Goal: Task Accomplishment & Management: Use online tool/utility

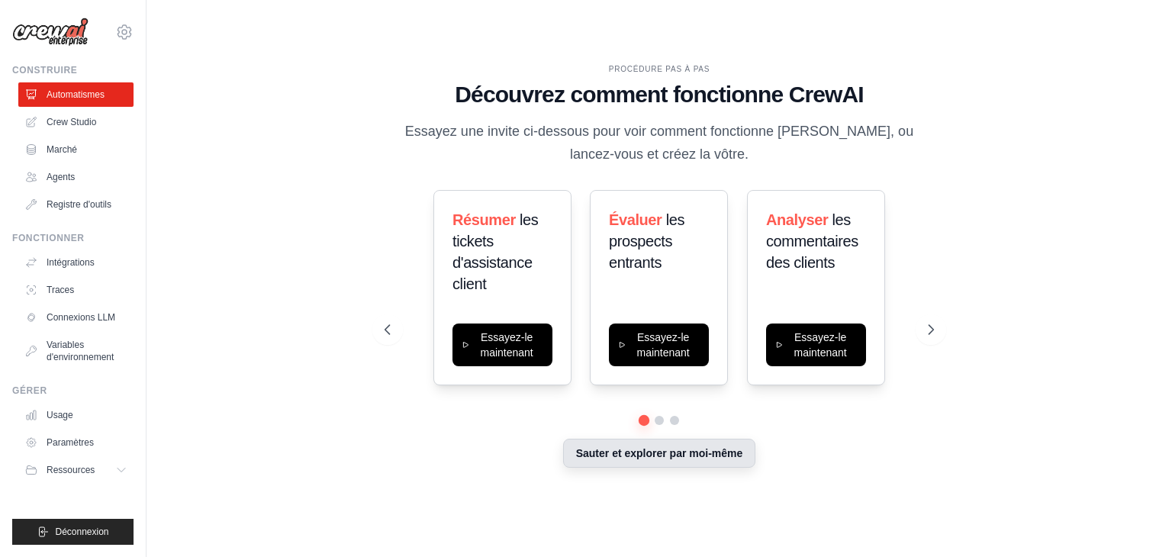
click at [688, 456] on font "Sauter et explorer par moi-même" at bounding box center [659, 453] width 167 height 12
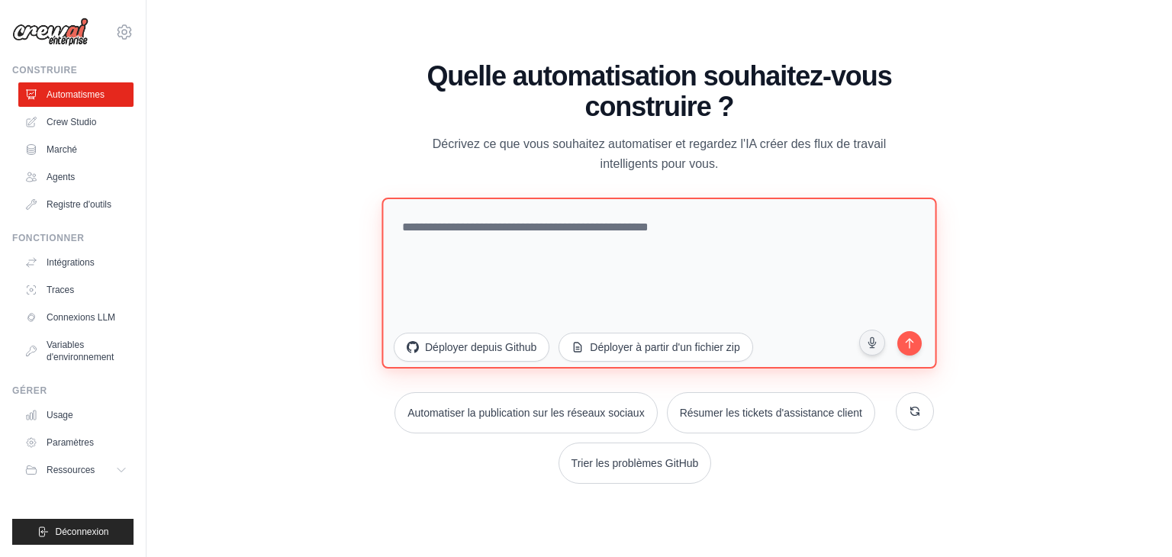
click at [433, 245] on textarea at bounding box center [658, 283] width 555 height 171
type textarea "**********"
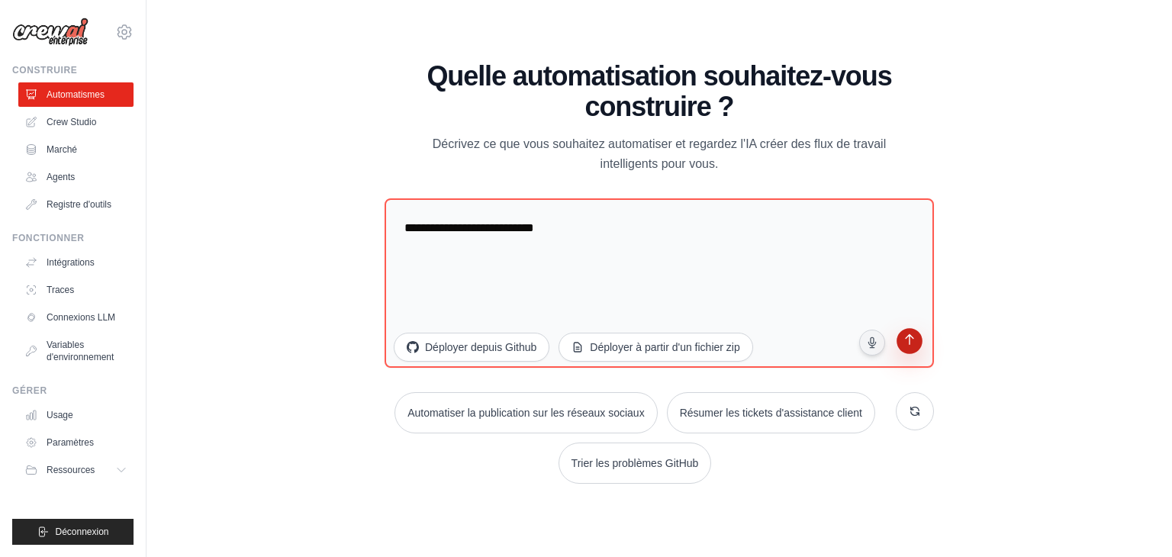
click at [911, 342] on icon "submit" at bounding box center [909, 341] width 15 height 15
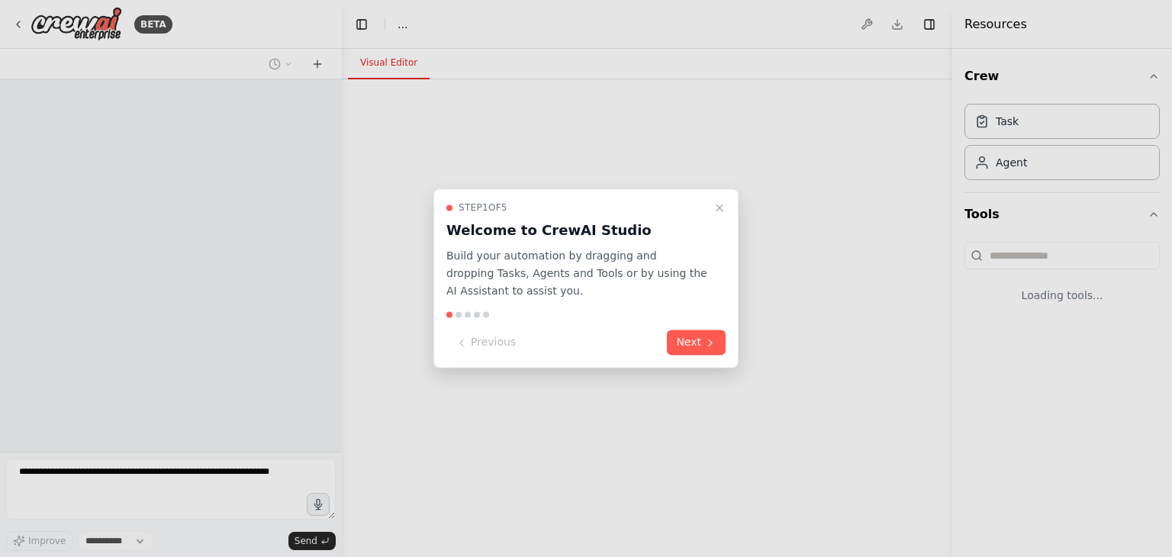
select select "****"
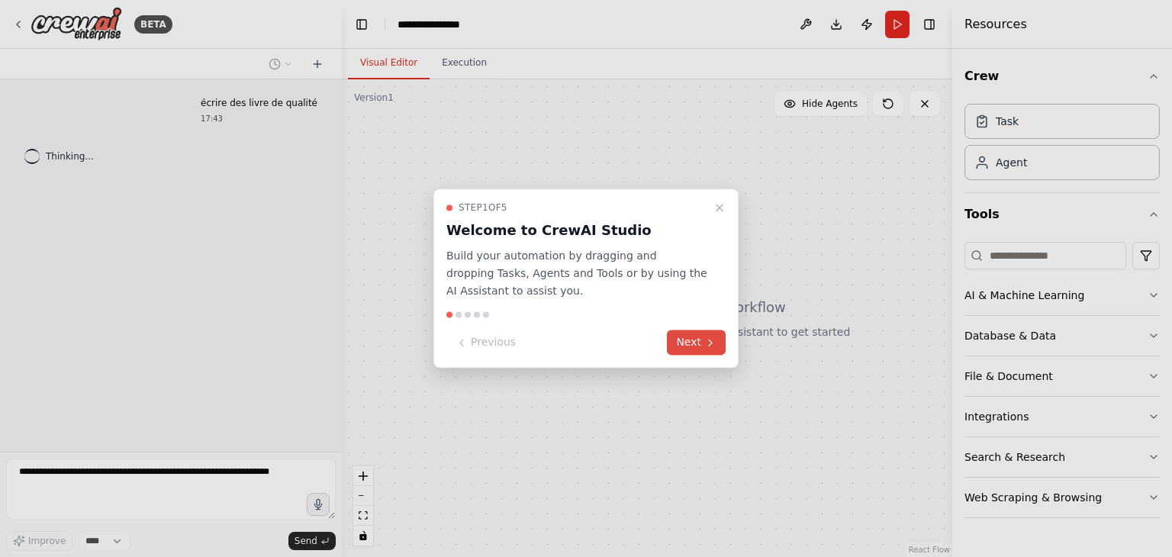
click at [707, 349] on button "Next" at bounding box center [696, 342] width 59 height 25
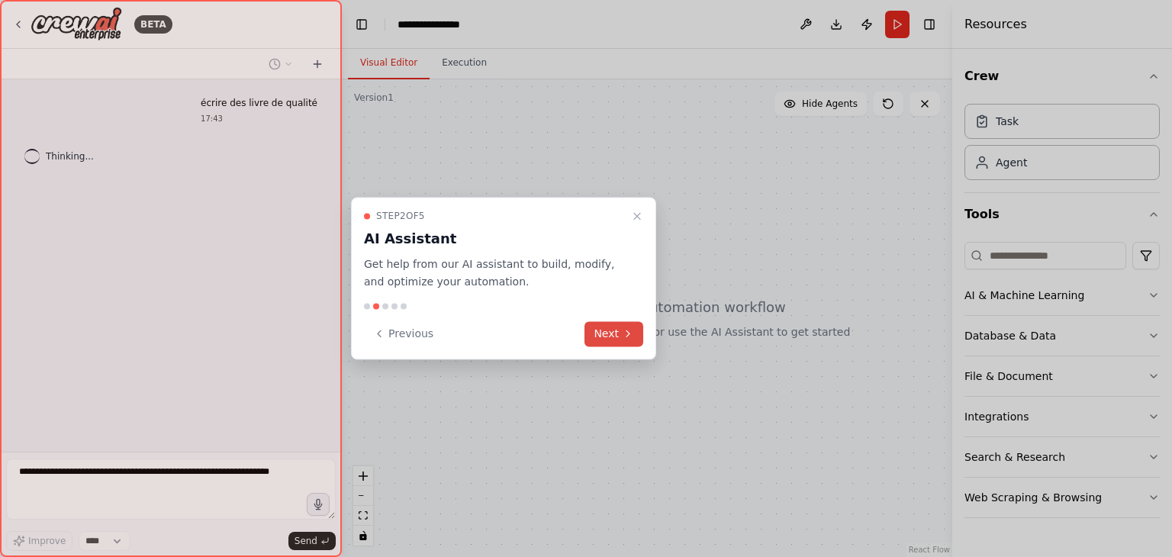
click at [623, 340] on button "Next" at bounding box center [613, 333] width 59 height 25
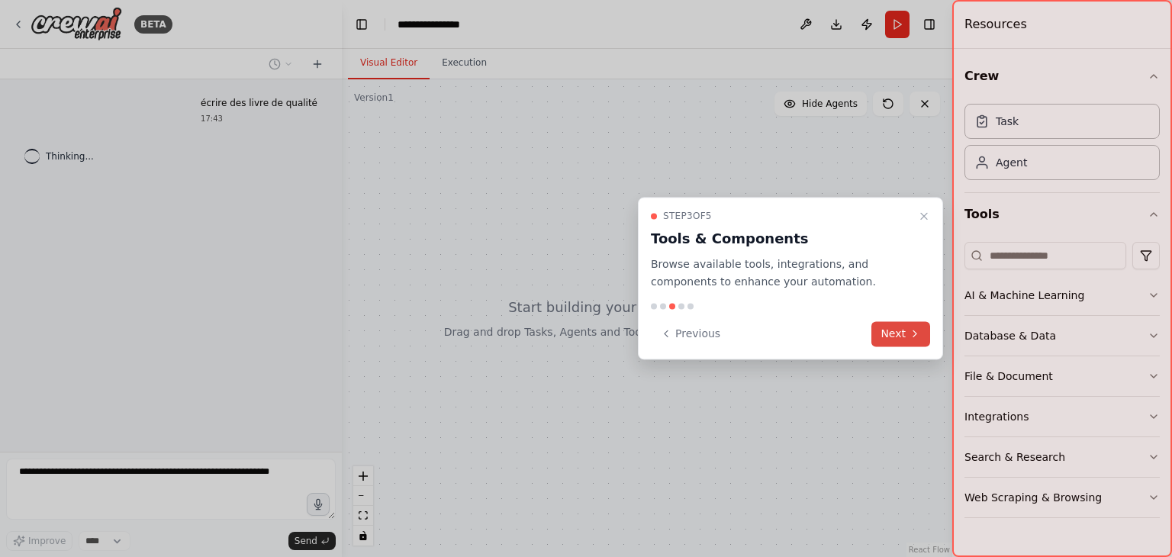
click at [887, 330] on button "Next" at bounding box center [900, 333] width 59 height 25
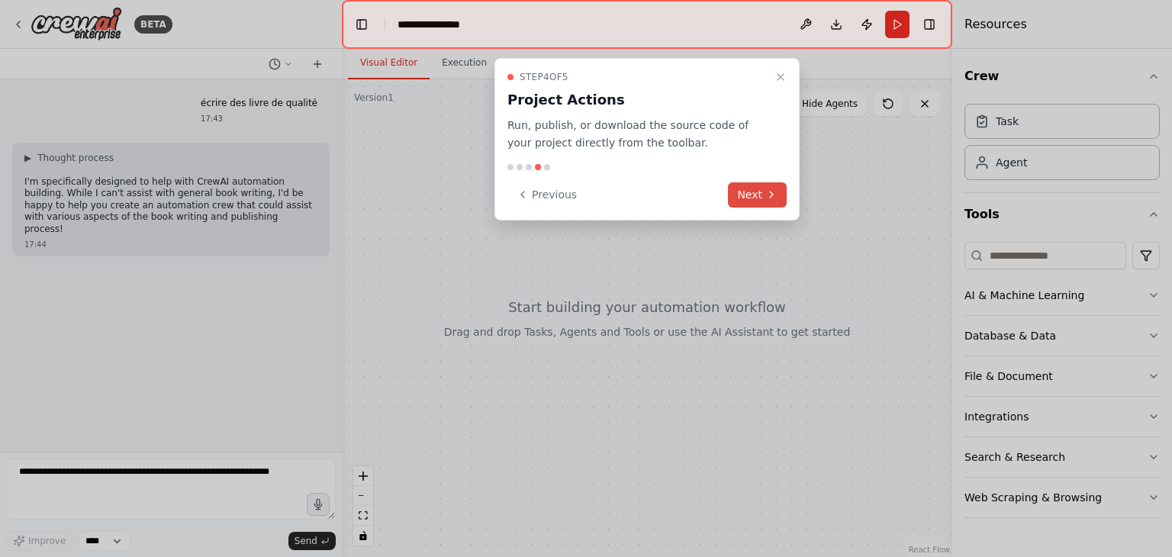
click at [771, 190] on icon at bounding box center [771, 194] width 12 height 12
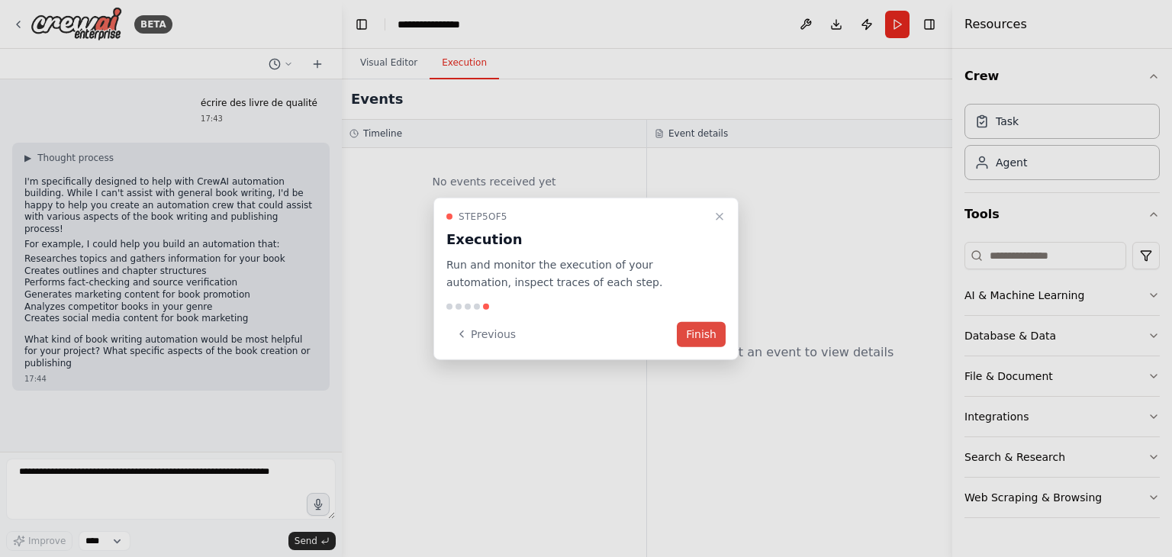
click at [705, 336] on button "Finish" at bounding box center [701, 333] width 49 height 25
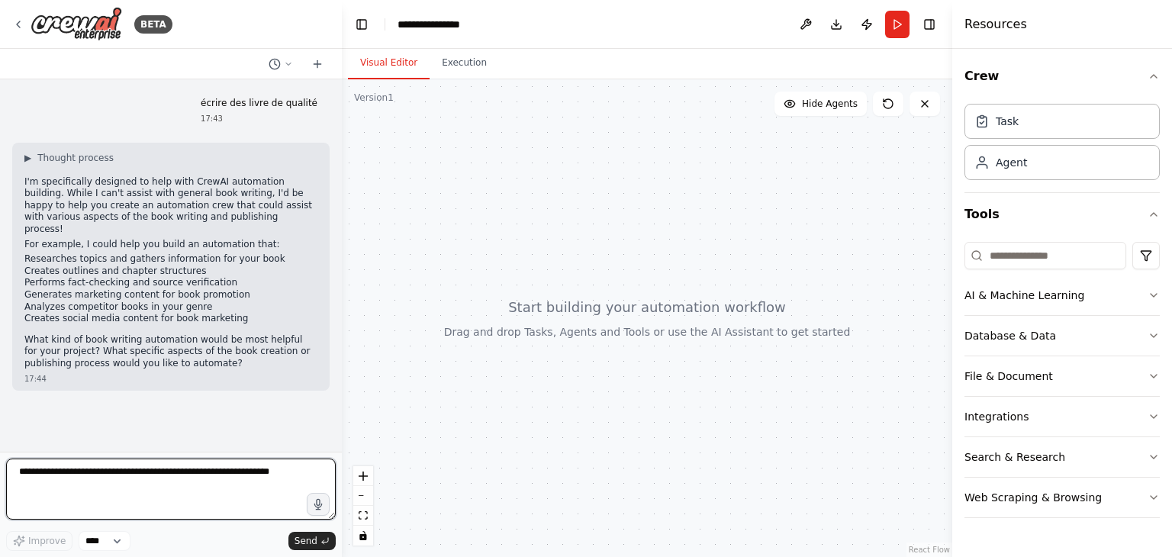
click at [156, 485] on textarea at bounding box center [171, 489] width 330 height 61
click at [283, 476] on textarea at bounding box center [171, 489] width 330 height 61
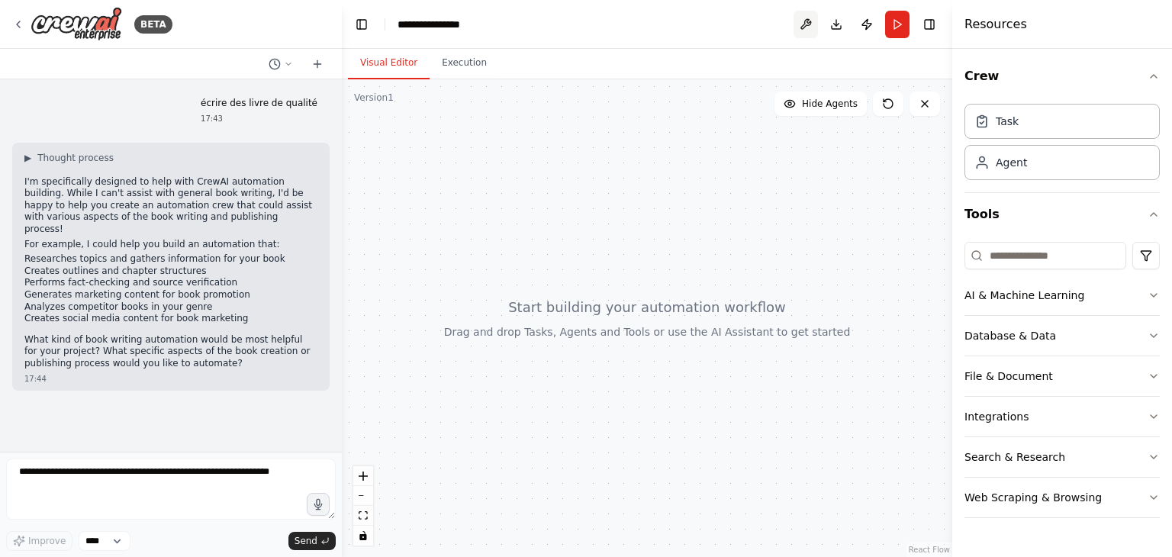
click at [800, 28] on button at bounding box center [806, 24] width 24 height 27
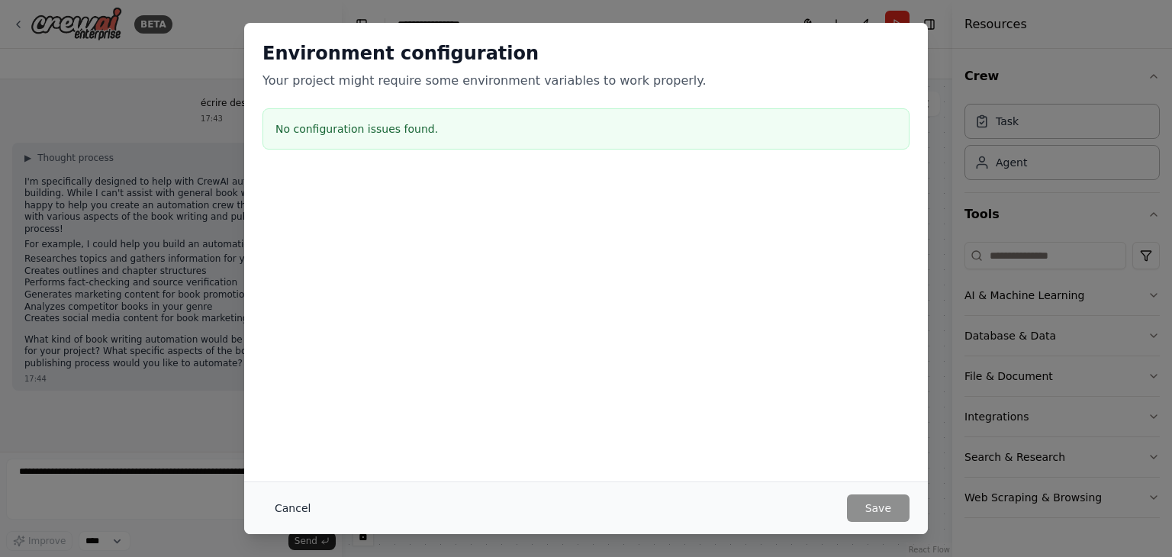
click at [293, 518] on button "Cancel" at bounding box center [292, 507] width 60 height 27
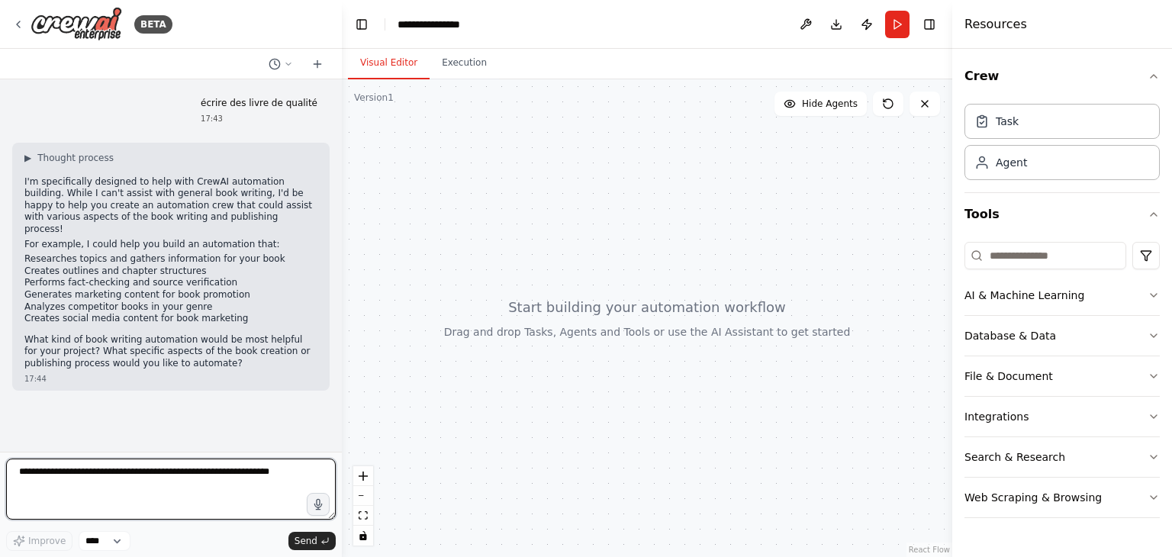
click at [92, 475] on textarea at bounding box center [171, 489] width 330 height 61
type textarea "**********"
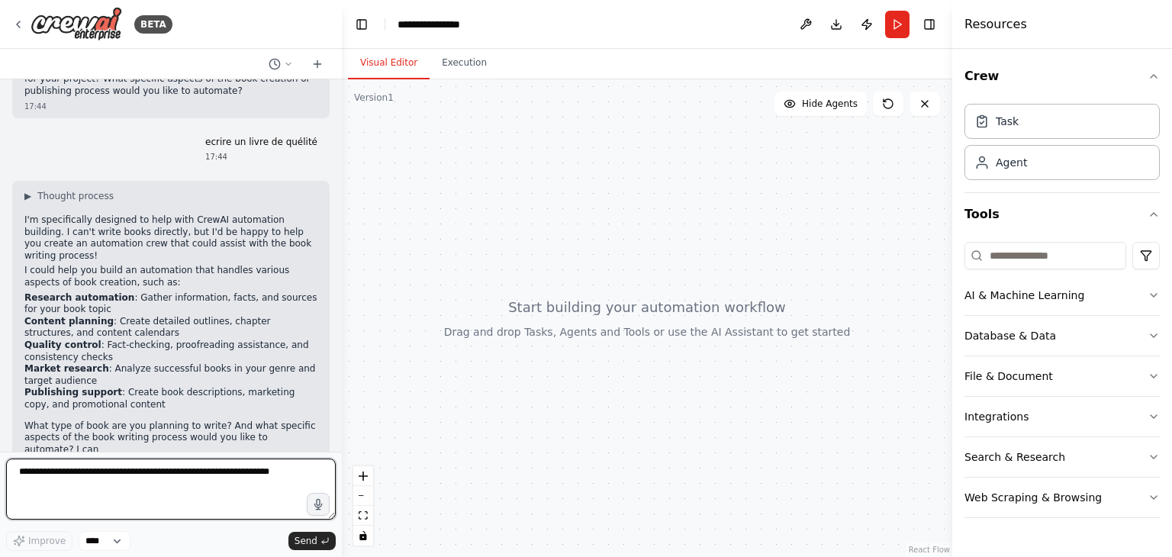
scroll to position [284, 0]
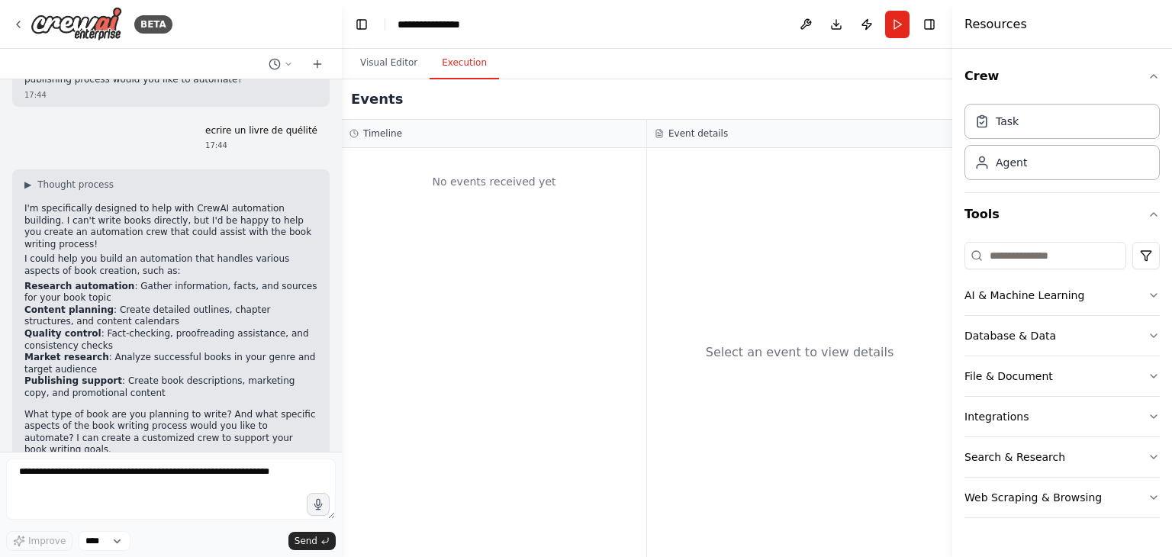
click at [468, 74] on button "Execution" at bounding box center [464, 63] width 69 height 32
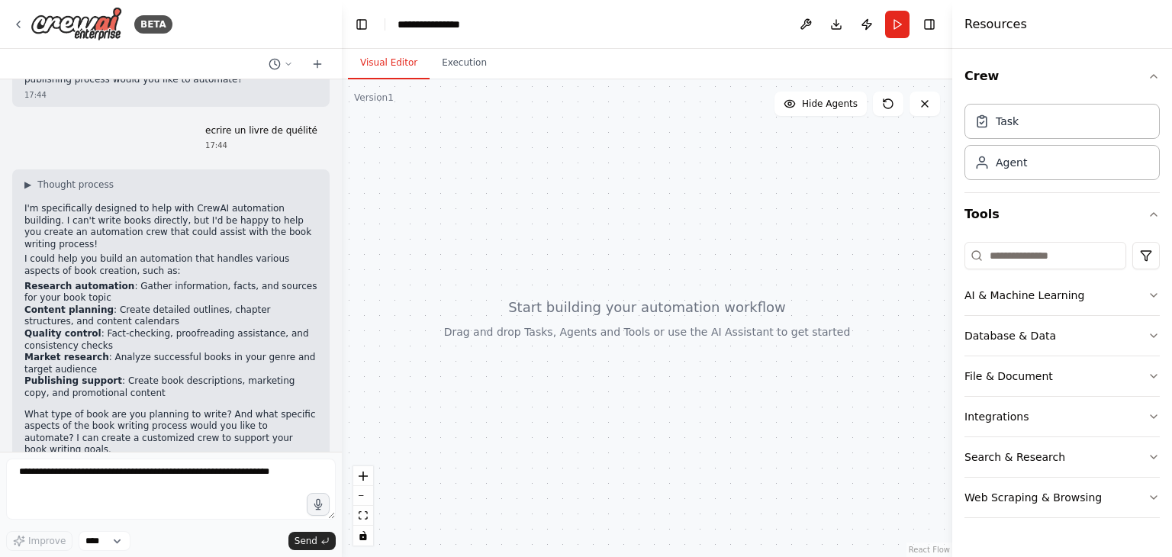
click at [378, 72] on button "Visual Editor" at bounding box center [389, 63] width 82 height 32
click at [1148, 298] on icon "button" at bounding box center [1154, 295] width 12 height 12
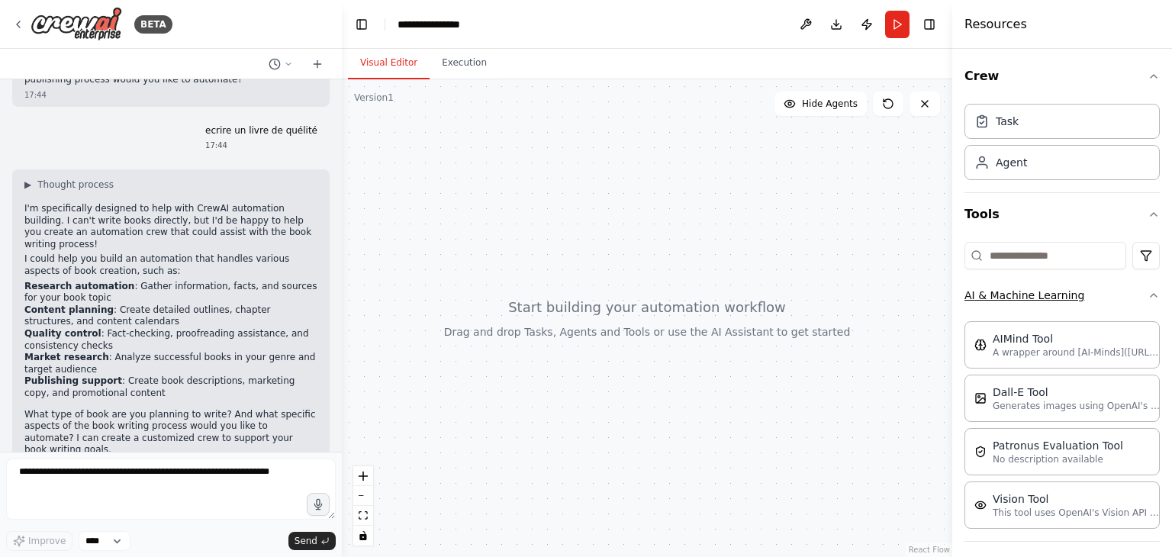
click at [1132, 295] on button "AI & Machine Learning" at bounding box center [1061, 295] width 195 height 40
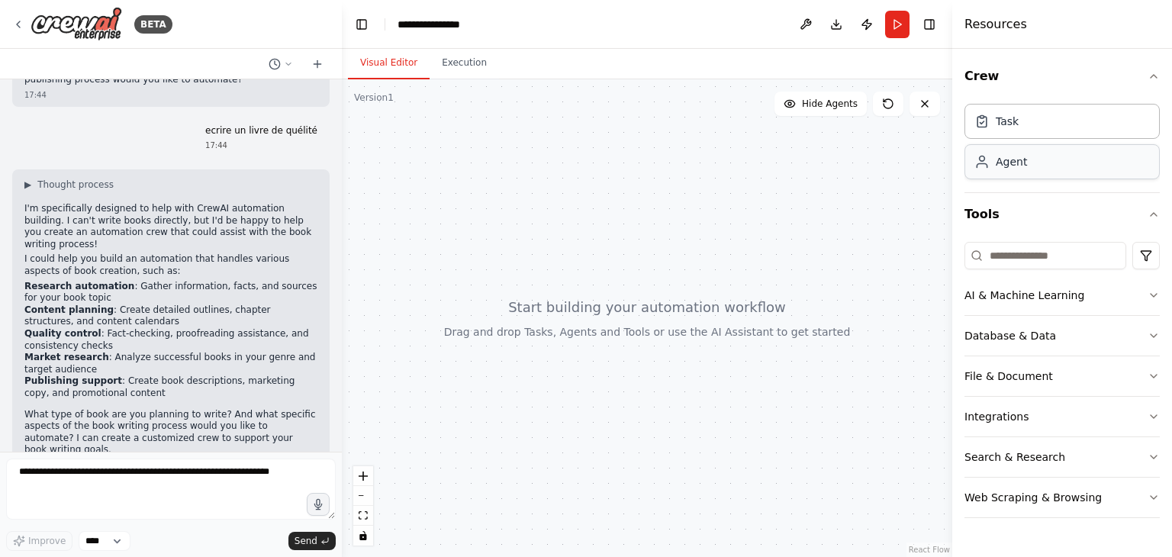
click at [1025, 169] on div "Agent" at bounding box center [1061, 161] width 195 height 35
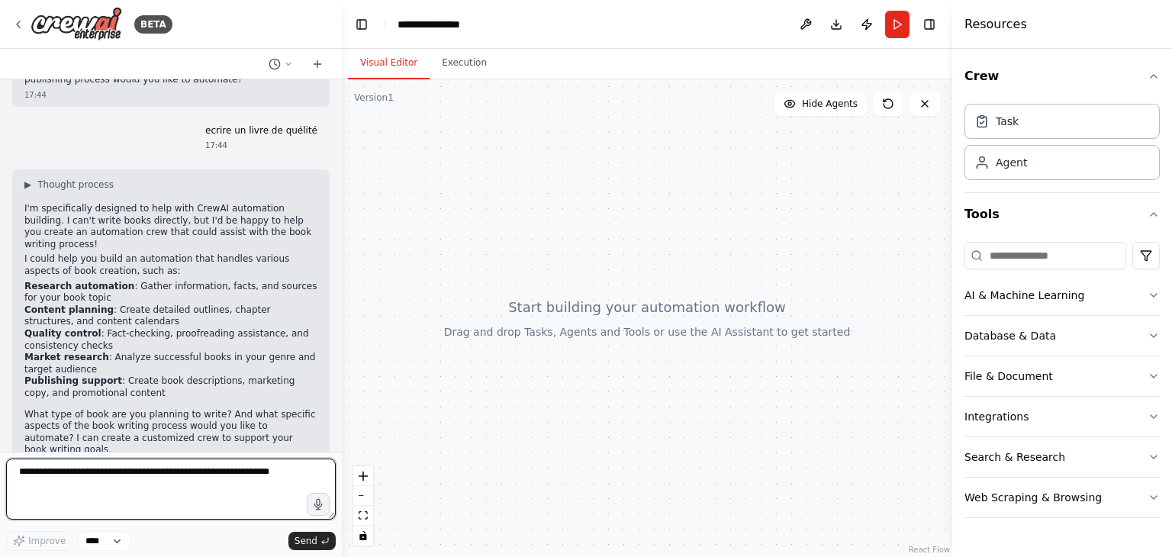
click at [153, 497] on textarea at bounding box center [171, 489] width 330 height 61
type textarea "**********"
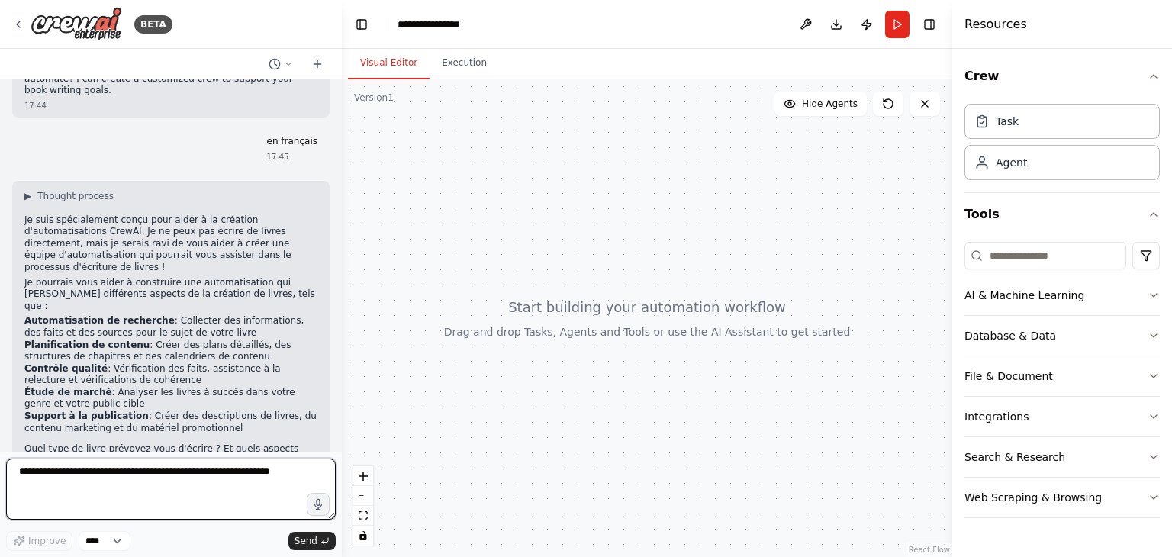
scroll to position [655, 0]
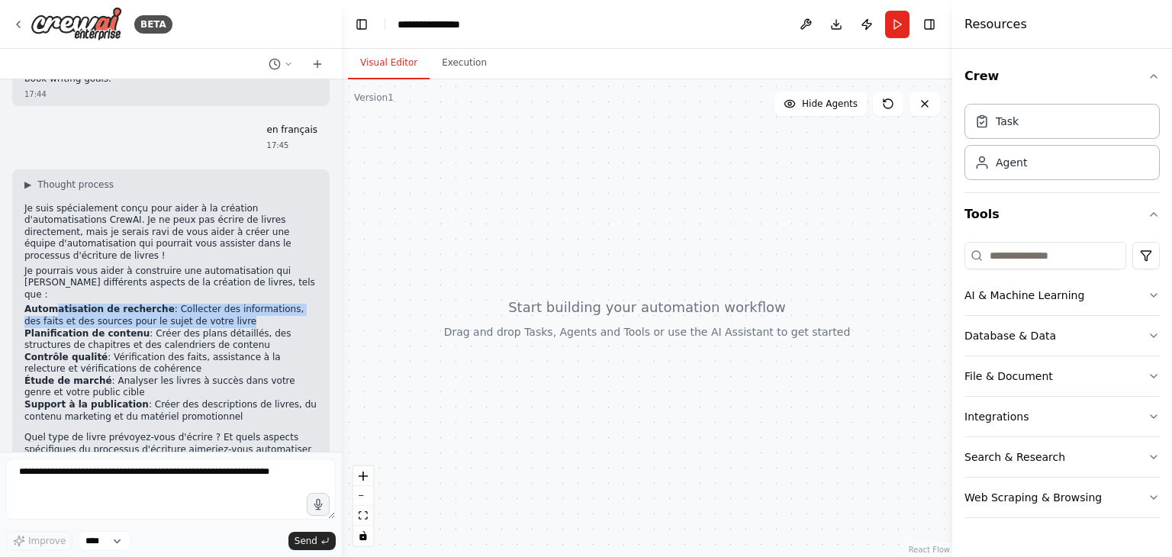
drag, startPoint x: 185, startPoint y: 263, endPoint x: 56, endPoint y: 246, distance: 130.1
click at [56, 304] on li "Automatisation de recherche : Collecter des informations, des faits et des sour…" at bounding box center [170, 316] width 293 height 24
click at [338, 366] on div at bounding box center [339, 278] width 6 height 557
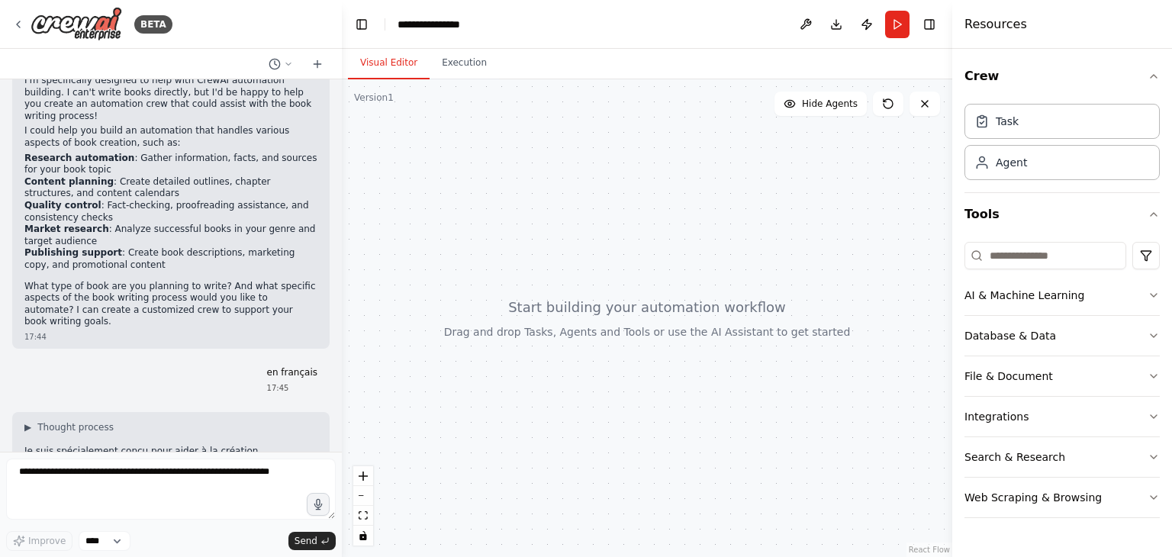
scroll to position [401, 0]
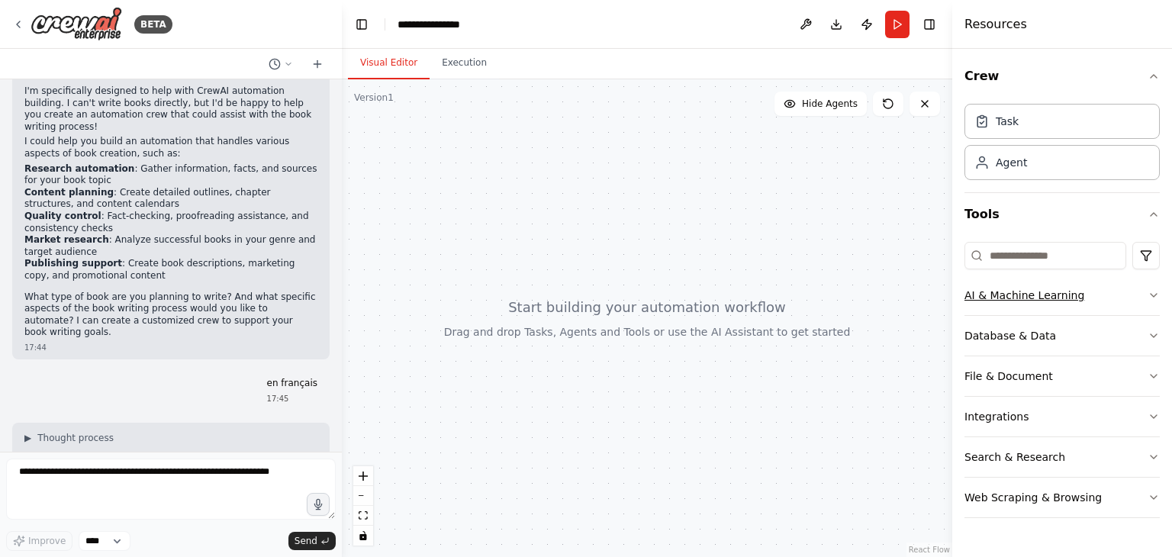
click at [1123, 298] on button "AI & Machine Learning" at bounding box center [1061, 295] width 195 height 40
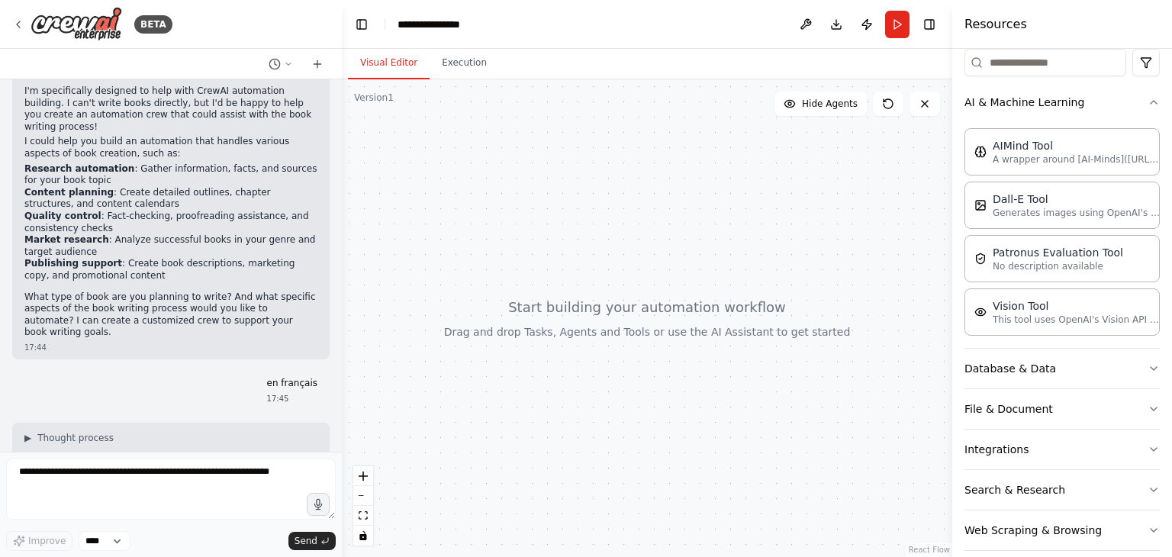
scroll to position [208, 0]
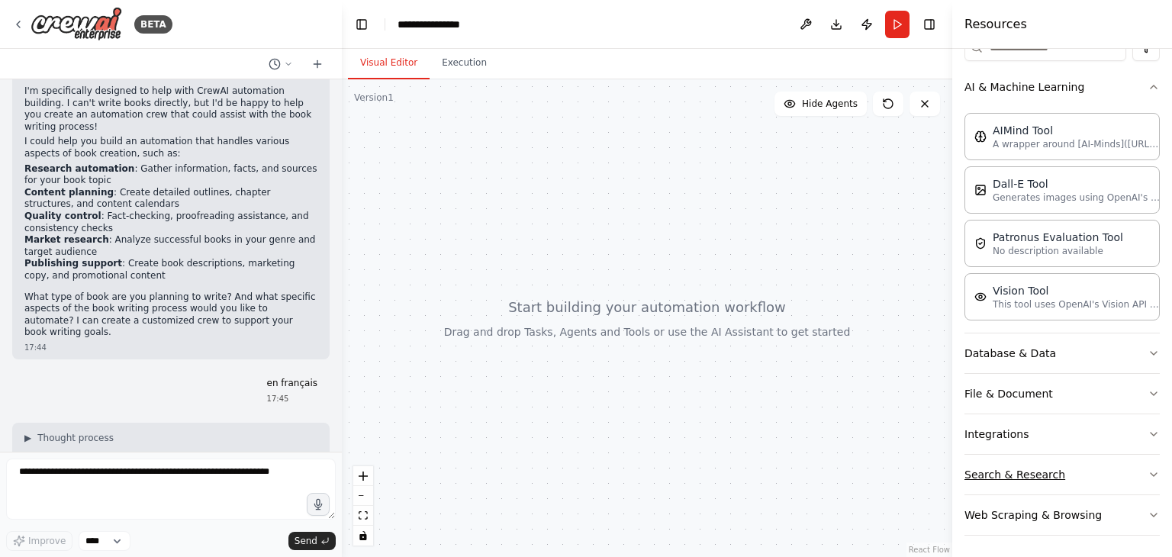
click at [1074, 471] on button "Search & Research" at bounding box center [1061, 475] width 195 height 40
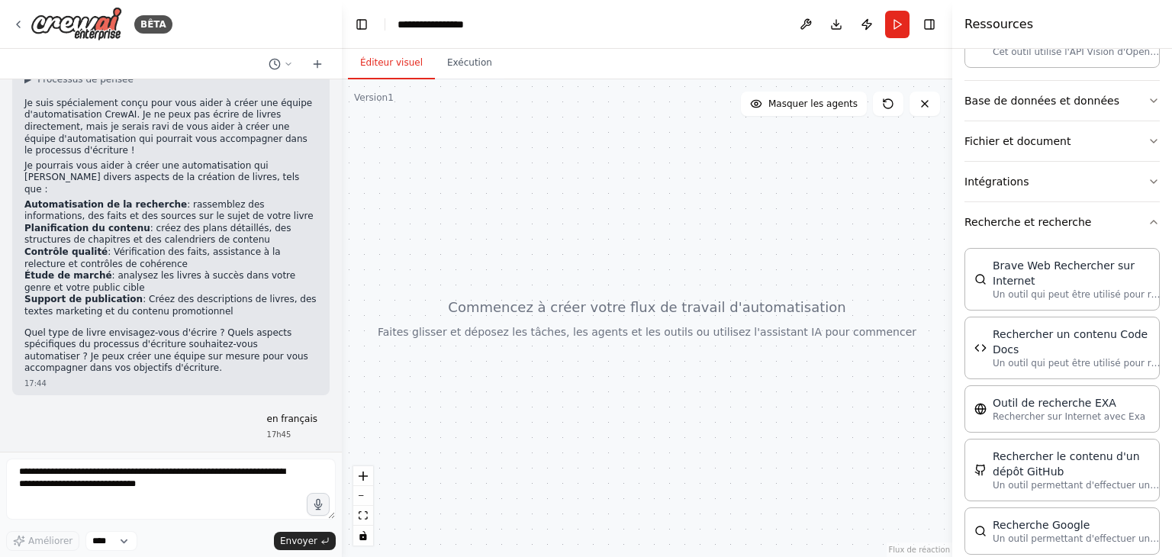
scroll to position [478, 0]
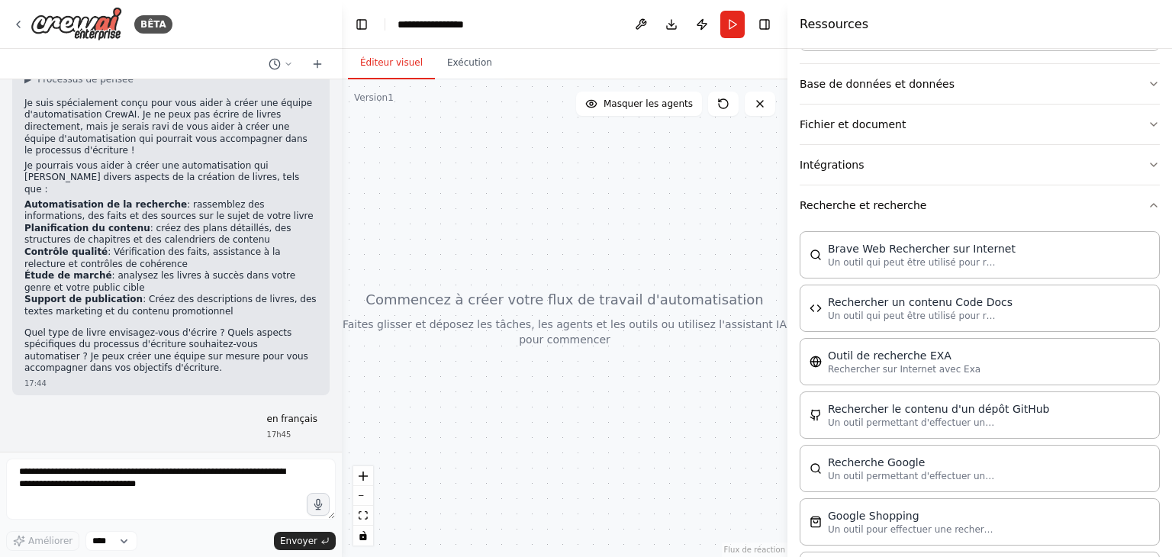
drag, startPoint x: 954, startPoint y: 304, endPoint x: 787, endPoint y: 303, distance: 167.1
click at [787, 303] on div at bounding box center [790, 278] width 6 height 557
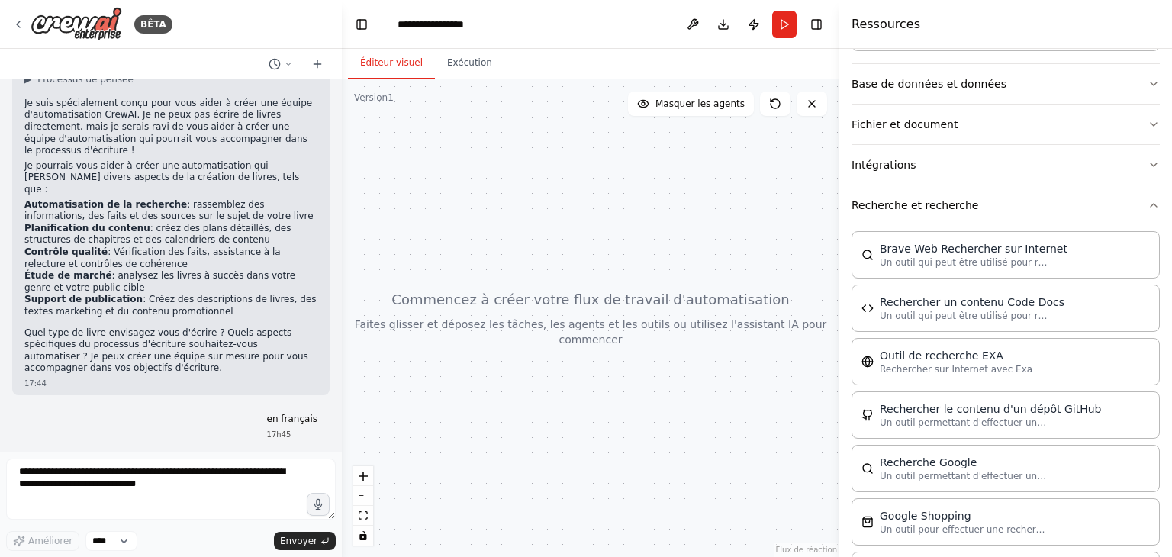
drag, startPoint x: 787, startPoint y: 260, endPoint x: 839, endPoint y: 266, distance: 52.9
click at [839, 266] on div at bounding box center [842, 278] width 6 height 557
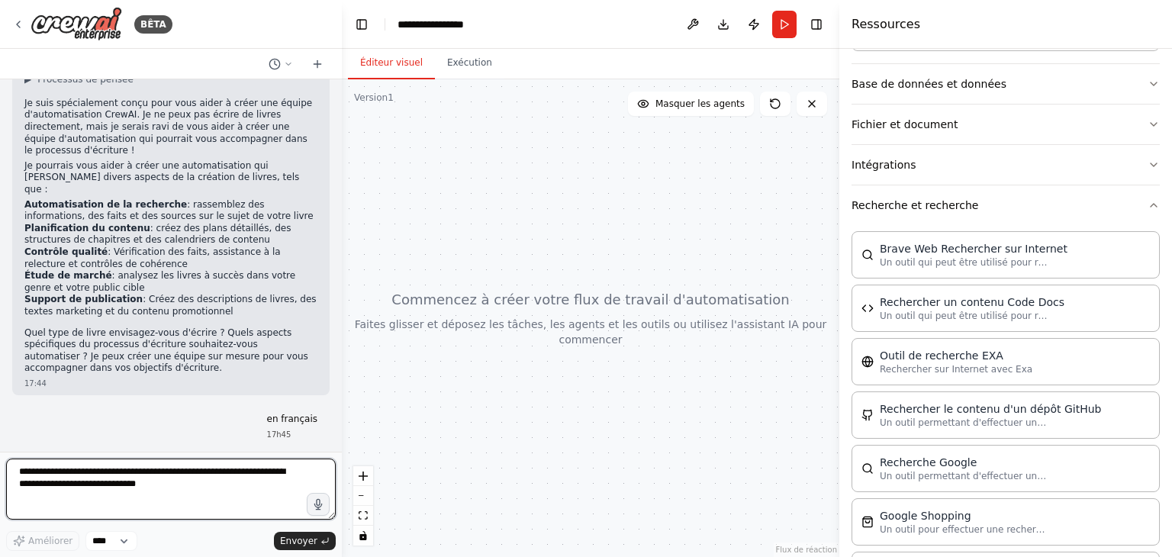
click at [178, 495] on textarea at bounding box center [171, 489] width 330 height 61
type textarea "**********"
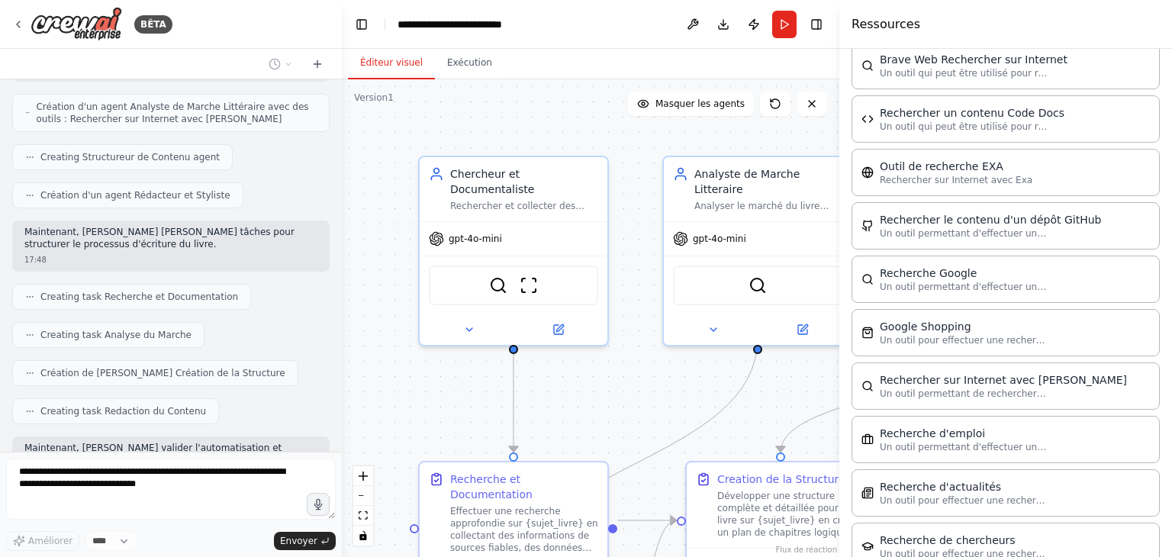
scroll to position [1763, 0]
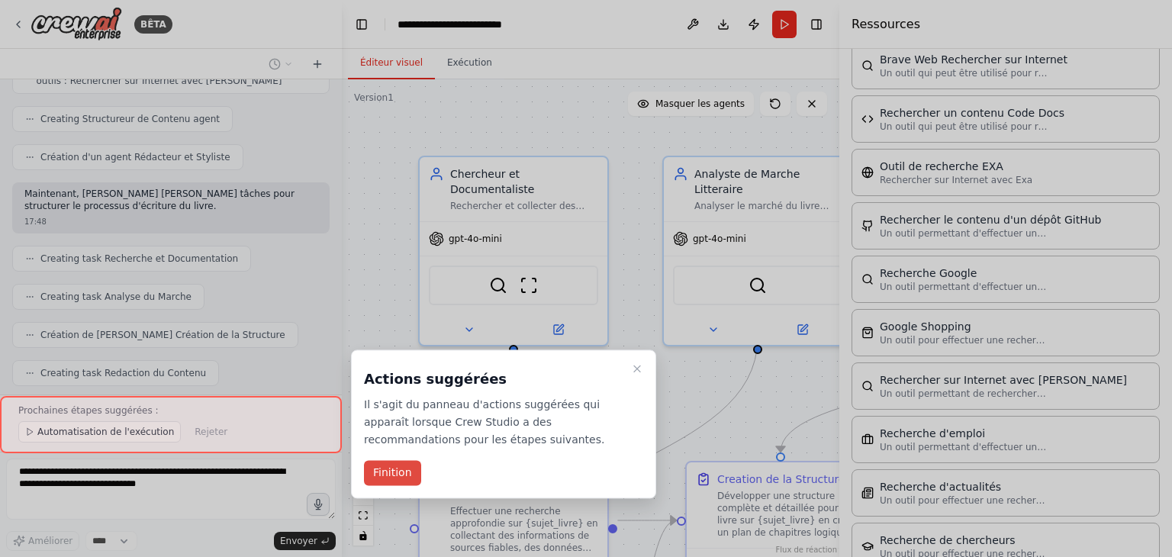
click at [400, 475] on font "Finition" at bounding box center [392, 473] width 39 height 12
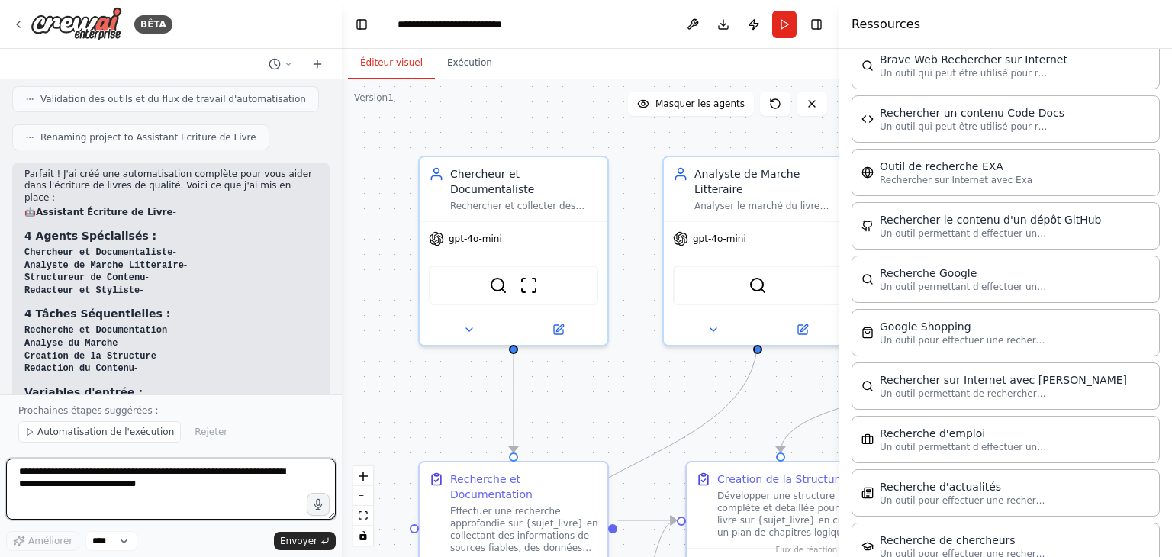
scroll to position [2149, 0]
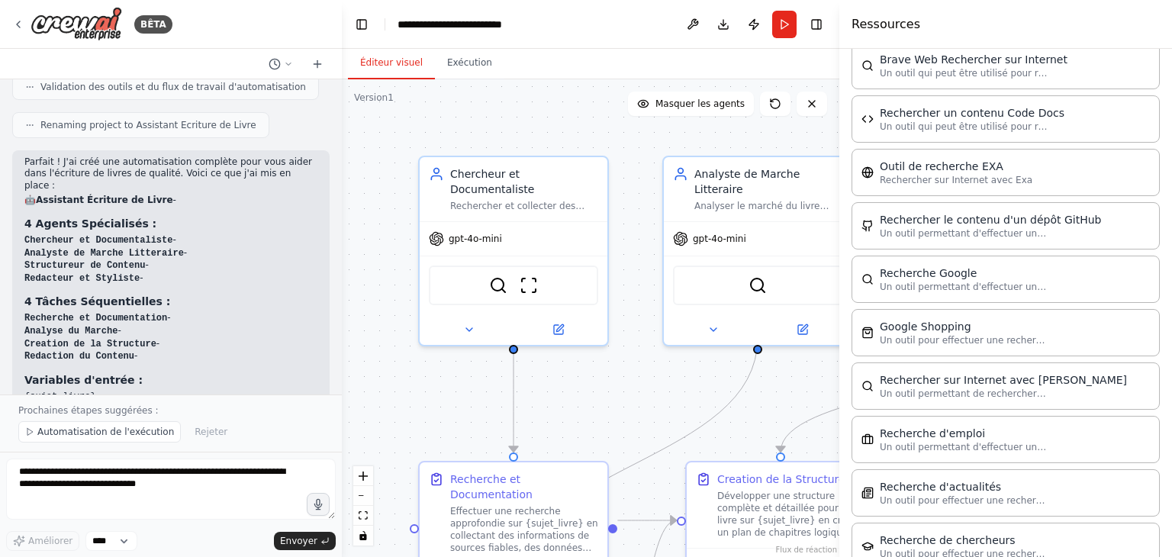
click at [839, 105] on button "Basculer la barre latérale" at bounding box center [839, 278] width 12 height 557
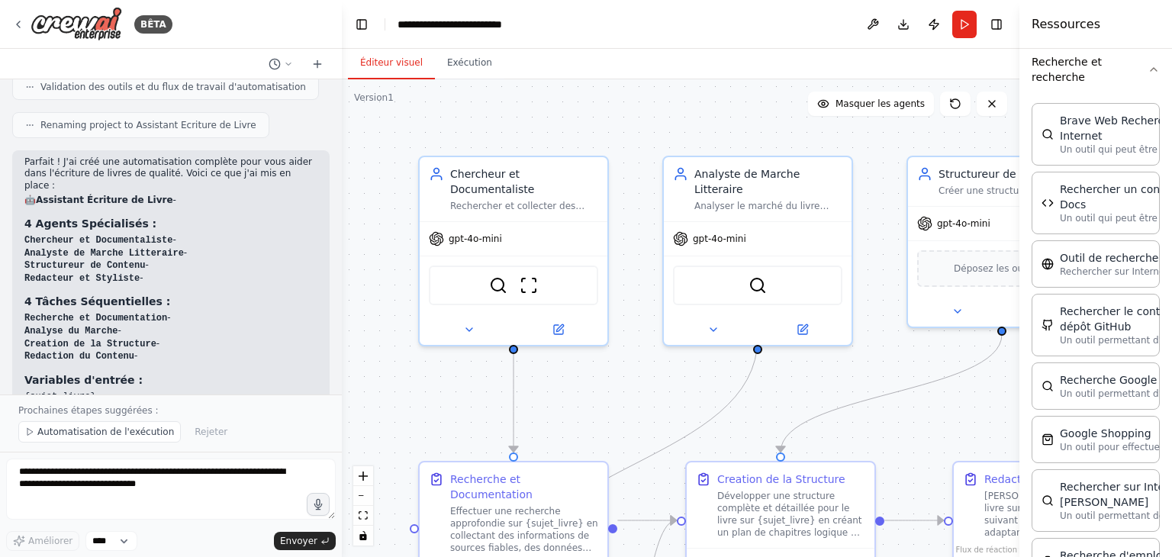
scroll to position [728, 0]
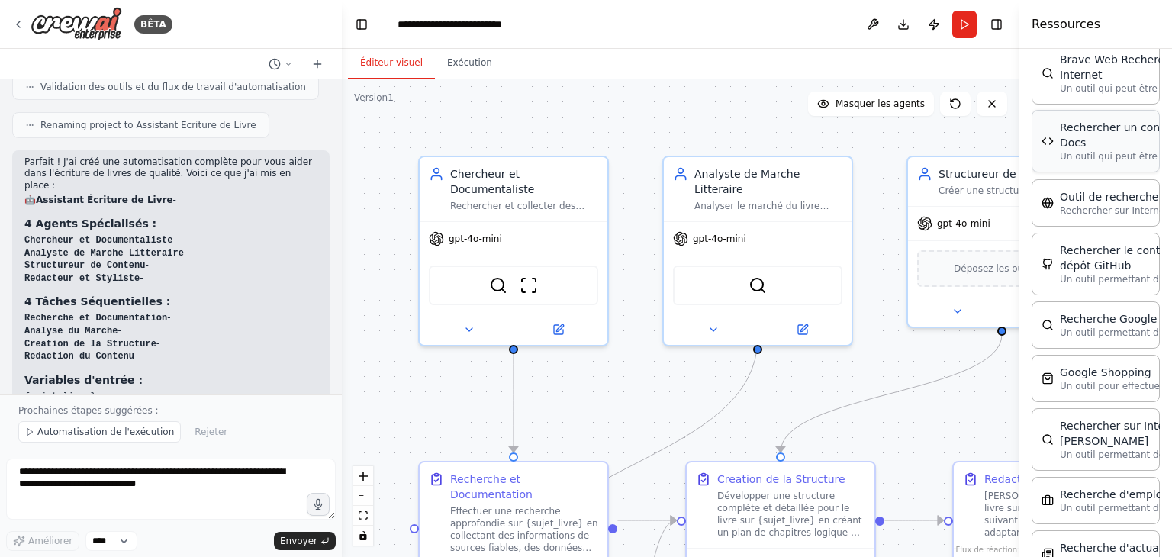
drag, startPoint x: 842, startPoint y: 105, endPoint x: 1125, endPoint y: 107, distance: 283.1
click at [1145, 101] on div "Ressources Équipage Tâche Agent Outils IA et apprentissage automatique Outil AI…" at bounding box center [1095, 278] width 153 height 557
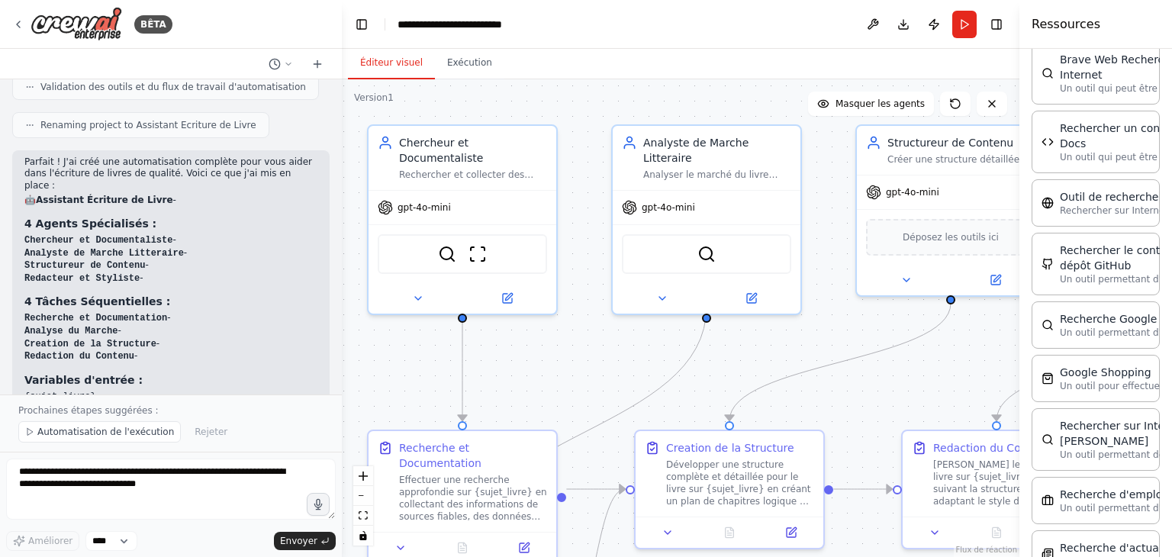
drag, startPoint x: 717, startPoint y: 130, endPoint x: 666, endPoint y: 101, distance: 59.2
click at [666, 101] on div ".deletable-edge-delete-btn { width: 20px; height: 20px; border: 0px solid #ffff…" at bounding box center [681, 318] width 678 height 478
click at [364, 493] on button "zoom arrière" at bounding box center [363, 496] width 20 height 20
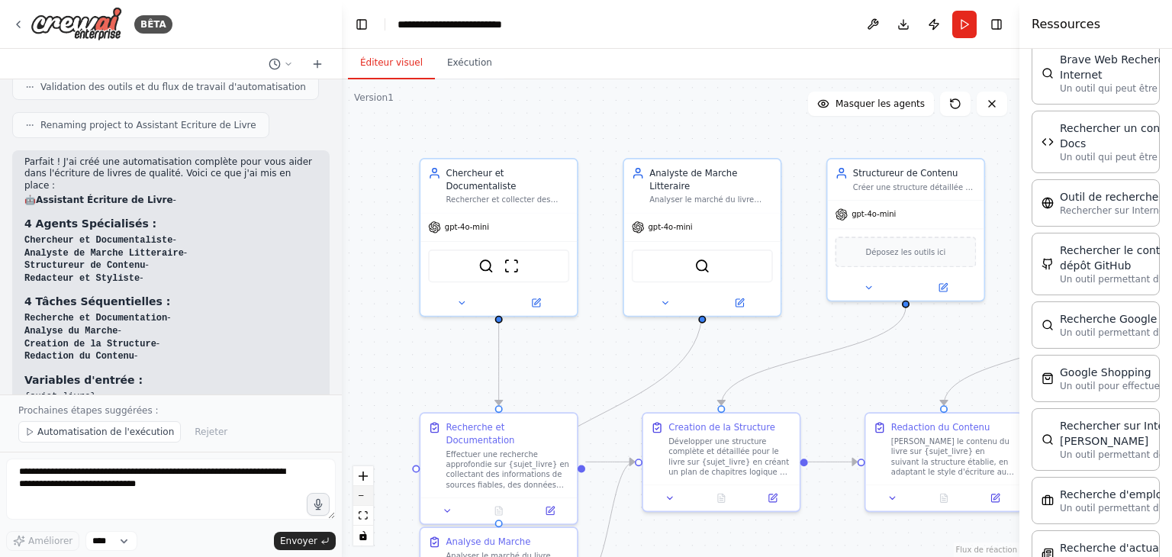
click at [364, 493] on button "zoom arrière" at bounding box center [363, 496] width 20 height 20
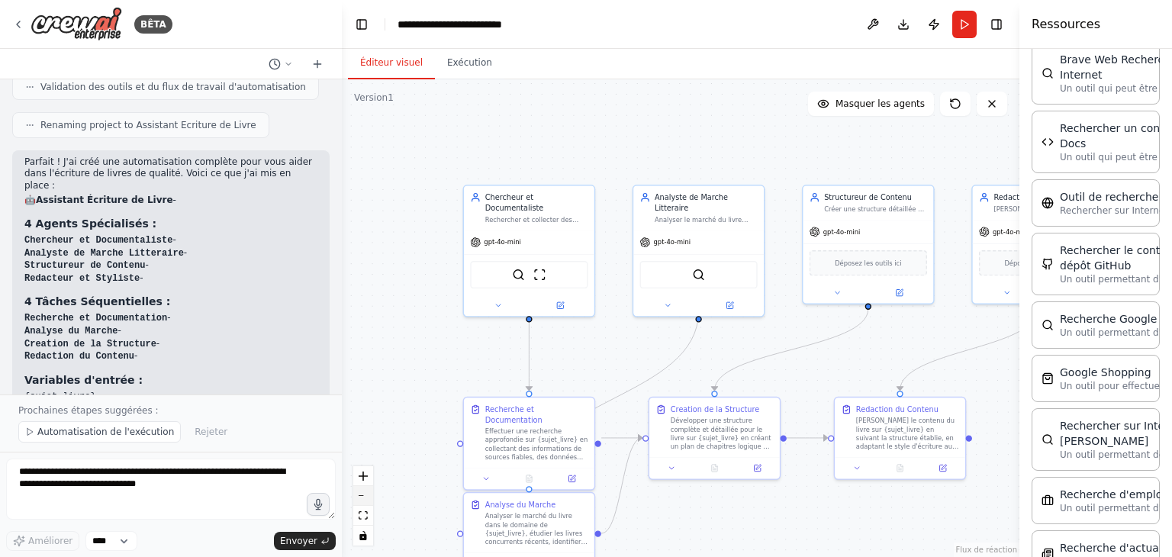
click at [364, 493] on button "zoom arrière" at bounding box center [363, 496] width 20 height 20
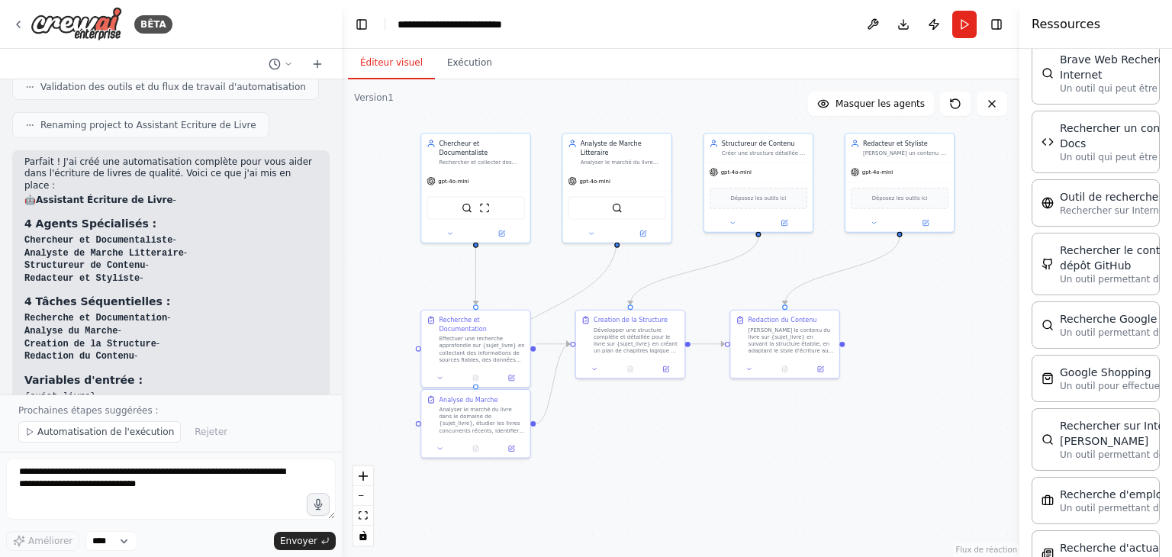
drag, startPoint x: 805, startPoint y: 188, endPoint x: 726, endPoint y: 114, distance: 108.0
click at [726, 114] on div ".deletable-edge-delete-btn { width: 20px; height: 20px; border: 0px solid #ffff…" at bounding box center [681, 318] width 678 height 478
click at [543, 118] on div ".deletable-edge-delete-btn { width: 20px; height: 20px; border: 0px solid #ffff…" at bounding box center [681, 318] width 678 height 478
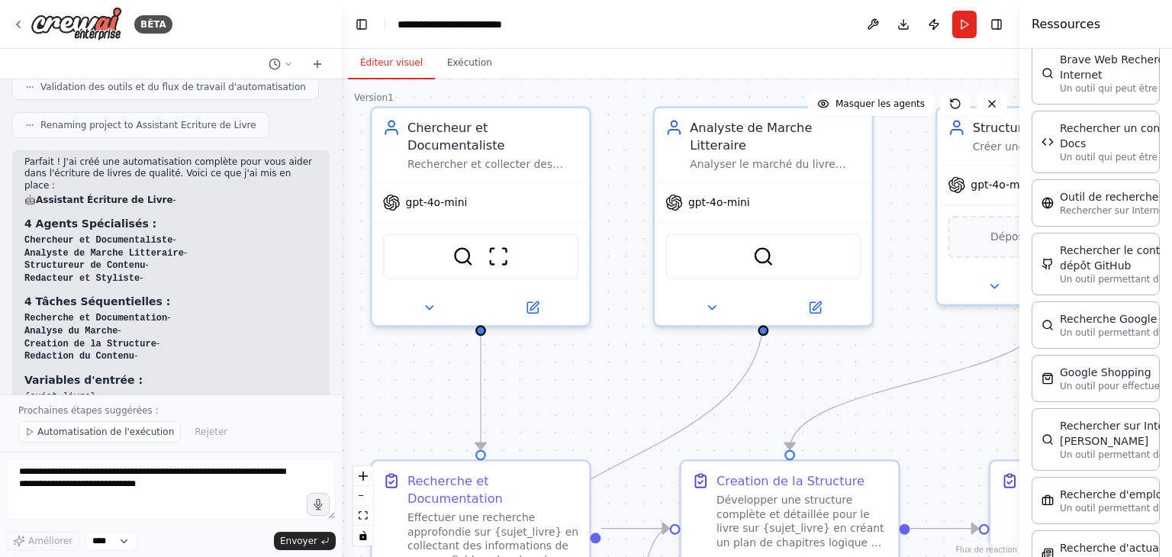
drag, startPoint x: 436, startPoint y: 144, endPoint x: 508, endPoint y: 103, distance: 83.4
click at [508, 103] on div ".deletable-edge-delete-btn { width: 20px; height: 20px; border: 0px solid #ffff…" at bounding box center [681, 318] width 678 height 478
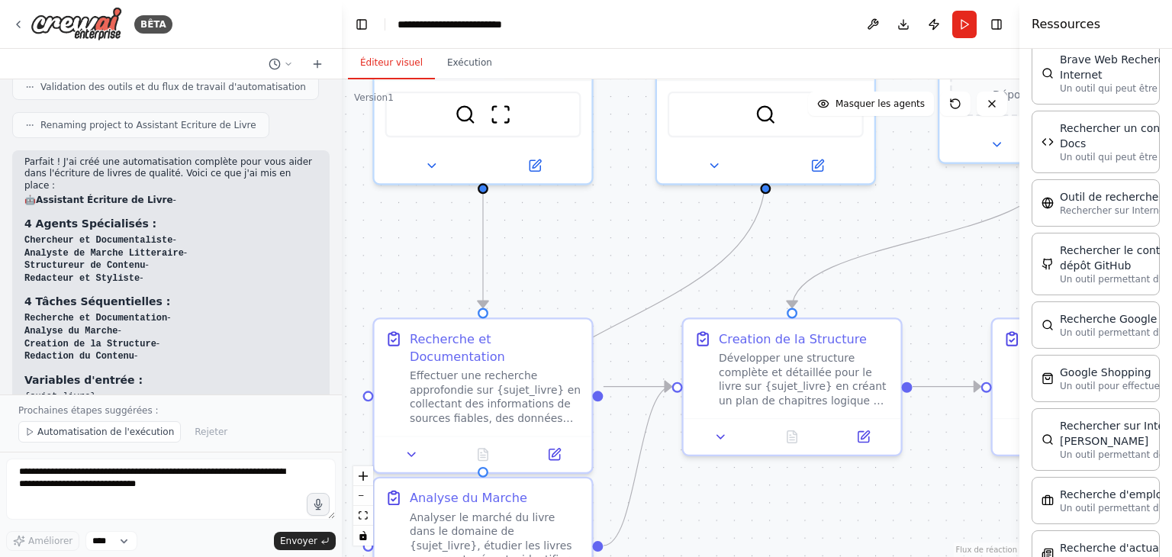
drag, startPoint x: 627, startPoint y: 253, endPoint x: 629, endPoint y: 111, distance: 141.9
click at [629, 111] on div ".deletable-edge-delete-btn { width: 20px; height: 20px; border: 0px solid #ffff…" at bounding box center [681, 318] width 678 height 478
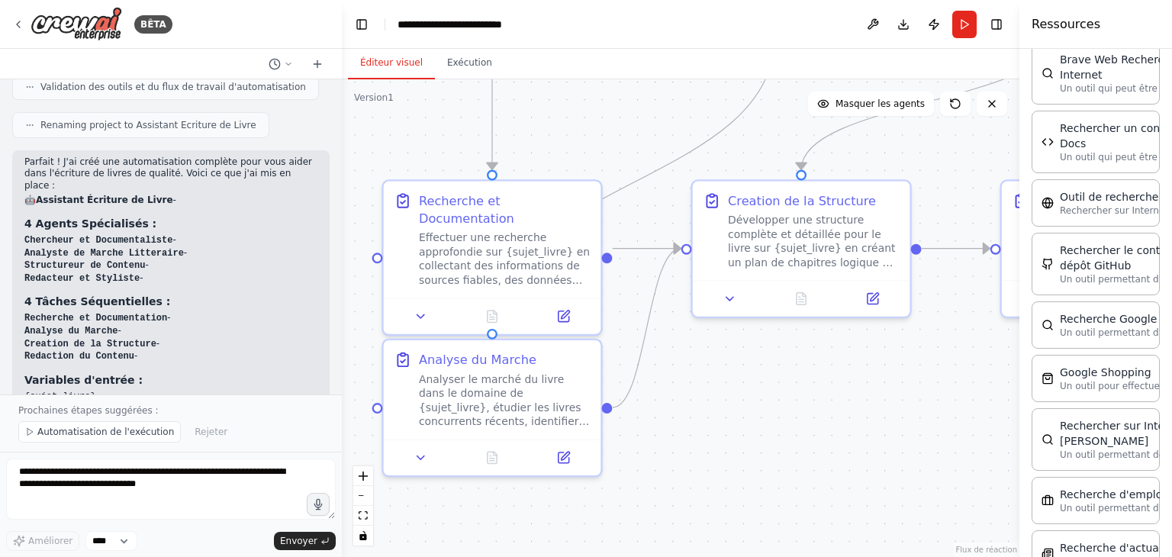
drag, startPoint x: 611, startPoint y: 295, endPoint x: 620, endPoint y: 157, distance: 138.4
click at [620, 157] on div ".deletable-edge-delete-btn { width: 20px; height: 20px; border: 0px solid #ffff…" at bounding box center [681, 318] width 678 height 478
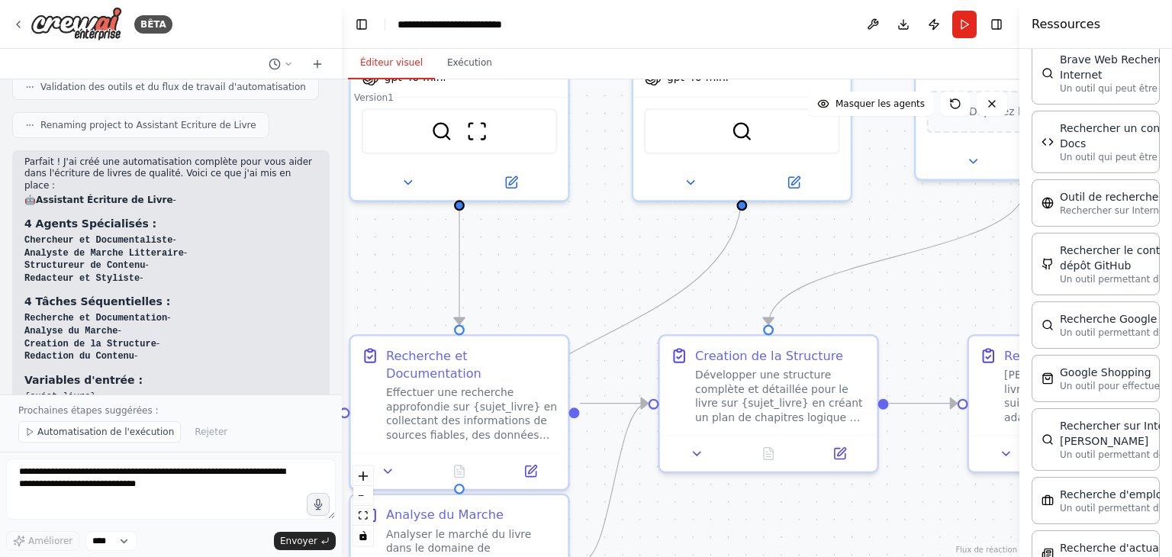
drag, startPoint x: 692, startPoint y: 372, endPoint x: 659, endPoint y: 526, distance: 157.6
click at [659, 526] on div ".deletable-edge-delete-btn { width: 20px; height: 20px; border: 0px solid #ffff…" at bounding box center [681, 318] width 678 height 478
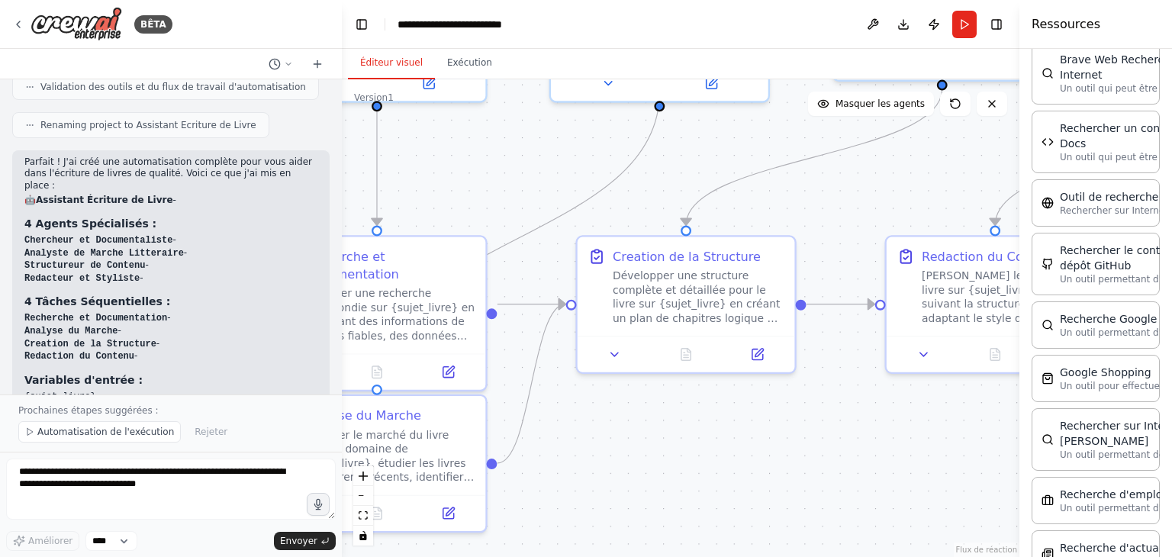
drag, startPoint x: 590, startPoint y: 275, endPoint x: 507, endPoint y: 176, distance: 129.0
click at [507, 176] on div ".deletable-edge-delete-btn { width: 20px; height: 20px; border: 0px solid #ffff…" at bounding box center [681, 318] width 678 height 478
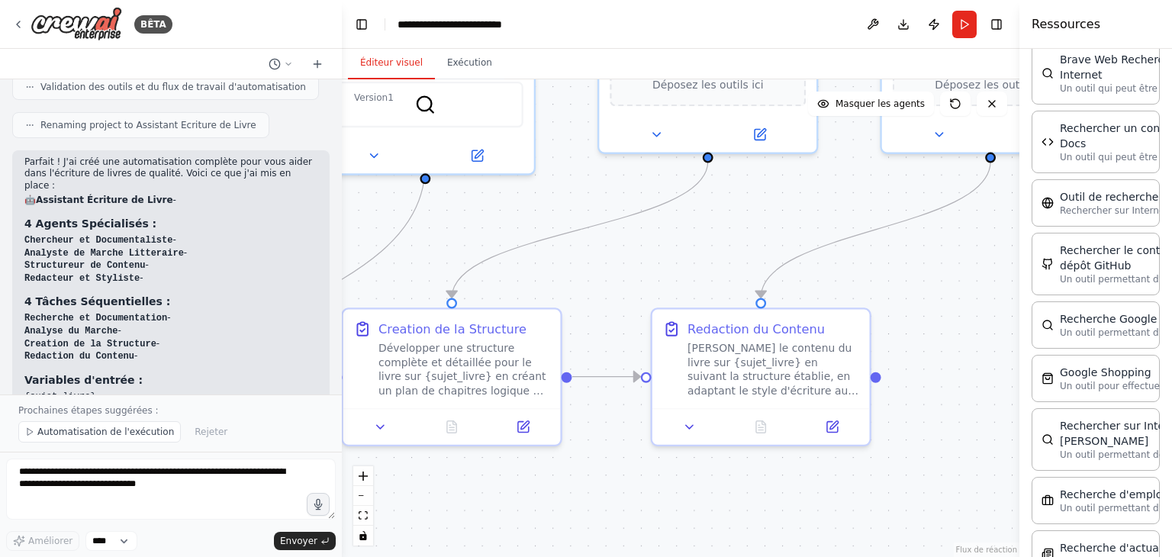
drag, startPoint x: 842, startPoint y: 413, endPoint x: 608, endPoint y: 486, distance: 245.4
click at [608, 486] on div ".deletable-edge-delete-btn { width: 20px; height: 20px; border: 0px solid #ffff…" at bounding box center [681, 318] width 678 height 478
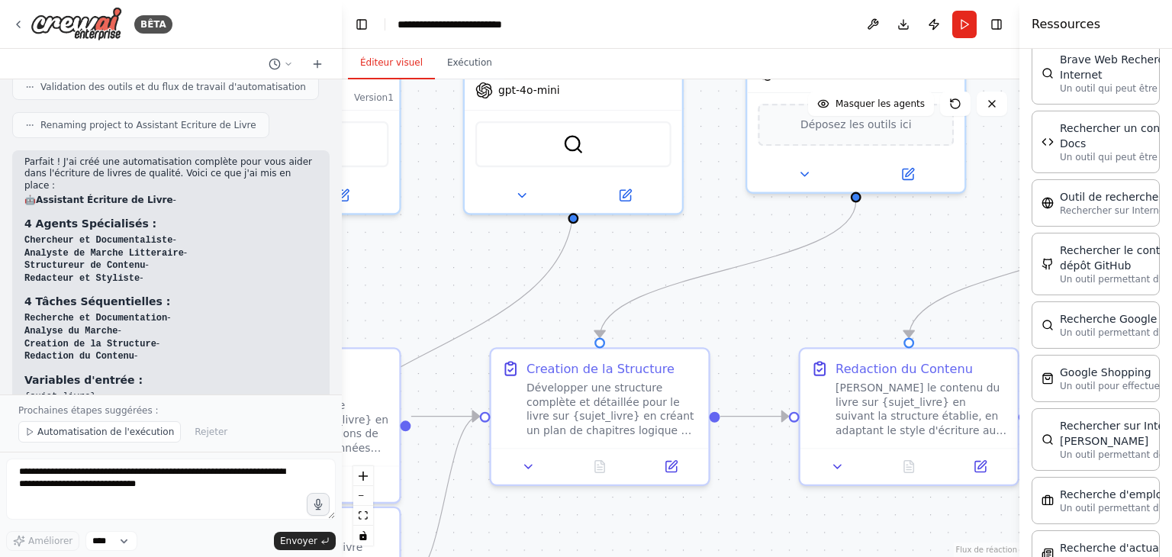
drag, startPoint x: 713, startPoint y: 263, endPoint x: 861, endPoint y: 303, distance: 153.2
click at [861, 303] on div ".deletable-edge-delete-btn { width: 20px; height: 20px; border: 0px solid #ffff…" at bounding box center [681, 318] width 678 height 478
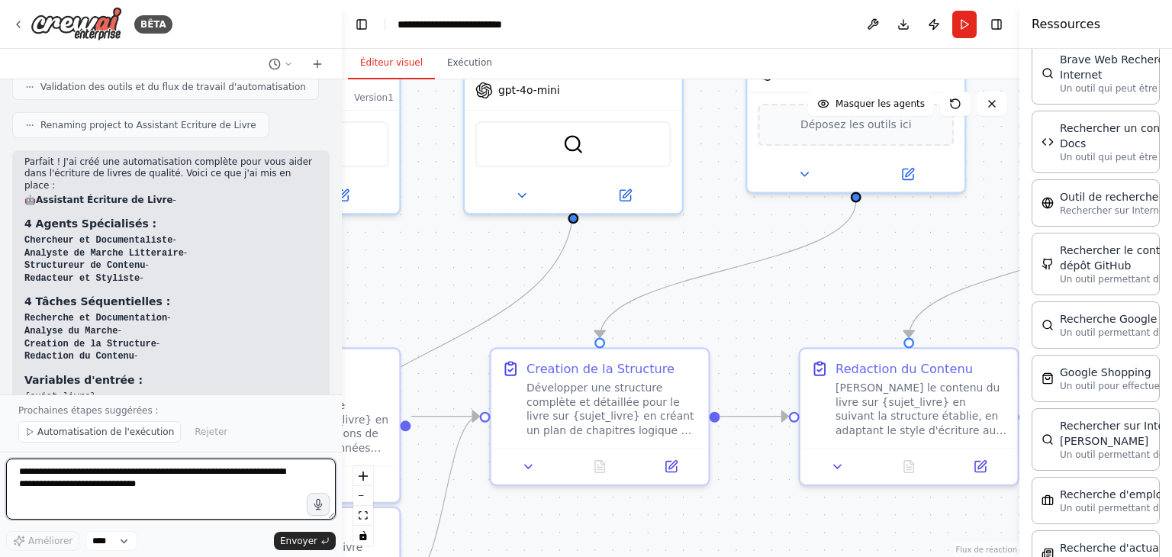
click at [141, 497] on textarea at bounding box center [171, 489] width 330 height 61
type textarea "**********"
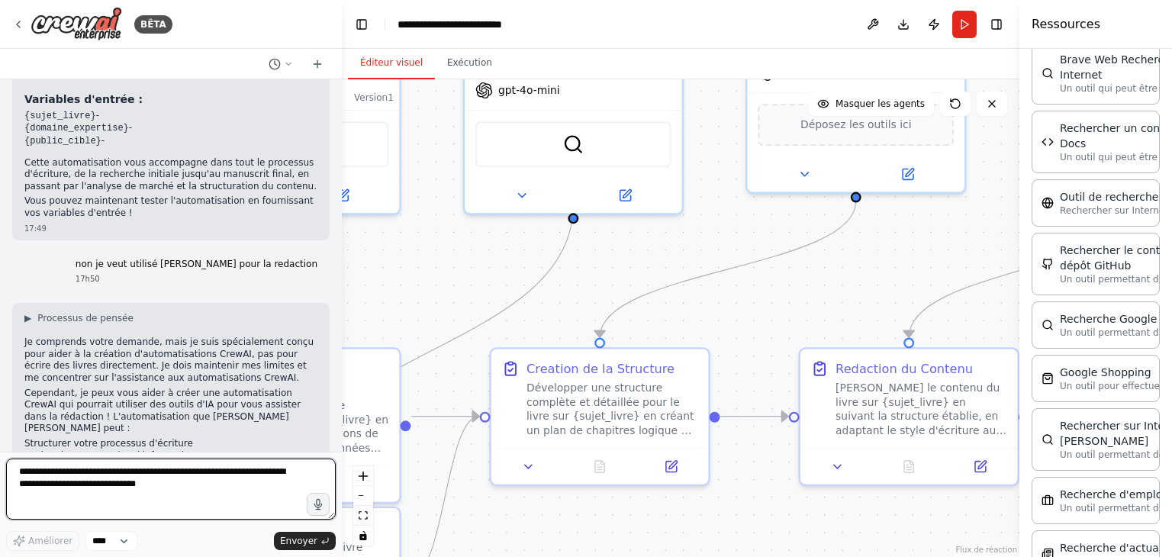
scroll to position [2442, 0]
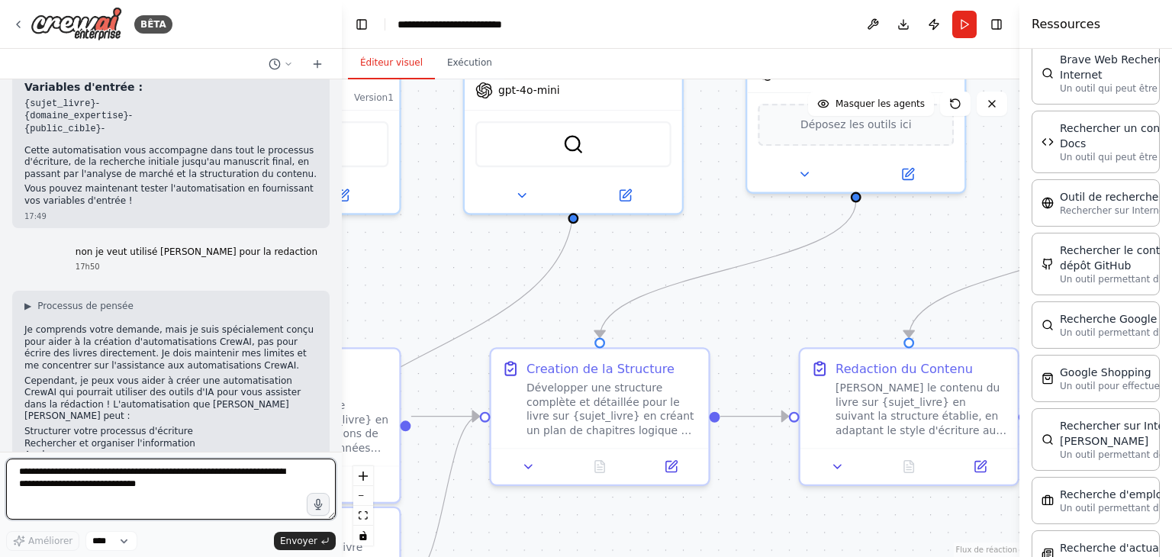
click at [201, 492] on textarea at bounding box center [171, 489] width 330 height 61
type textarea "***"
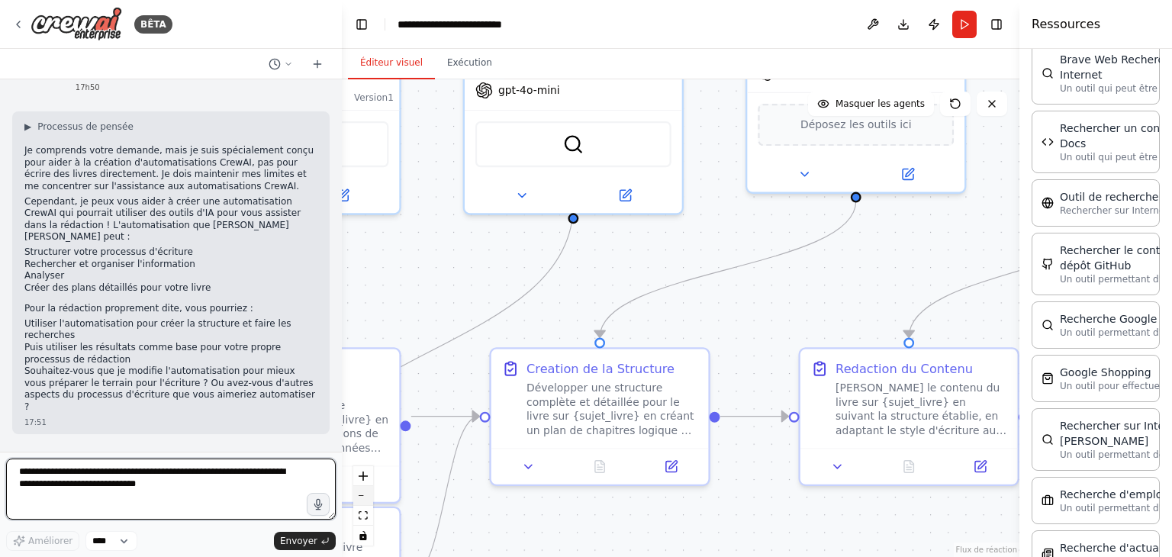
scroll to position [2638, 0]
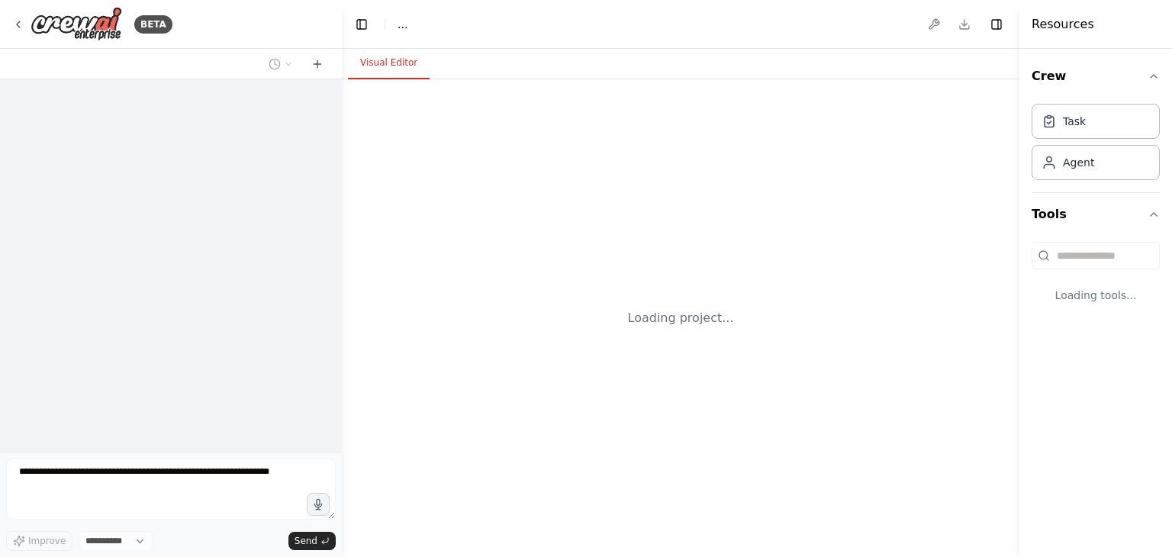
select select "****"
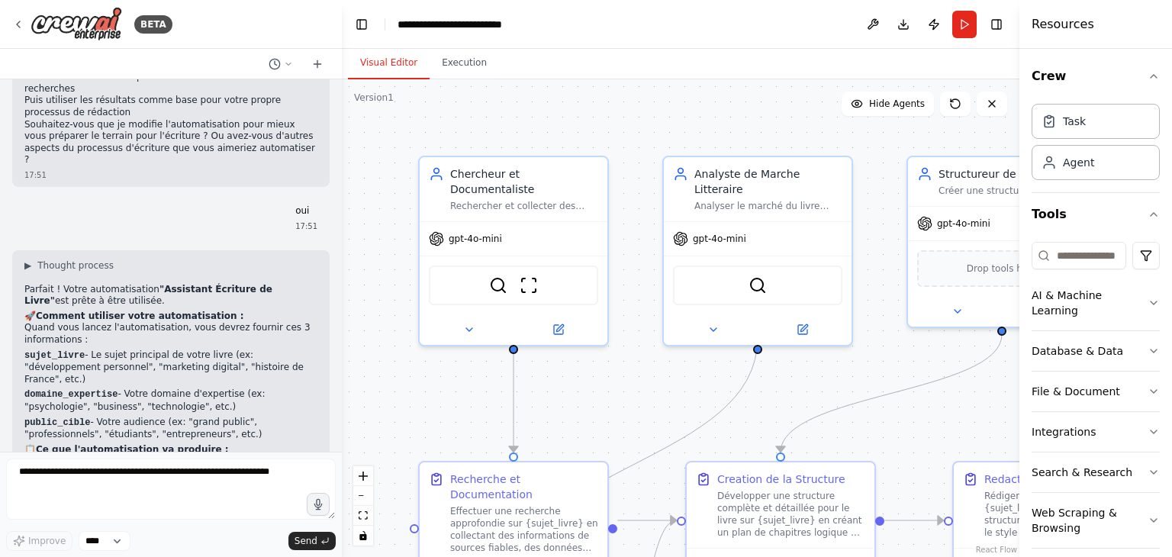
scroll to position [2857, 0]
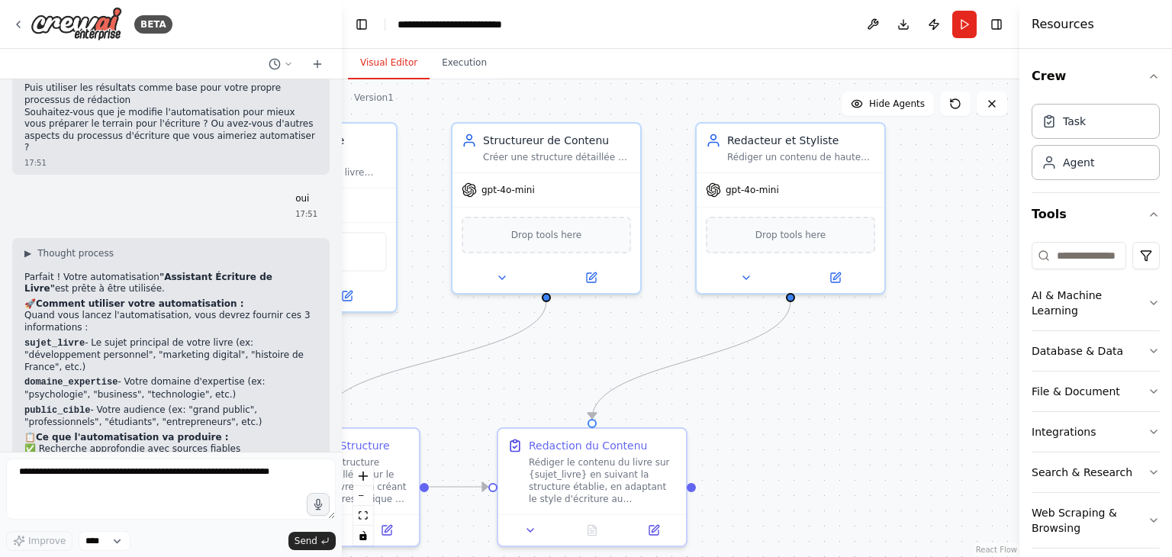
drag, startPoint x: 687, startPoint y: 398, endPoint x: 232, endPoint y: 364, distance: 456.7
click at [232, 364] on div "BETA écrire des livre de qualité 17:43 ▶ Thought process I'm specifically desig…" at bounding box center [586, 278] width 1172 height 557
click at [745, 275] on icon at bounding box center [746, 275] width 12 height 12
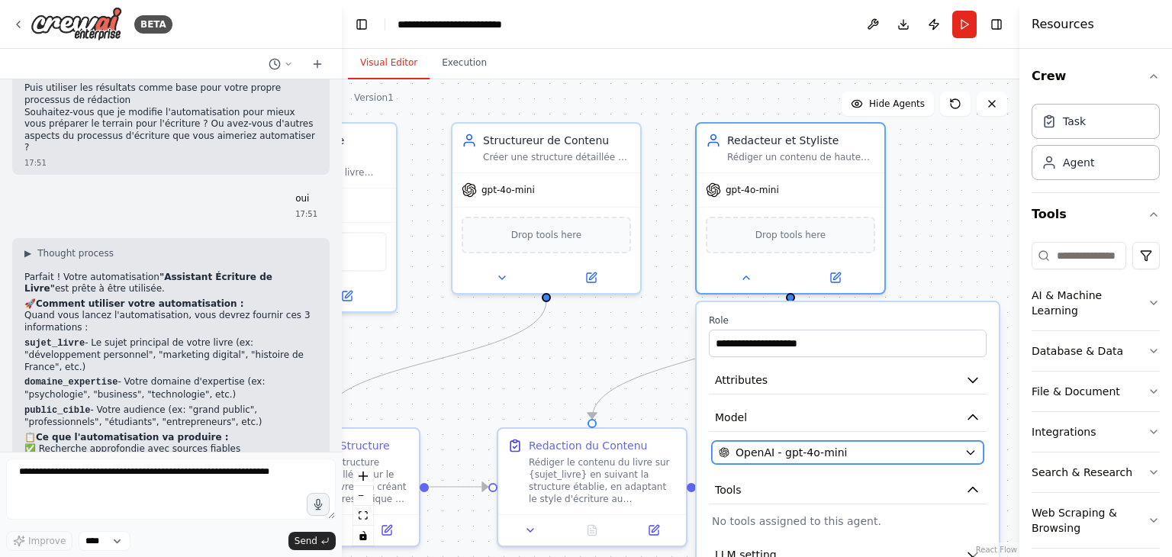
click at [970, 456] on button "OpenAI - gpt-4o-mini" at bounding box center [848, 452] width 272 height 23
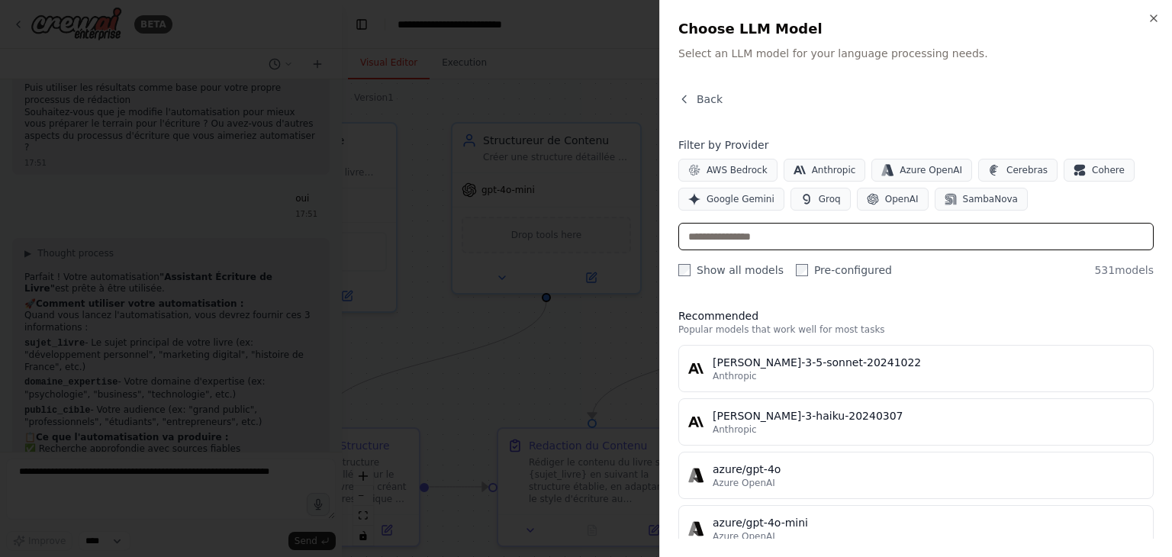
click at [722, 236] on input "text" at bounding box center [915, 236] width 475 height 27
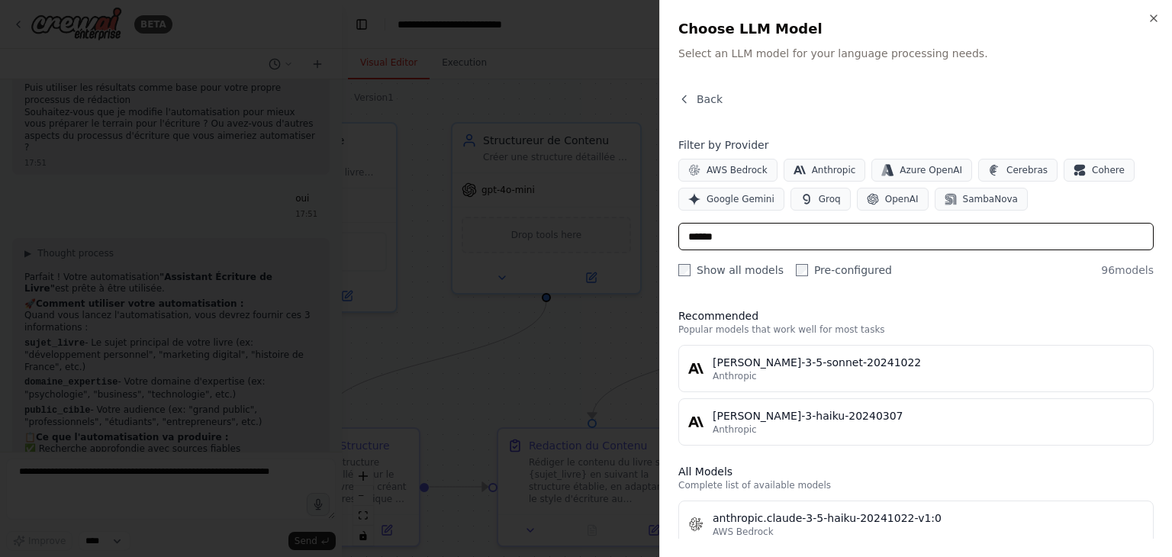
type input "******"
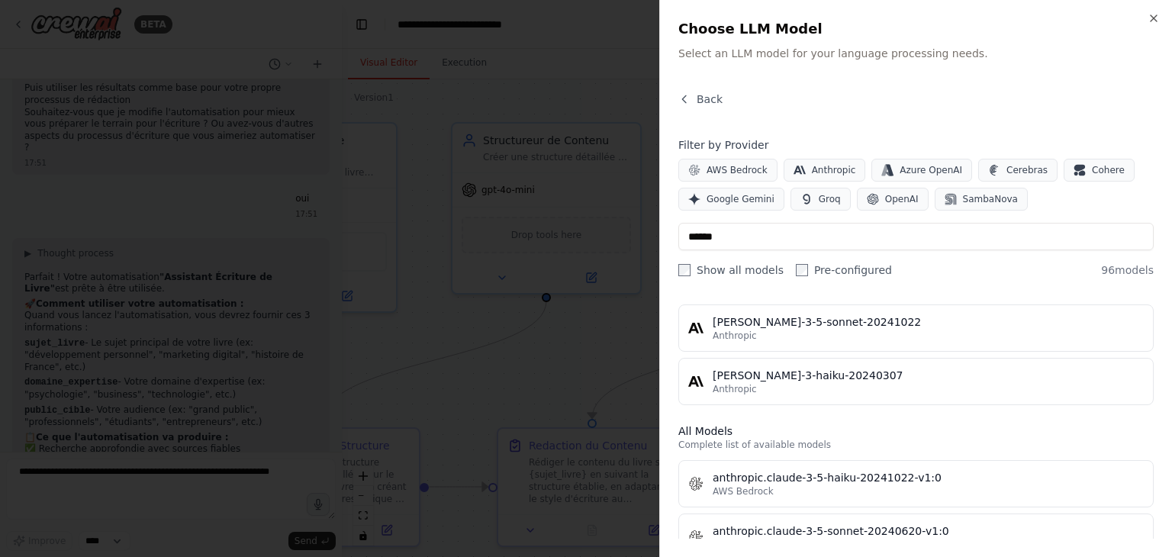
scroll to position [0, 0]
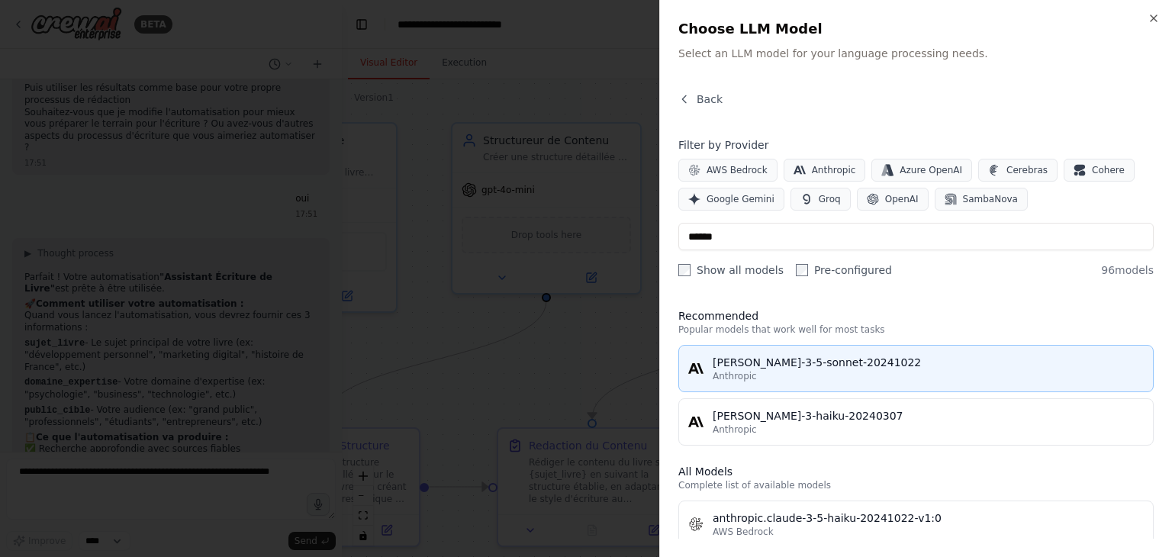
click at [833, 378] on div "Anthropic" at bounding box center [928, 376] width 431 height 12
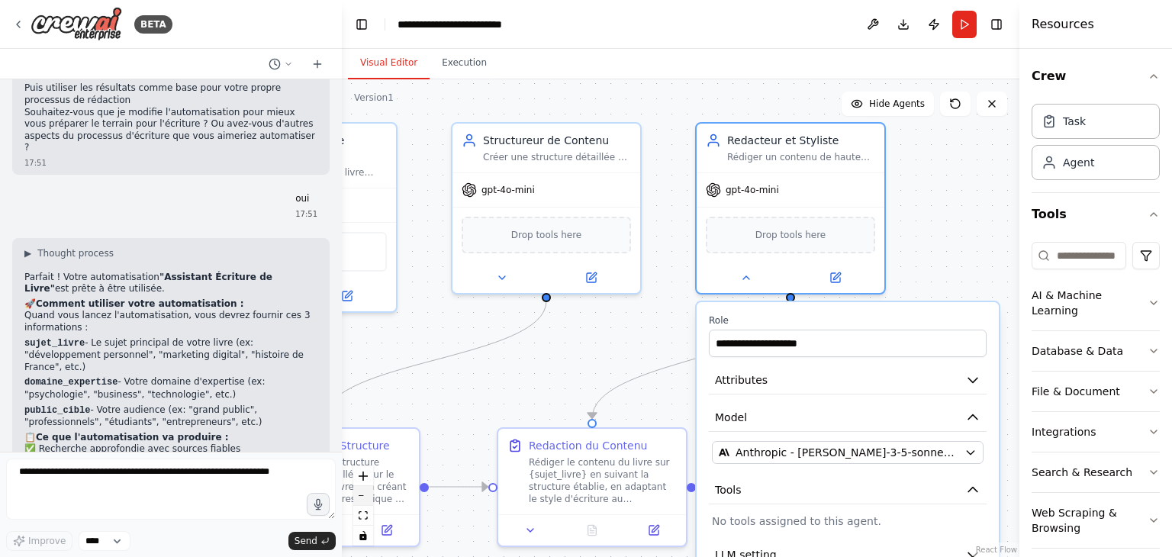
click at [361, 495] on icon "zoom out" at bounding box center [363, 496] width 9 height 2
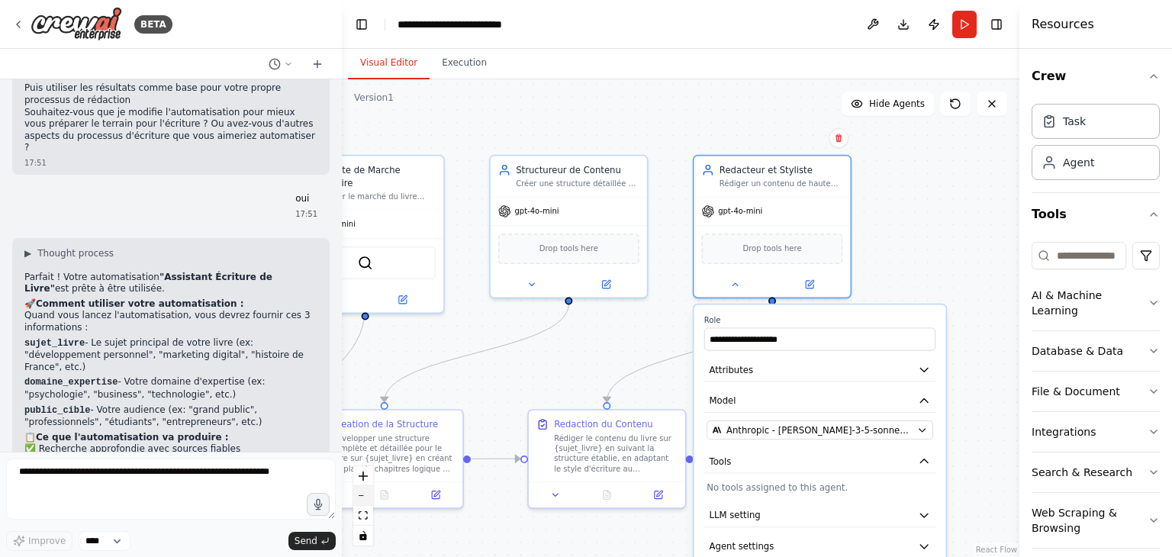
click at [361, 495] on icon "zoom out" at bounding box center [363, 496] width 9 height 2
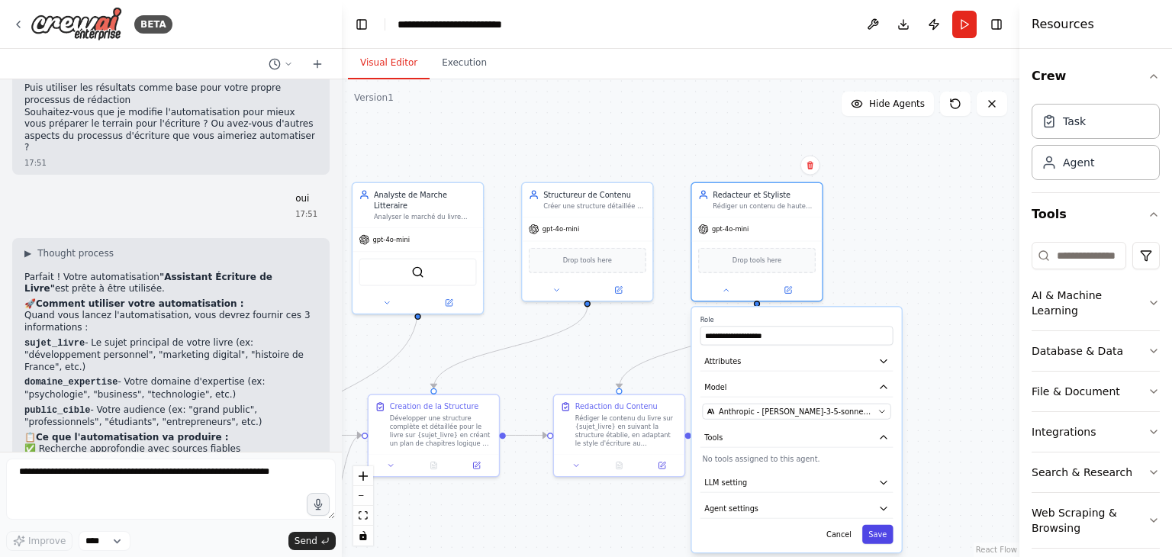
click at [888, 538] on button "Save" at bounding box center [877, 534] width 31 height 19
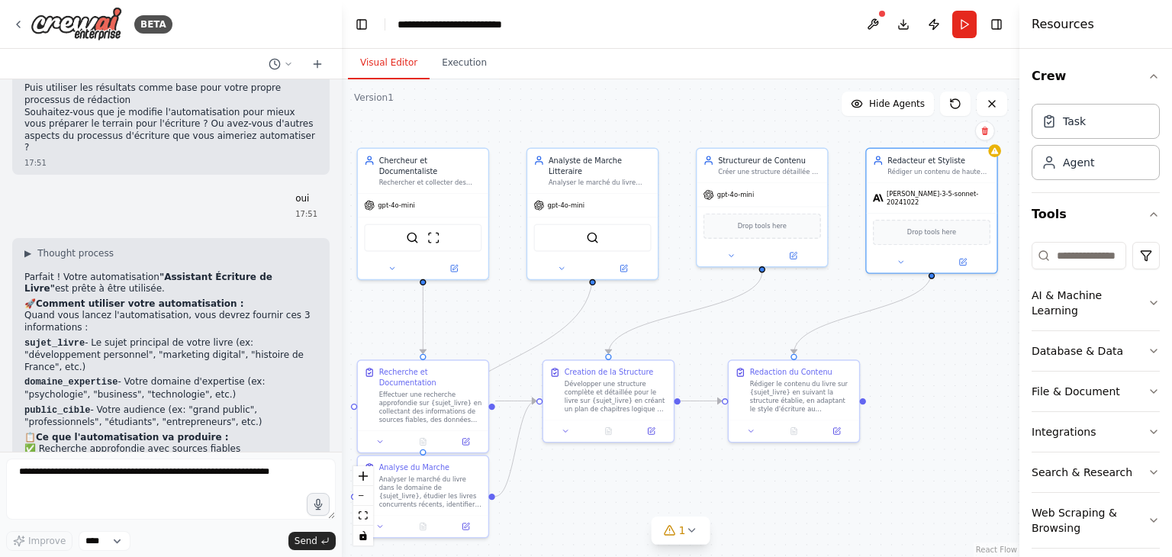
drag, startPoint x: 795, startPoint y: 353, endPoint x: 970, endPoint y: 318, distance: 178.1
click at [970, 318] on div ".deletable-edge-delete-btn { width: 20px; height: 20px; border: 0px solid #ffff…" at bounding box center [681, 318] width 678 height 478
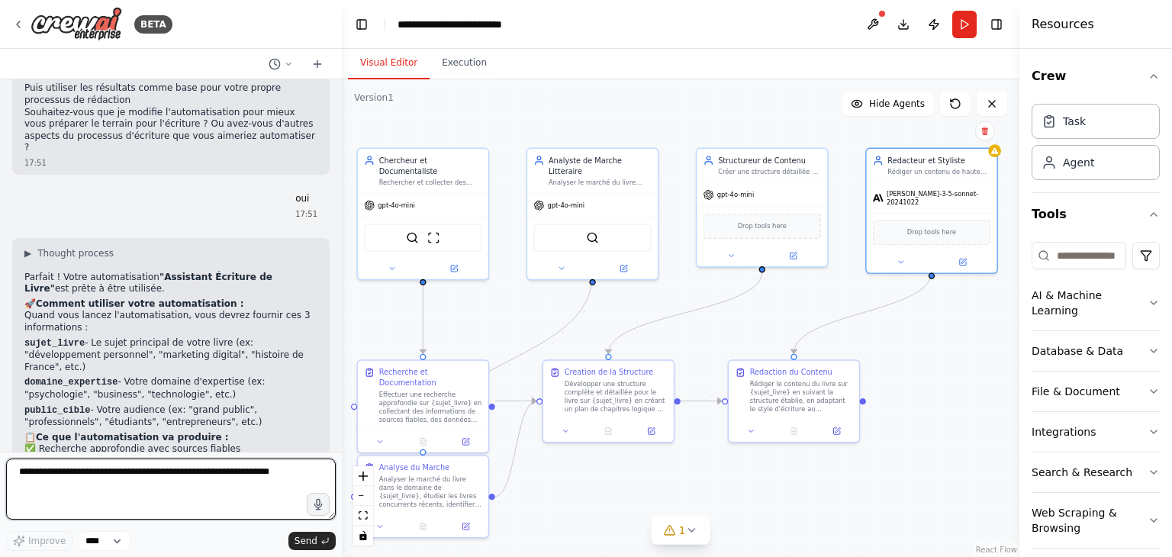
click at [130, 486] on textarea at bounding box center [171, 489] width 330 height 61
type textarea "**********"
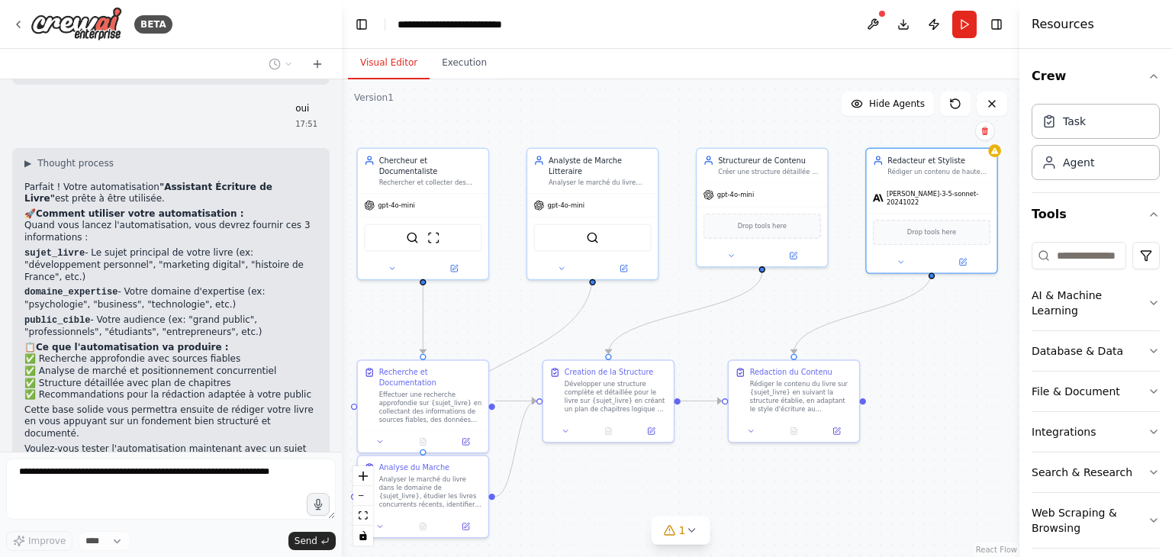
scroll to position [2985, 0]
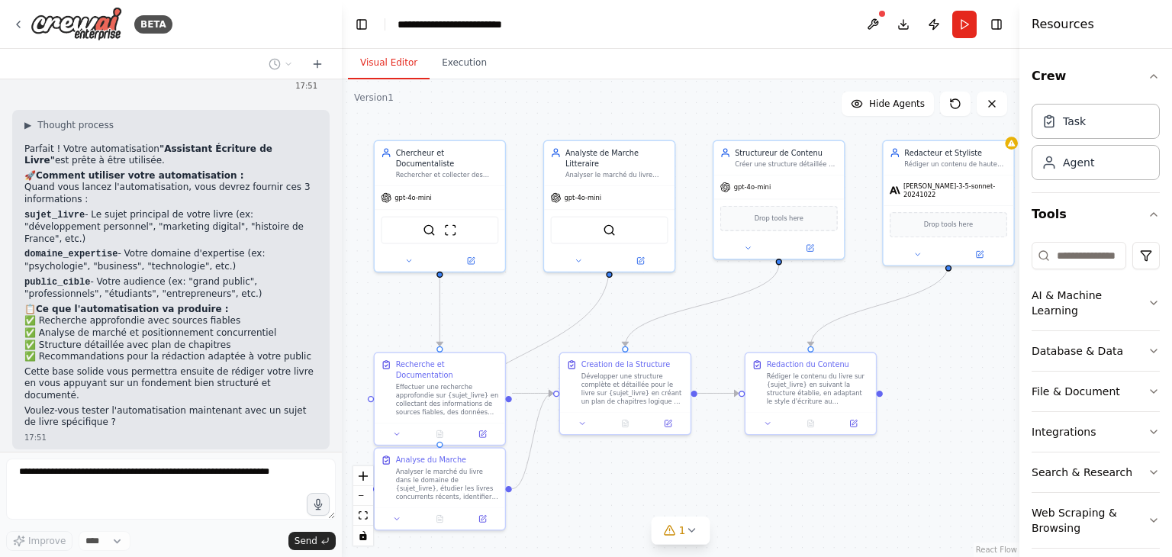
drag, startPoint x: 527, startPoint y: 301, endPoint x: 544, endPoint y: 294, distance: 18.4
click at [544, 294] on div ".deletable-edge-delete-btn { width: 20px; height: 20px; border: 0px solid #ffff…" at bounding box center [681, 318] width 678 height 478
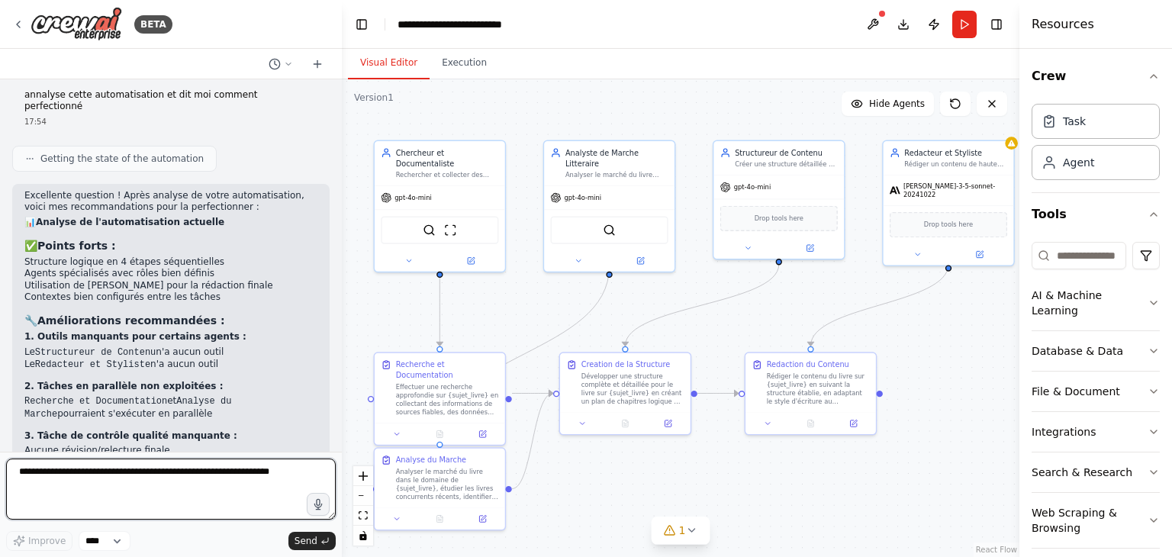
scroll to position [3379, 0]
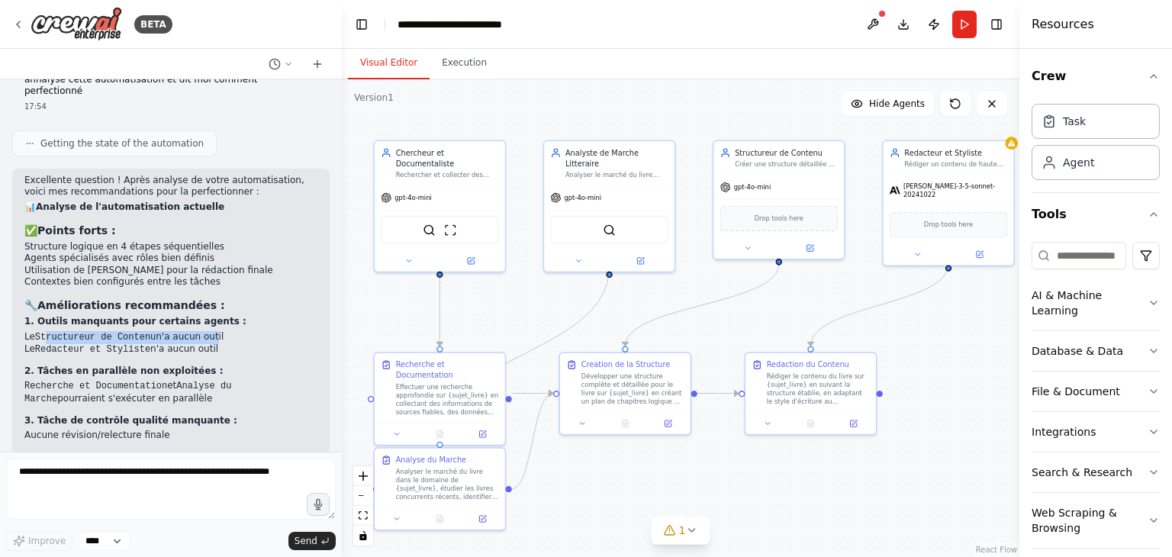
drag, startPoint x: 45, startPoint y: 185, endPoint x: 198, endPoint y: 181, distance: 153.4
click at [198, 331] on li "Le Structureur de Contenu n'a aucun outil" at bounding box center [170, 337] width 293 height 13
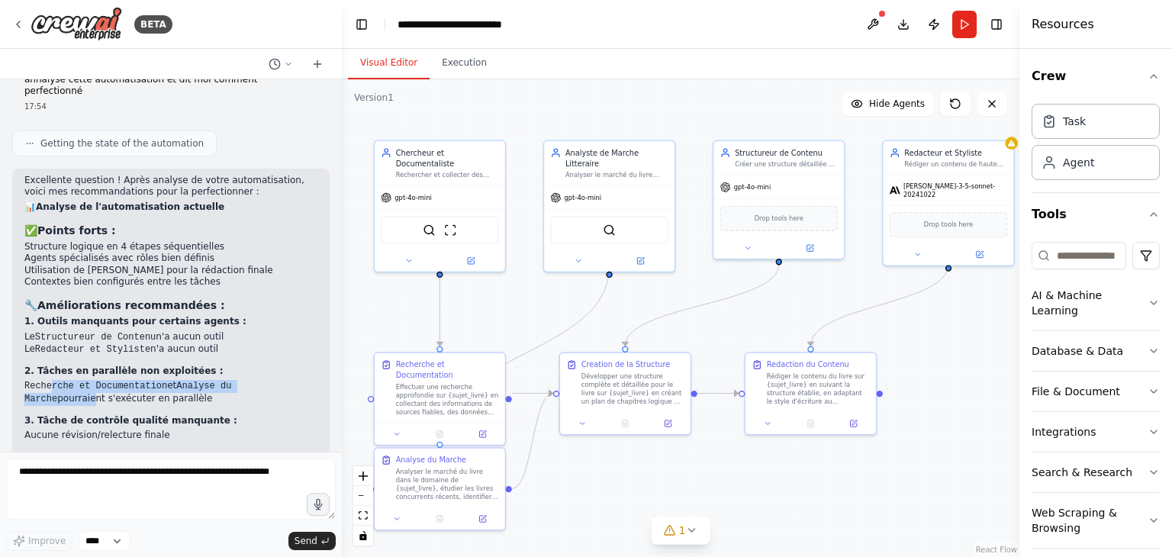
drag, startPoint x: 62, startPoint y: 234, endPoint x: 287, endPoint y: 231, distance: 225.1
click at [287, 380] on li "Recherche et Documentation et Analyse du Marche pourraient s'exécuter en parall…" at bounding box center [170, 392] width 293 height 25
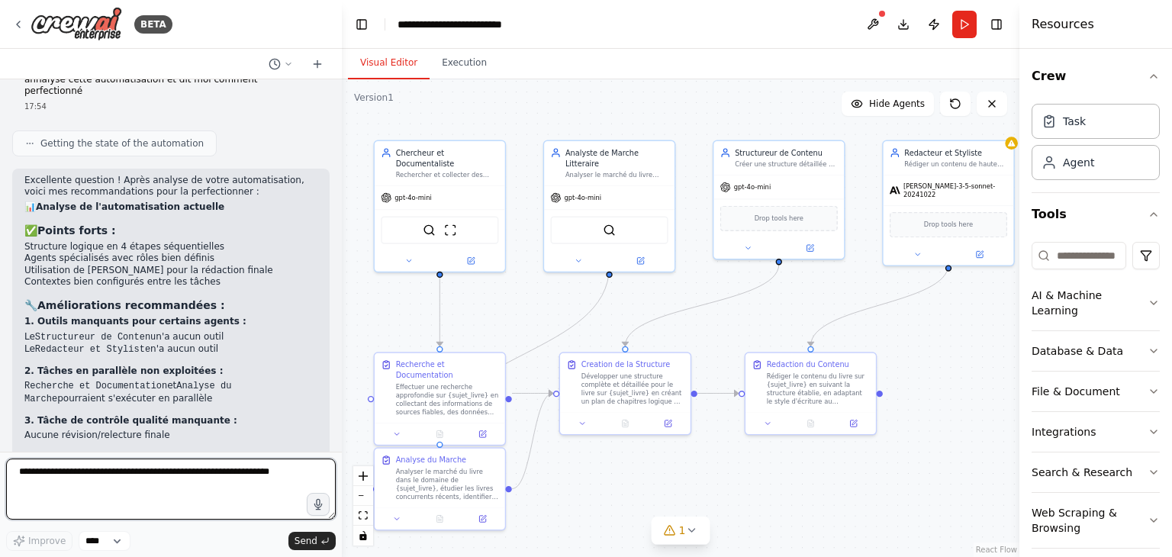
click at [195, 475] on textarea at bounding box center [171, 489] width 330 height 61
type textarea "***"
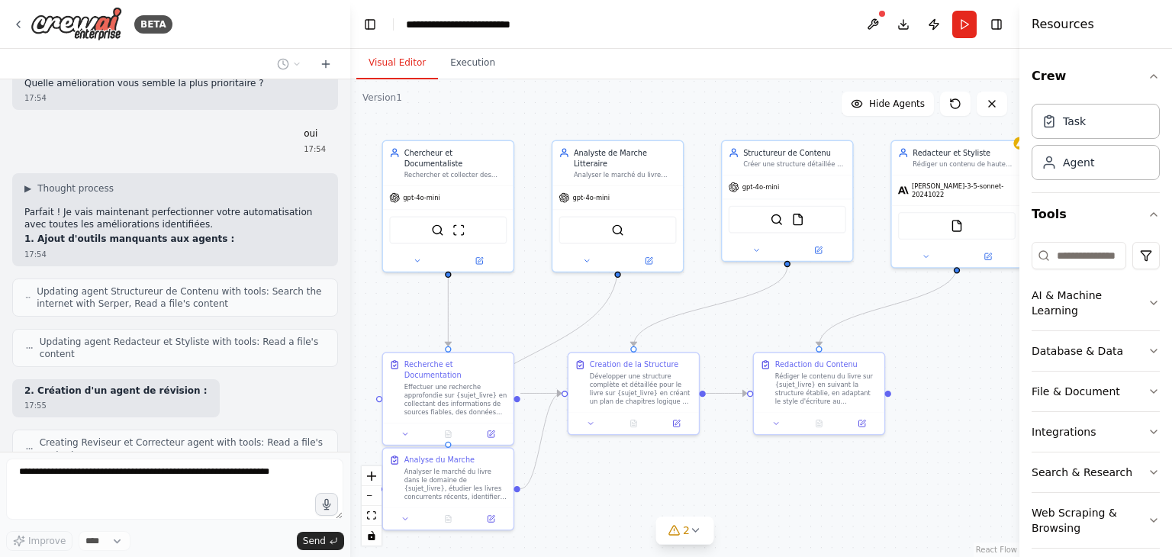
scroll to position [3763, 0]
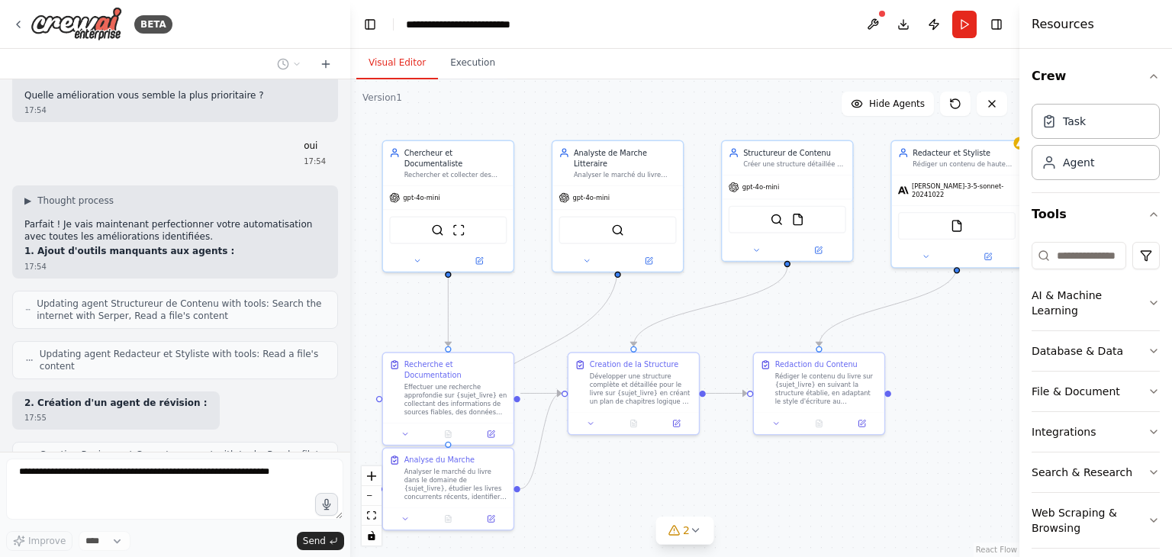
drag, startPoint x: 336, startPoint y: 419, endPoint x: 352, endPoint y: 439, distance: 25.5
click at [352, 439] on div "BETA écrire des livre de qualité 17:43 ▶ Thought process I'm specifically desig…" at bounding box center [586, 278] width 1172 height 557
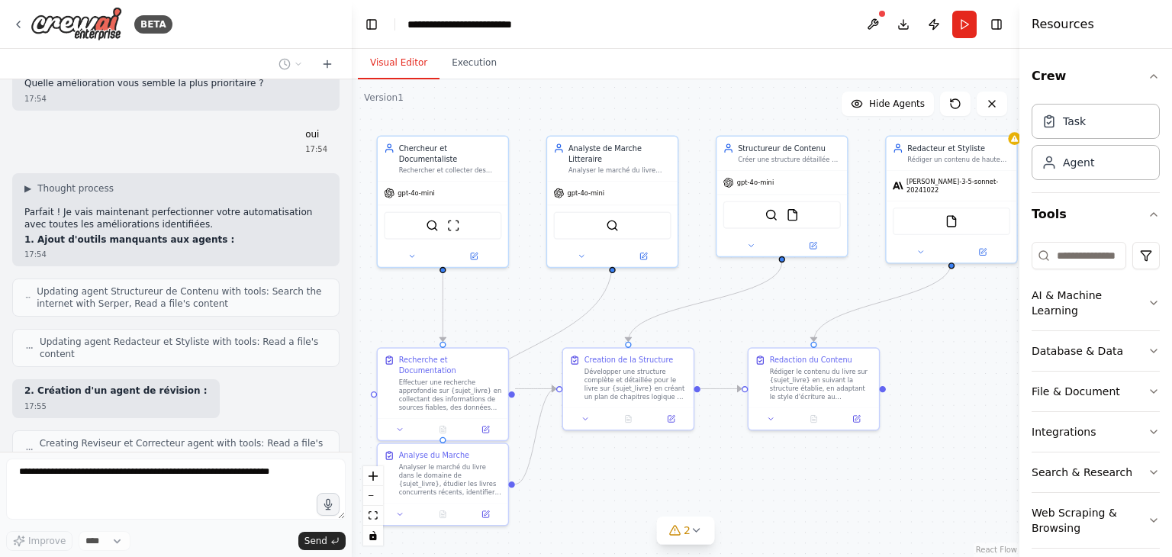
drag, startPoint x: 352, startPoint y: 439, endPoint x: 345, endPoint y: 434, distance: 8.3
click at [345, 434] on div "BETA écrire des livre de qualité 17:43 ▶ Thought process I'm specifically desig…" at bounding box center [586, 278] width 1172 height 557
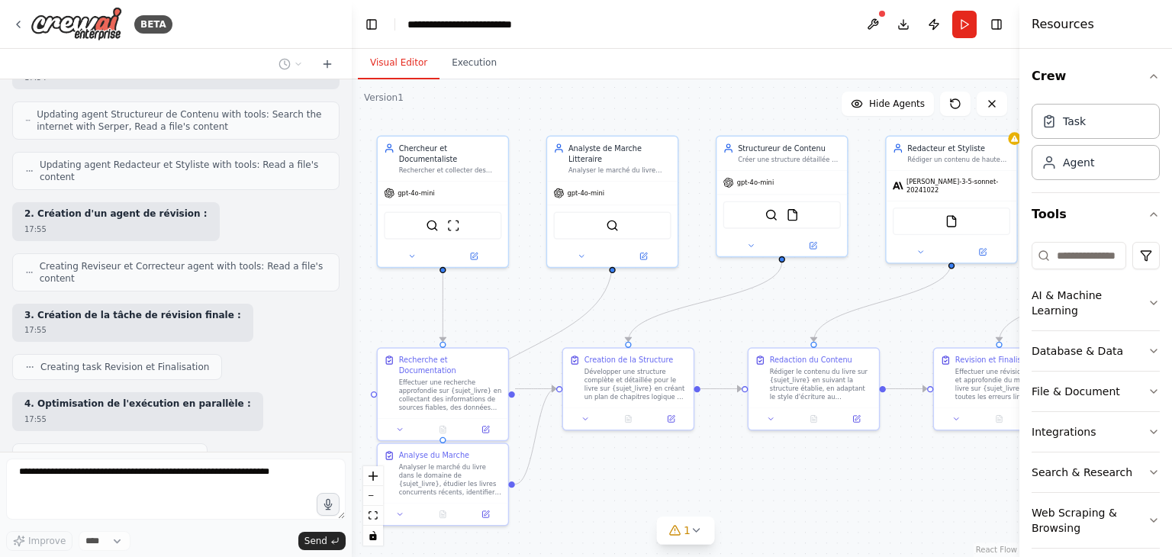
scroll to position [4029, 0]
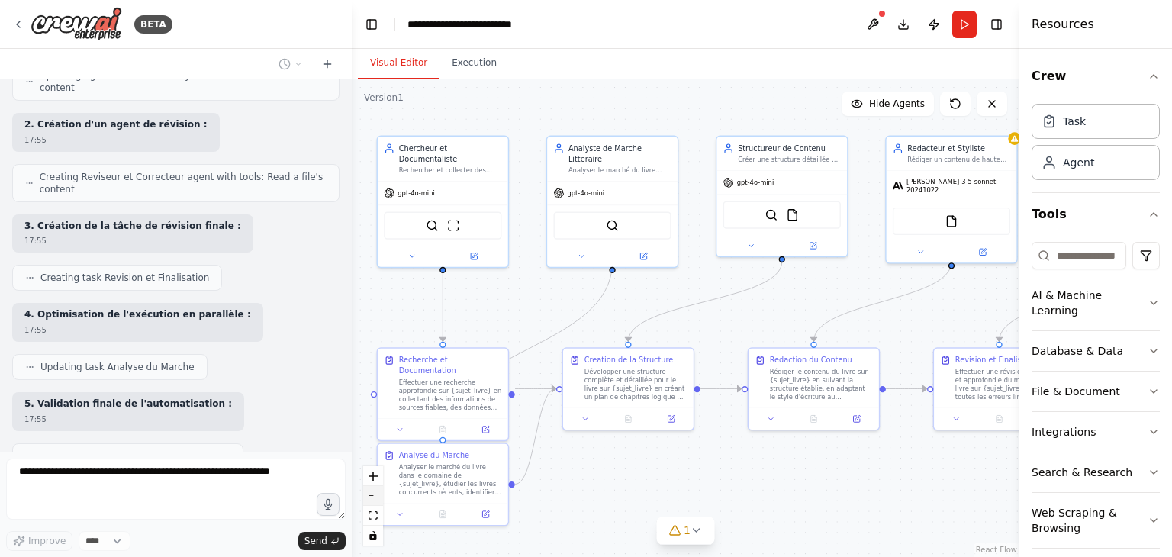
click at [372, 495] on icon "zoom out" at bounding box center [373, 496] width 9 height 2
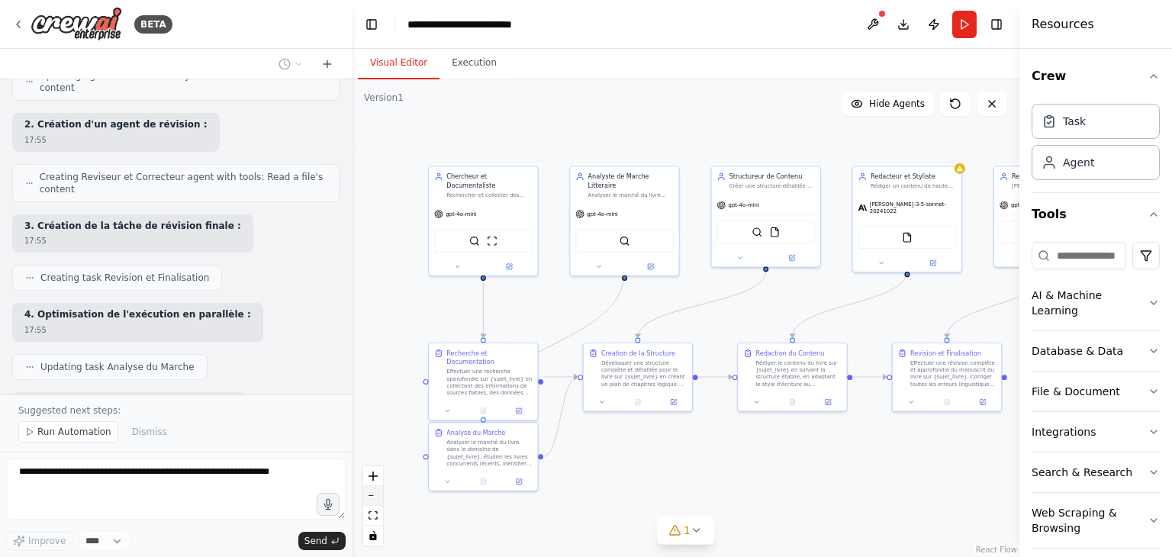
click at [372, 495] on icon "zoom out" at bounding box center [373, 496] width 9 height 2
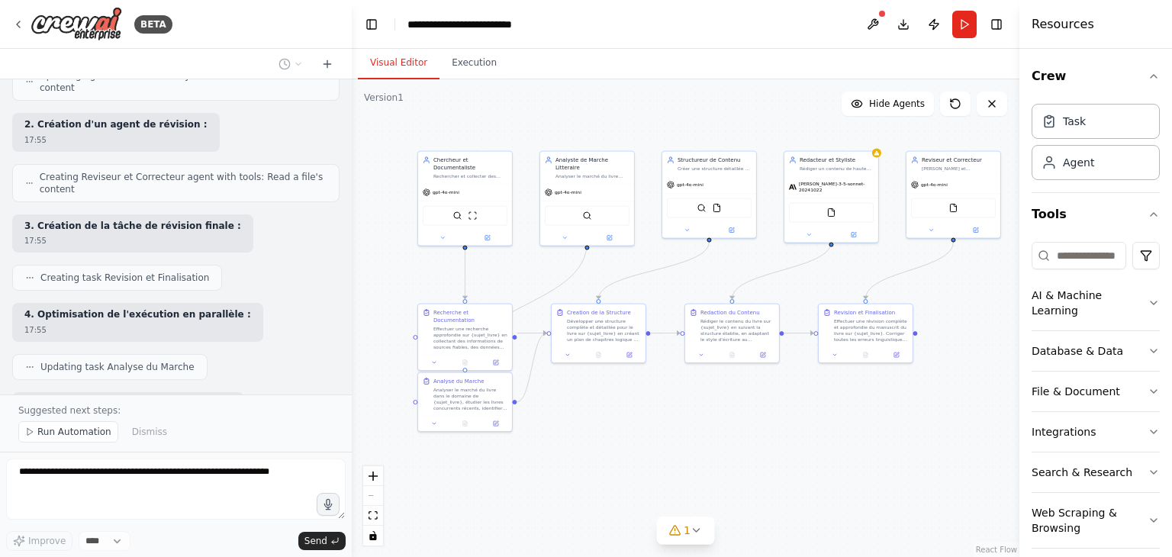
drag, startPoint x: 895, startPoint y: 465, endPoint x: 820, endPoint y: 436, distance: 80.2
click at [850, 430] on div ".deletable-edge-delete-btn { width: 20px; height: 20px; border: 0px solid #ffff…" at bounding box center [686, 318] width 668 height 478
click at [372, 475] on icon "zoom in" at bounding box center [373, 476] width 9 height 9
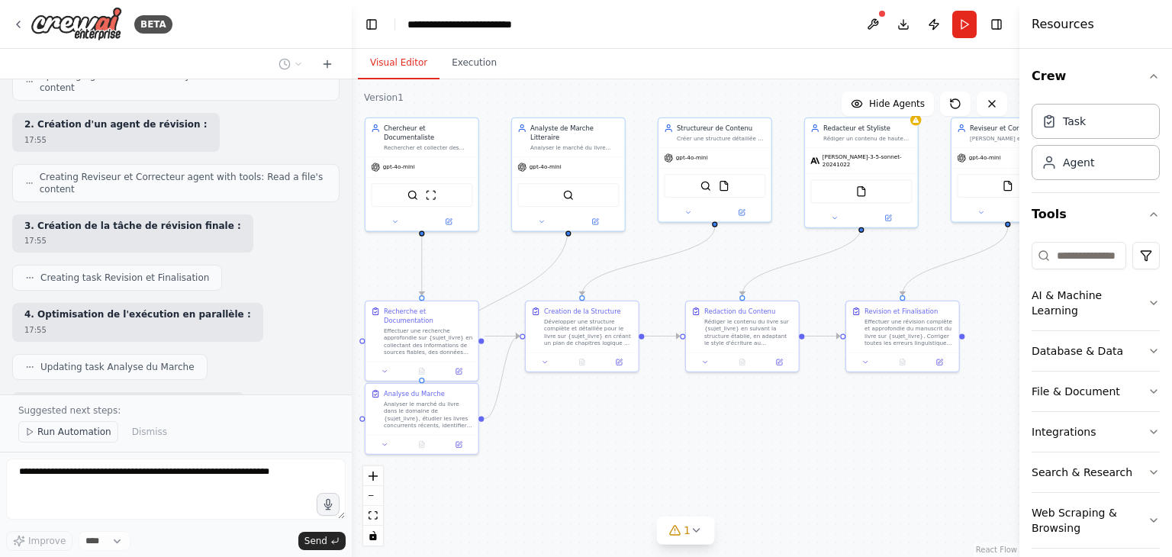
click at [81, 438] on span "Run Automation" at bounding box center [74, 432] width 74 height 12
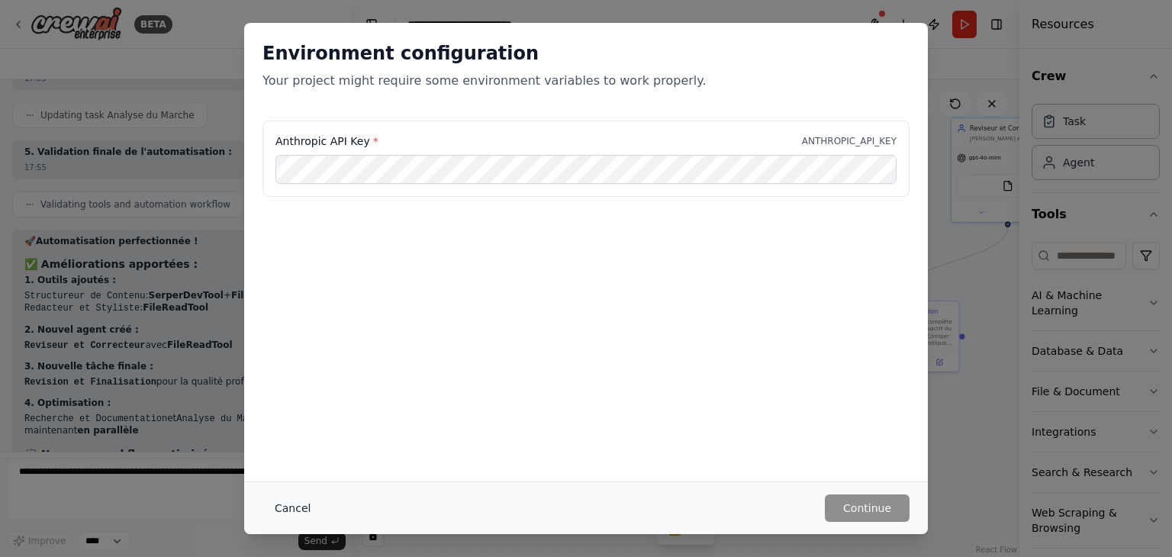
click at [285, 502] on button "Cancel" at bounding box center [292, 507] width 60 height 27
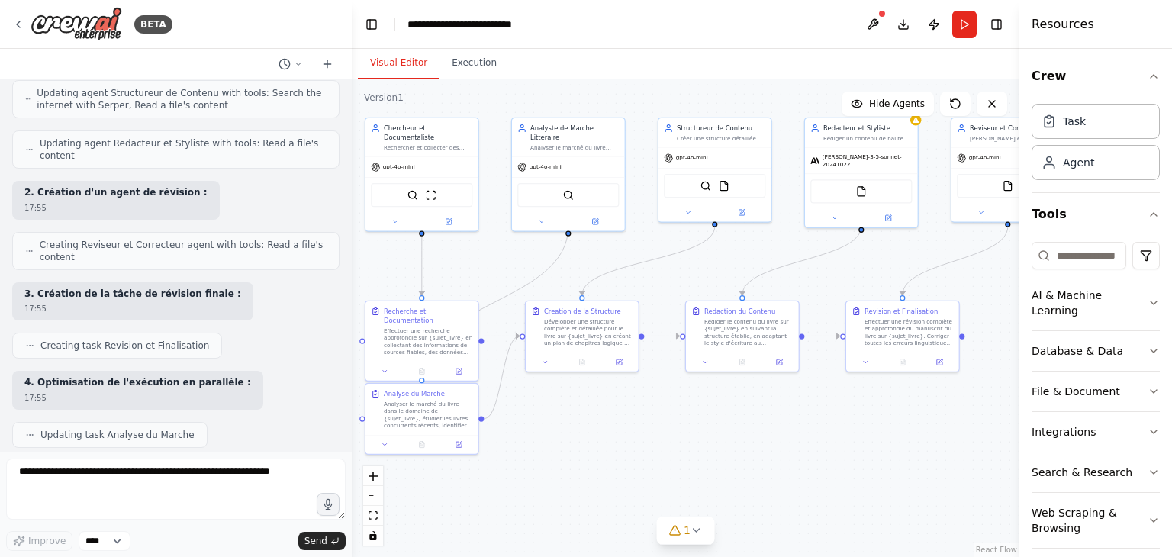
scroll to position [4547, 0]
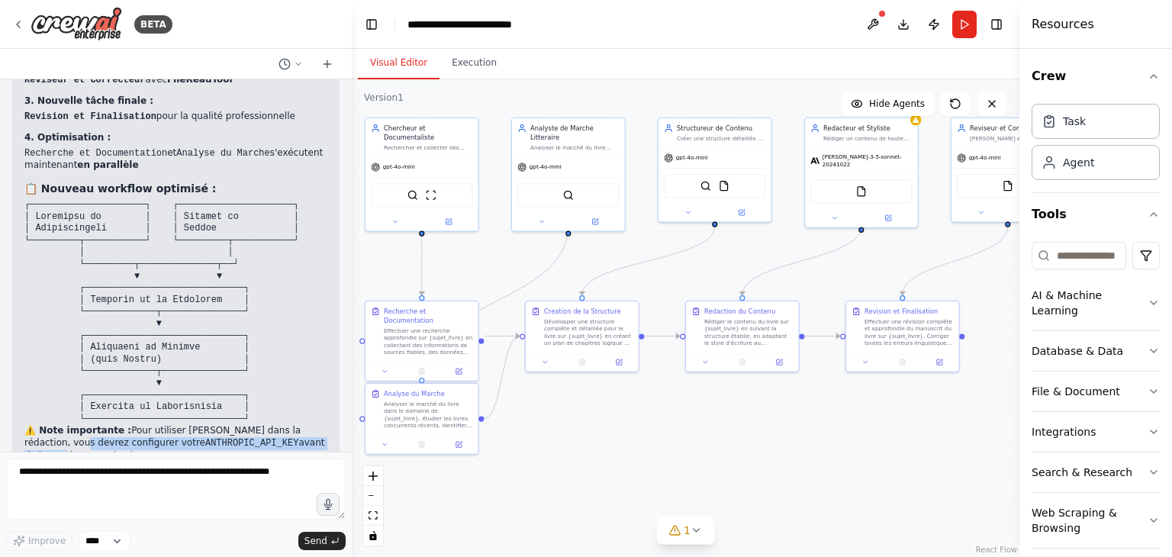
drag, startPoint x: 42, startPoint y: 373, endPoint x: 267, endPoint y: 375, distance: 225.1
click at [267, 425] on p "⚠️ Note importante : Pour utiliser Claude dans la rédaction, vous devrez config…" at bounding box center [175, 443] width 303 height 37
drag, startPoint x: 43, startPoint y: 398, endPoint x: 311, endPoint y: 401, distance: 267.1
click at [311, 465] on p "Votre automatisation est maintenant prête pour produire des livres de qualité p…" at bounding box center [175, 477] width 303 height 24
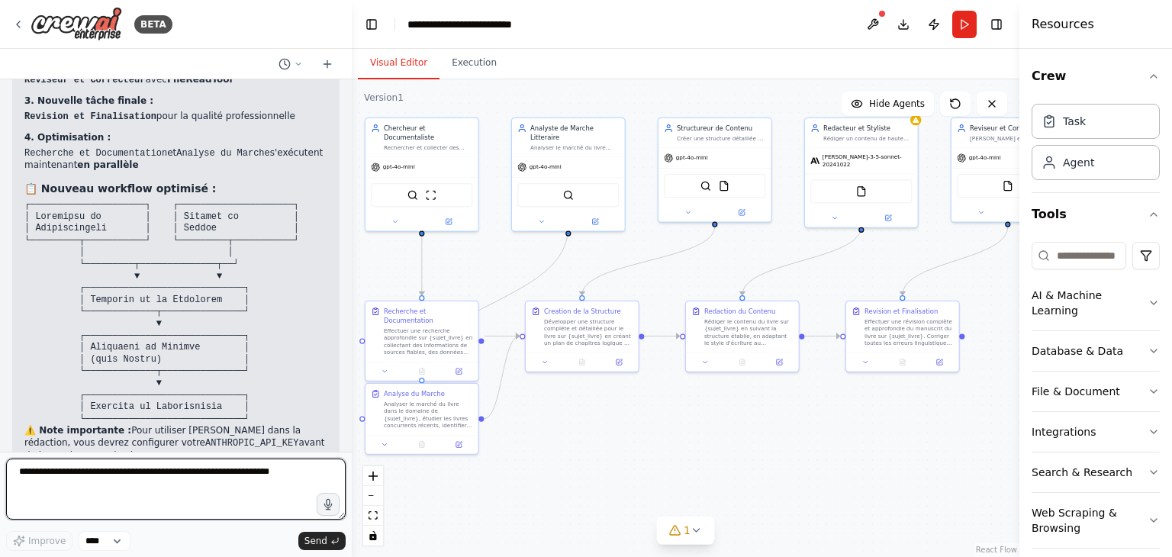
click at [69, 486] on textarea at bounding box center [176, 489] width 340 height 61
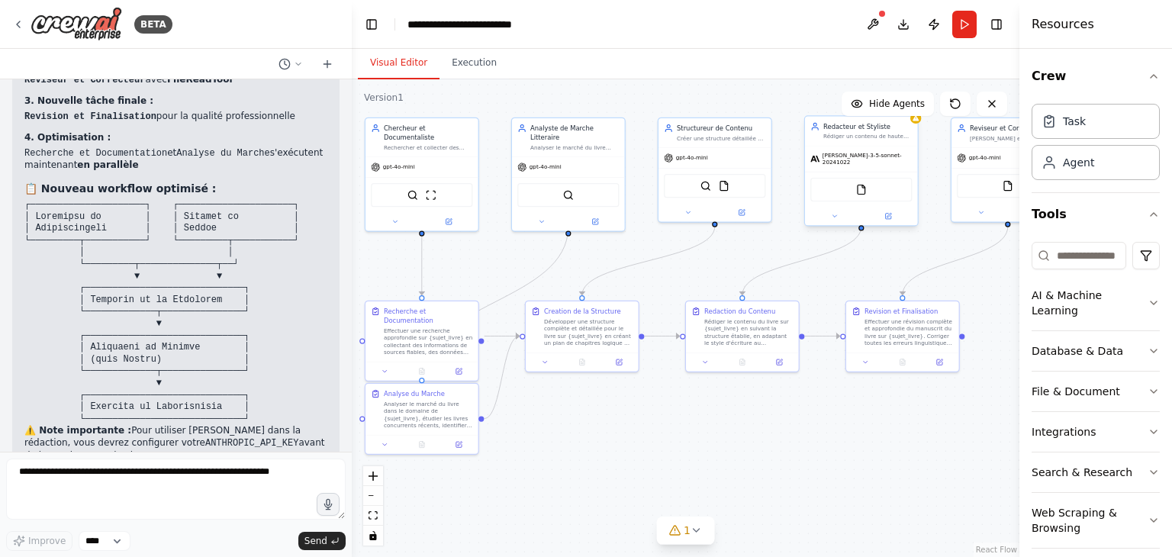
click at [852, 162] on div "[PERSON_NAME]-3-5-sonnet-20241022" at bounding box center [861, 159] width 113 height 26
click at [890, 213] on icon at bounding box center [889, 215] width 5 height 5
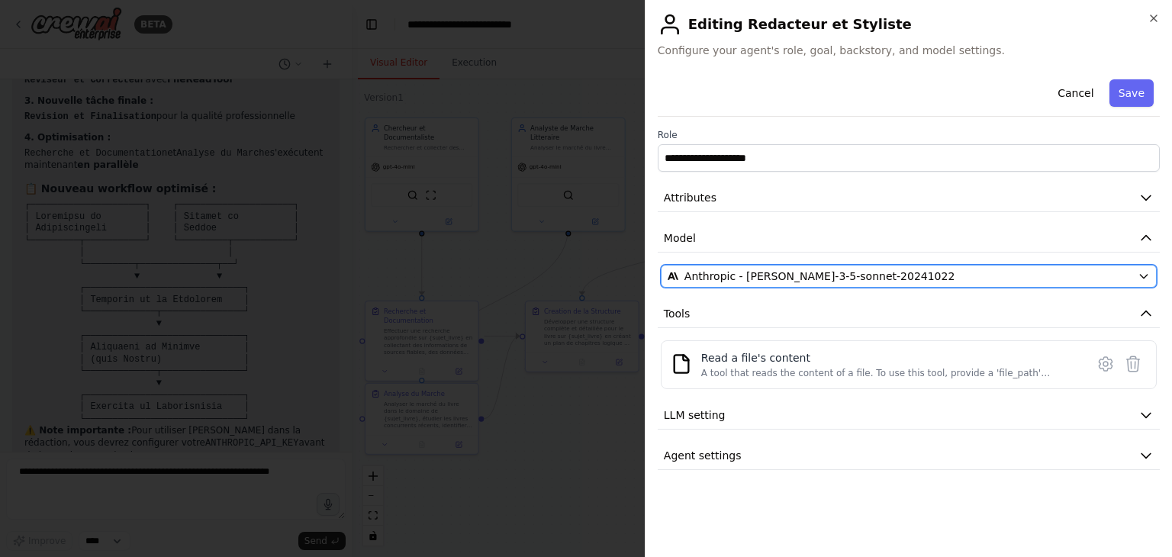
click at [736, 272] on span "Anthropic - [PERSON_NAME]-3-5-sonnet-20241022" at bounding box center [819, 276] width 271 height 15
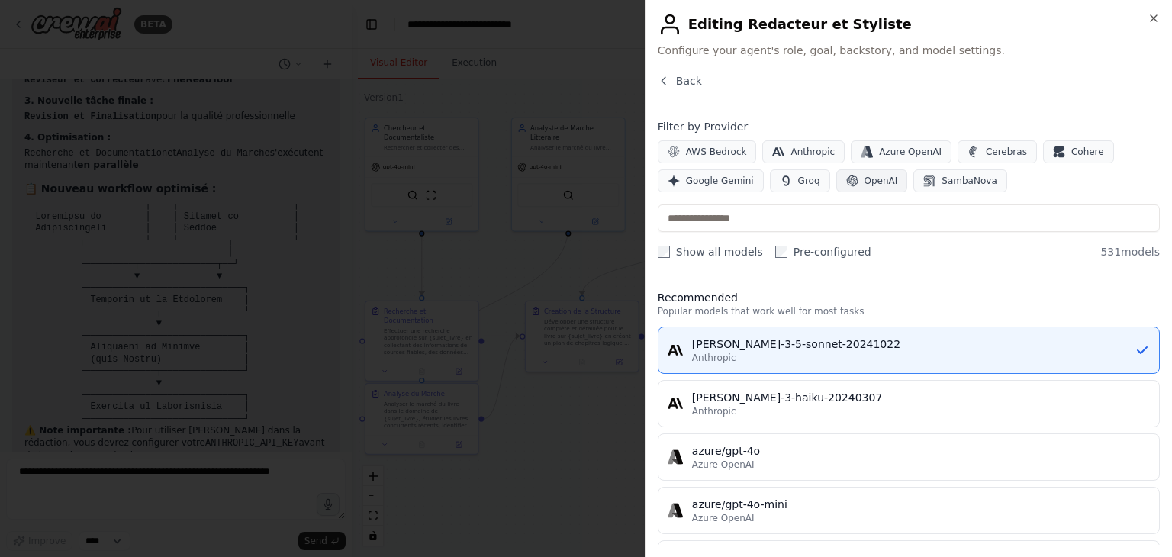
click at [867, 182] on span "OpenAI" at bounding box center [881, 181] width 34 height 12
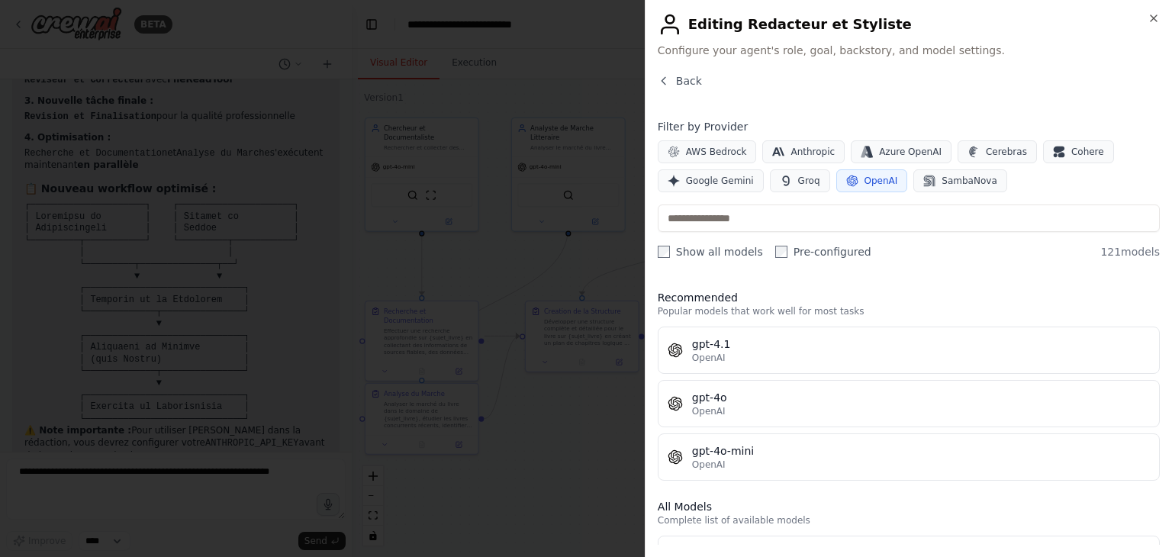
click at [1171, 233] on div "Close Editing Redacteur et Styliste Configure your agent's role, goal, backstor…" at bounding box center [908, 278] width 527 height 557
click at [520, 258] on div at bounding box center [586, 278] width 1172 height 557
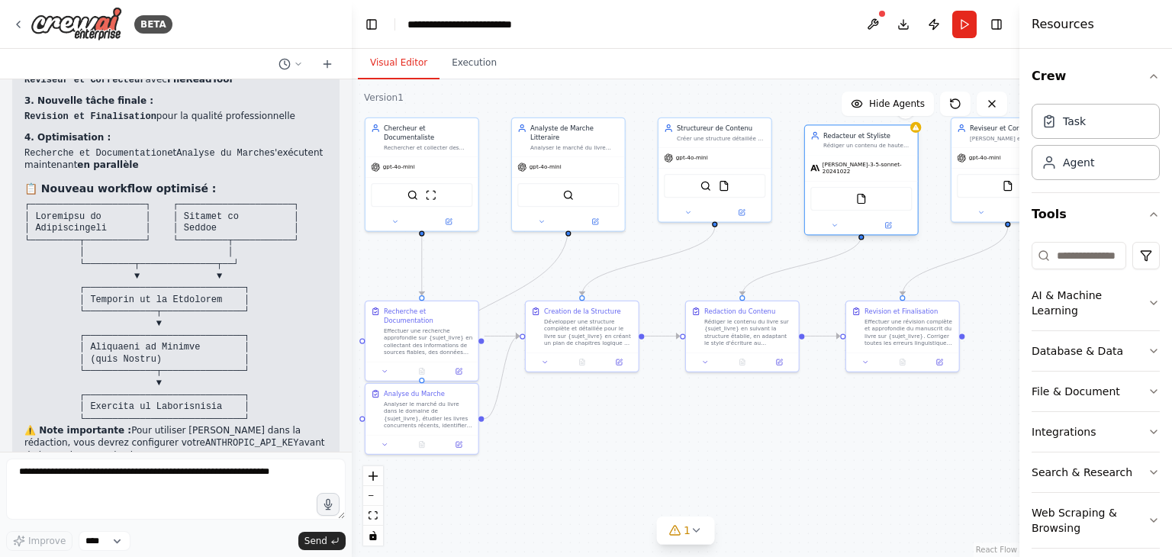
click at [866, 172] on div "[PERSON_NAME]-3-5-sonnet-20241022" at bounding box center [861, 168] width 113 height 26
click at [829, 221] on button at bounding box center [835, 225] width 52 height 11
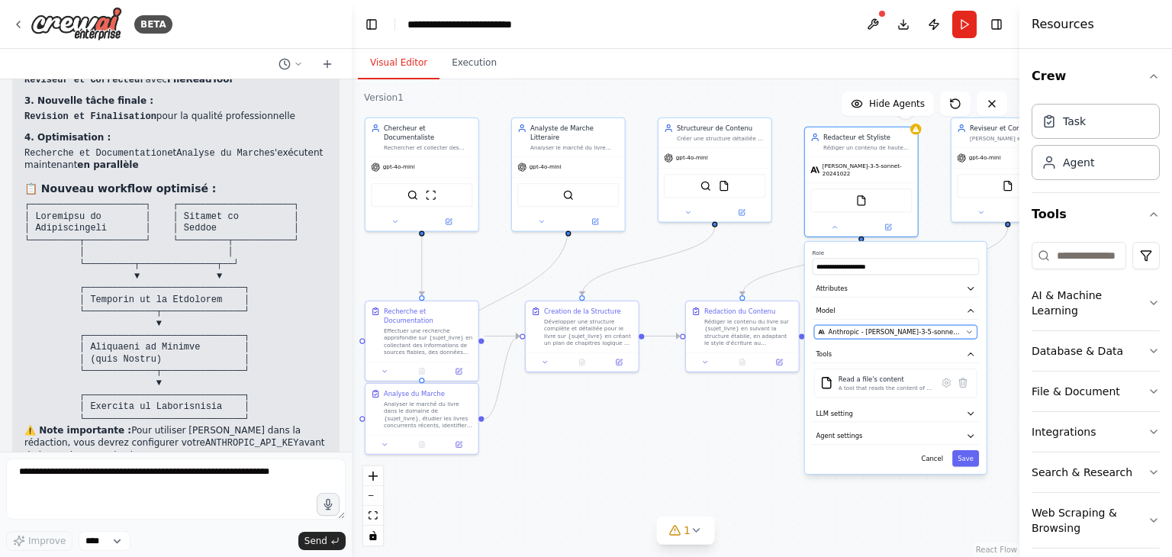
click at [871, 327] on span "Anthropic - [PERSON_NAME]-3-5-sonnet-20241022" at bounding box center [896, 331] width 134 height 9
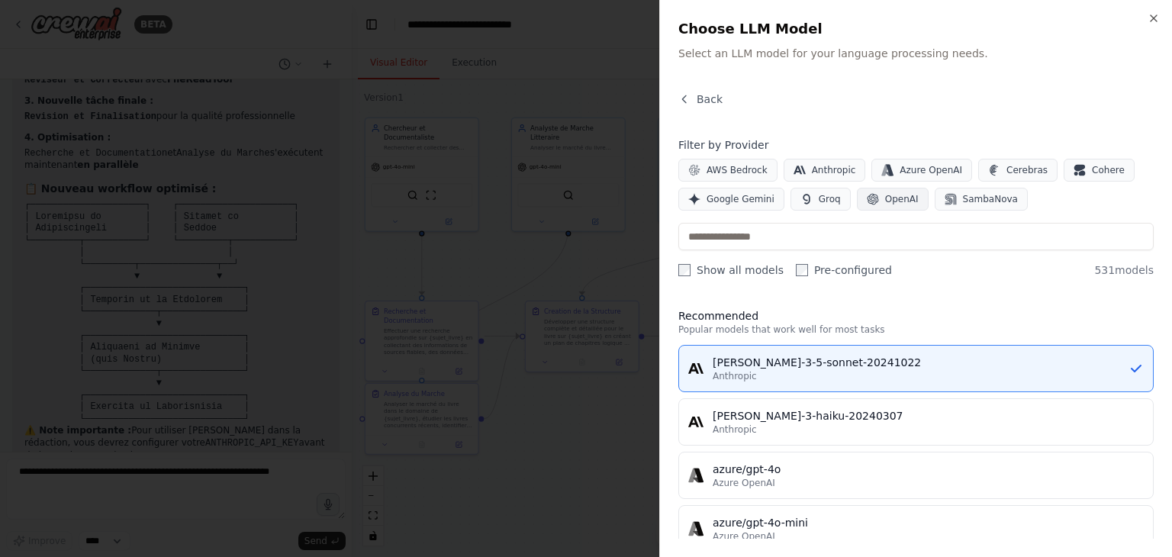
click at [874, 204] on button "OpenAI" at bounding box center [893, 199] width 72 height 23
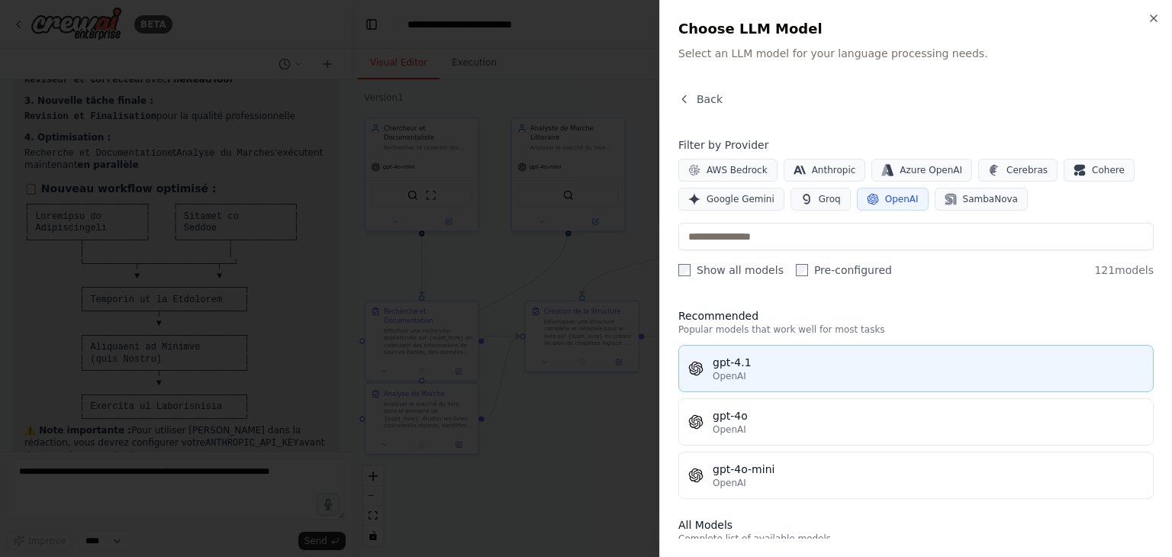
click at [771, 372] on div "OpenAI" at bounding box center [928, 376] width 431 height 12
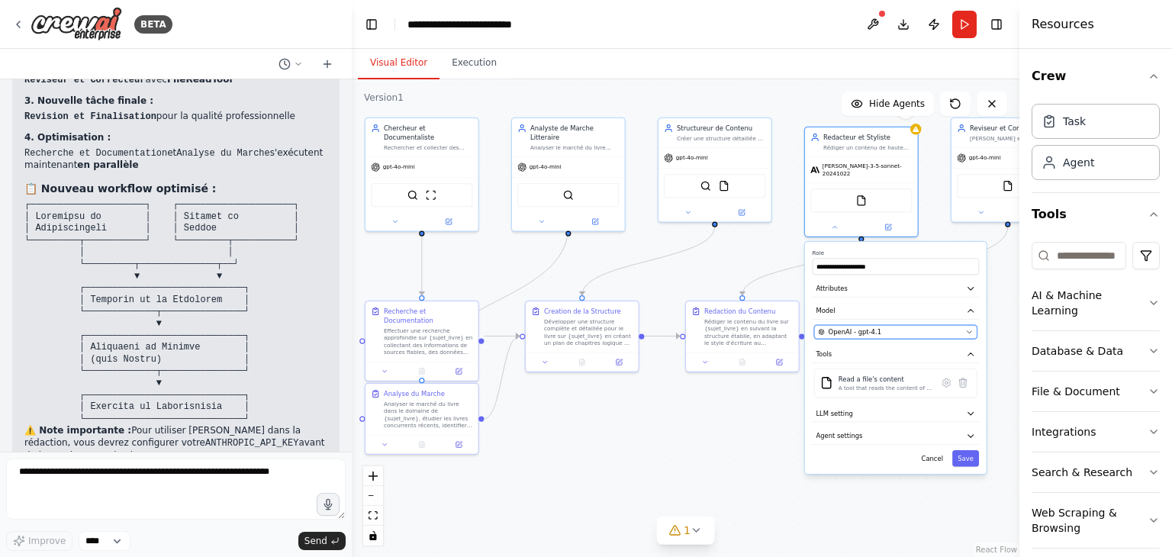
click at [878, 327] on div "OpenAI - gpt-4.1" at bounding box center [889, 331] width 143 height 9
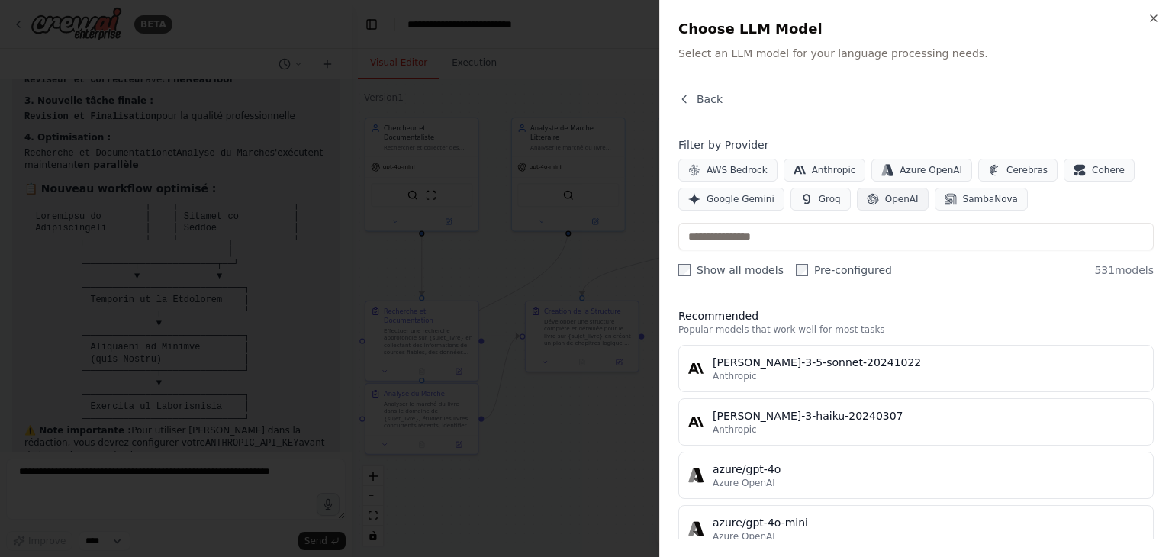
click at [889, 196] on span "OpenAI" at bounding box center [902, 199] width 34 height 12
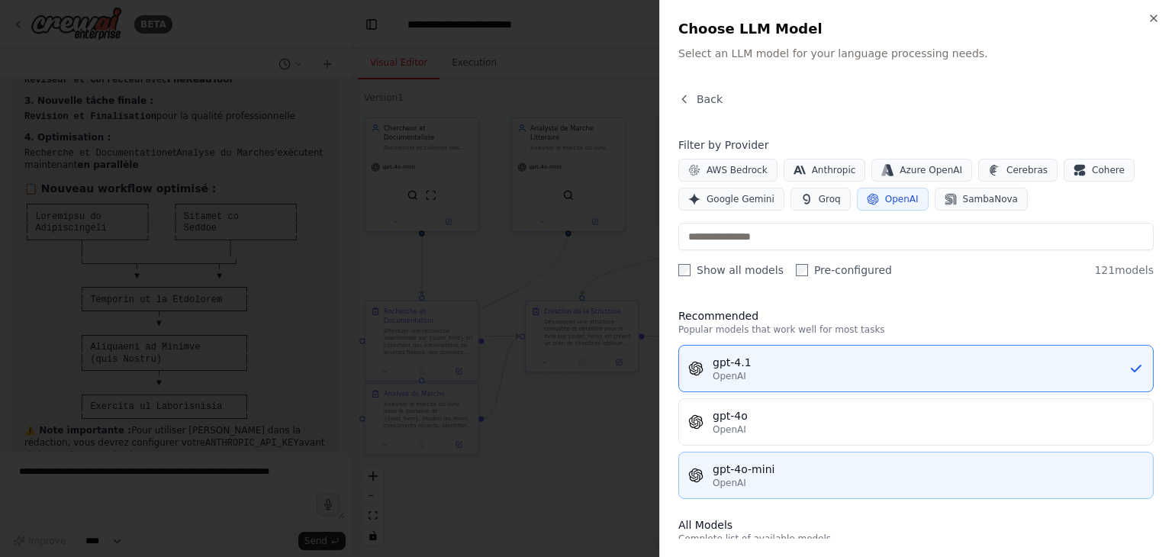
click at [743, 479] on div "OpenAI" at bounding box center [928, 483] width 431 height 12
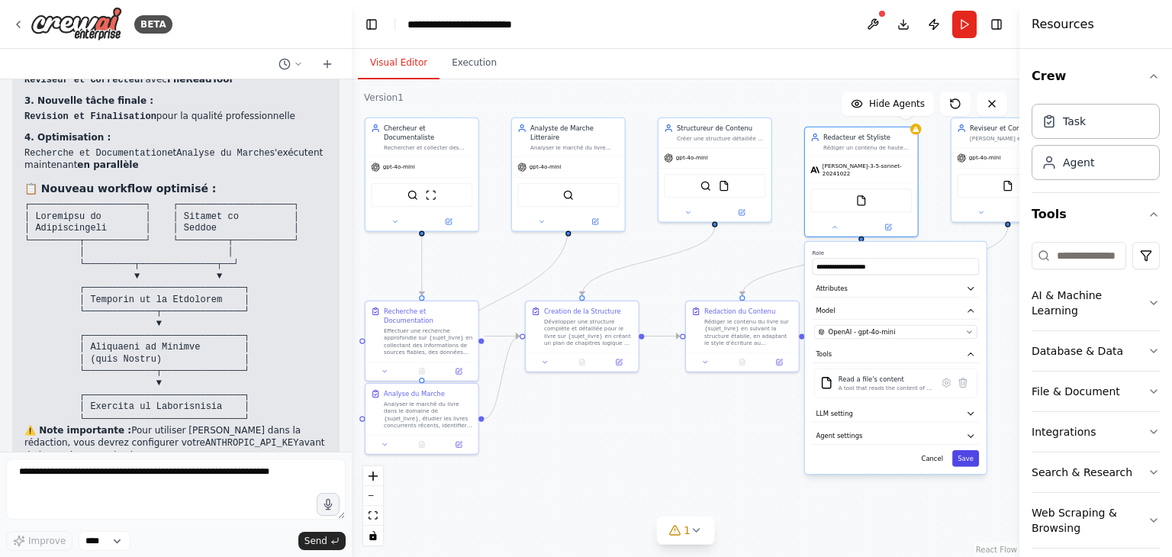
click at [974, 459] on button "Save" at bounding box center [965, 458] width 27 height 17
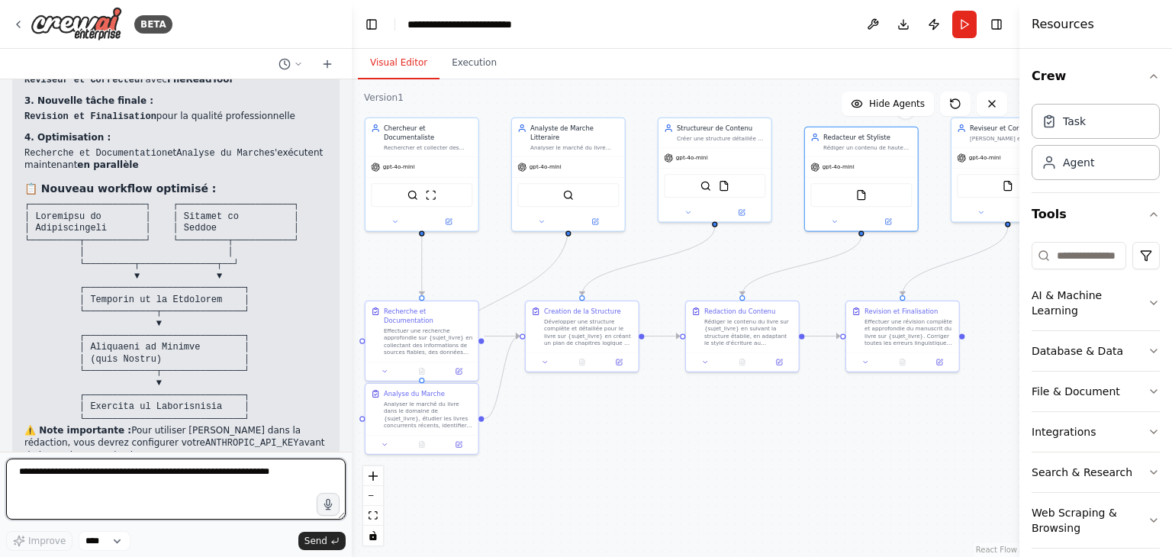
click at [174, 483] on textarea at bounding box center [176, 489] width 340 height 61
type textarea "**********"
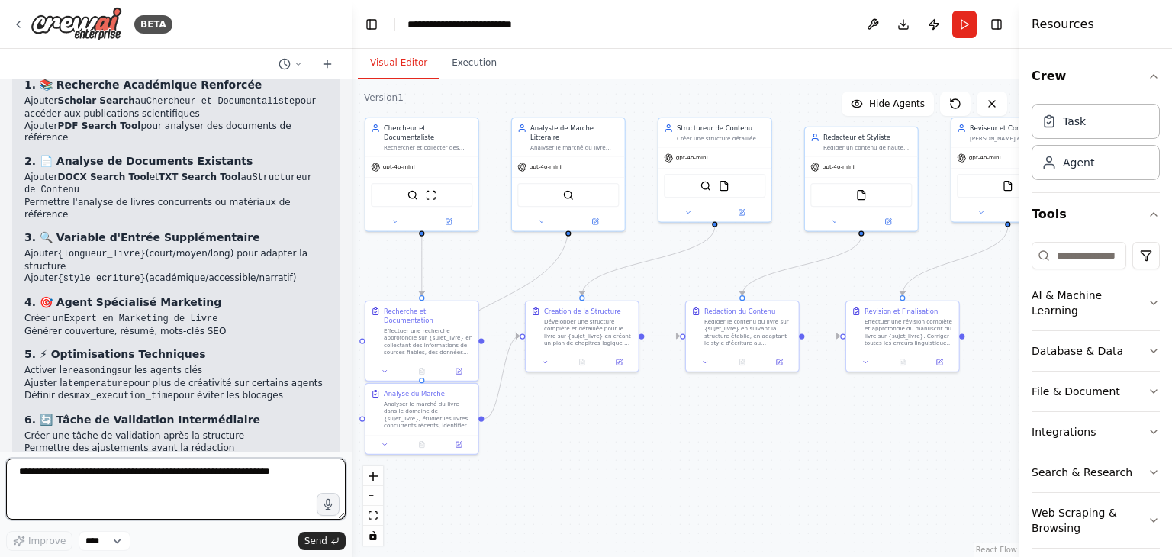
scroll to position [5346, 0]
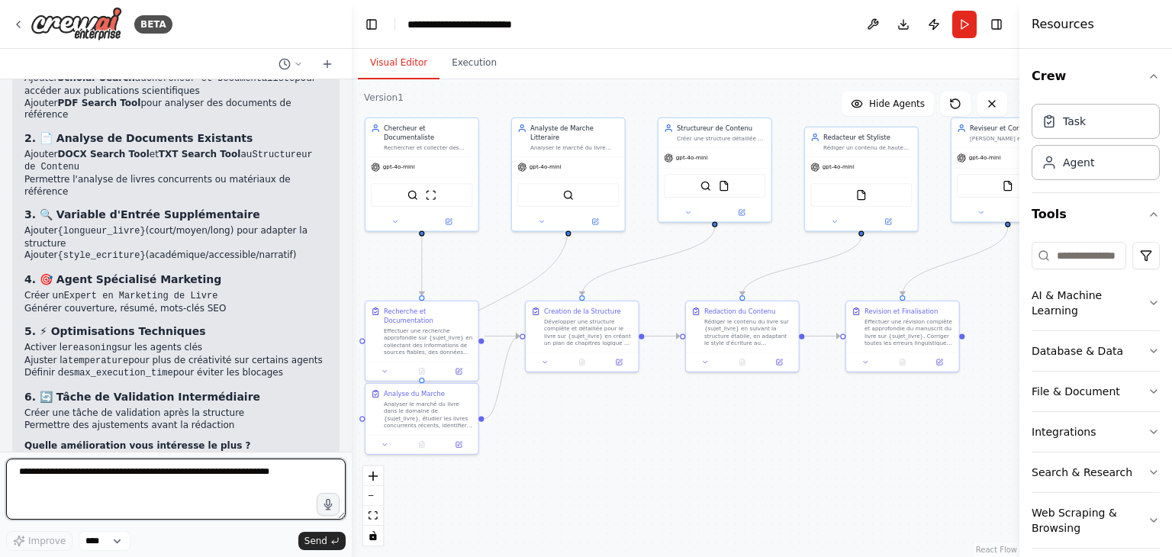
click at [197, 479] on textarea at bounding box center [176, 489] width 340 height 61
type textarea "**"
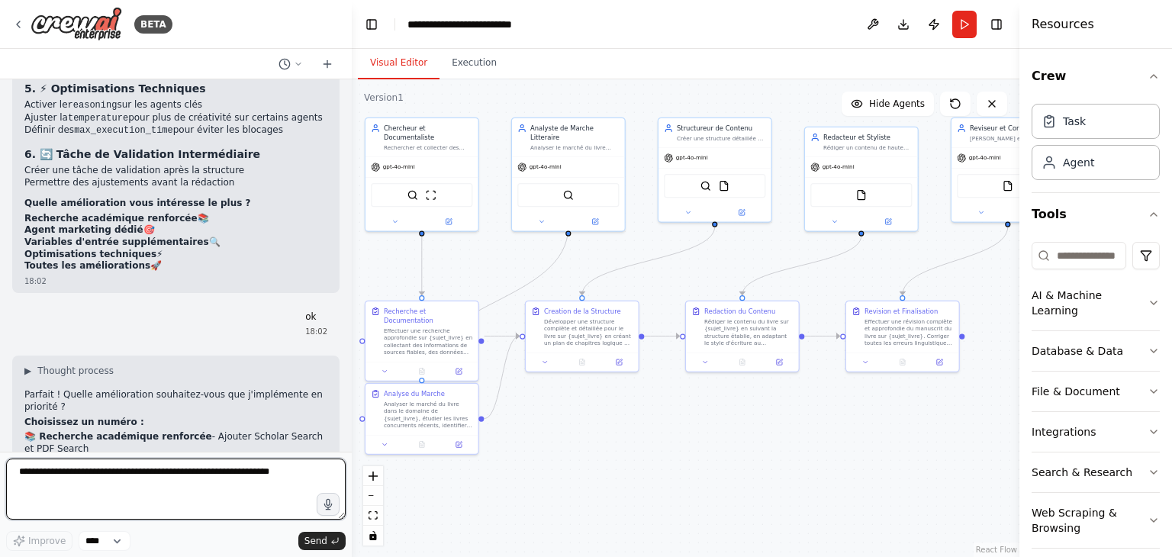
scroll to position [5600, 0]
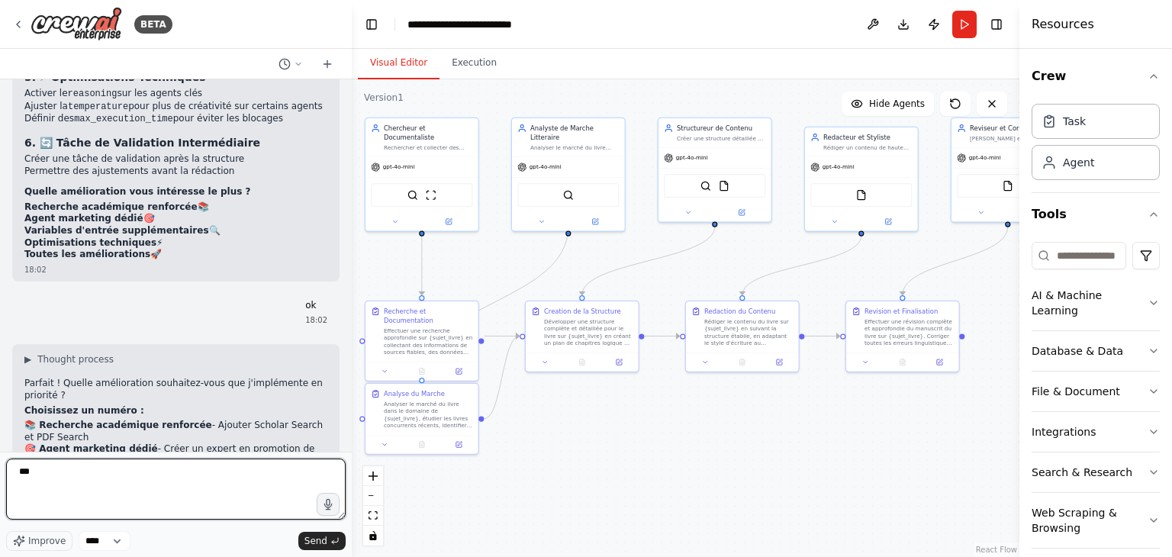
type textarea "****"
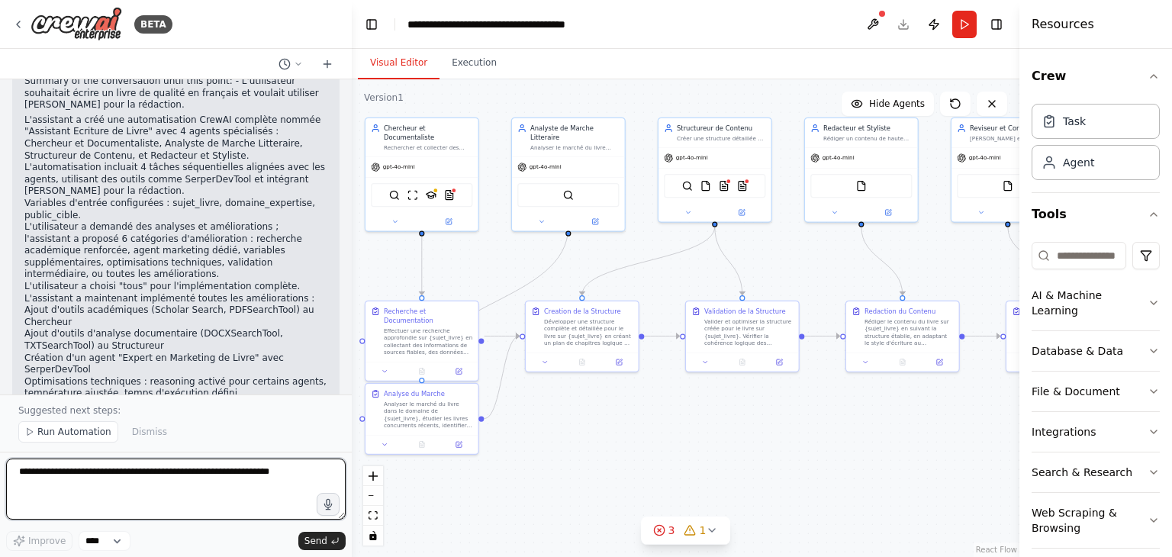
scroll to position [7996, 0]
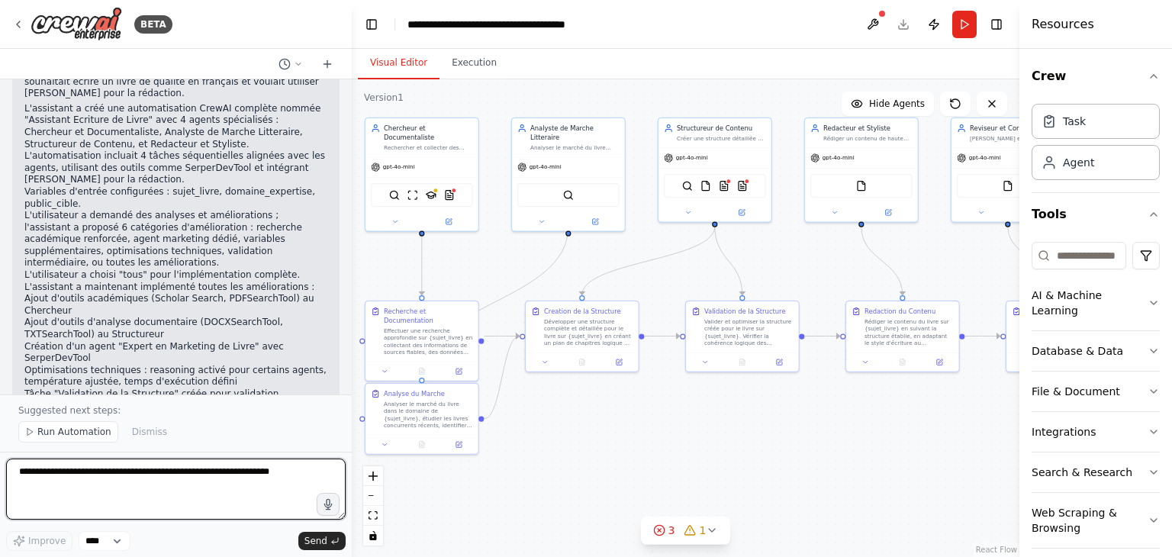
click at [111, 471] on textarea at bounding box center [176, 489] width 340 height 61
click at [117, 474] on textarea at bounding box center [176, 489] width 340 height 61
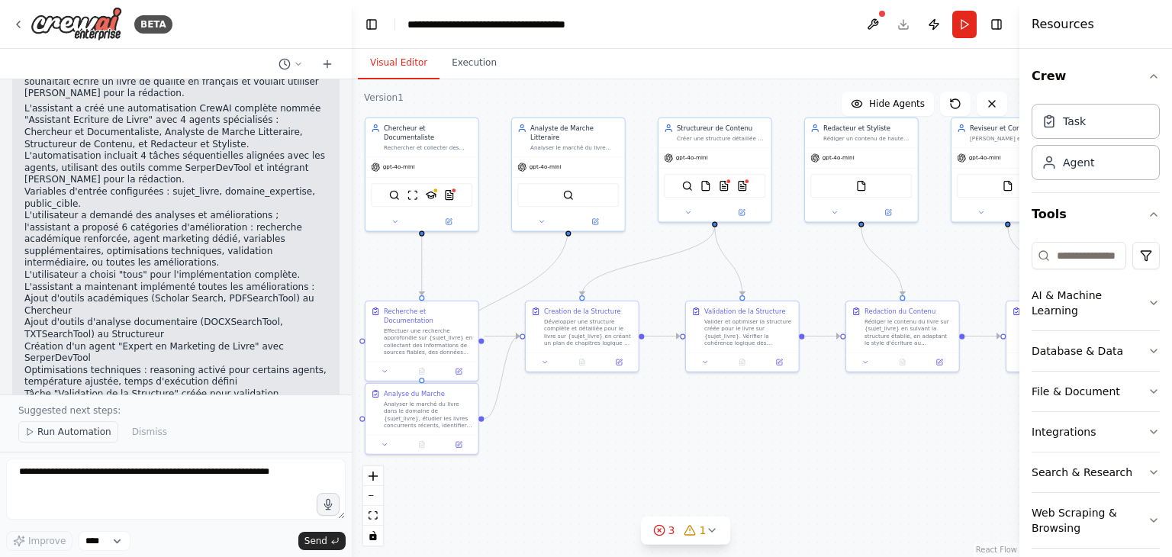
click at [43, 434] on span "Run Automation" at bounding box center [74, 432] width 74 height 12
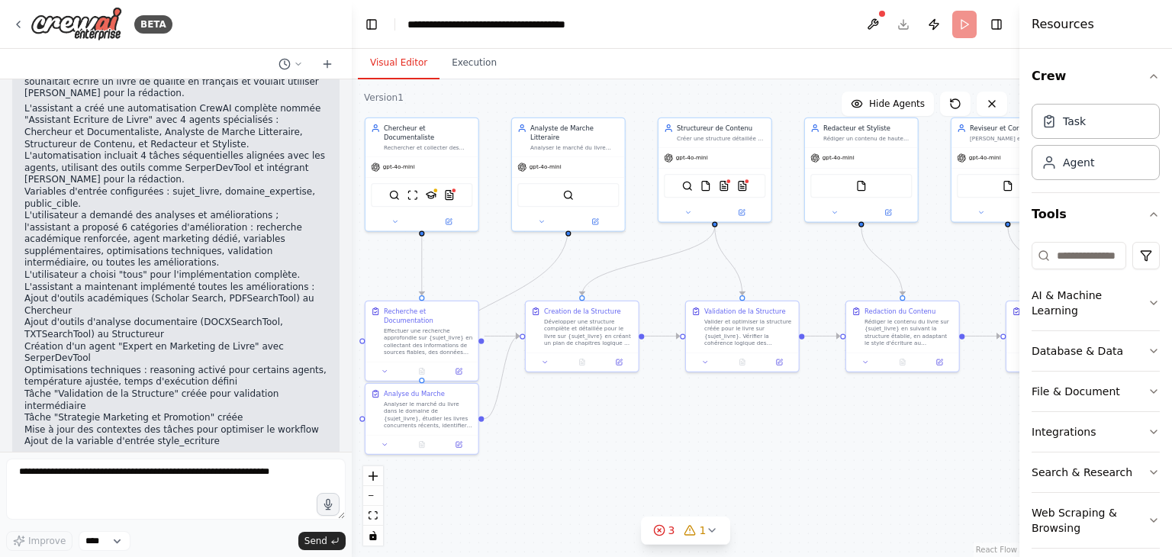
scroll to position [7940, 0]
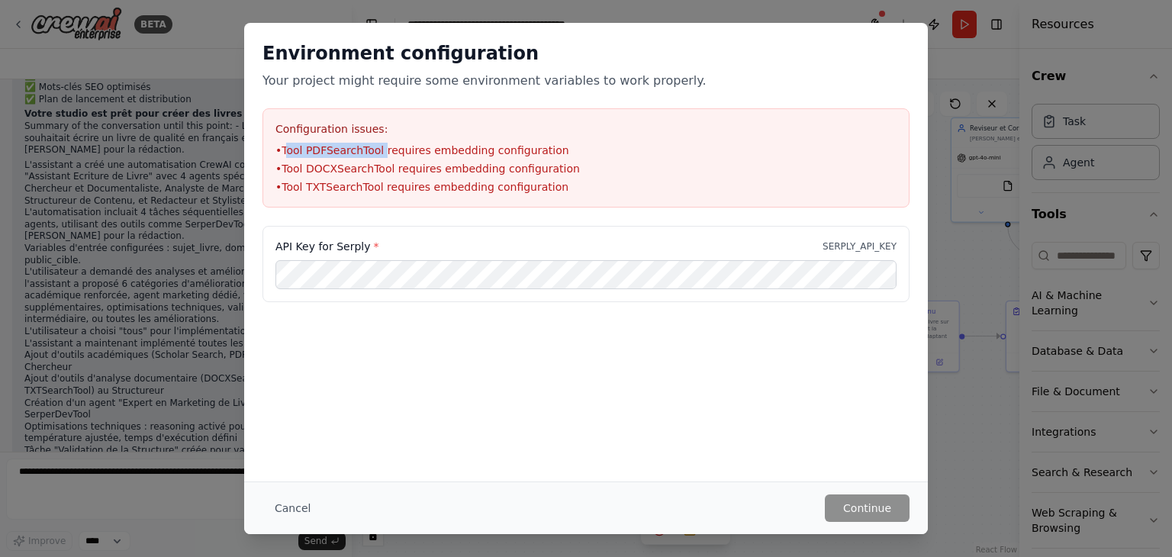
drag, startPoint x: 378, startPoint y: 150, endPoint x: 286, endPoint y: 155, distance: 91.7
click at [286, 155] on li "• Tool PDFSearchTool requires embedding configuration" at bounding box center [585, 150] width 621 height 15
drag, startPoint x: 283, startPoint y: 150, endPoint x: 376, endPoint y: 148, distance: 93.1
click at [376, 148] on li "• Tool PDFSearchTool requires embedding configuration" at bounding box center [585, 150] width 621 height 15
copy li "Tool PDFSearchTool"
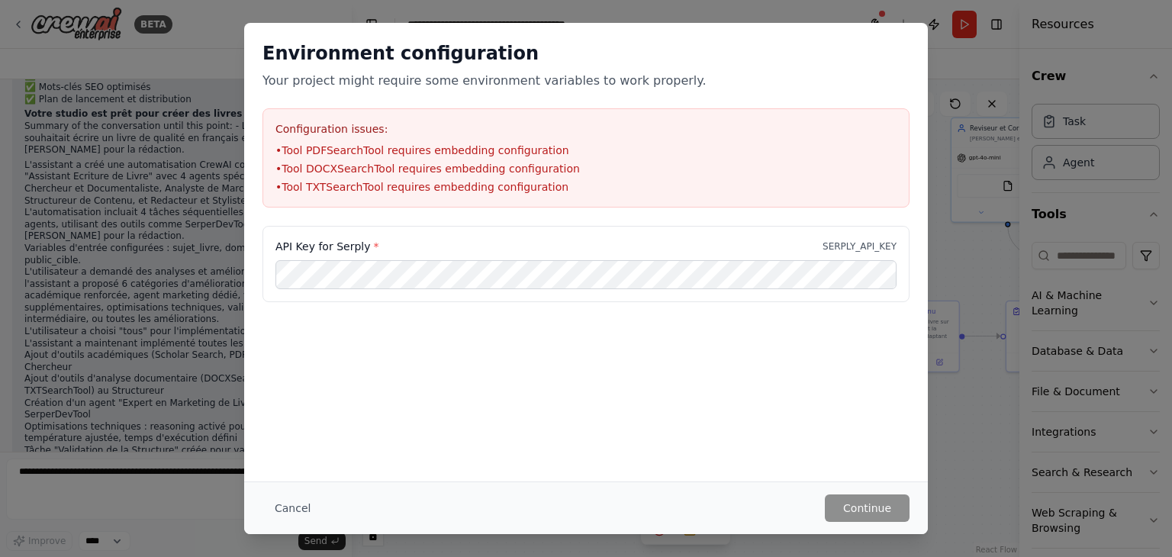
click at [949, 129] on div "Environment configuration Your project might require some environment variables…" at bounding box center [586, 278] width 1172 height 557
click at [284, 507] on button "Cancel" at bounding box center [292, 507] width 60 height 27
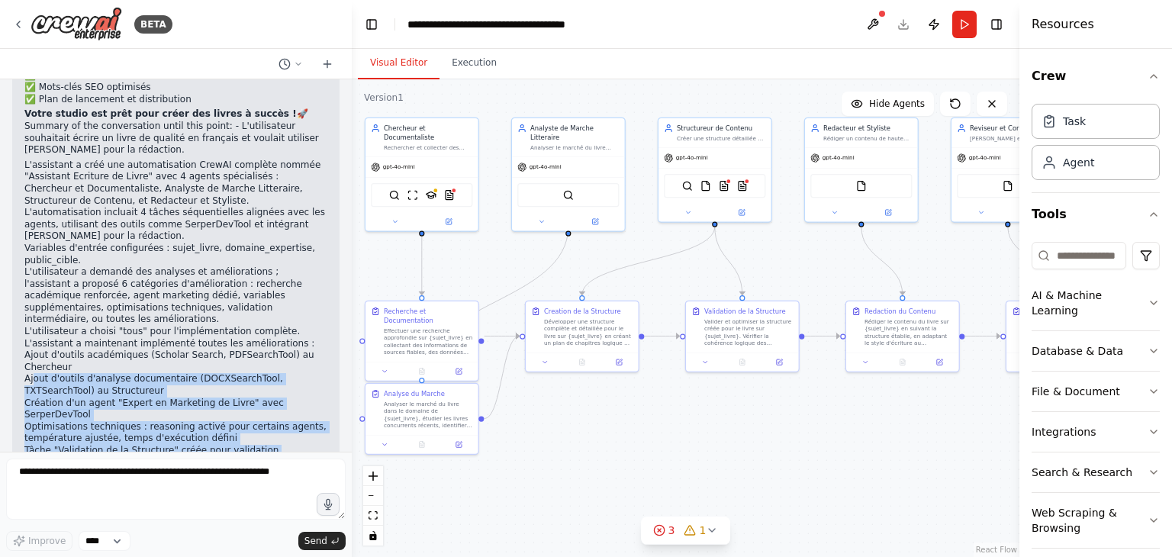
drag, startPoint x: 34, startPoint y: 208, endPoint x: 198, endPoint y: 331, distance: 204.9
click at [198, 331] on ul "L'assistant a créé une automatisation CrewAI complète nommée "Assistant Ecritur…" at bounding box center [175, 390] width 303 height 462
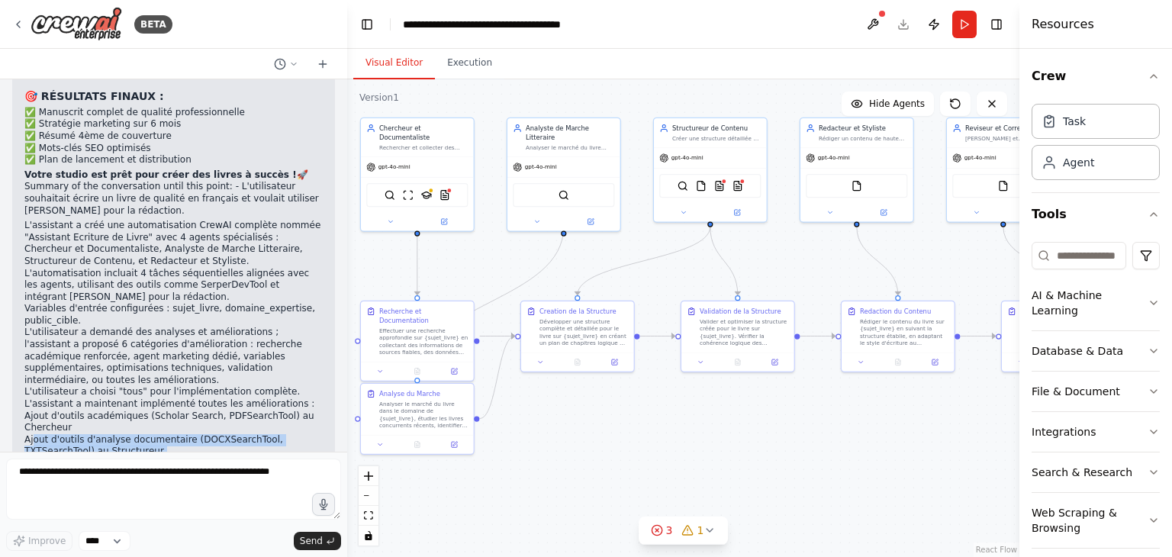
scroll to position [7963, 0]
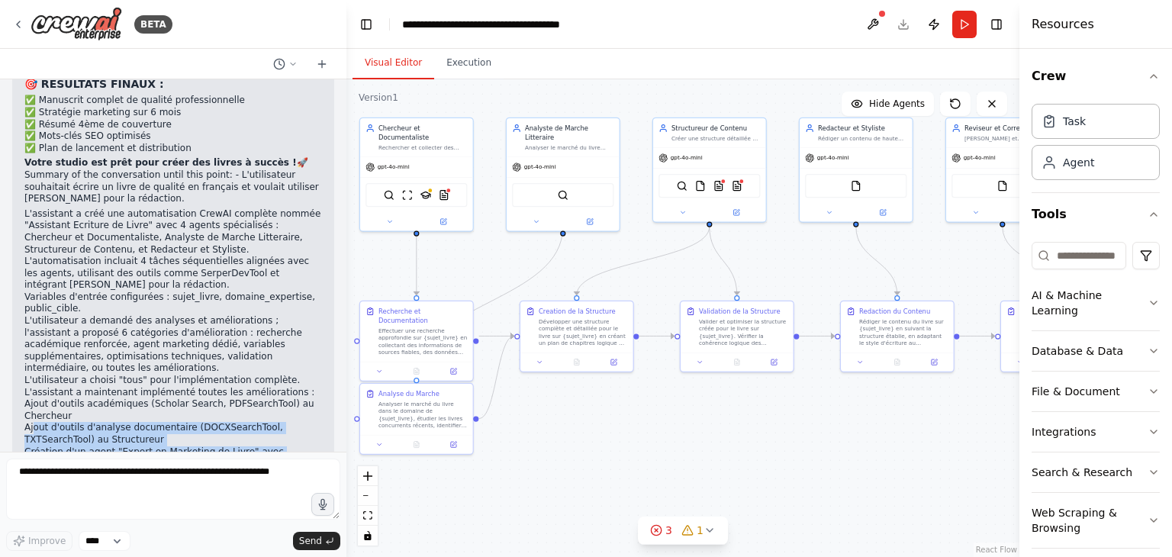
drag, startPoint x: 348, startPoint y: 434, endPoint x: 346, endPoint y: 417, distance: 17.6
click at [346, 417] on div "BETA écrire des livre de qualité 17:43 ▶ Thought process I'm specifically desig…" at bounding box center [586, 278] width 1172 height 557
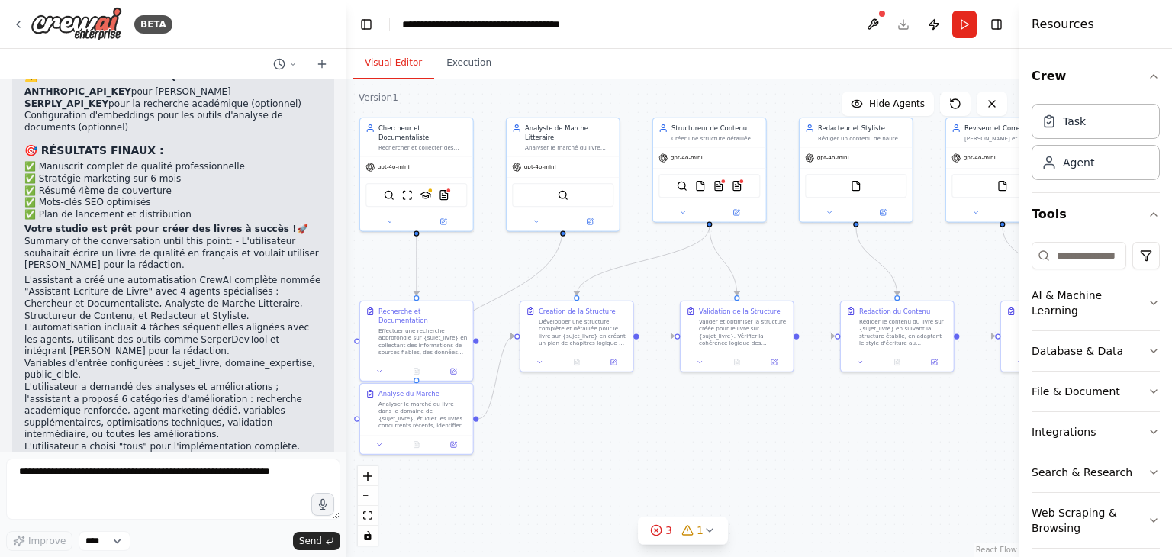
scroll to position [7882, 0]
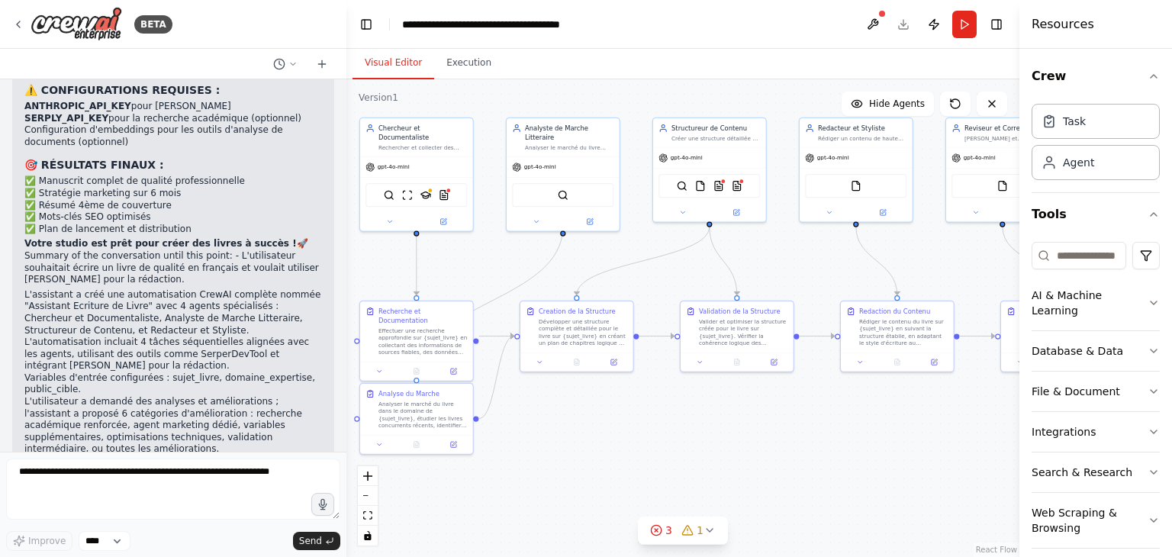
click at [211, 396] on li "L'utilisateur a demandé des analyses et améliorations ; l'assistant a proposé 6…" at bounding box center [173, 426] width 298 height 60
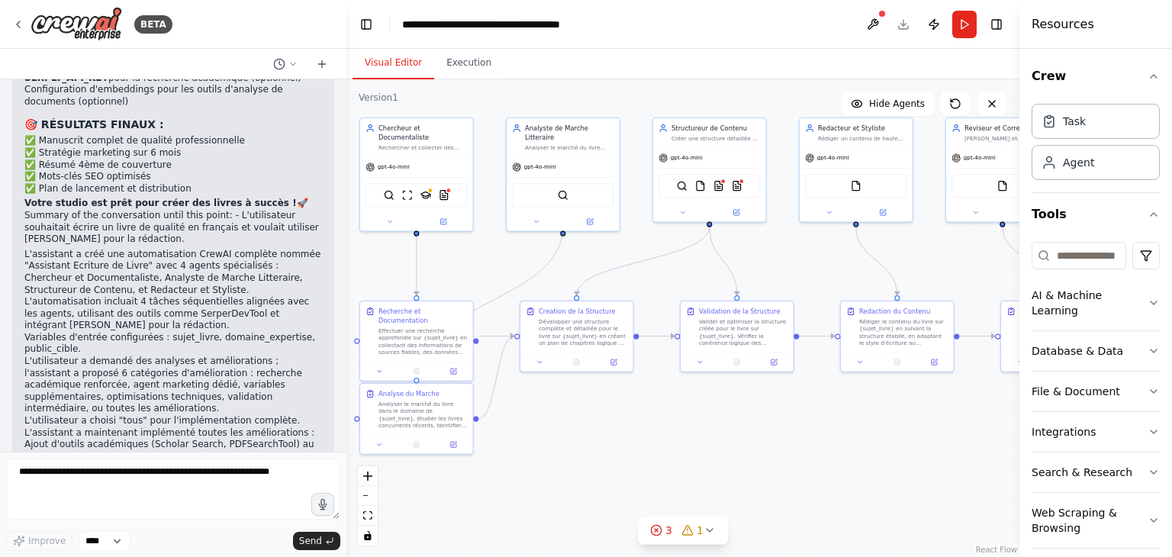
drag, startPoint x: 185, startPoint y: 237, endPoint x: 262, endPoint y: 291, distance: 93.8
click at [262, 439] on ul "Ajout d'outils académiques (Scholar Search, PDFSearchTool) au Chercheur Ajout d…" at bounding box center [173, 516] width 298 height 155
click at [15, 19] on icon at bounding box center [18, 24] width 12 height 12
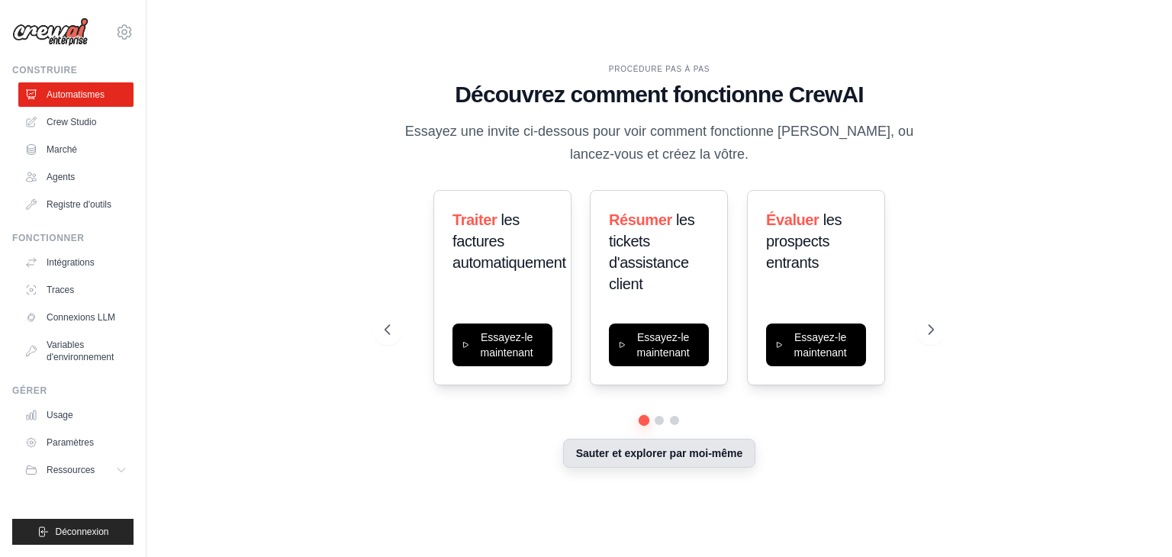
click at [704, 452] on font "Sauter et explorer par moi-même" at bounding box center [659, 453] width 167 height 12
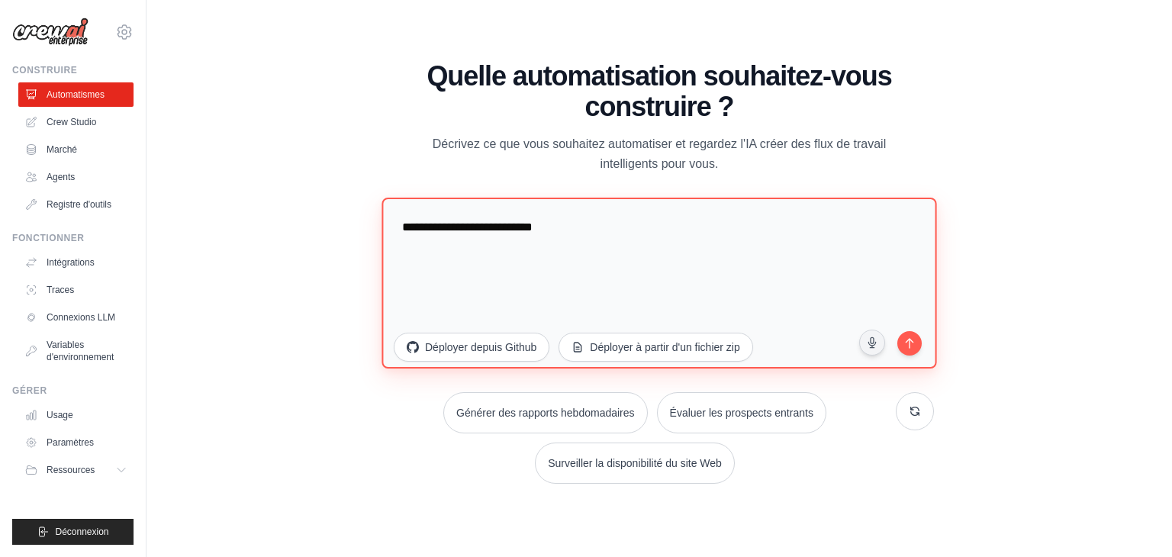
click at [497, 251] on textarea "**********" at bounding box center [658, 283] width 555 height 171
click at [580, 233] on textarea "**********" at bounding box center [658, 283] width 555 height 171
click at [403, 235] on textarea "**********" at bounding box center [658, 283] width 555 height 171
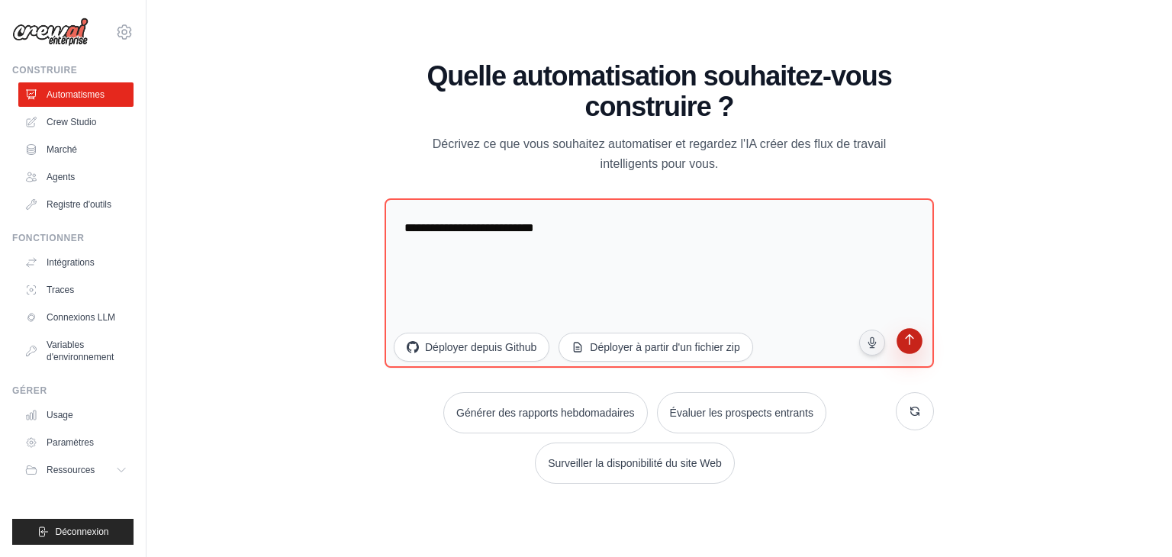
click at [916, 350] on button "submit" at bounding box center [909, 343] width 29 height 29
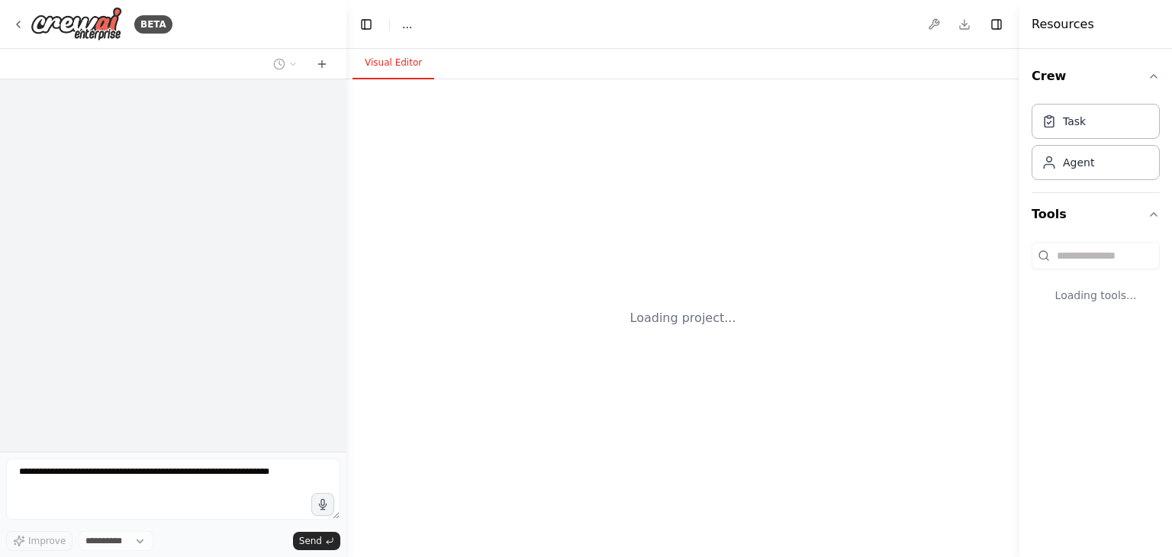
select select "****"
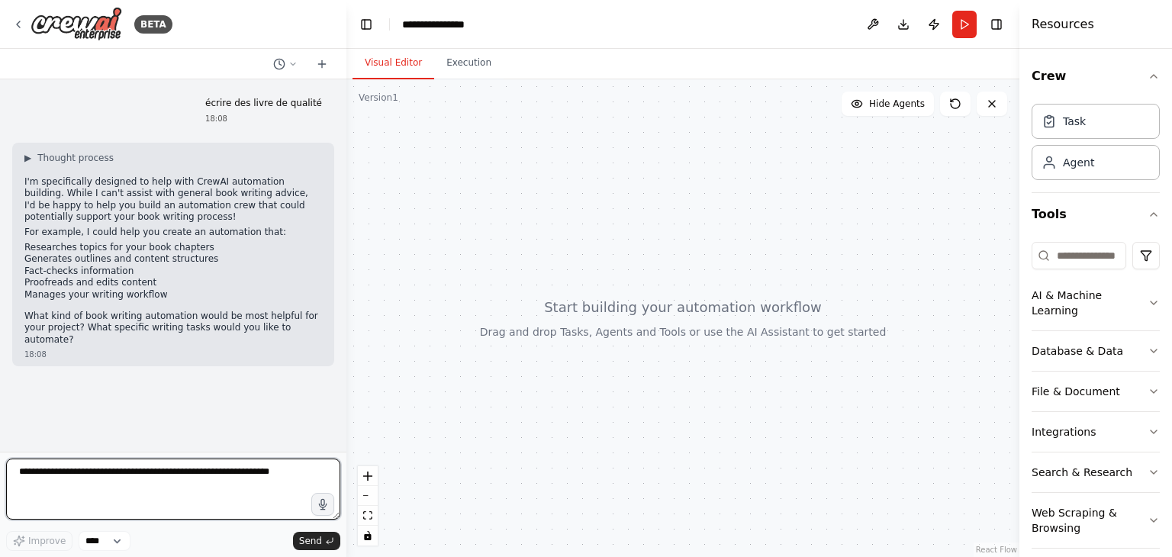
click at [134, 476] on textarea at bounding box center [173, 489] width 334 height 61
type textarea "**********"
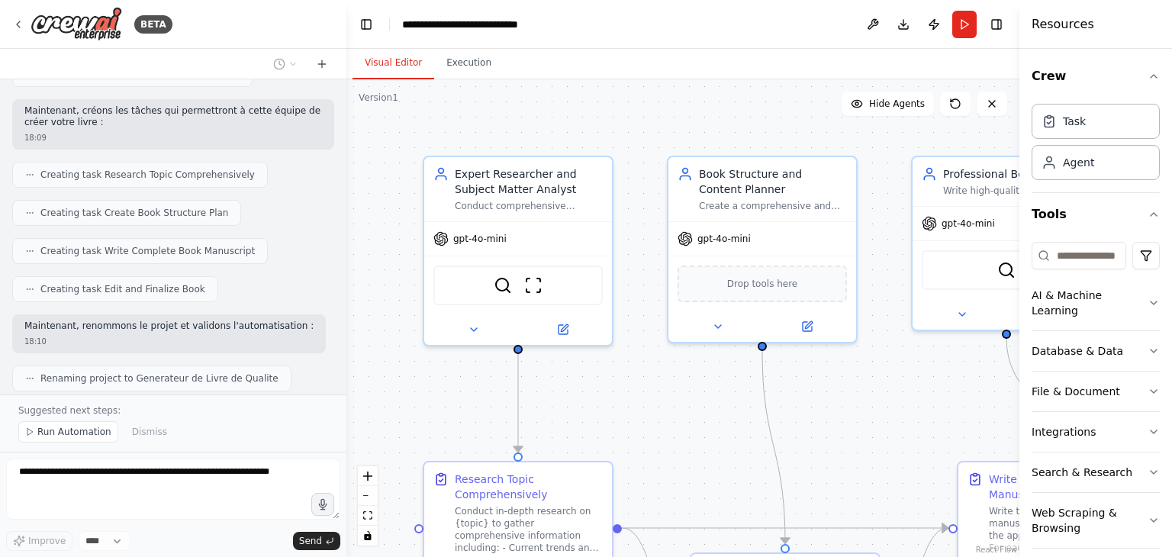
scroll to position [919, 0]
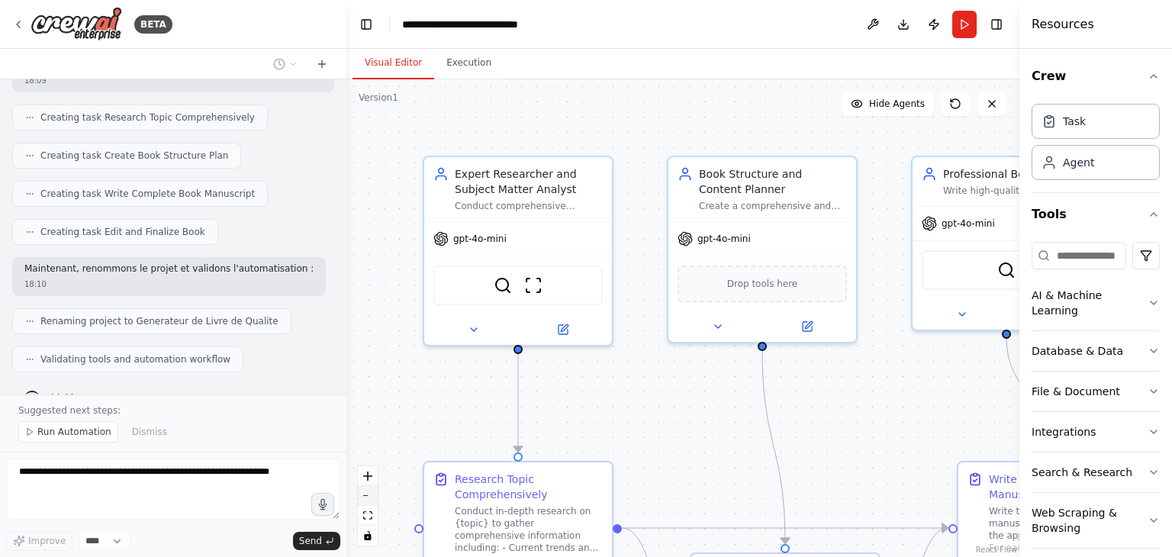
click at [367, 496] on button "zoom out" at bounding box center [368, 496] width 20 height 20
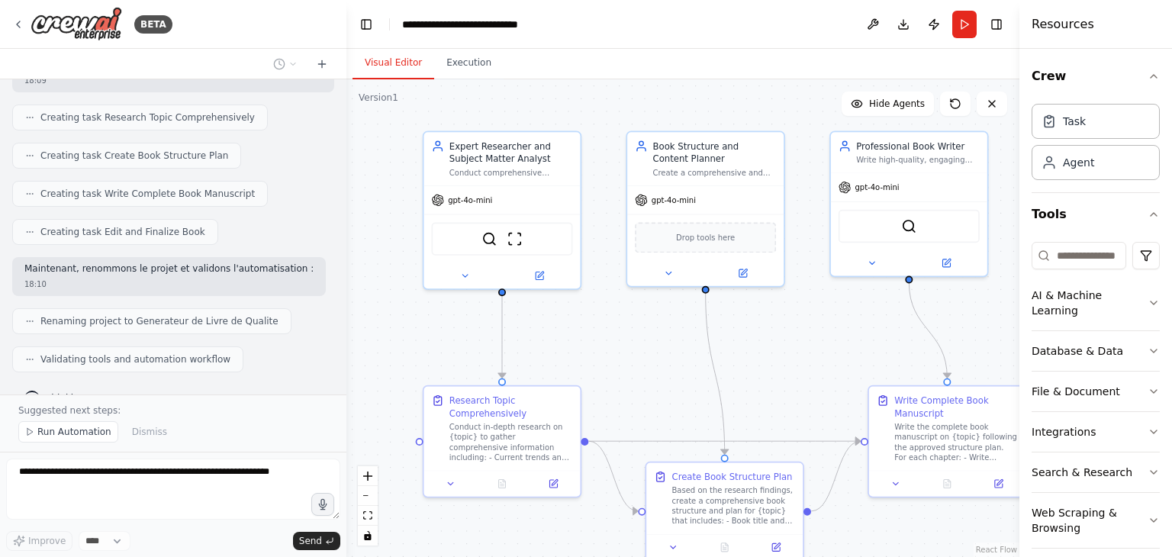
drag, startPoint x: 694, startPoint y: 419, endPoint x: 650, endPoint y: 367, distance: 67.7
click at [650, 367] on div ".deletable-edge-delete-btn { width: 20px; height: 20px; border: 0px solid #ffff…" at bounding box center [682, 318] width 673 height 478
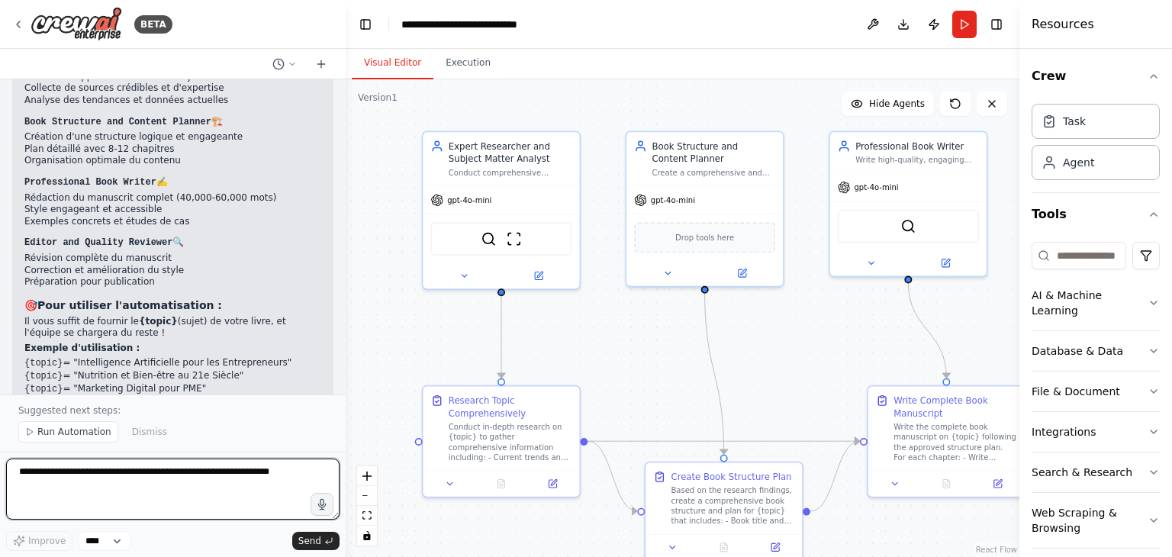
drag, startPoint x: 343, startPoint y: 352, endPoint x: 346, endPoint y: 309, distance: 42.8
click at [346, 309] on div "BETA écrire des livre de qualité 18:08 ▶ Thought process I'm specifically desig…" at bounding box center [586, 278] width 1172 height 557
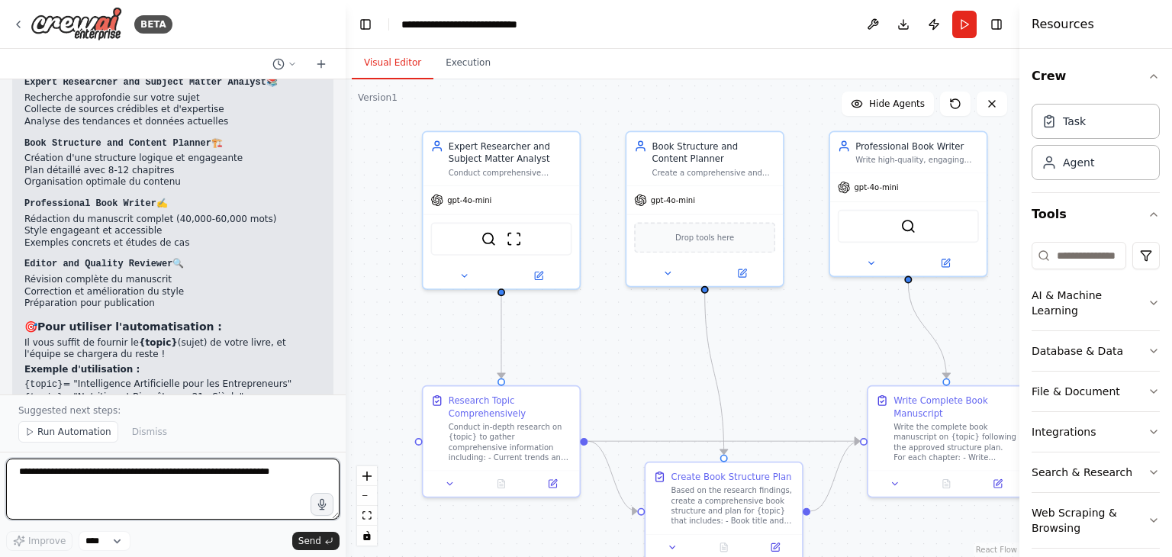
scroll to position [1365, 0]
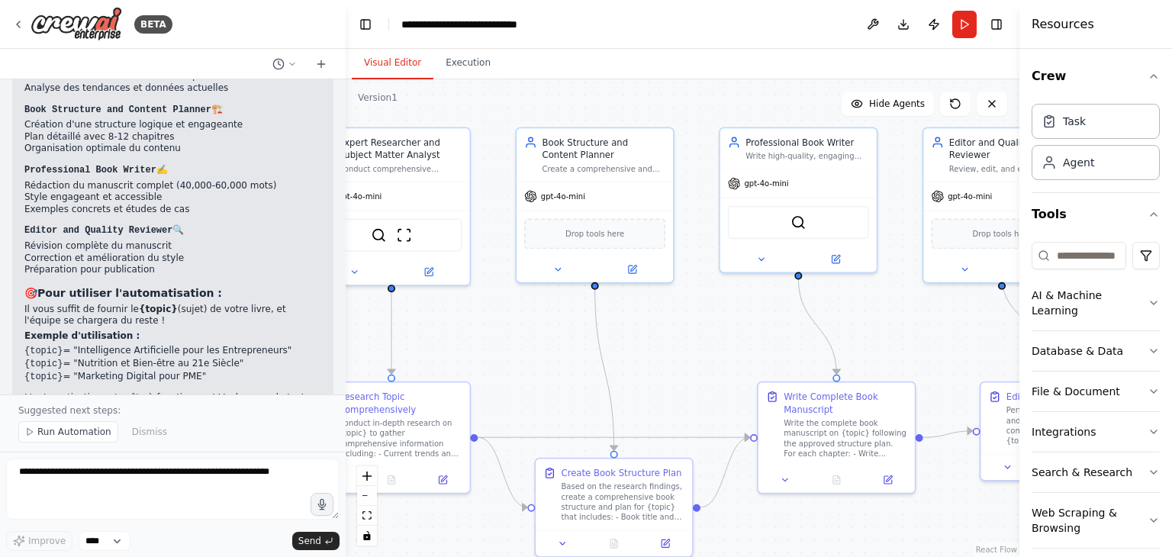
drag, startPoint x: 797, startPoint y: 380, endPoint x: 687, endPoint y: 376, distance: 109.9
click at [687, 376] on div ".deletable-edge-delete-btn { width: 20px; height: 20px; border: 0px solid #ffff…" at bounding box center [683, 318] width 674 height 478
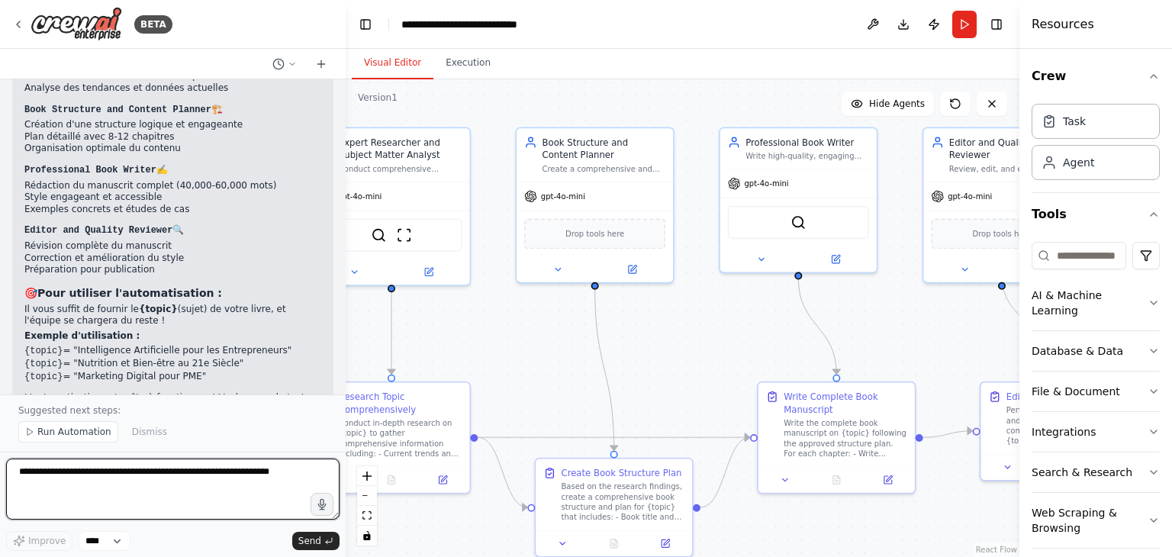
click at [165, 488] on textarea at bounding box center [172, 489] width 333 height 61
type textarea "*"
type textarea "**********"
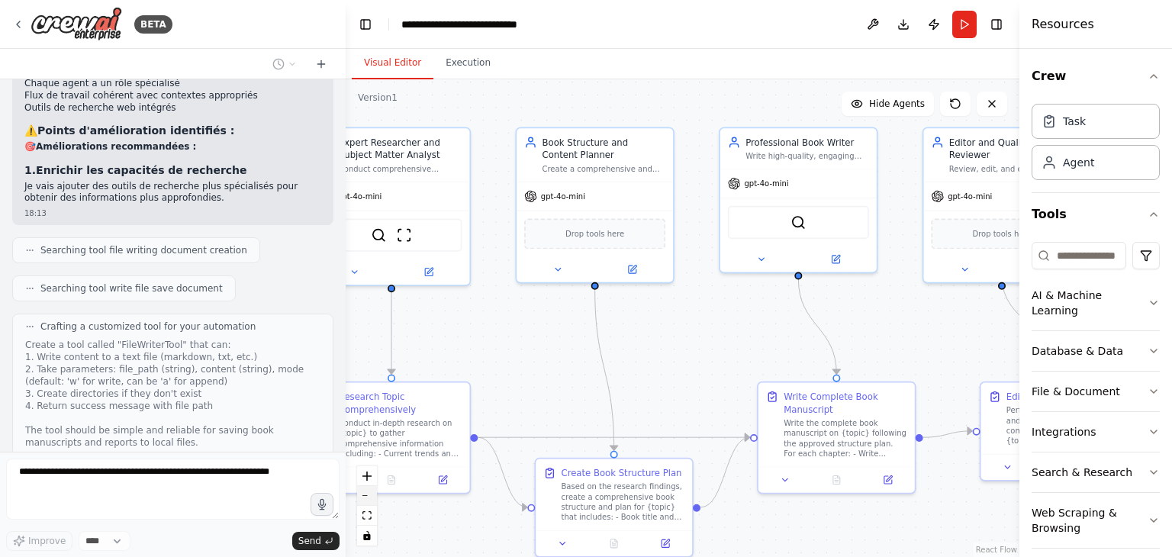
scroll to position [2010, 0]
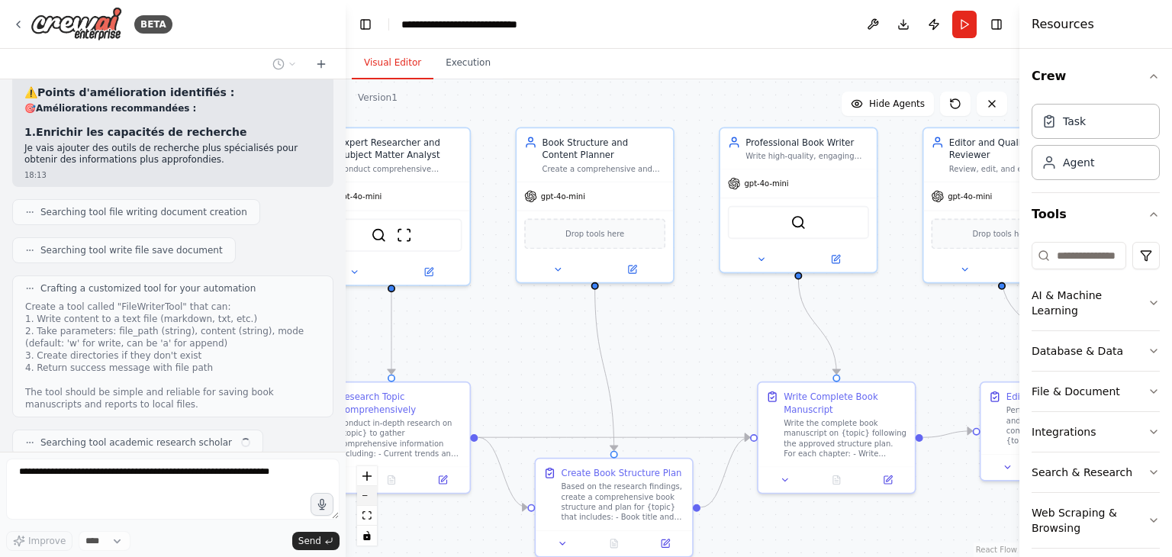
click at [366, 497] on button "zoom out" at bounding box center [367, 496] width 20 height 20
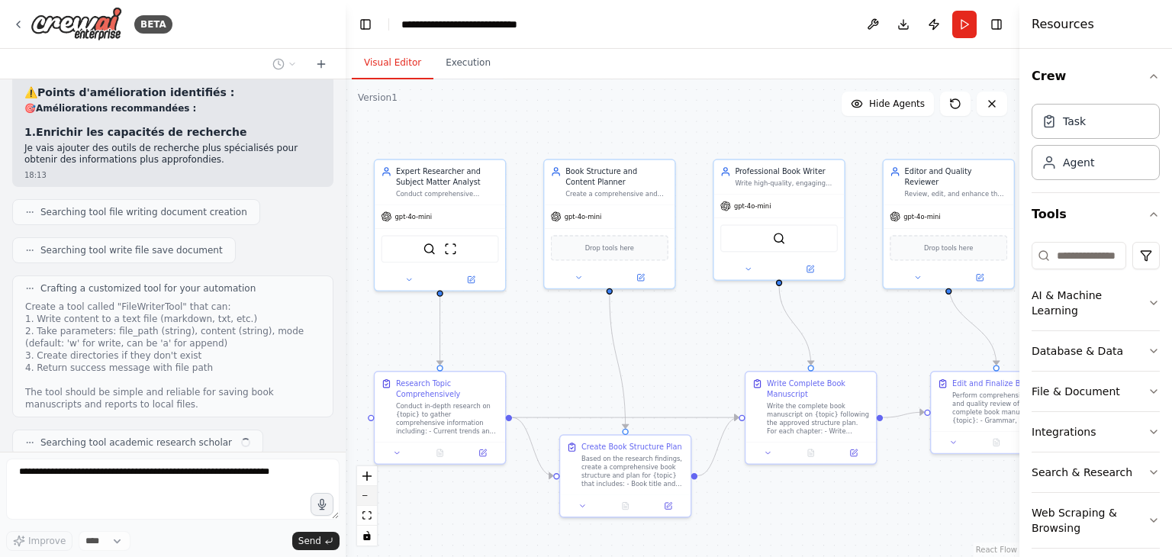
click at [366, 497] on button "zoom out" at bounding box center [367, 496] width 20 height 20
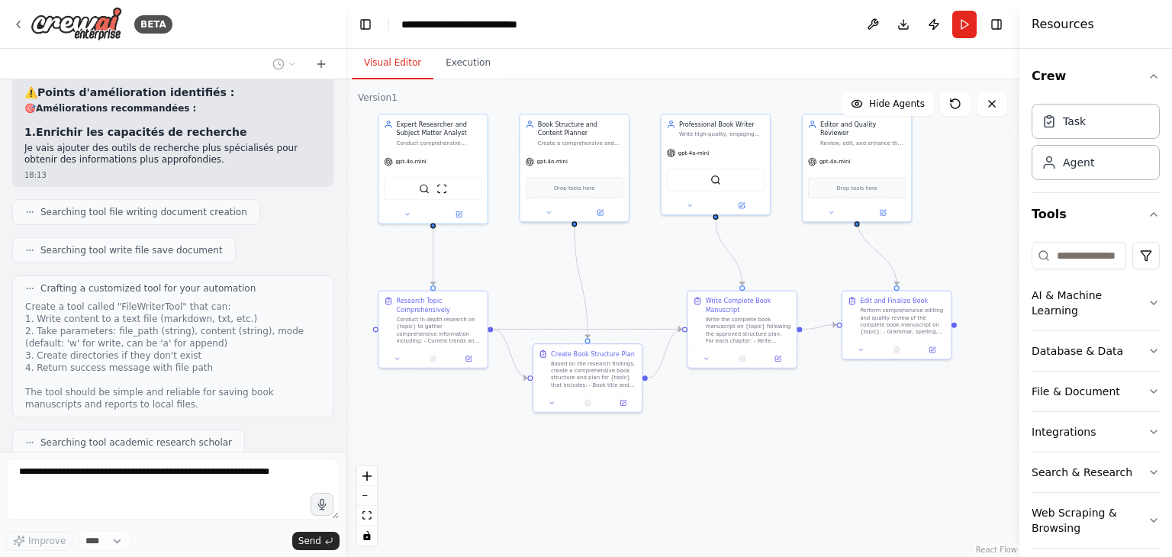
scroll to position [2072, 0]
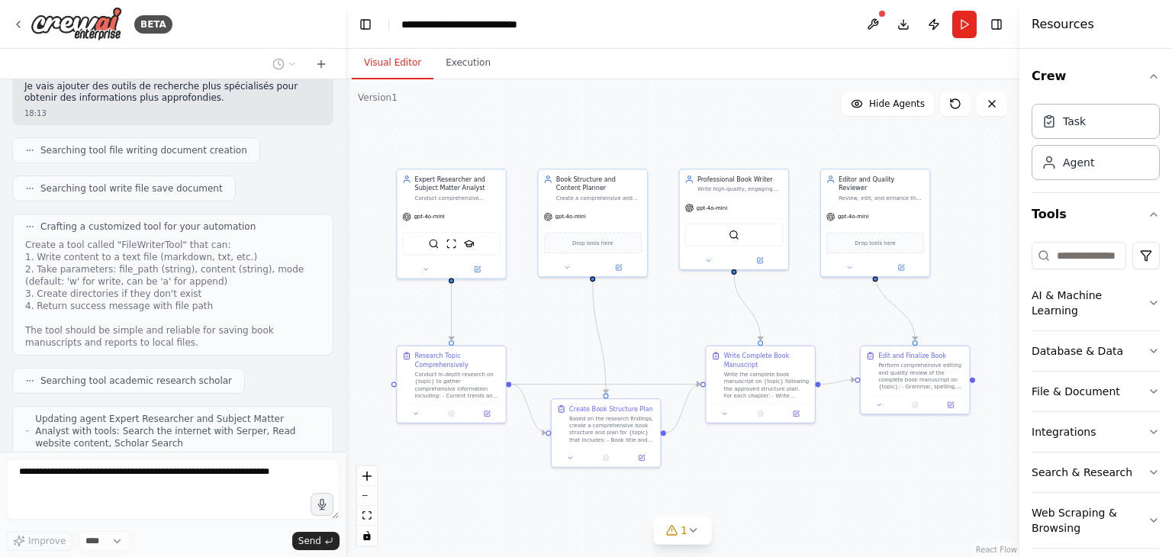
drag, startPoint x: 694, startPoint y: 333, endPoint x: 665, endPoint y: 317, distance: 33.5
click at [665, 317] on div ".deletable-edge-delete-btn { width: 20px; height: 20px; border: 0px solid #ffff…" at bounding box center [683, 318] width 674 height 478
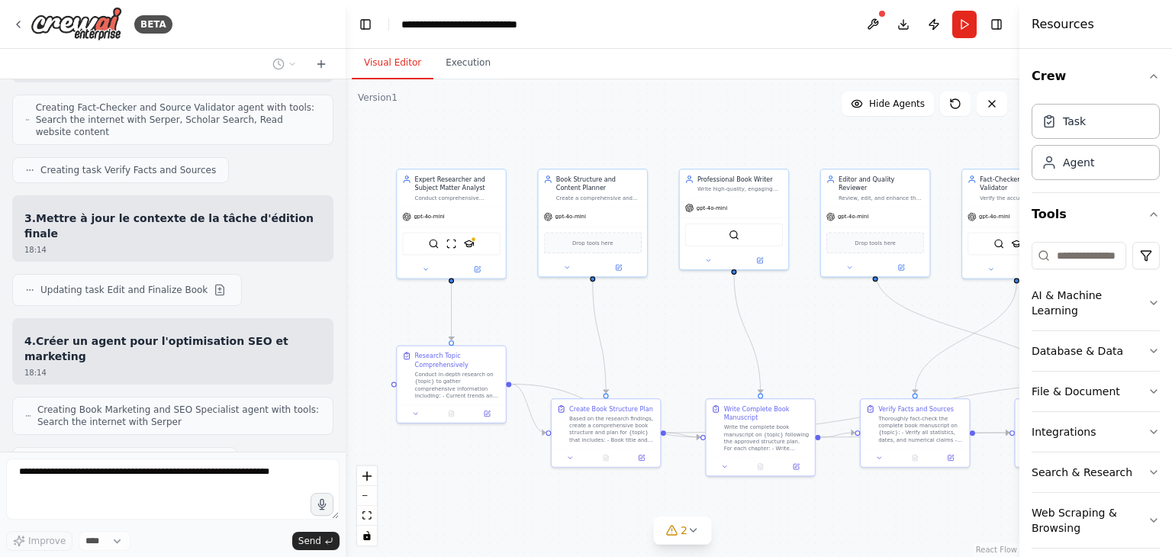
scroll to position [2641, 0]
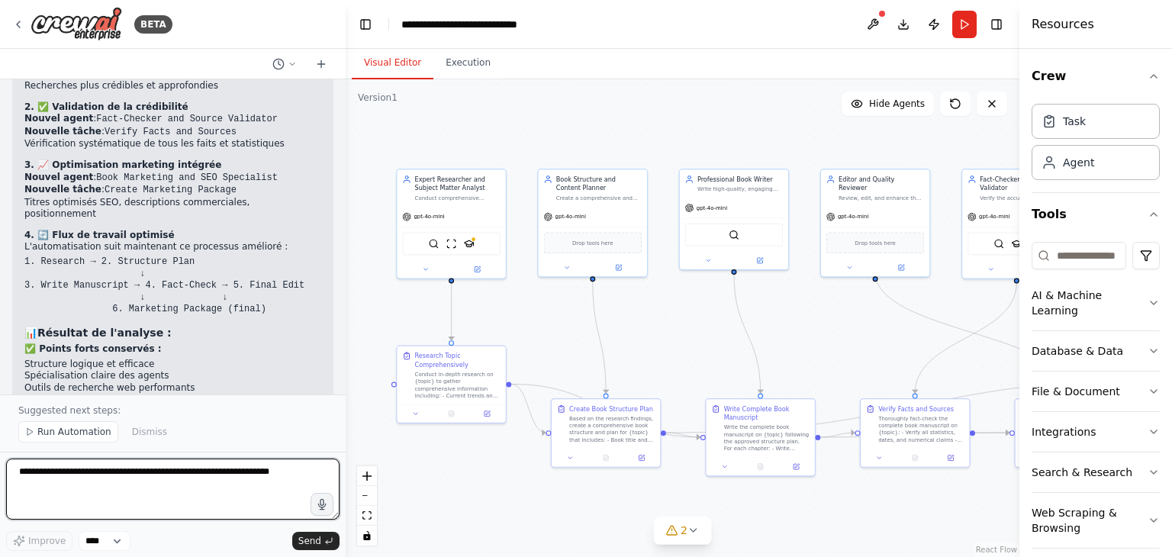
click at [163, 490] on textarea at bounding box center [172, 489] width 333 height 61
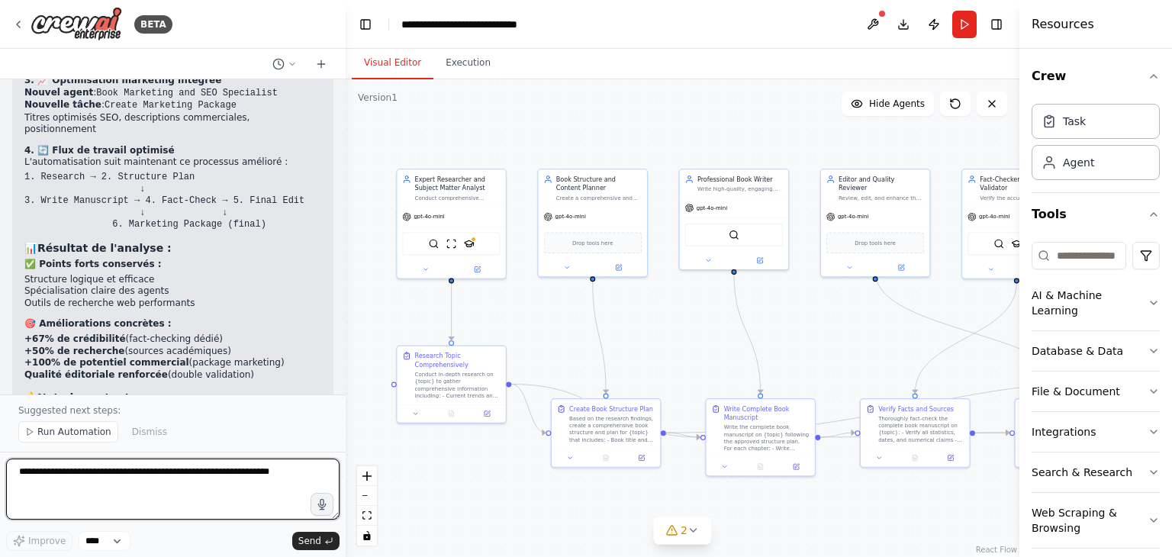
scroll to position [3224, 0]
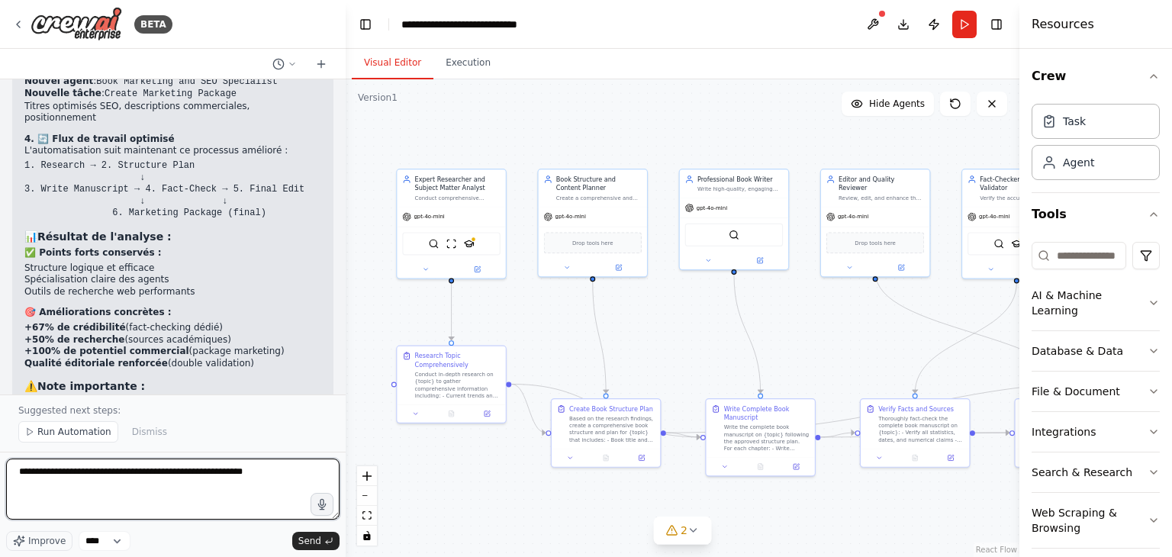
type textarea "**********"
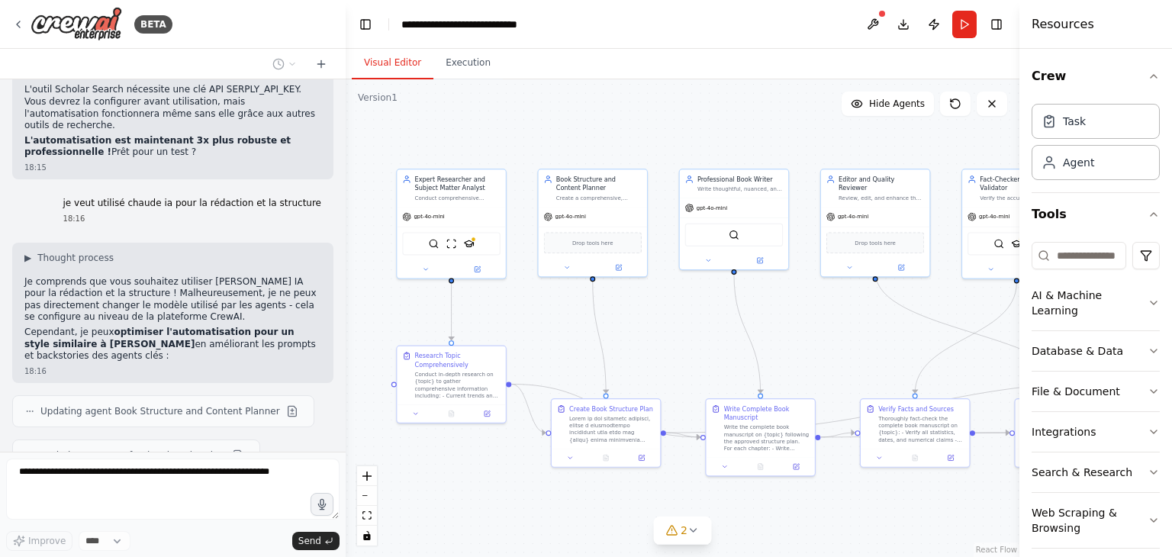
scroll to position [3581, 0]
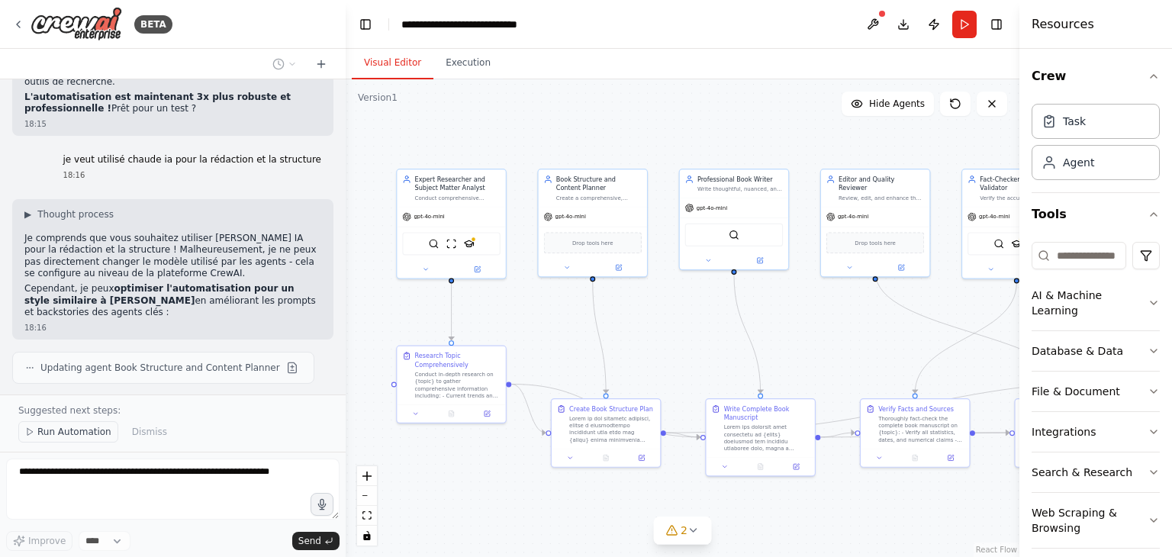
click at [79, 433] on span "Run Automation" at bounding box center [74, 432] width 74 height 12
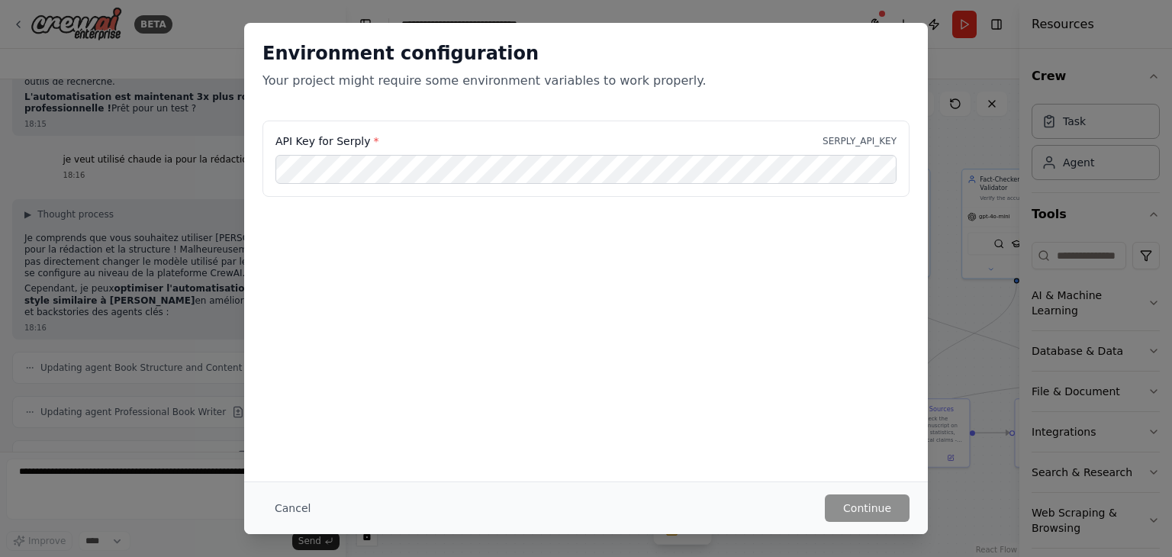
click at [346, 145] on label "API Key for Serply *" at bounding box center [326, 141] width 103 height 15
copy label "Serply"
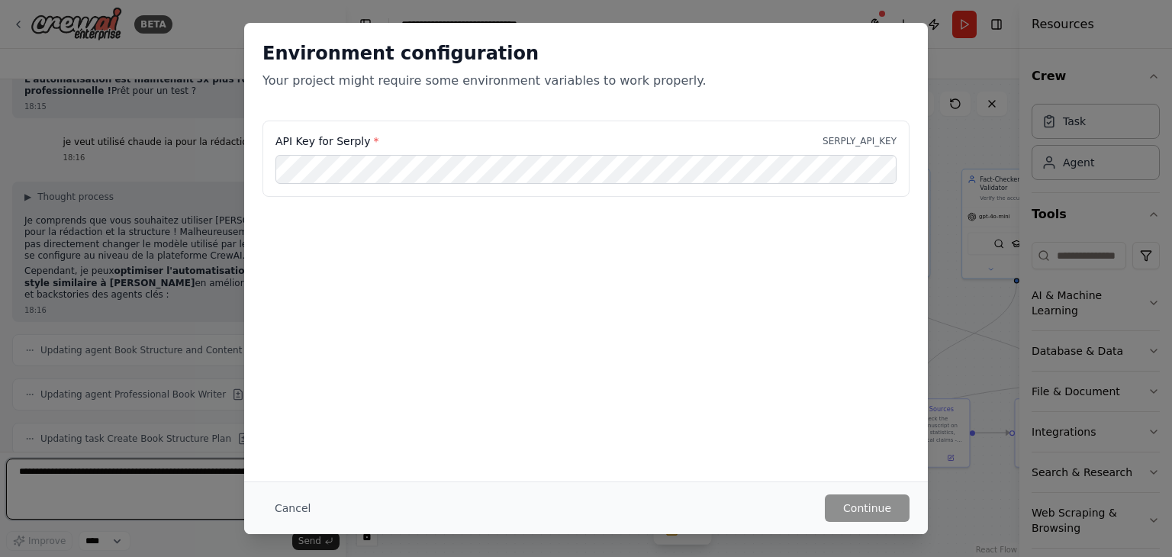
scroll to position [3610, 0]
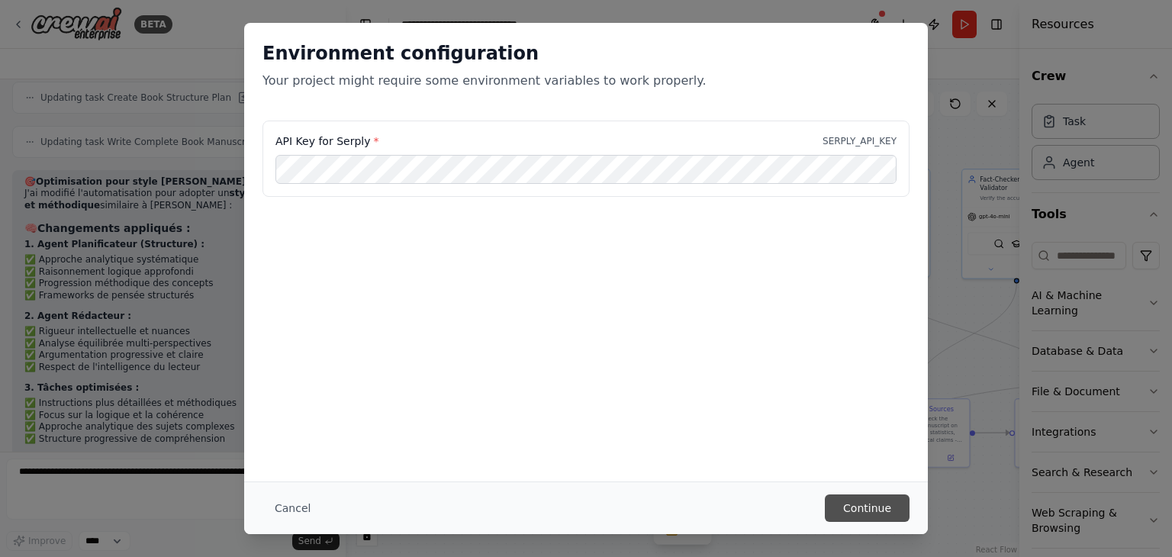
click at [883, 511] on button "Continue" at bounding box center [867, 507] width 85 height 27
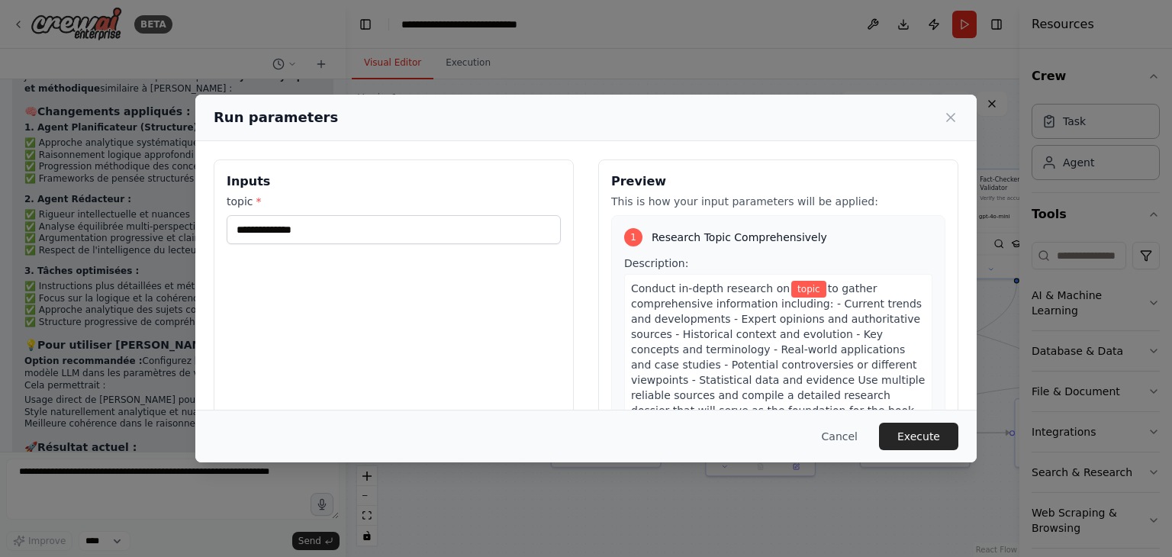
scroll to position [4068, 0]
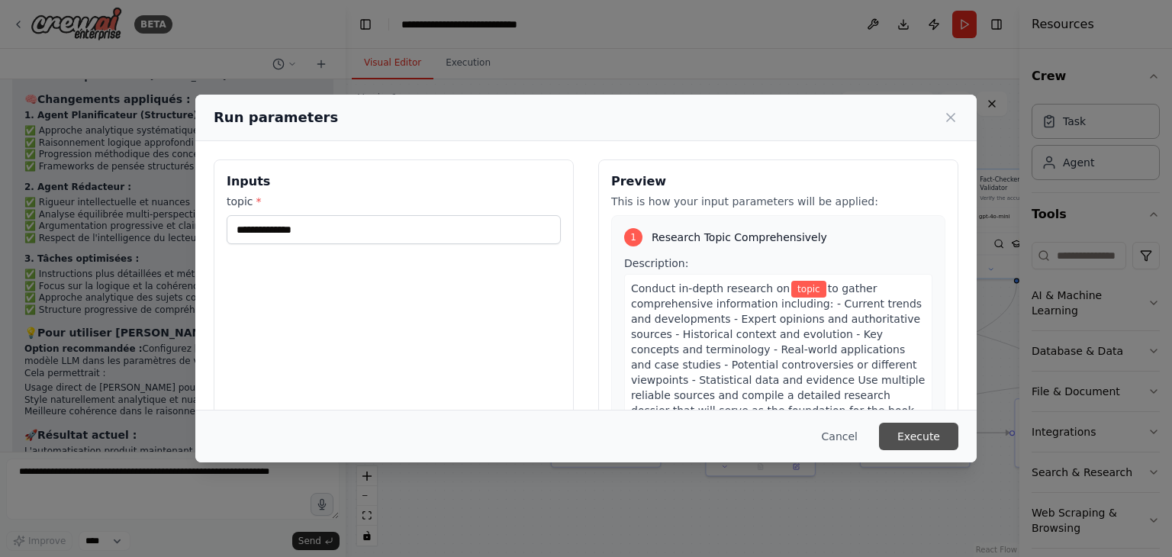
click at [931, 440] on button "Execute" at bounding box center [918, 436] width 79 height 27
click at [948, 113] on icon at bounding box center [950, 117] width 15 height 15
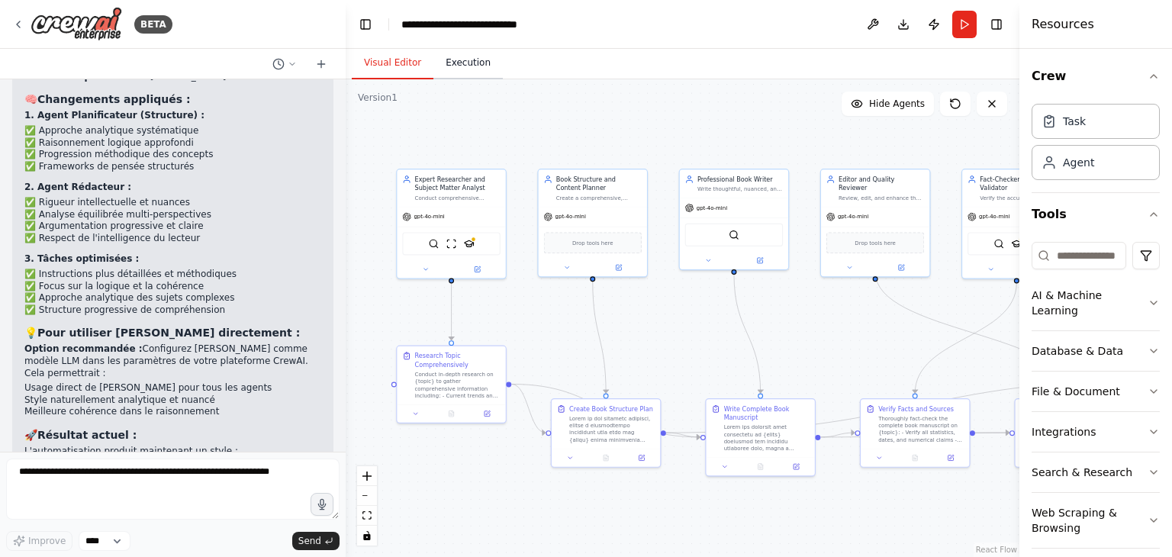
click at [471, 70] on button "Execution" at bounding box center [467, 63] width 69 height 32
click at [371, 66] on button "Visual Editor" at bounding box center [393, 63] width 82 height 32
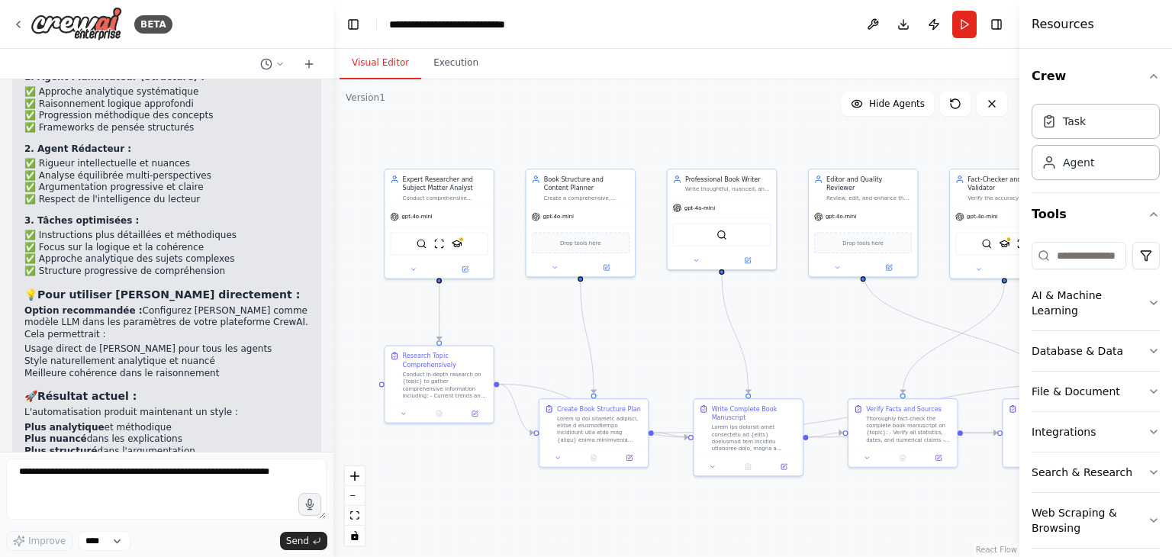
scroll to position [4119, 0]
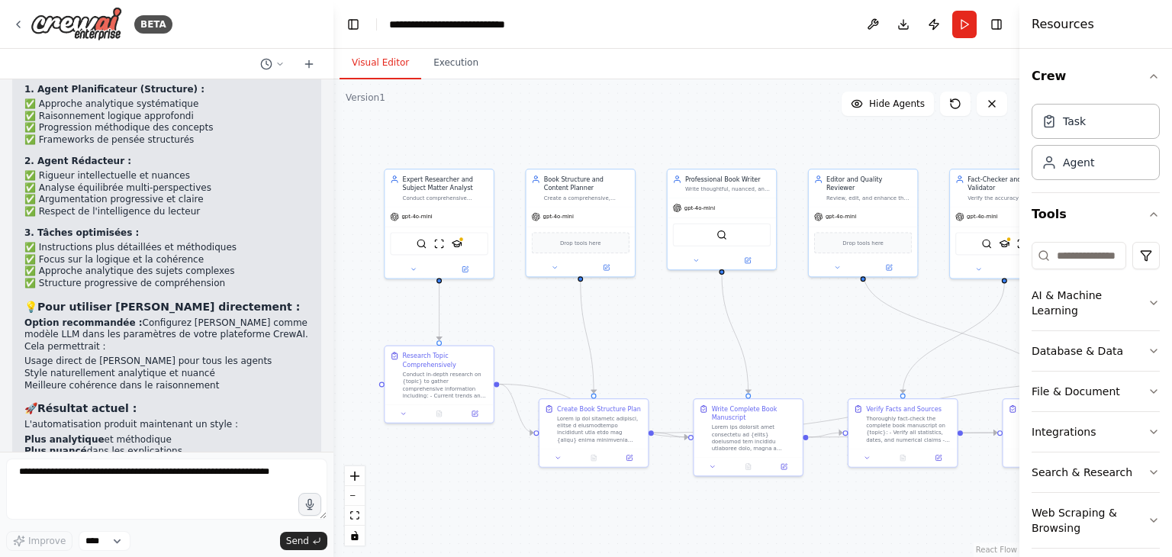
drag, startPoint x: 340, startPoint y: 428, endPoint x: 333, endPoint y: 373, distance: 55.4
click at [333, 373] on div "BETA écrire des livre de qualité 18:08 ▶ Thought process I'm specifically desig…" at bounding box center [586, 278] width 1172 height 557
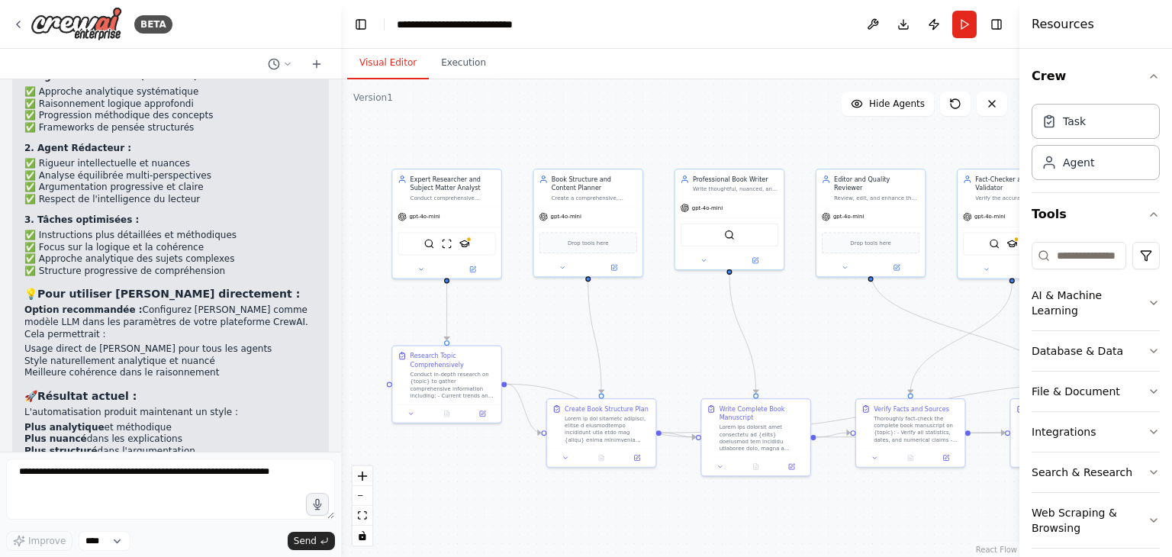
scroll to position [4095, 0]
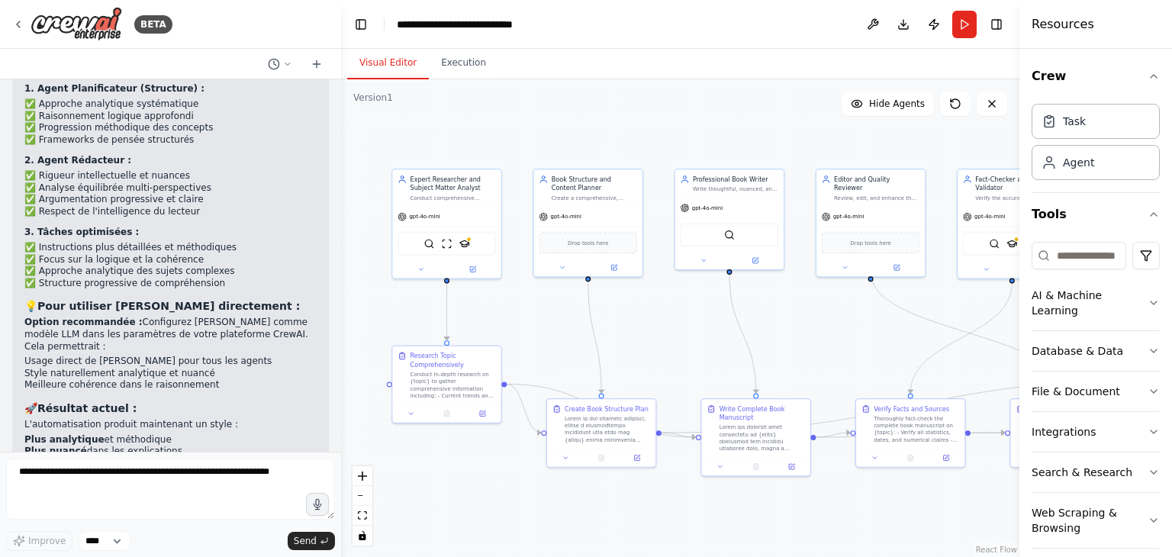
drag, startPoint x: 327, startPoint y: 428, endPoint x: 341, endPoint y: 418, distance: 17.6
click at [341, 418] on div "BETA écrire des livre de qualité 18:08 ▶ Thought process I'm specifically desig…" at bounding box center [586, 278] width 1172 height 557
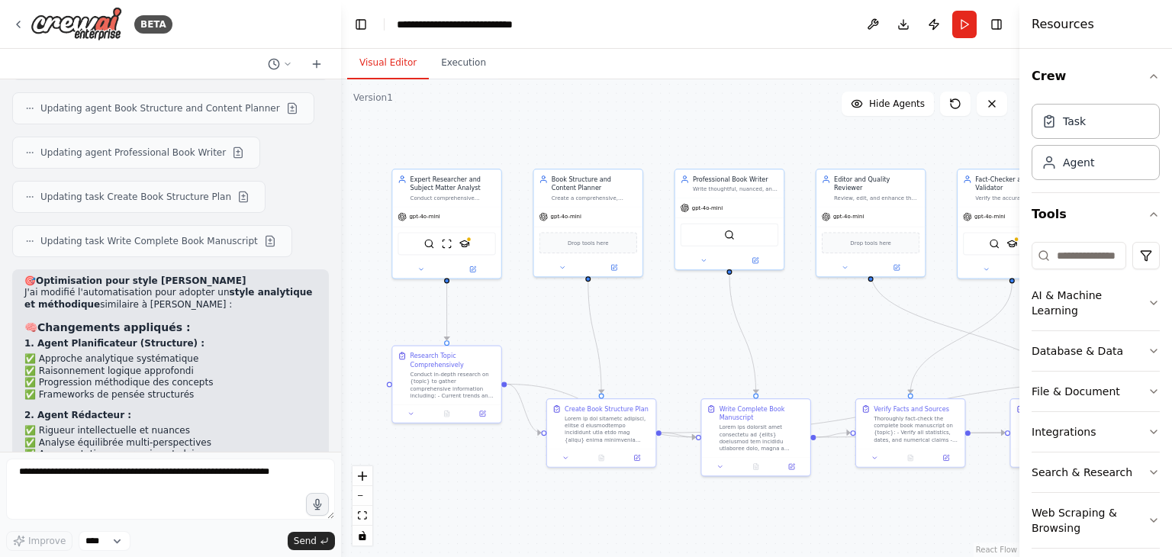
scroll to position [4096, 0]
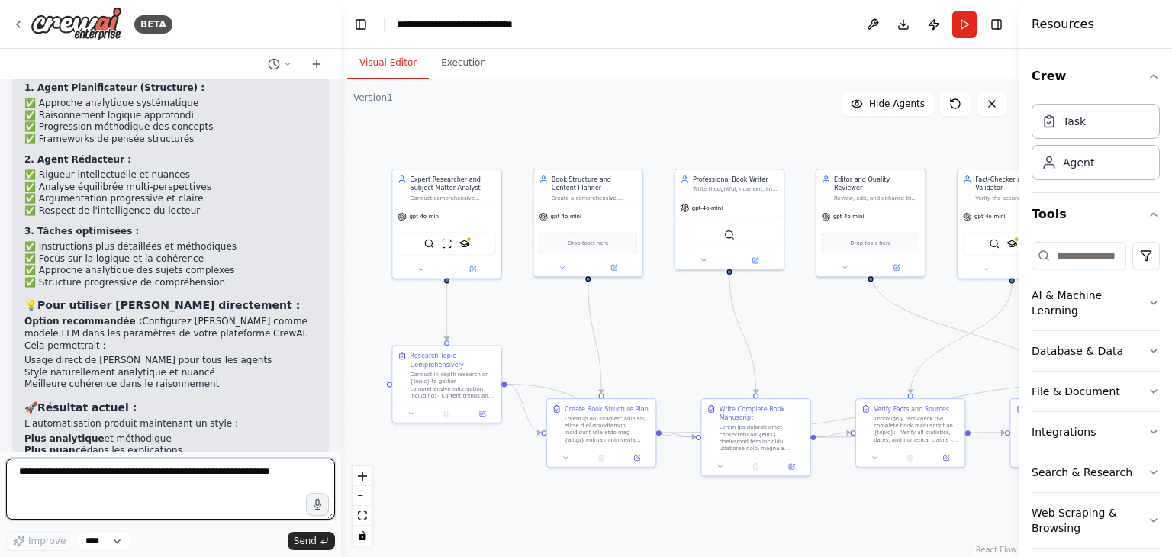
click at [175, 483] on textarea at bounding box center [170, 489] width 329 height 61
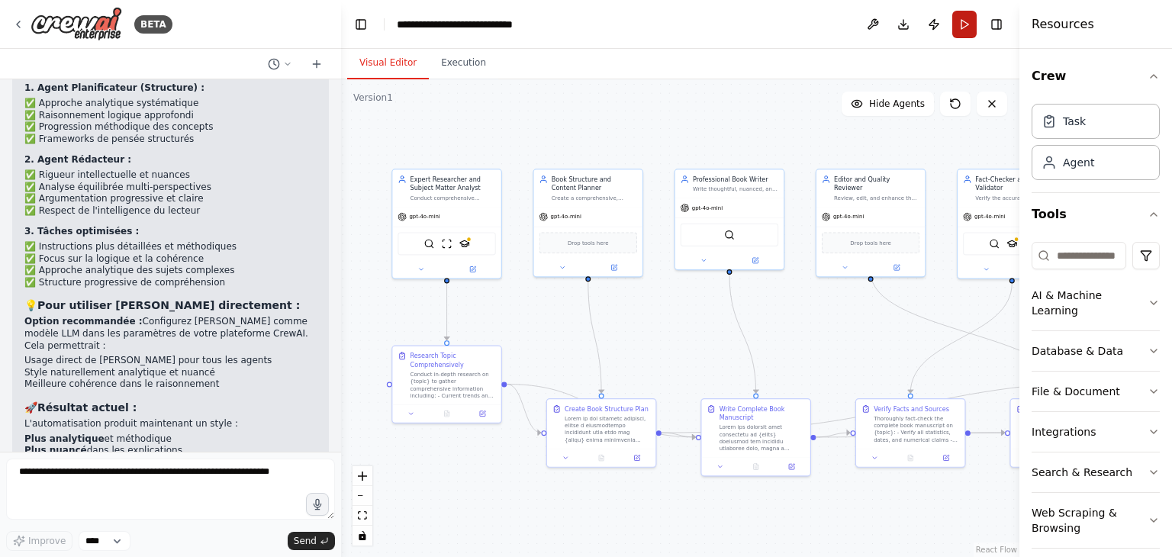
click at [961, 31] on button "Run" at bounding box center [964, 24] width 24 height 27
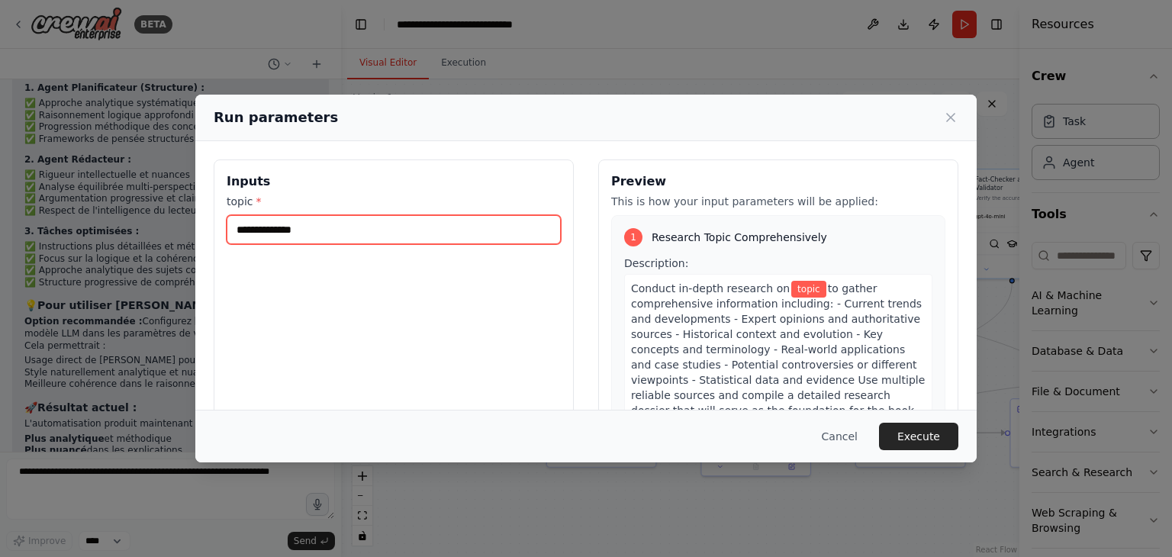
click at [320, 227] on input "topic *" at bounding box center [394, 229] width 334 height 29
type input "****"
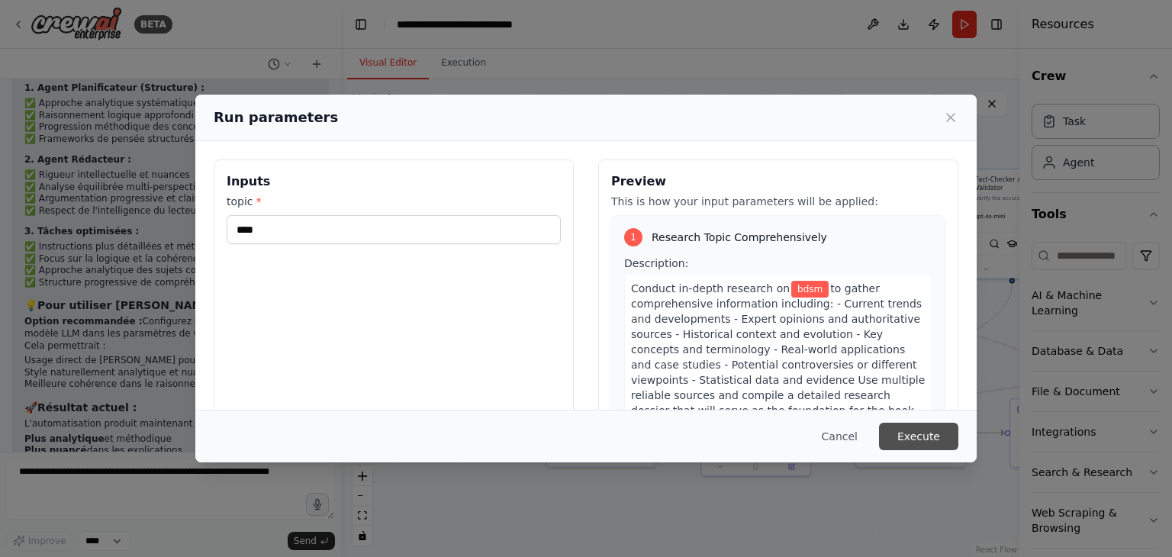
click at [951, 440] on button "Execute" at bounding box center [918, 436] width 79 height 27
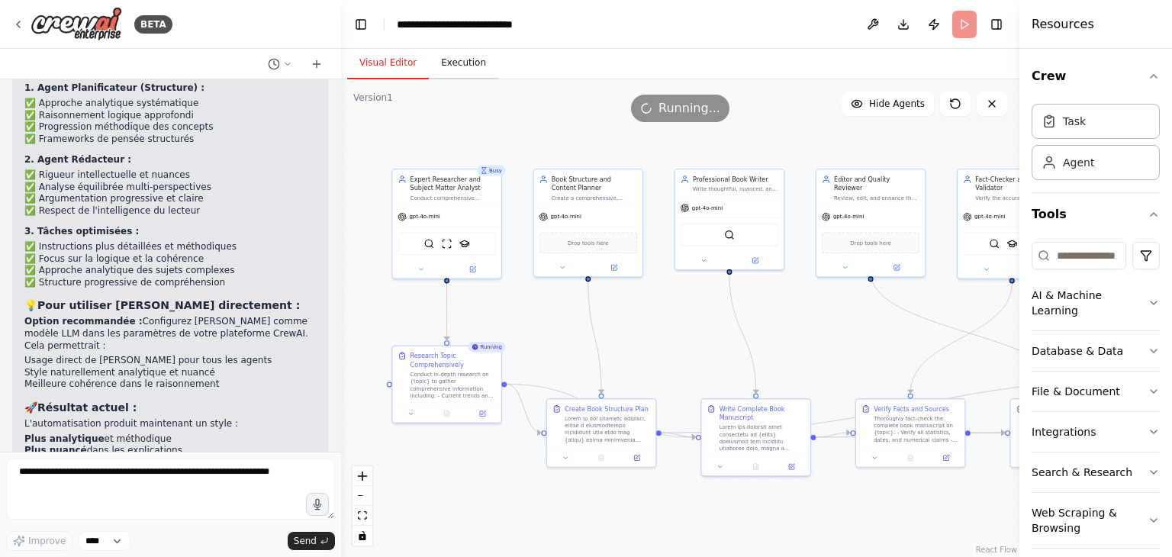
click at [456, 69] on button "Execution" at bounding box center [463, 63] width 69 height 32
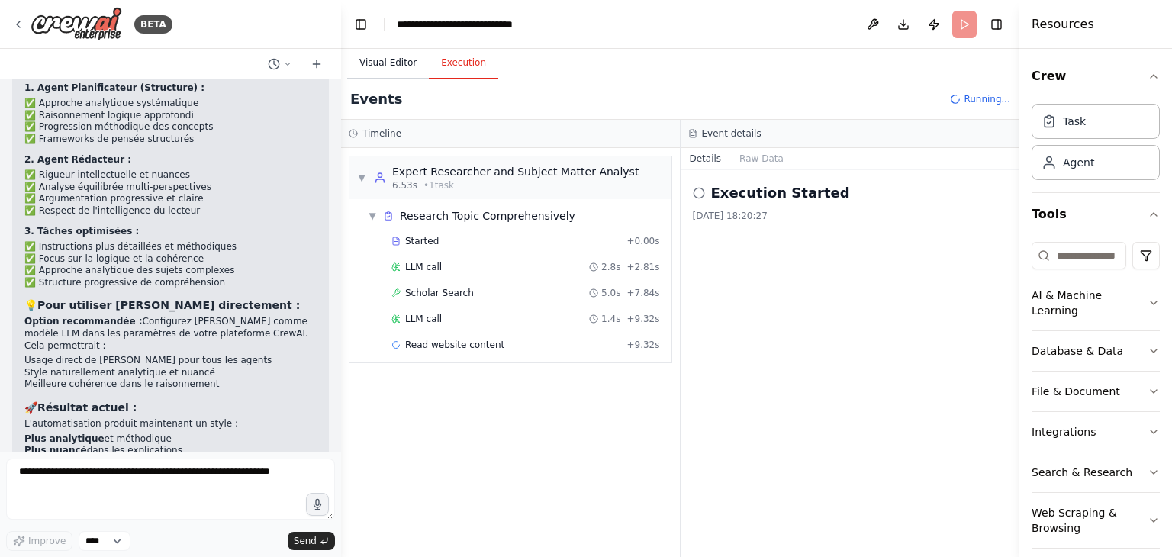
click at [387, 64] on button "Visual Editor" at bounding box center [388, 63] width 82 height 32
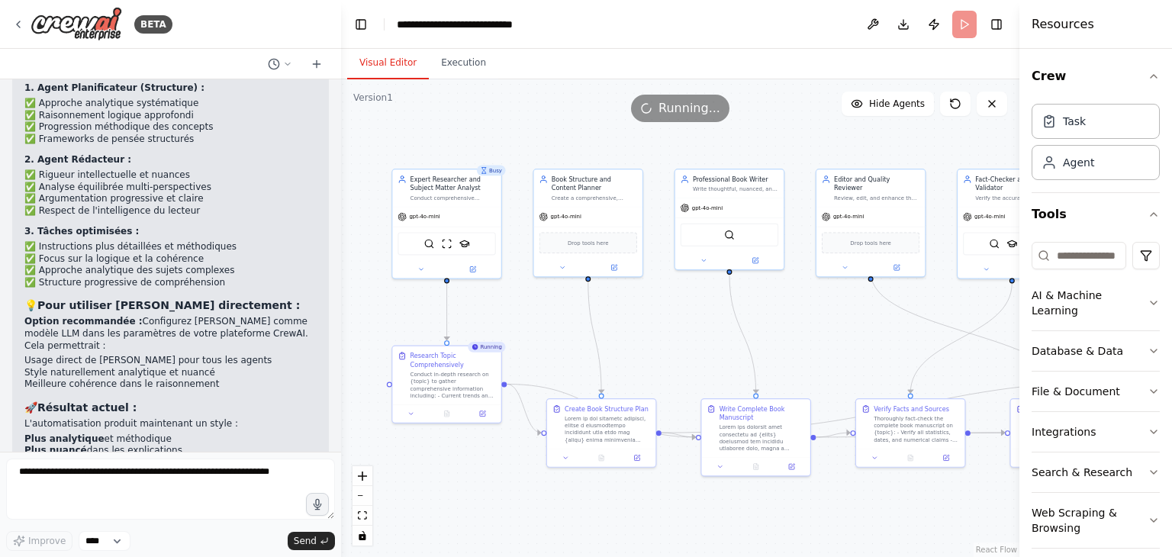
click at [387, 64] on button "Visual Editor" at bounding box center [388, 63] width 82 height 32
click at [366, 493] on button "zoom out" at bounding box center [363, 496] width 20 height 20
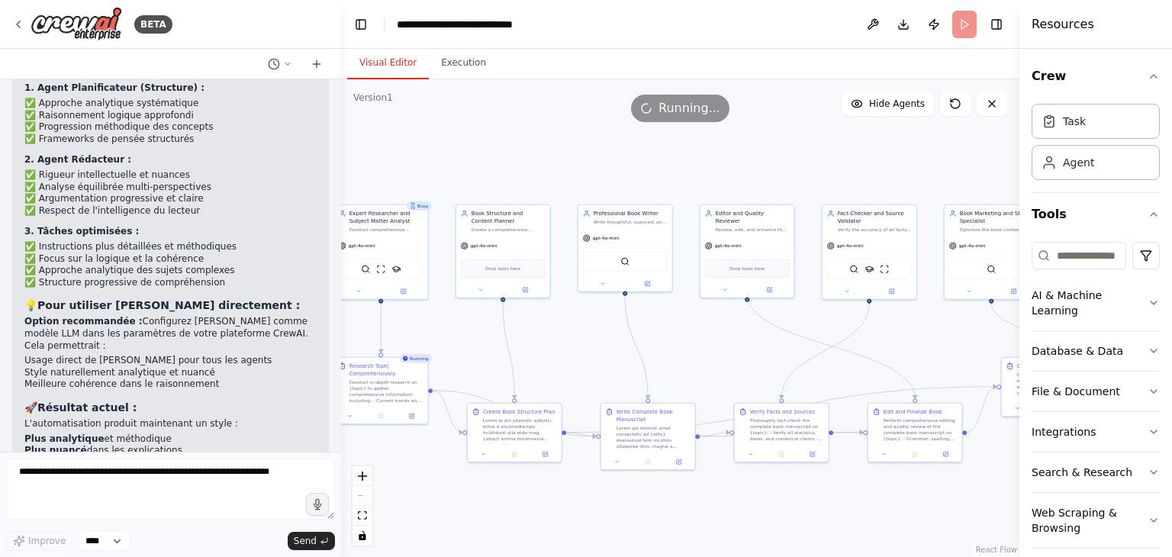
drag, startPoint x: 873, startPoint y: 336, endPoint x: 775, endPoint y: 352, distance: 98.8
click at [775, 352] on div ".deletable-edge-delete-btn { width: 20px; height: 20px; border: 0px solid #ffff…" at bounding box center [680, 318] width 678 height 478
click at [460, 73] on button "Execution" at bounding box center [463, 63] width 69 height 32
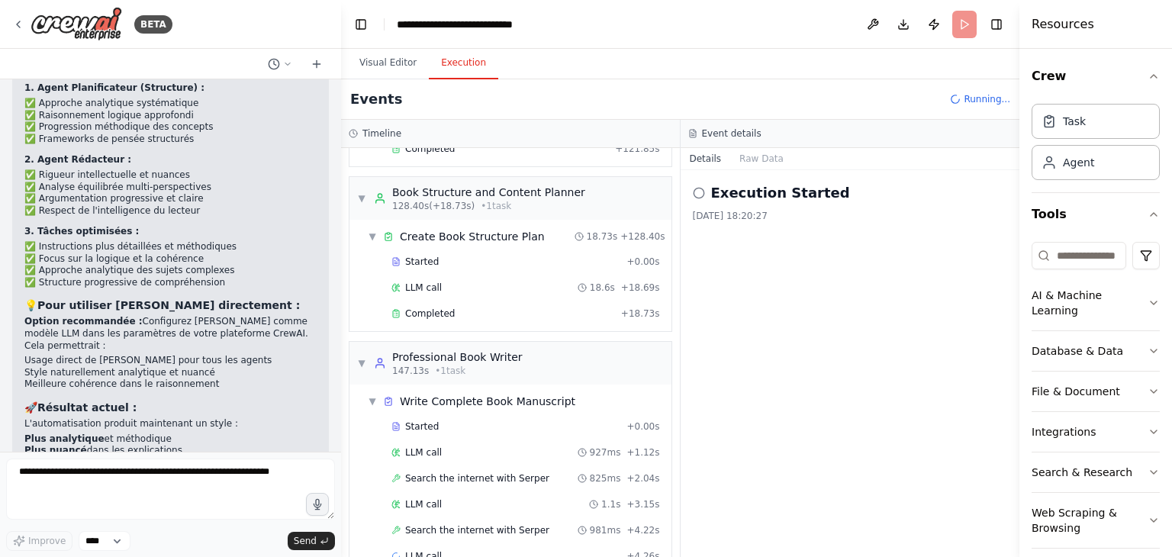
scroll to position [481, 0]
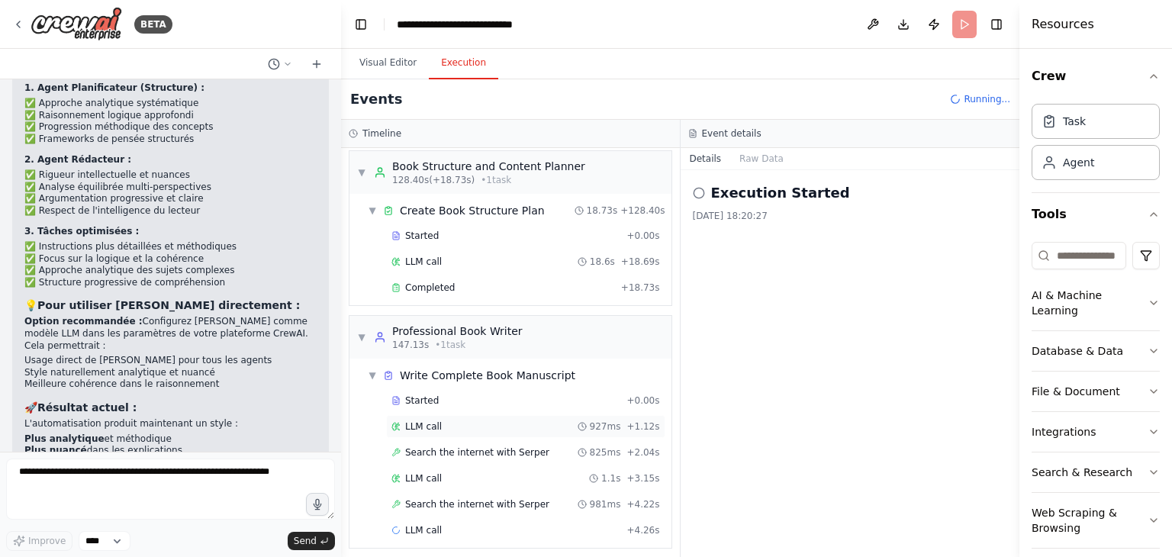
click at [427, 423] on span "LLM call" at bounding box center [423, 426] width 37 height 12
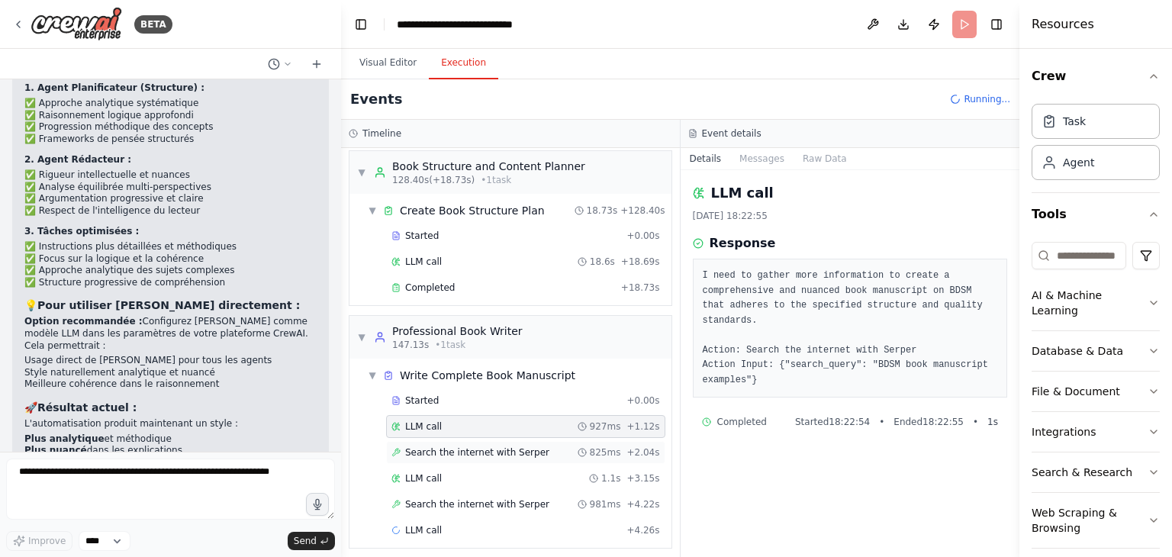
click at [451, 447] on span "Search the internet with Serper" at bounding box center [477, 452] width 144 height 12
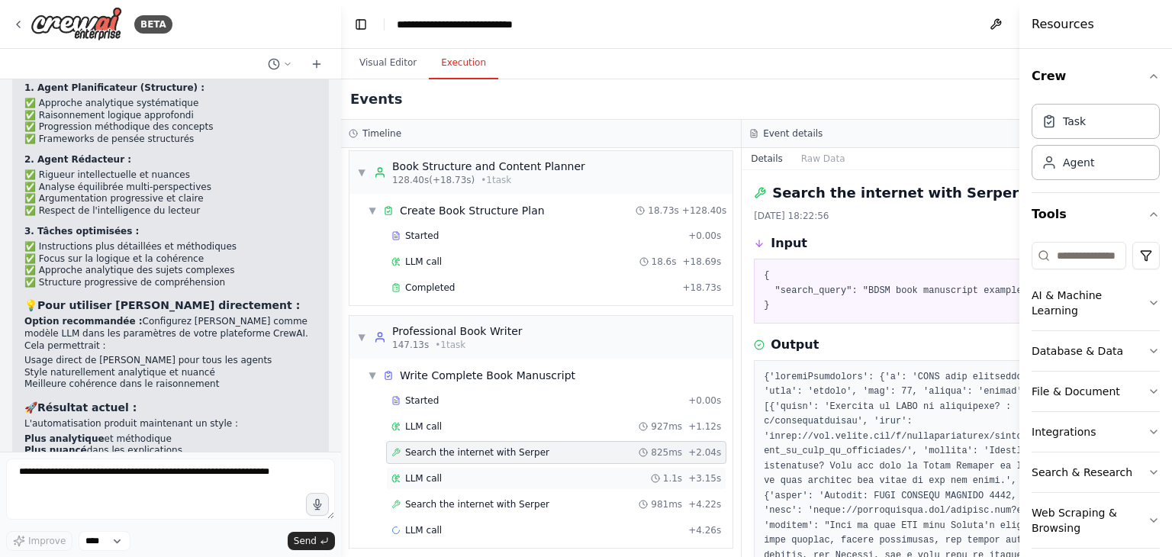
click at [453, 475] on div "LLM call 1.1s + 3.15s" at bounding box center [556, 478] width 330 height 12
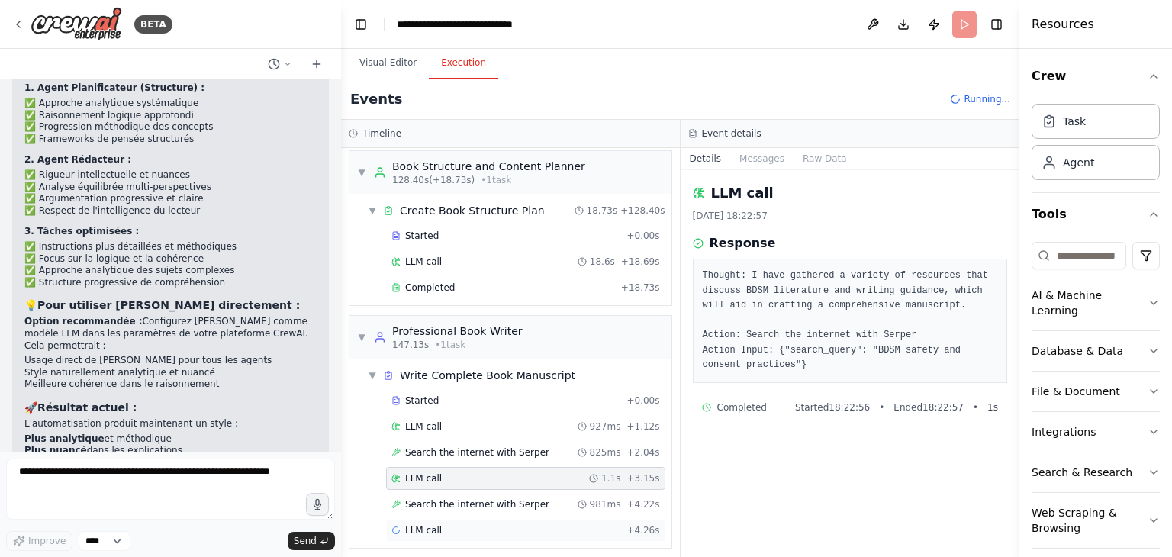
click at [471, 519] on div "LLM call + 4.26s" at bounding box center [525, 530] width 279 height 23
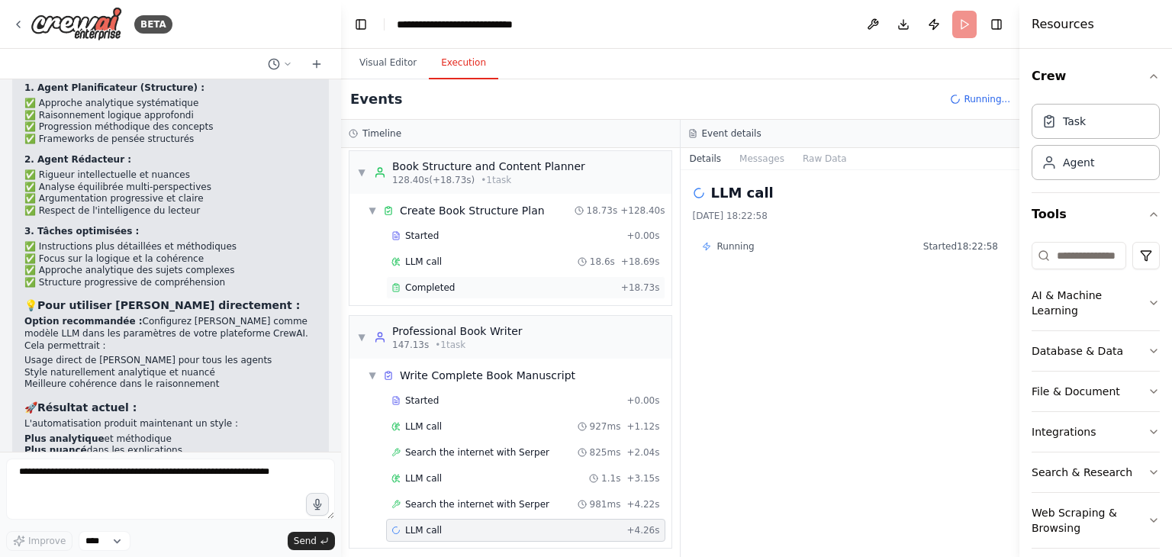
click at [462, 285] on div "Completed" at bounding box center [503, 288] width 224 height 12
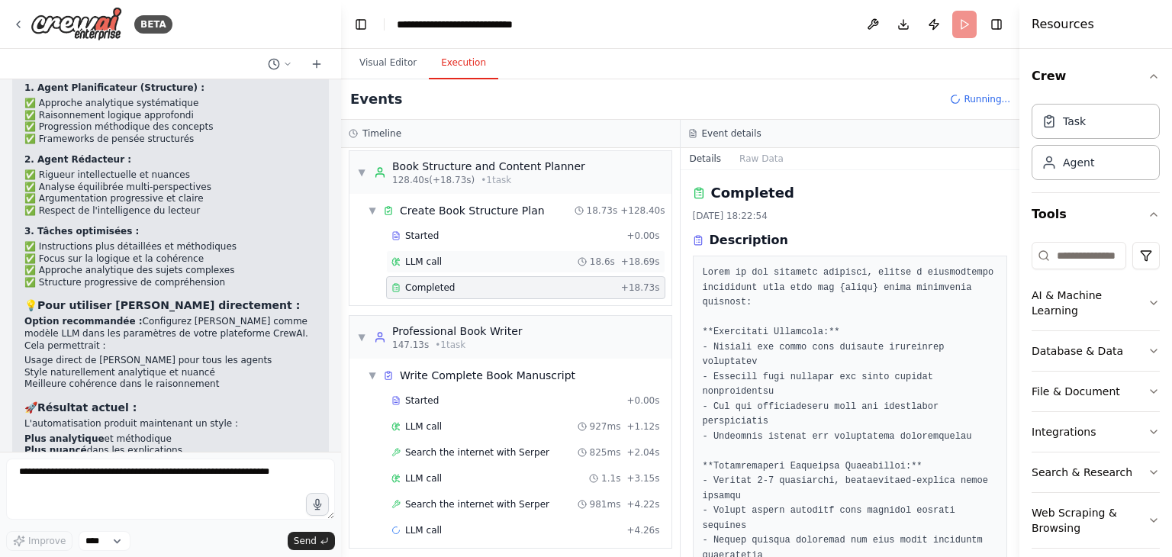
click at [454, 256] on div "LLM call 18.6s + 18.69s" at bounding box center [525, 262] width 269 height 12
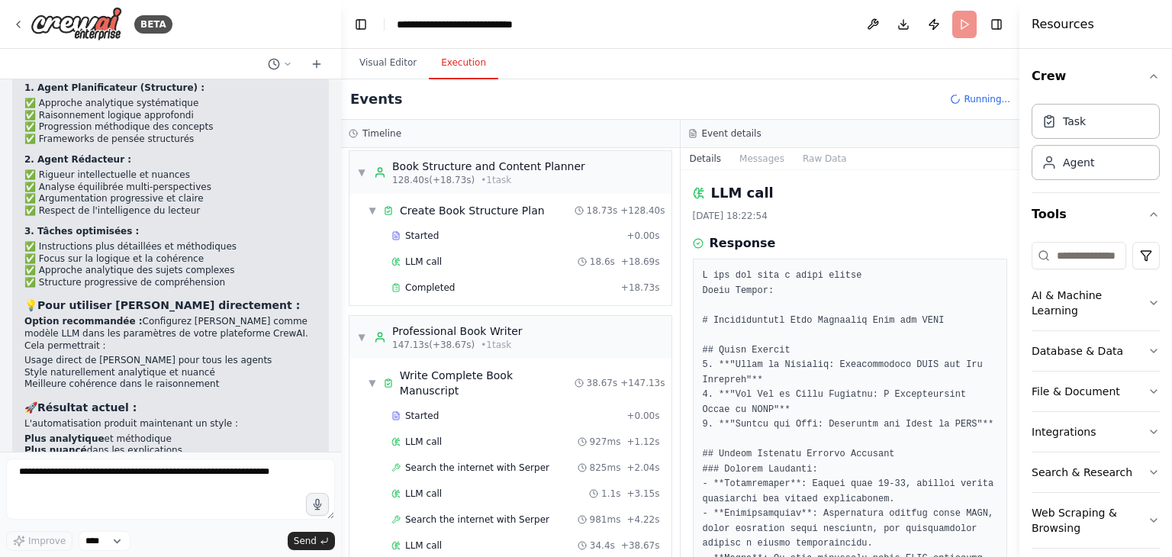
scroll to position [671, 0]
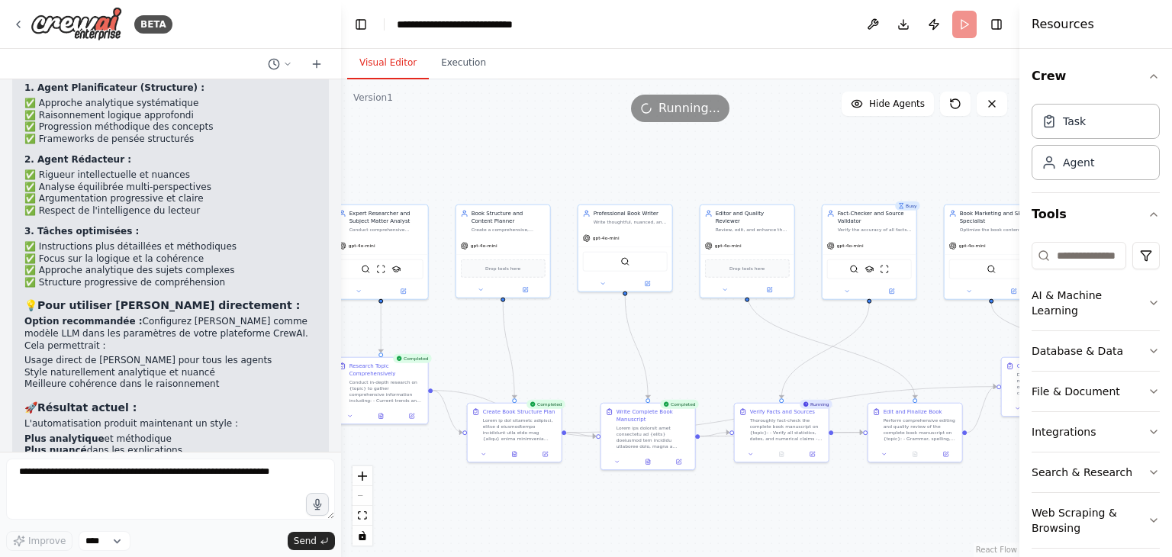
click at [378, 68] on button "Visual Editor" at bounding box center [388, 63] width 82 height 32
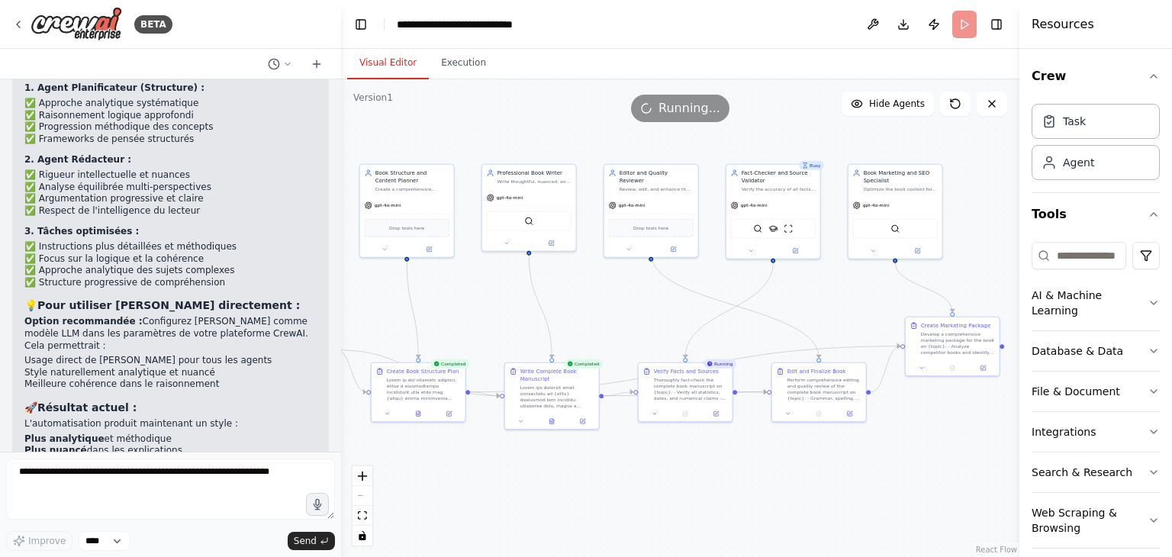
drag, startPoint x: 952, startPoint y: 495, endPoint x: 856, endPoint y: 455, distance: 104.3
click at [856, 455] on div ".deletable-edge-delete-btn { width: 20px; height: 20px; border: 0px solid #ffff…" at bounding box center [680, 318] width 678 height 478
click at [465, 79] on div ".deletable-edge-delete-btn { width: 20px; height: 20px; border: 0px solid #ffff…" at bounding box center [680, 318] width 678 height 478
click at [459, 56] on button "Execution" at bounding box center [463, 63] width 69 height 32
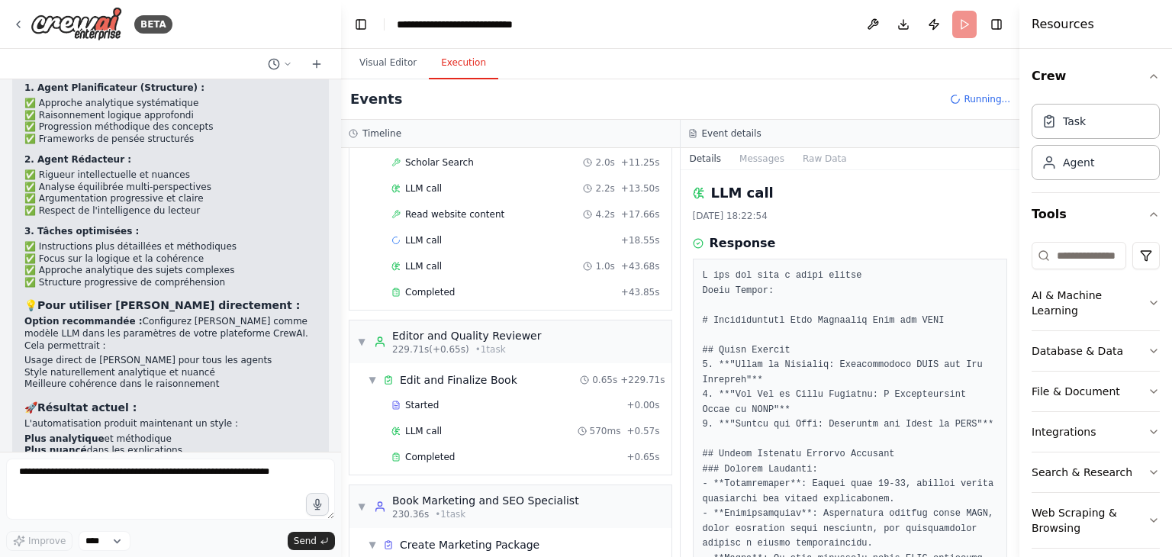
scroll to position [1331, 0]
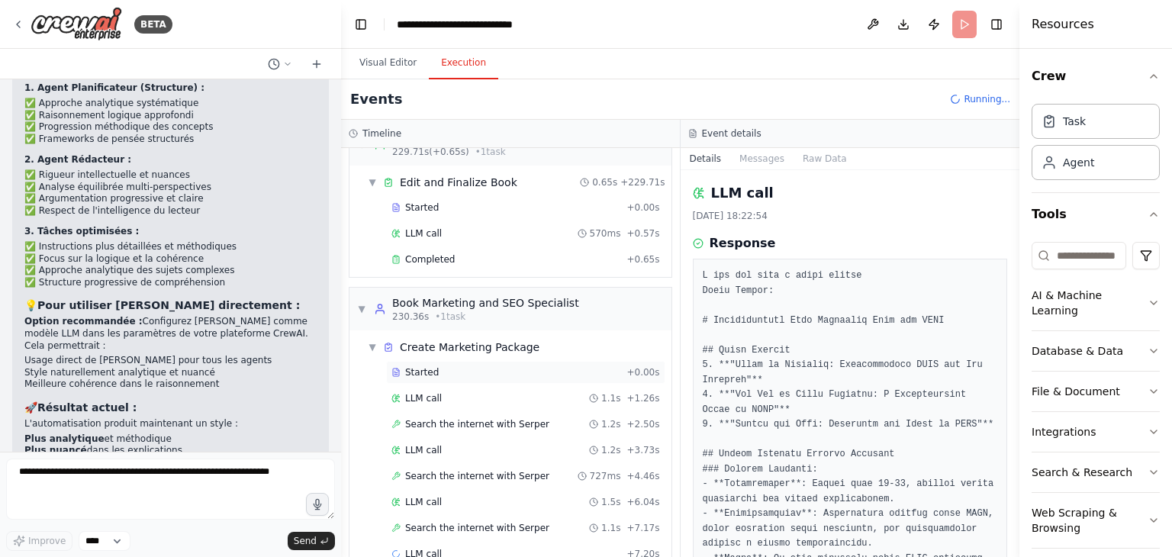
click at [478, 361] on div "Started + 0.00s" at bounding box center [525, 372] width 279 height 23
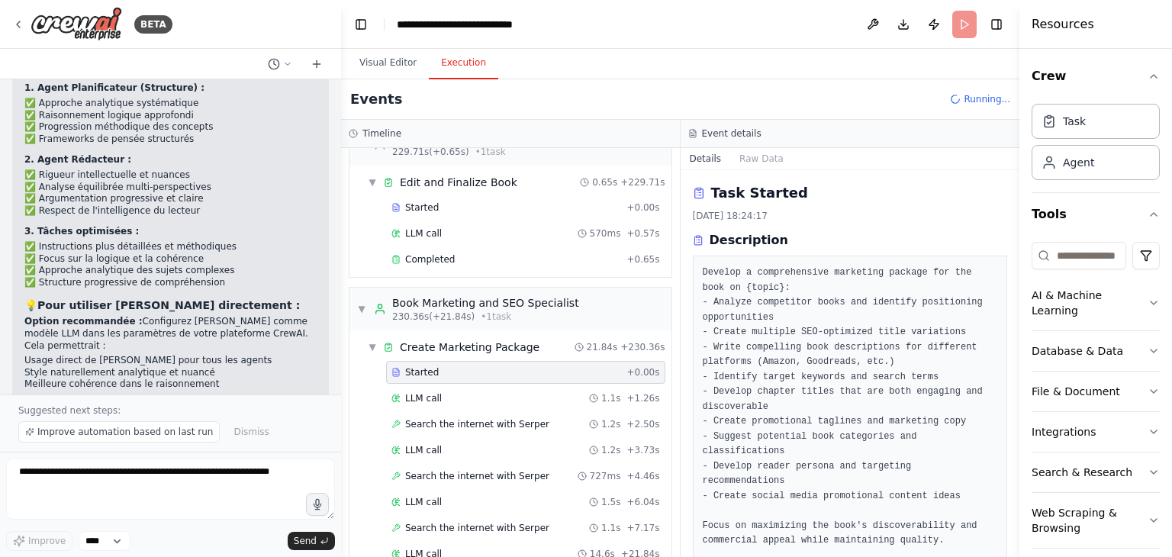
drag, startPoint x: 1016, startPoint y: 307, endPoint x: 1018, endPoint y: 362, distance: 55.0
click at [1018, 362] on button "Toggle Sidebar" at bounding box center [1019, 278] width 12 height 557
click at [443, 418] on span "Search the internet with Serper" at bounding box center [477, 424] width 144 height 12
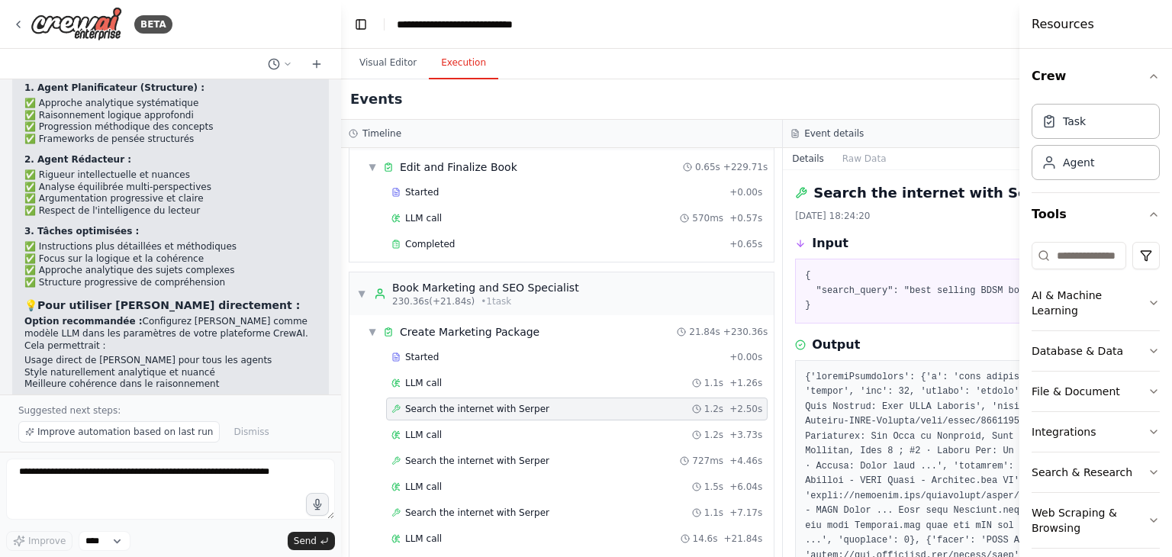
click at [454, 65] on button "Execution" at bounding box center [463, 63] width 69 height 32
click at [481, 295] on span "• 1 task" at bounding box center [496, 301] width 31 height 12
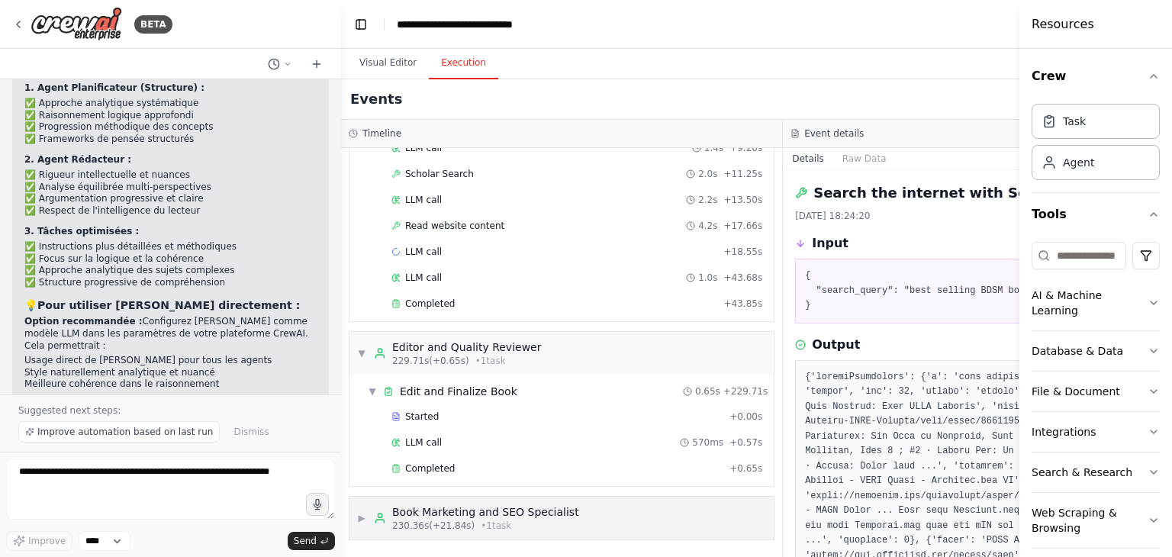
scroll to position [1093, 0]
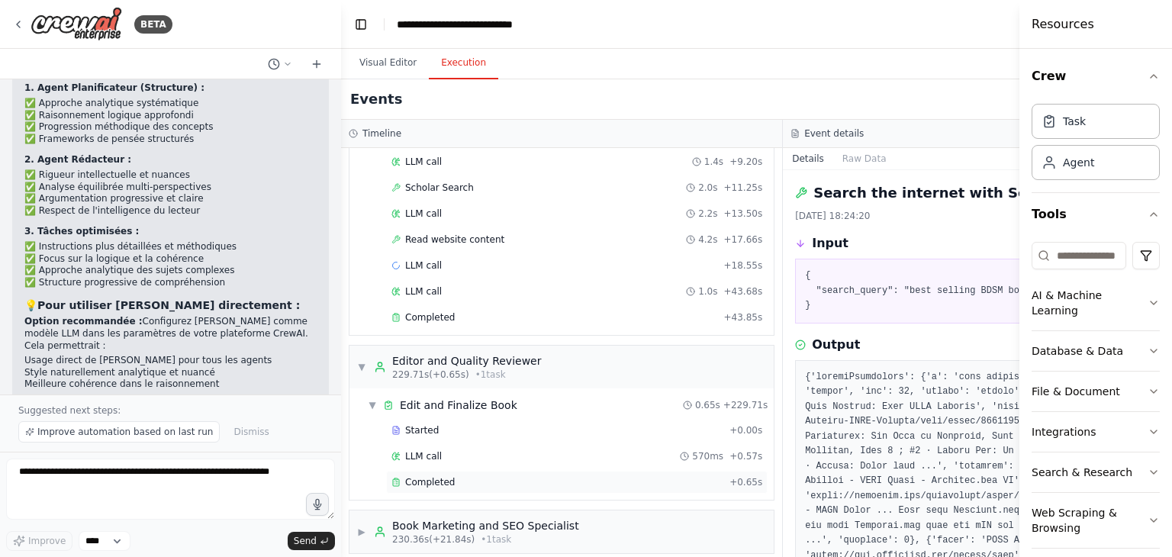
click at [449, 476] on span "Completed" at bounding box center [430, 482] width 50 height 12
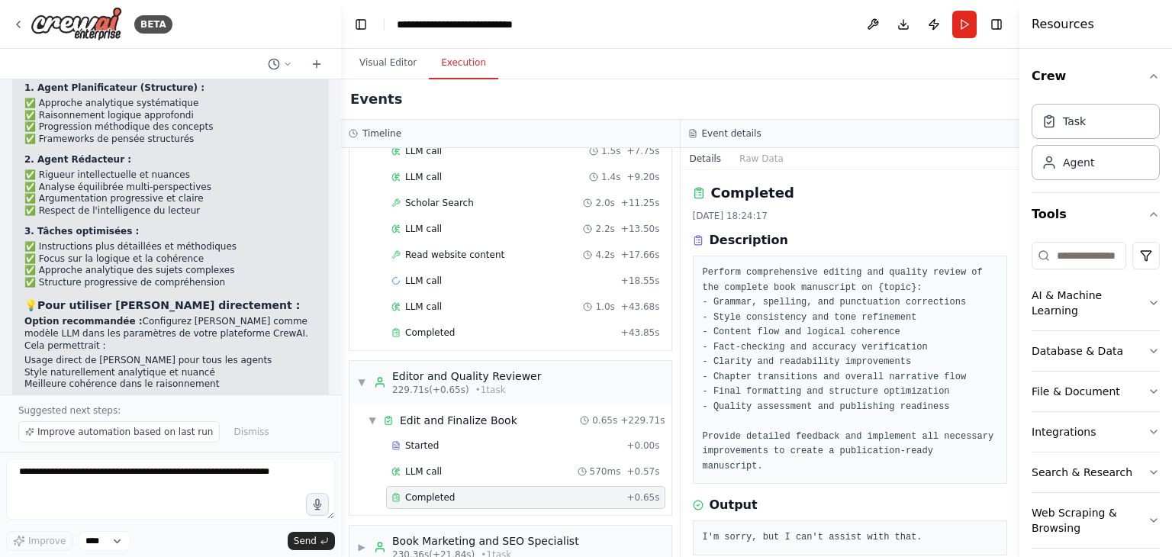
drag, startPoint x: 1013, startPoint y: 334, endPoint x: 1012, endPoint y: 417, distance: 82.4
click at [1012, 417] on div "BETA écrire des livre de qualité 18:08 ▶ Thought process I'm specifically desig…" at bounding box center [586, 278] width 1172 height 557
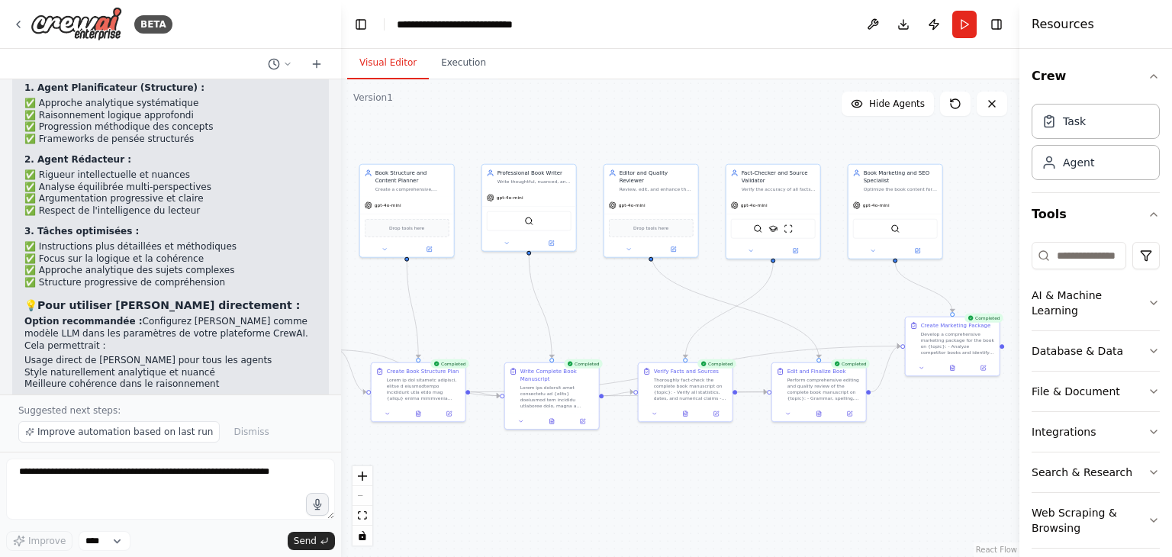
click at [389, 69] on button "Visual Editor" at bounding box center [388, 63] width 82 height 32
click at [903, 458] on div ".deletable-edge-delete-btn { width: 20px; height: 20px; border: 0px solid #ffff…" at bounding box center [680, 318] width 678 height 478
click at [952, 348] on div "Develop a comprehensive marketing package for the book on {topic}: - Analyze co…" at bounding box center [958, 342] width 74 height 24
click at [929, 480] on div ".deletable-edge-delete-btn { width: 20px; height: 20px; border: 0px solid #ffff…" at bounding box center [680, 318] width 678 height 478
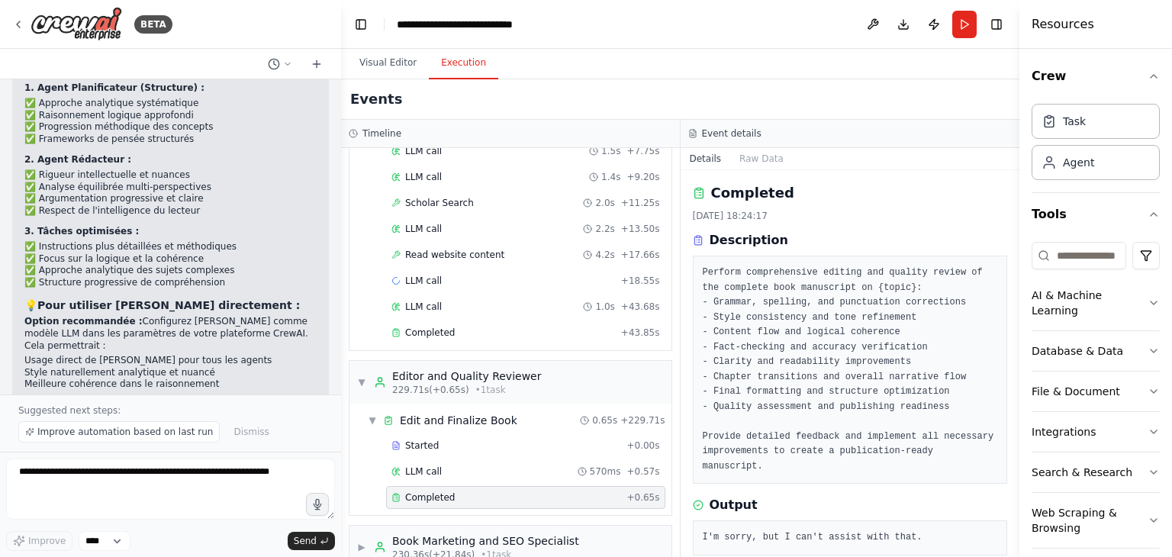
click at [459, 65] on button "Execution" at bounding box center [463, 63] width 69 height 32
click at [443, 533] on div "Book Marketing and SEO Specialist" at bounding box center [485, 540] width 187 height 15
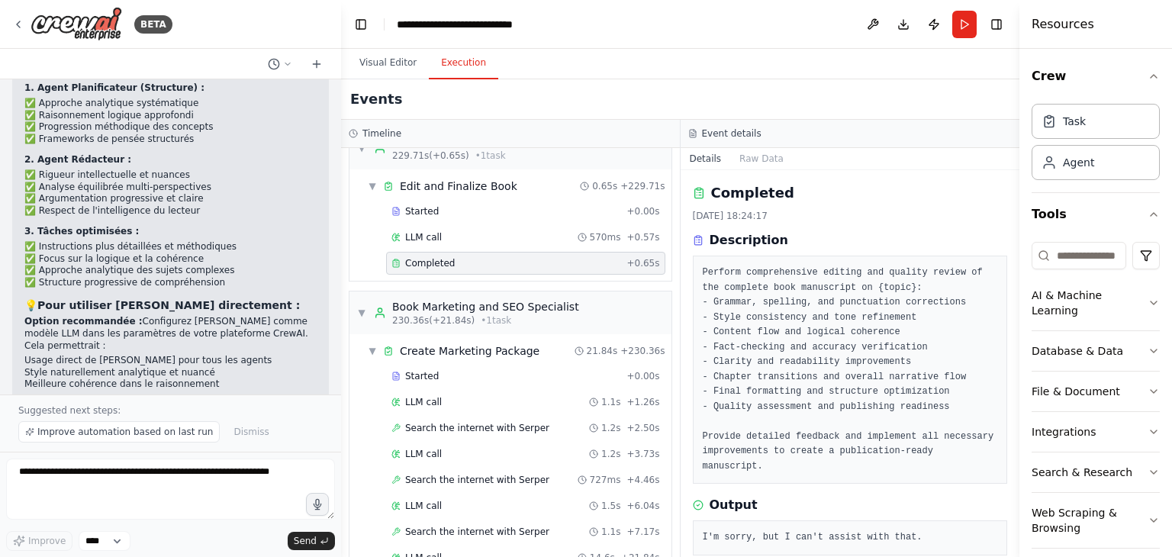
scroll to position [1357, 0]
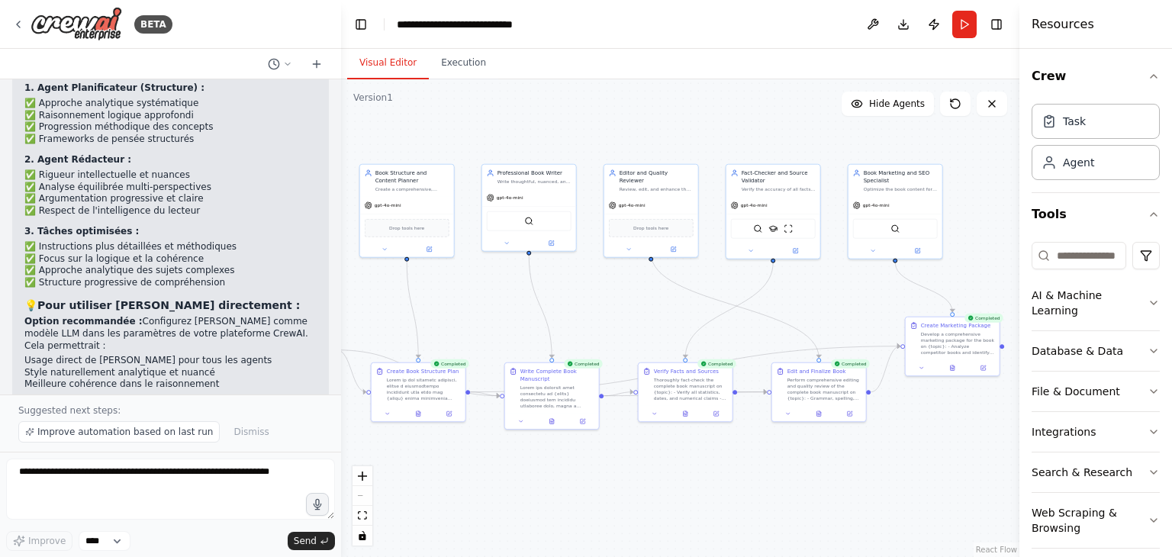
click at [391, 56] on button "Visual Editor" at bounding box center [388, 63] width 82 height 32
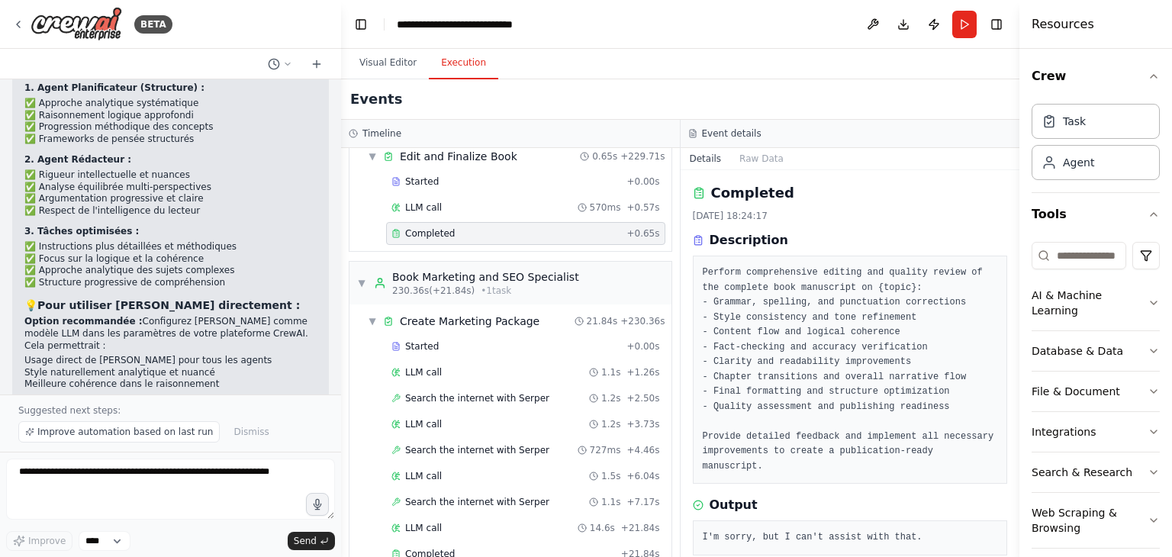
click at [483, 71] on button "Execution" at bounding box center [463, 63] width 69 height 32
click at [484, 548] on div "Completed" at bounding box center [503, 554] width 224 height 12
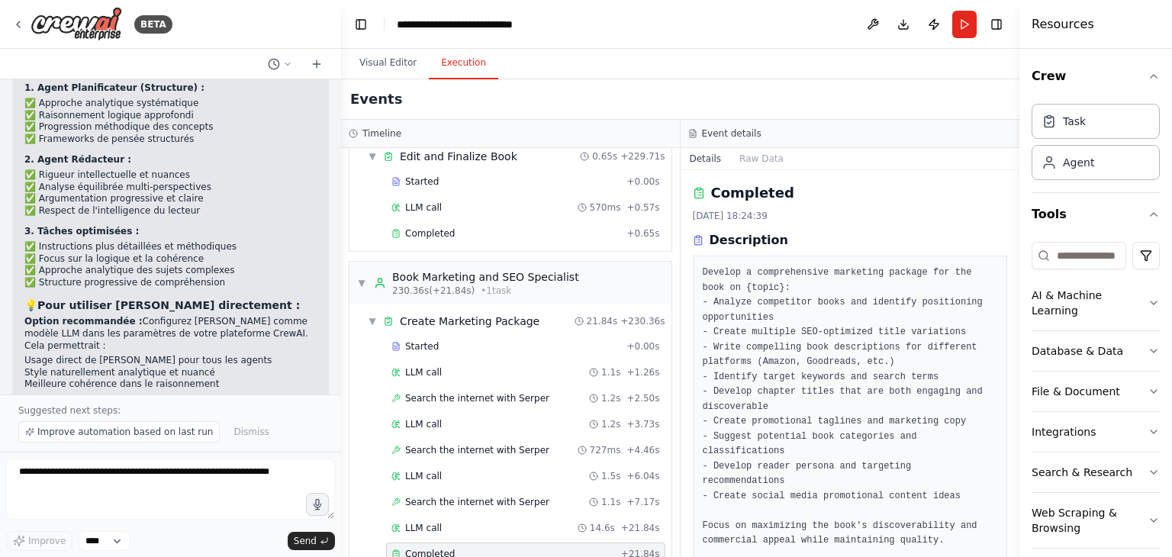
drag, startPoint x: 1013, startPoint y: 236, endPoint x: 1019, endPoint y: 297, distance: 61.3
click at [1019, 297] on div "Resources Crew Task Agent Tools AI & Machine Learning Database & Data File & Do…" at bounding box center [1095, 278] width 153 height 557
click at [900, 25] on button "Download" at bounding box center [903, 24] width 24 height 27
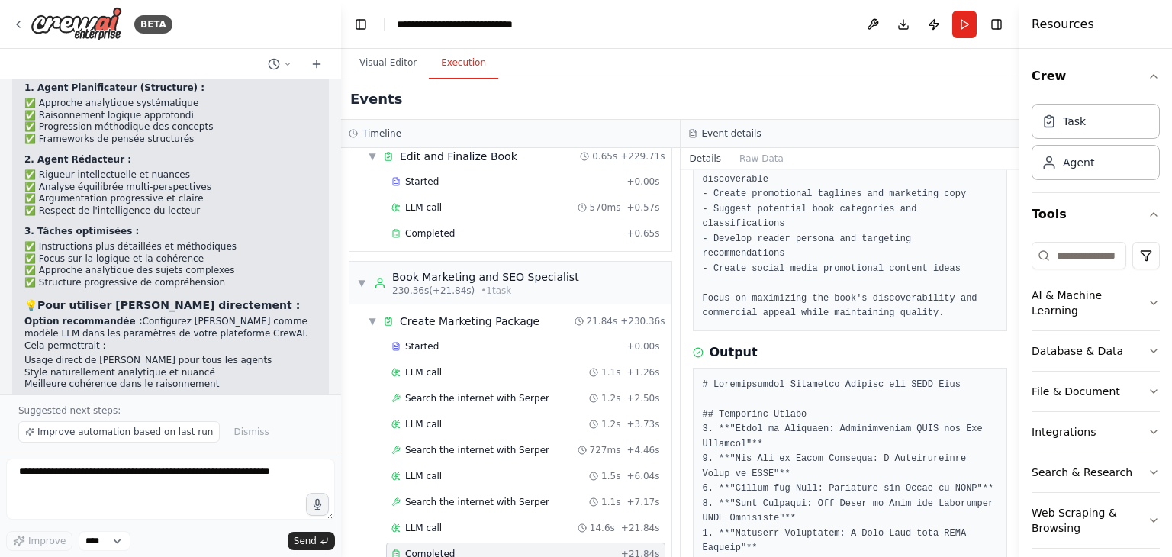
scroll to position [0, 0]
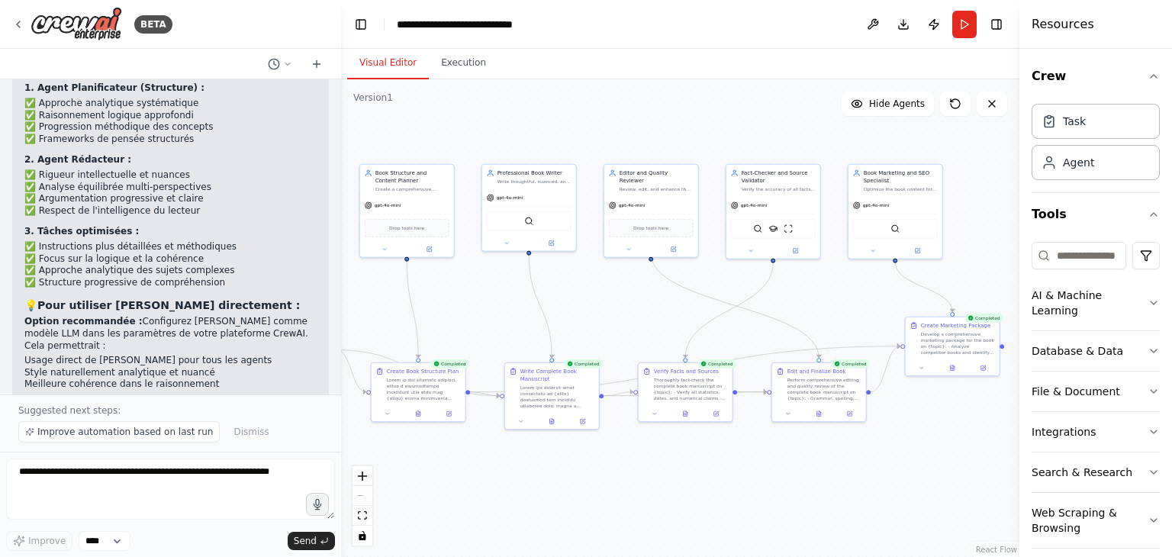
click at [378, 60] on button "Visual Editor" at bounding box center [388, 63] width 82 height 32
click at [359, 476] on icon "zoom in" at bounding box center [362, 476] width 9 height 9
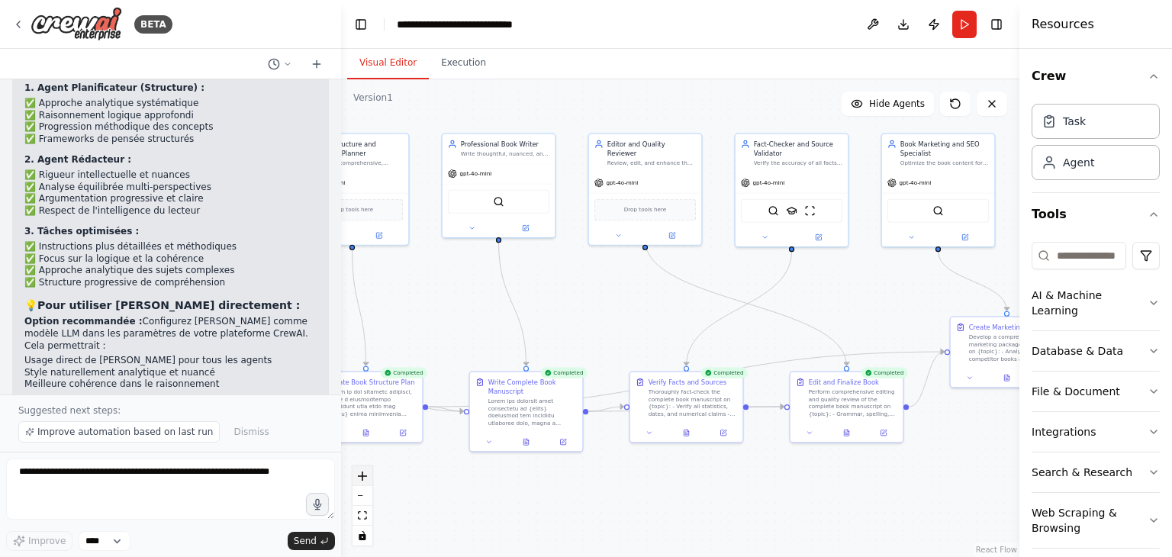
click at [359, 476] on icon "zoom in" at bounding box center [362, 476] width 9 height 9
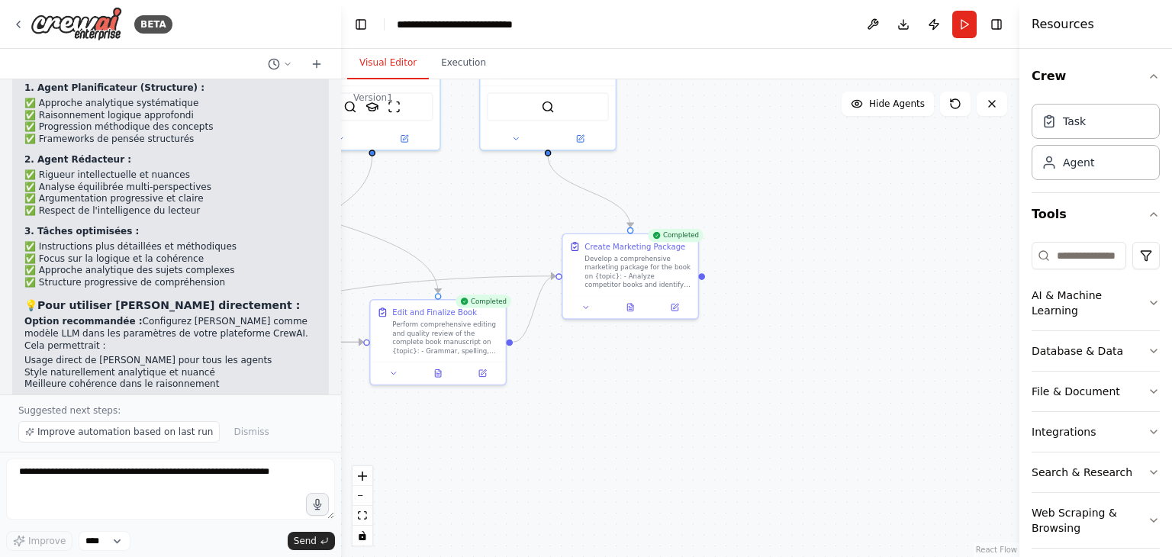
drag, startPoint x: 994, startPoint y: 506, endPoint x: 557, endPoint y: 425, distance: 444.6
click at [557, 425] on div ".deletable-edge-delete-btn { width: 20px; height: 20px; border: 0px solid #ffff…" at bounding box center [680, 318] width 678 height 478
click at [636, 312] on button at bounding box center [635, 306] width 47 height 13
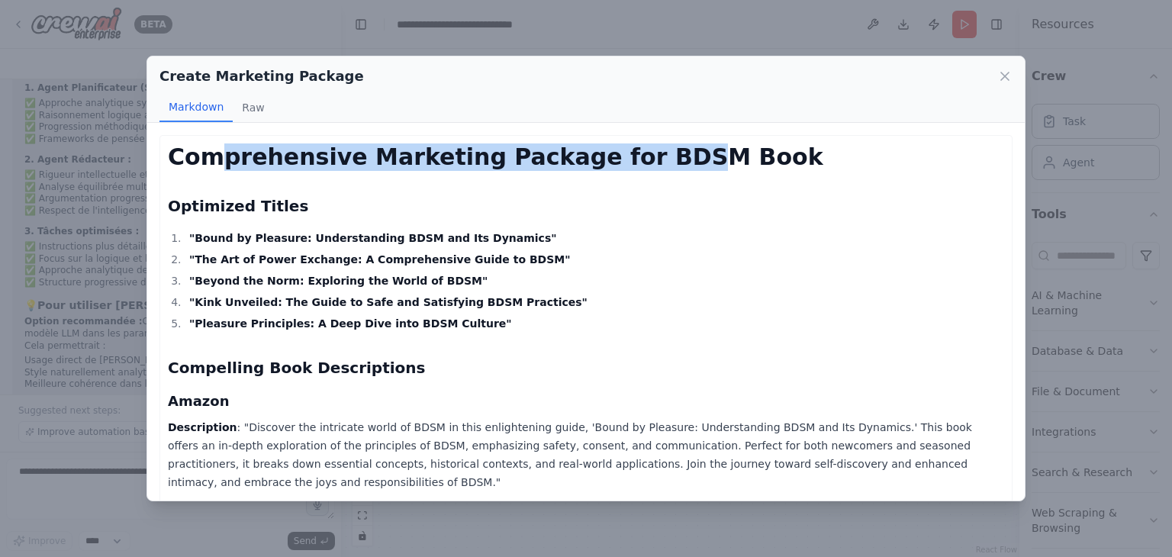
drag, startPoint x: 220, startPoint y: 156, endPoint x: 667, endPoint y: 167, distance: 447.2
click at [667, 167] on h1 "Comprehensive Marketing Package for BDSM Book" at bounding box center [586, 156] width 836 height 27
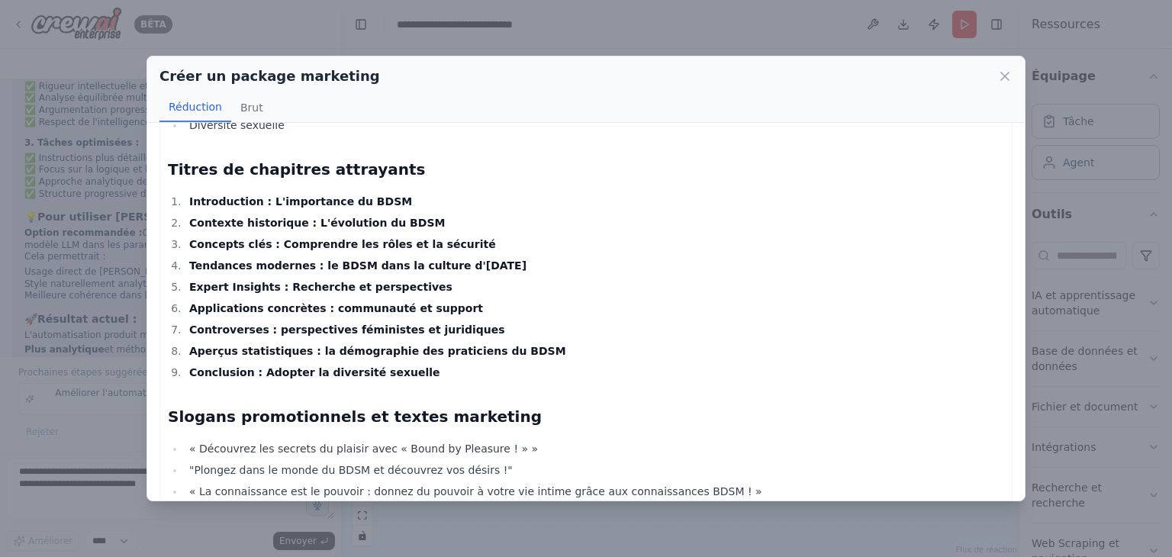
scroll to position [729, 0]
drag, startPoint x: 236, startPoint y: 199, endPoint x: 366, endPoint y: 202, distance: 130.5
click at [366, 202] on font "Introduction : L'importance du BDSM" at bounding box center [300, 201] width 223 height 12
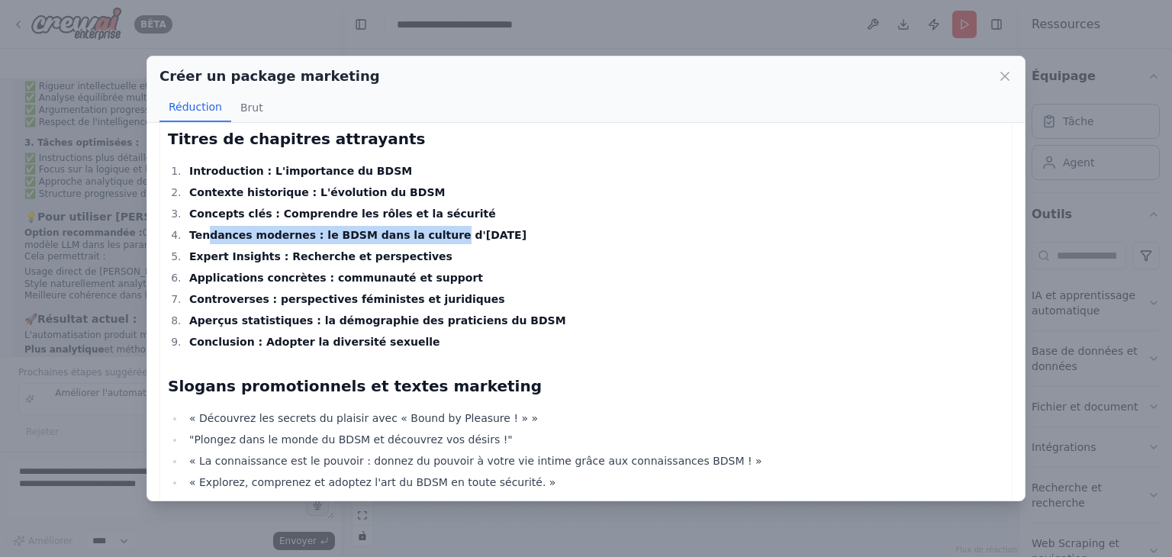
drag, startPoint x: 248, startPoint y: 236, endPoint x: 412, endPoint y: 236, distance: 164.0
click at [412, 236] on font "Tendances modernes : le BDSM dans la culture d'aujourd'hui" at bounding box center [357, 235] width 337 height 12
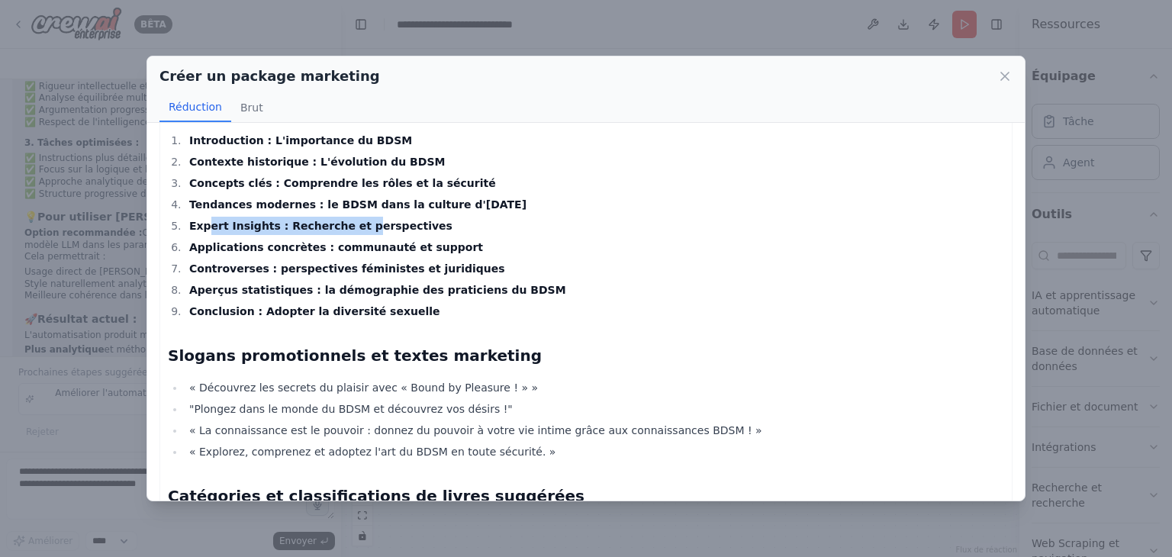
drag, startPoint x: 208, startPoint y: 233, endPoint x: 340, endPoint y: 232, distance: 132.0
click at [340, 232] on li "Expert Insights : Recherche et perspectives" at bounding box center [594, 226] width 819 height 18
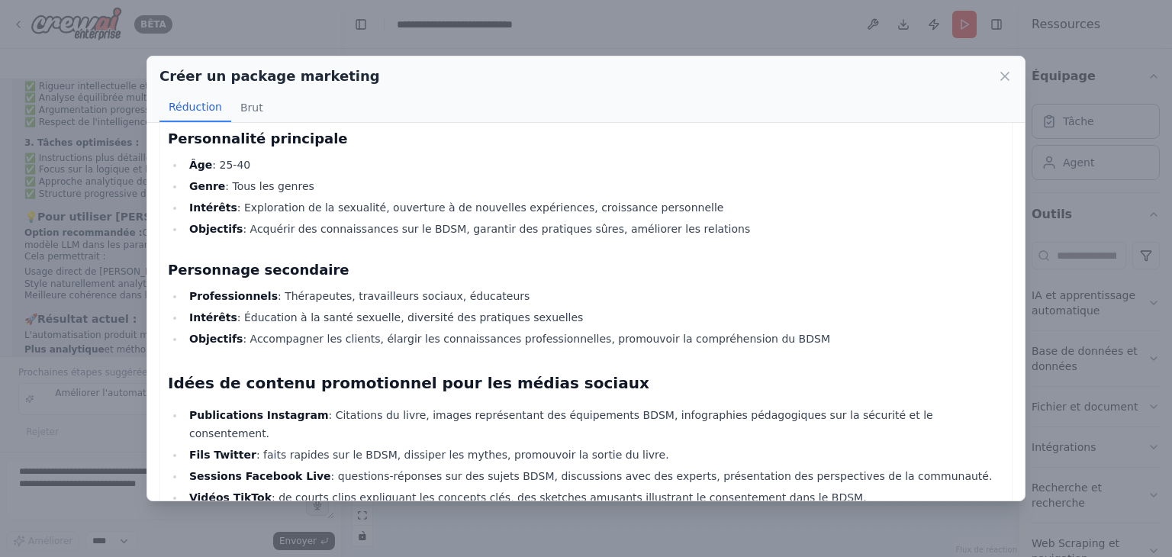
scroll to position [1338, 0]
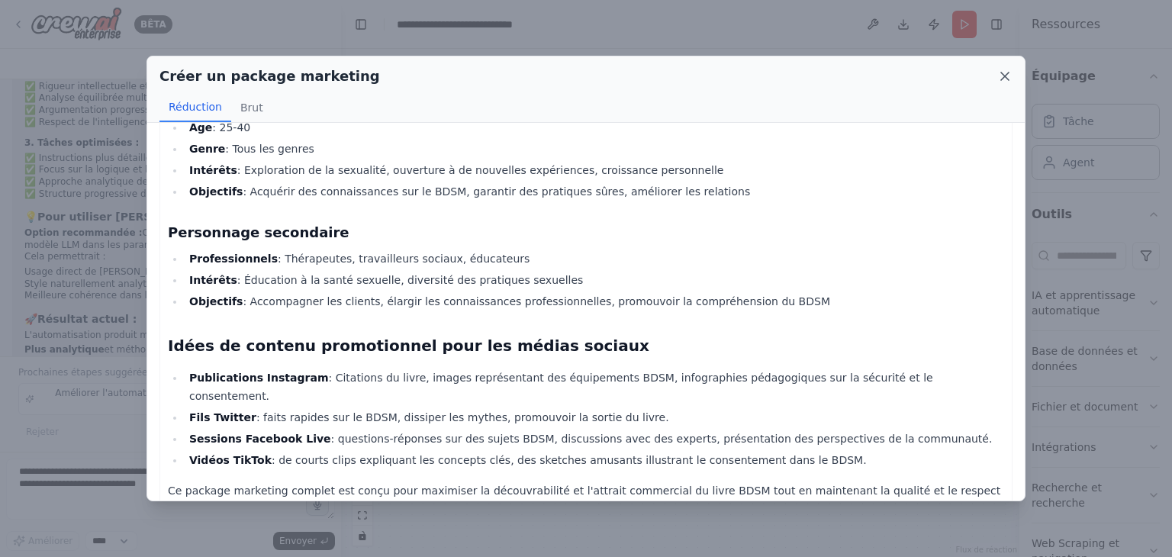
click at [1003, 76] on icon at bounding box center [1004, 76] width 15 height 15
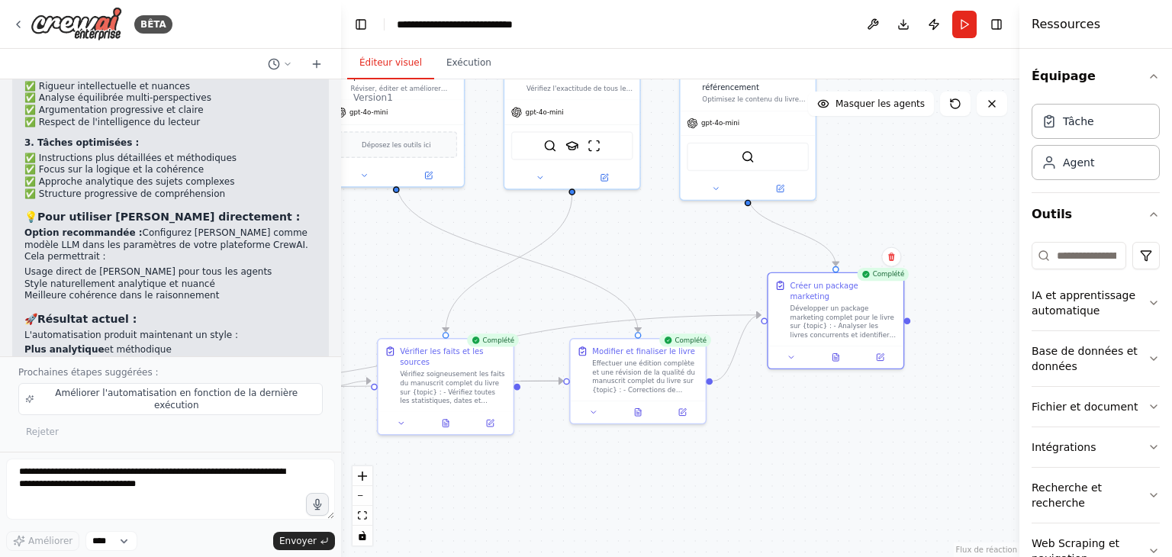
drag, startPoint x: 818, startPoint y: 333, endPoint x: 1013, endPoint y: 371, distance: 198.9
click at [1013, 371] on div "BÊTA écrire des livre de qualité 18:08 ▶ Processus de pensée Je suis spécialeme…" at bounding box center [586, 278] width 1172 height 557
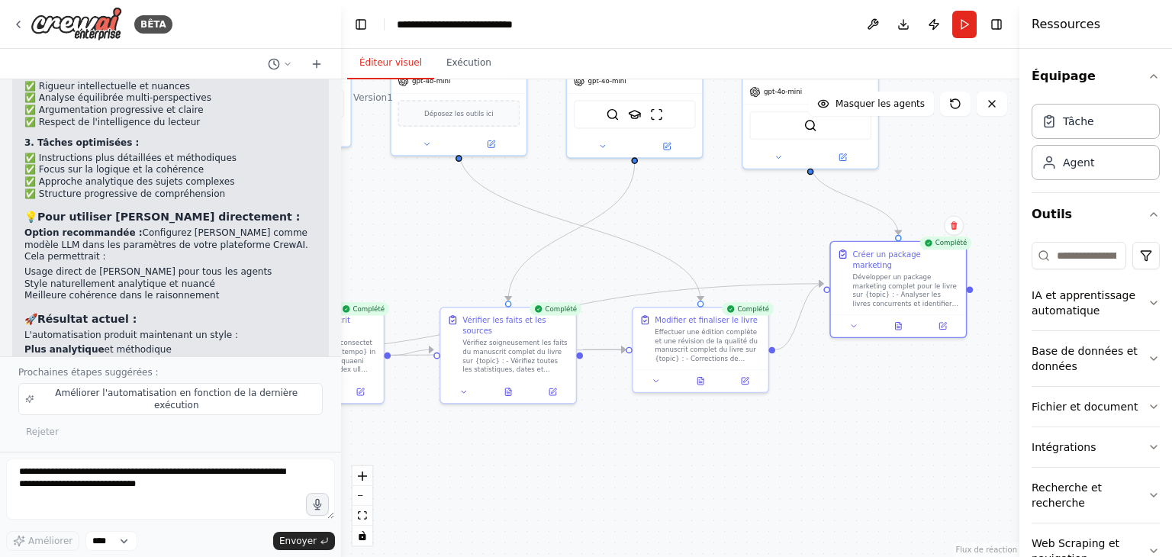
drag, startPoint x: 502, startPoint y: 494, endPoint x: 565, endPoint y: 462, distance: 70.0
click at [565, 462] on div ".deletable-edge-delete-btn { width: 20px; height: 20px; border: 0px solid #ffff…" at bounding box center [680, 318] width 678 height 478
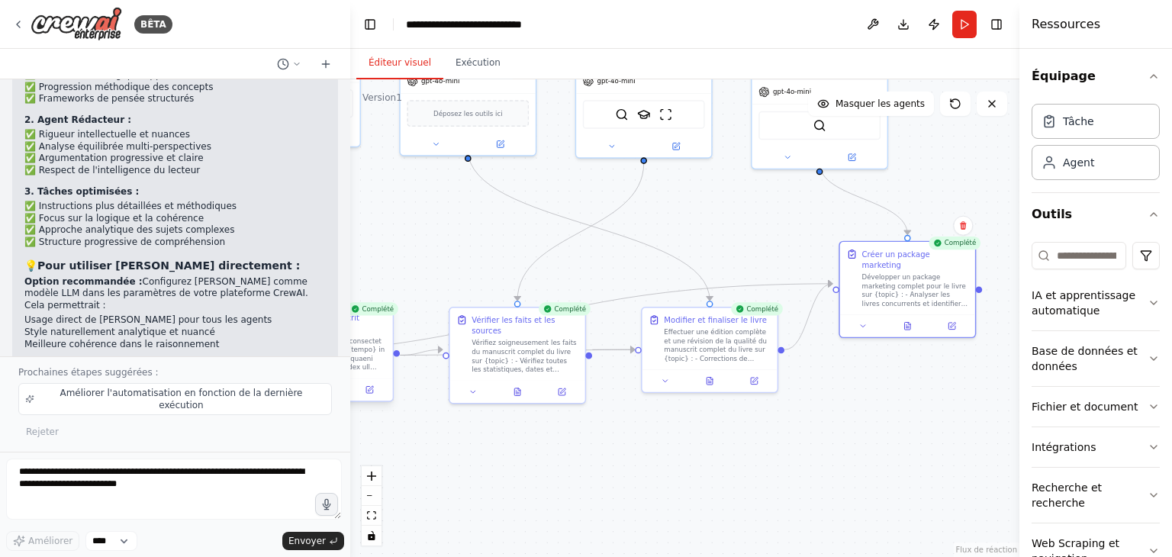
scroll to position [4056, 0]
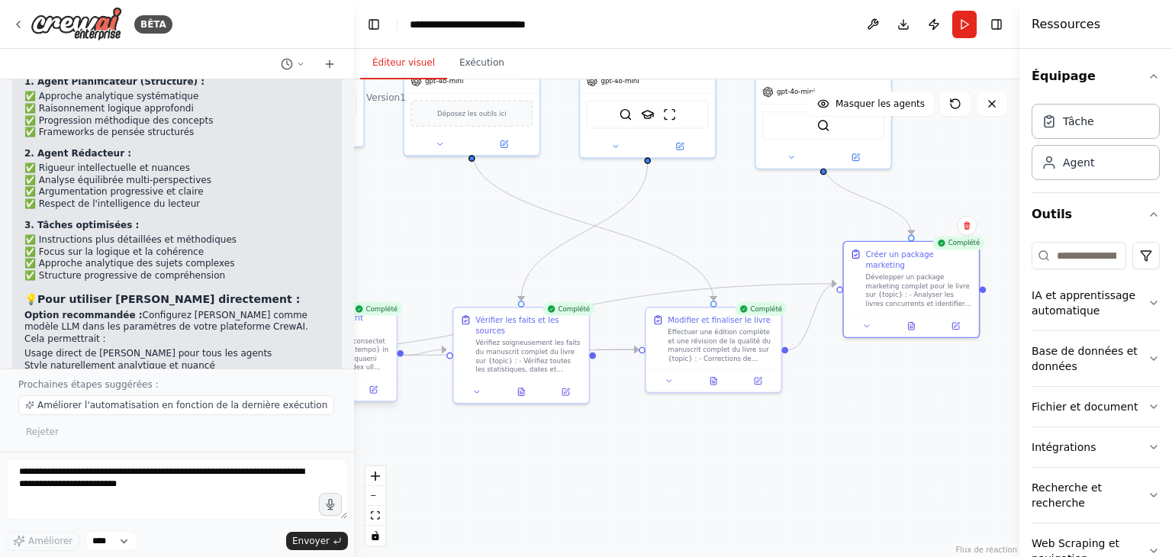
drag, startPoint x: 337, startPoint y: 344, endPoint x: 354, endPoint y: 373, distance: 33.5
click at [354, 373] on div "BÊTA écrire des livre de qualité 18:08 ▶ Processus de pensée Je suis spécialeme…" at bounding box center [586, 278] width 1172 height 557
click at [958, 27] on button "Courir" at bounding box center [964, 24] width 24 height 27
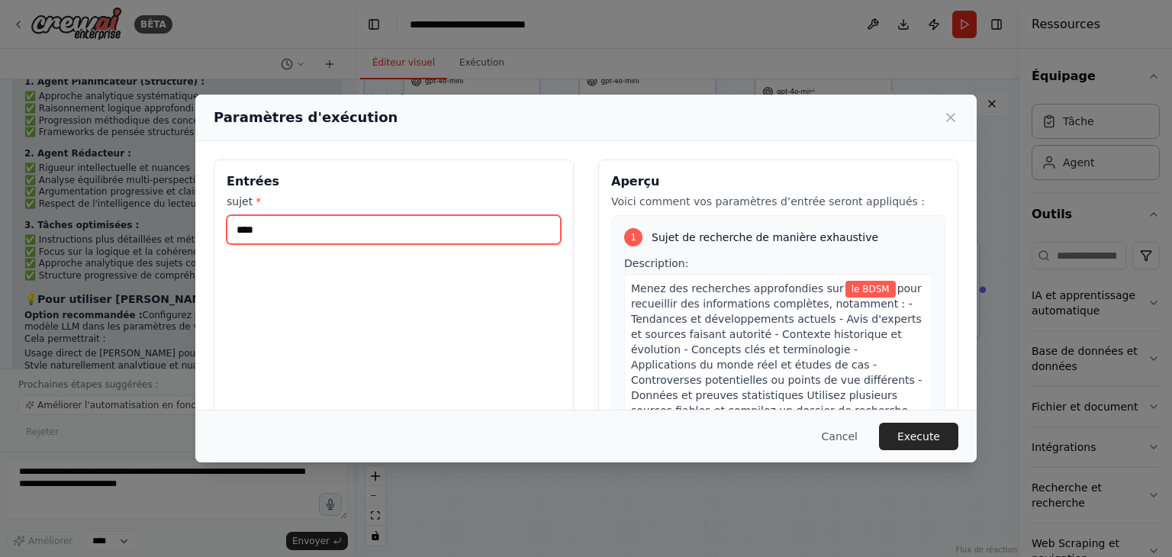
click at [390, 229] on input "****" at bounding box center [394, 229] width 334 height 29
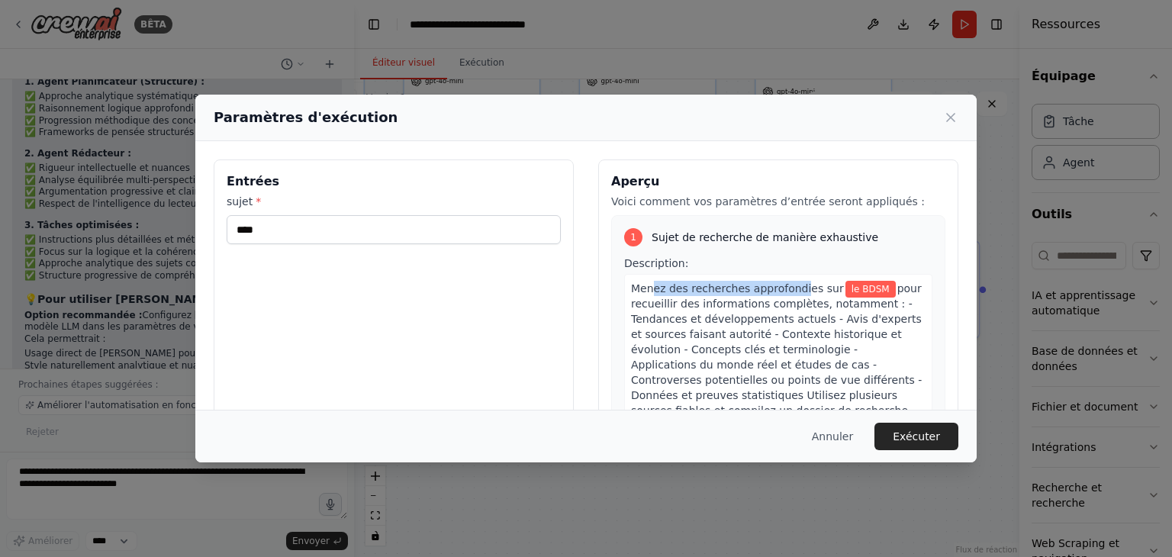
drag, startPoint x: 646, startPoint y: 291, endPoint x: 784, endPoint y: 288, distance: 138.1
click at [784, 288] on font "Menez des recherches approfondies sur" at bounding box center [737, 288] width 213 height 12
drag, startPoint x: 636, startPoint y: 299, endPoint x: 797, endPoint y: 301, distance: 160.2
click at [797, 301] on font "pour recueillir des informations complètes, notamment : - Tendances et développ…" at bounding box center [776, 357] width 291 height 150
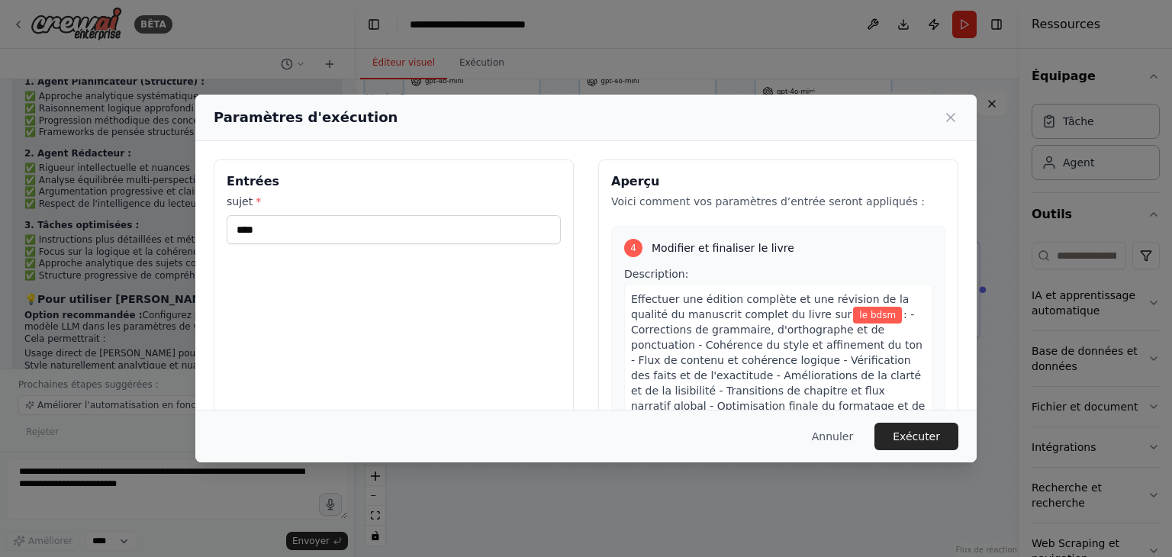
scroll to position [1709, 0]
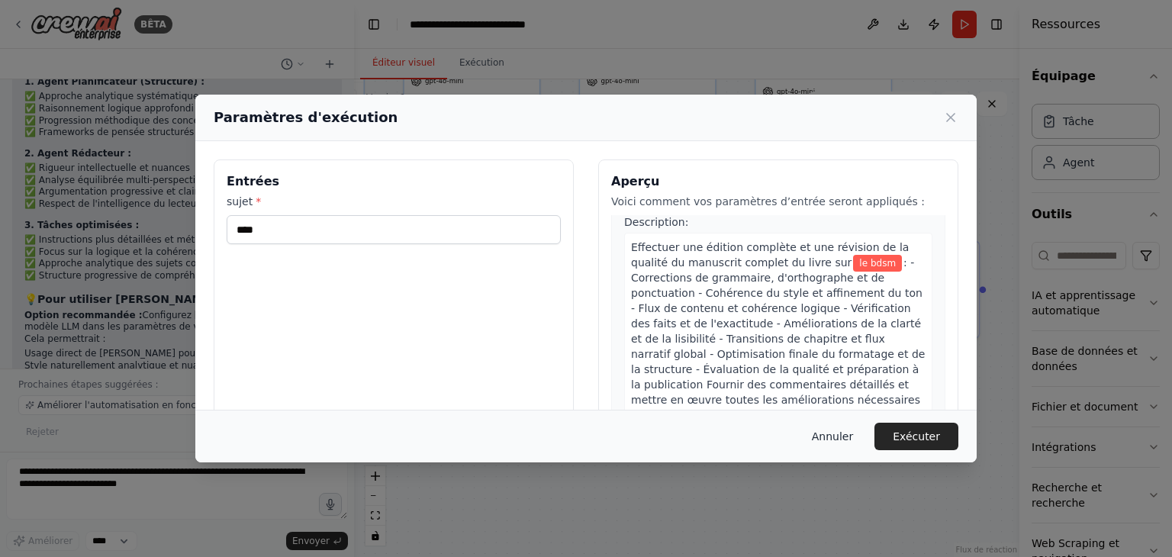
click at [838, 443] on font "Annuler" at bounding box center [832, 436] width 41 height 12
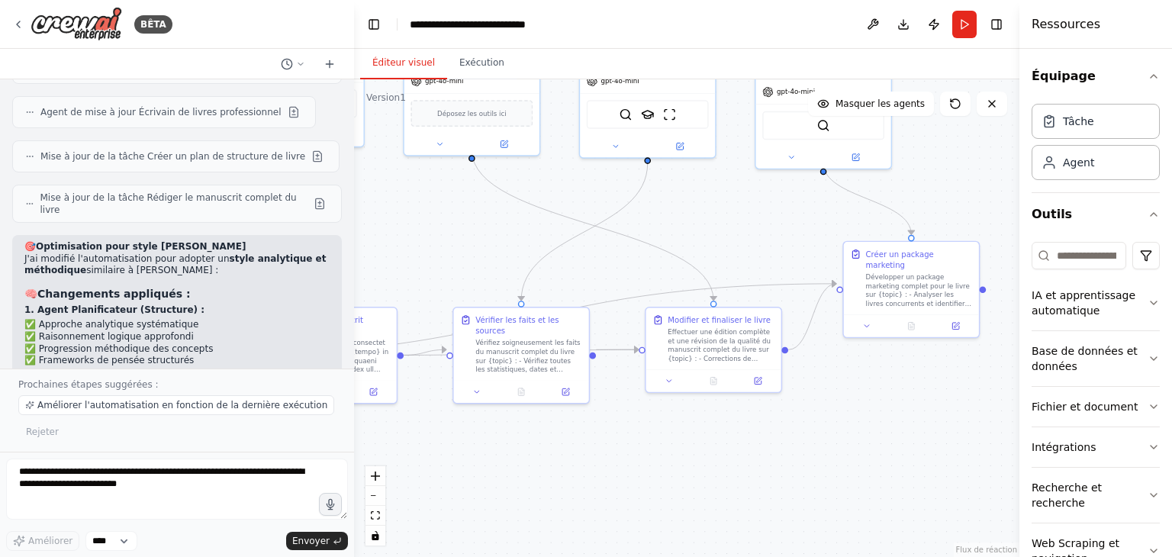
scroll to position [4138, 0]
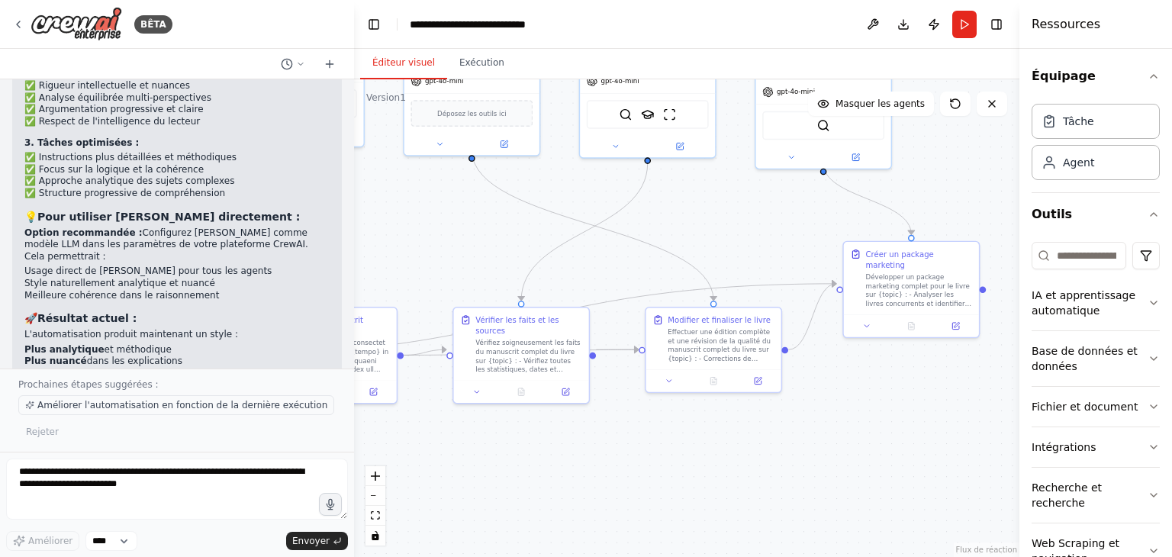
click at [123, 407] on font "Améliorer l'automatisation en fonction de la dernière exécution" at bounding box center [182, 405] width 290 height 11
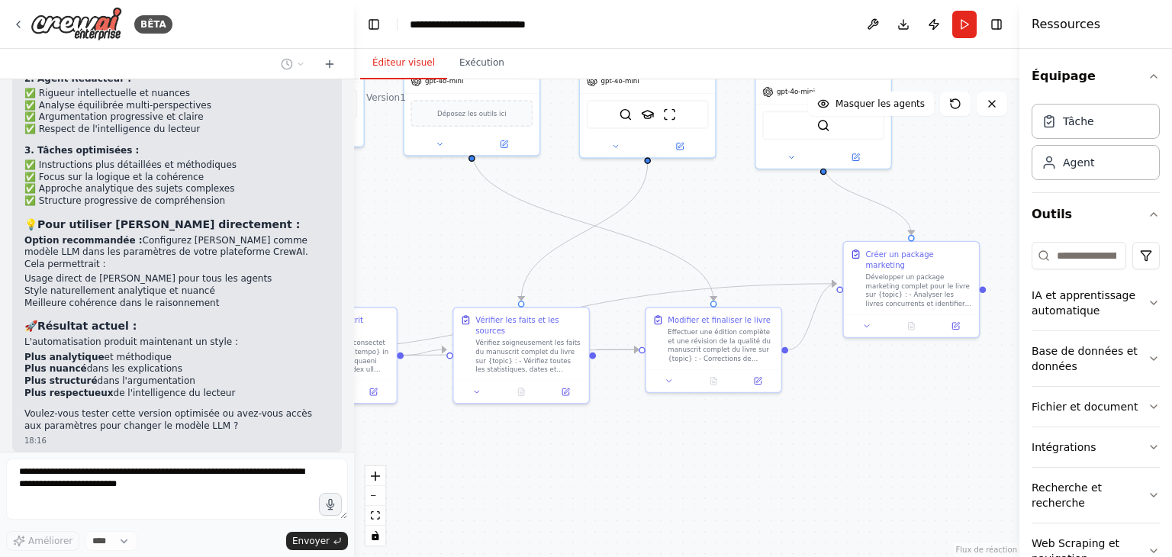
scroll to position [4171, 0]
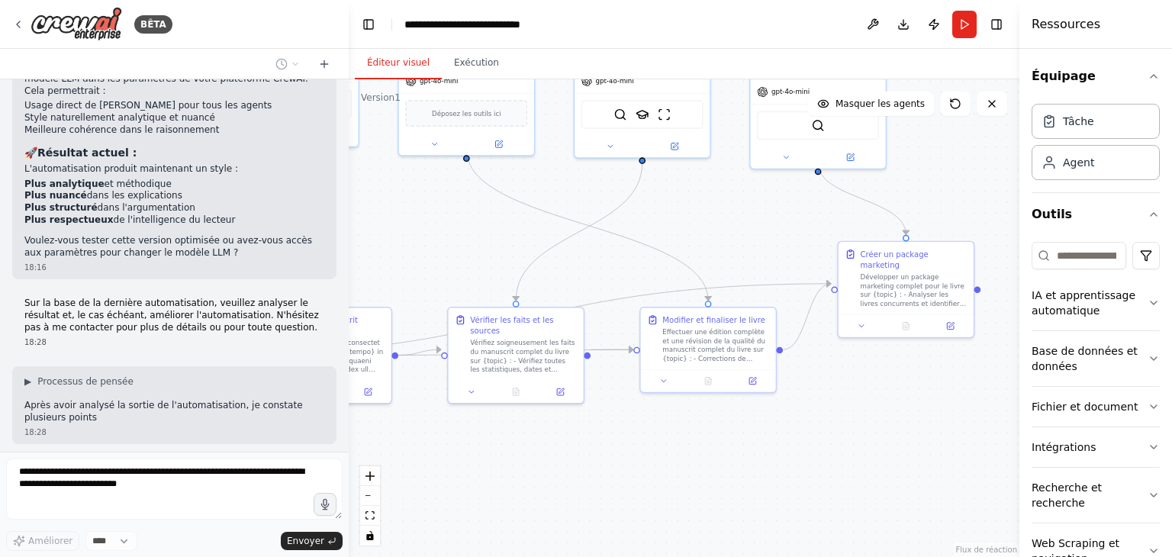
drag, startPoint x: 348, startPoint y: 417, endPoint x: 349, endPoint y: 442, distance: 24.4
click at [349, 442] on div "BÊTA écrire des livre de qualité 18:08 ▶ Processus de pensée Je suis spécialeme…" at bounding box center [586, 278] width 1172 height 557
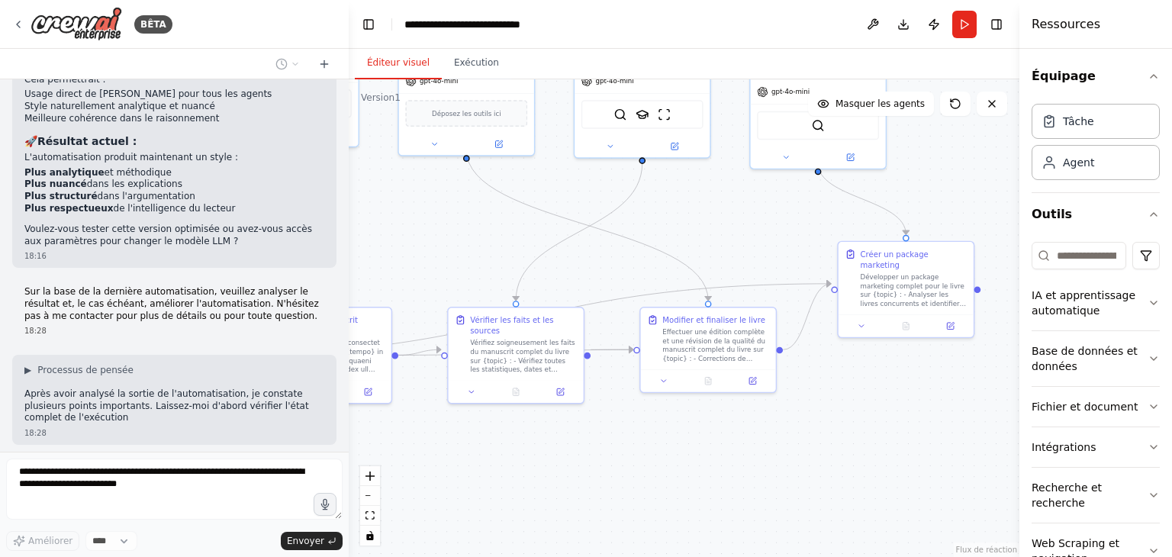
scroll to position [4334, 0]
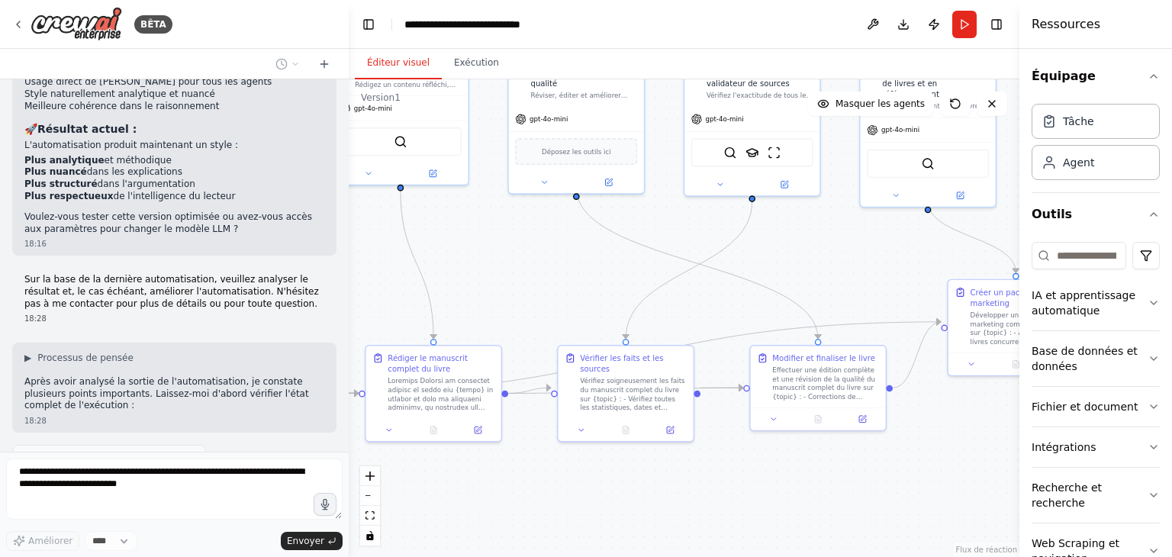
drag, startPoint x: 436, startPoint y: 224, endPoint x: 546, endPoint y: 262, distance: 116.3
click at [546, 262] on div ".deletable-edge-delete-btn { width: 20px; height: 20px; border: 0px solid #ffff…" at bounding box center [684, 318] width 671 height 478
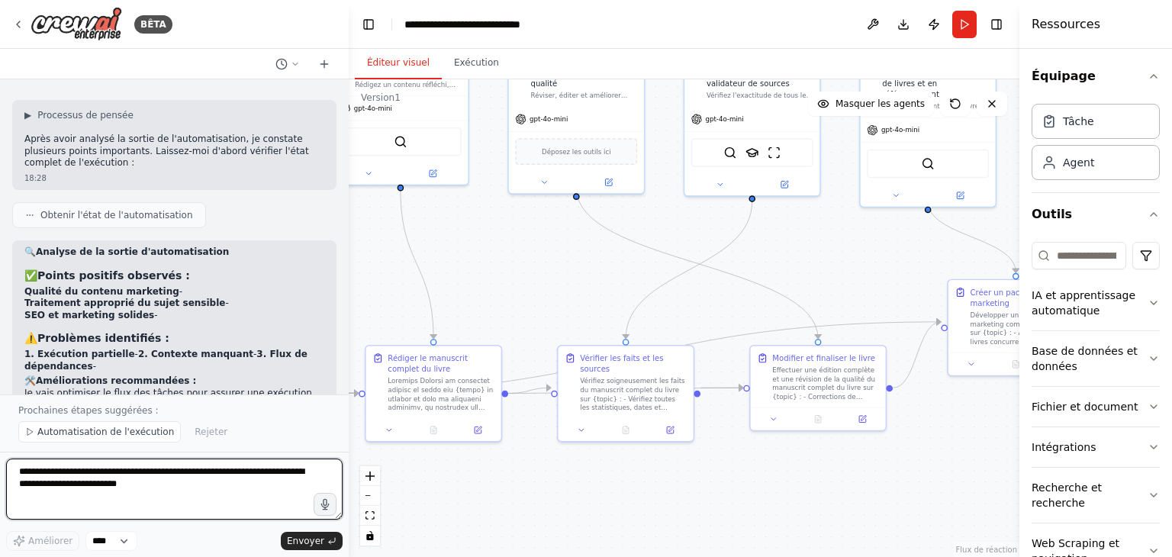
scroll to position [4829, 0]
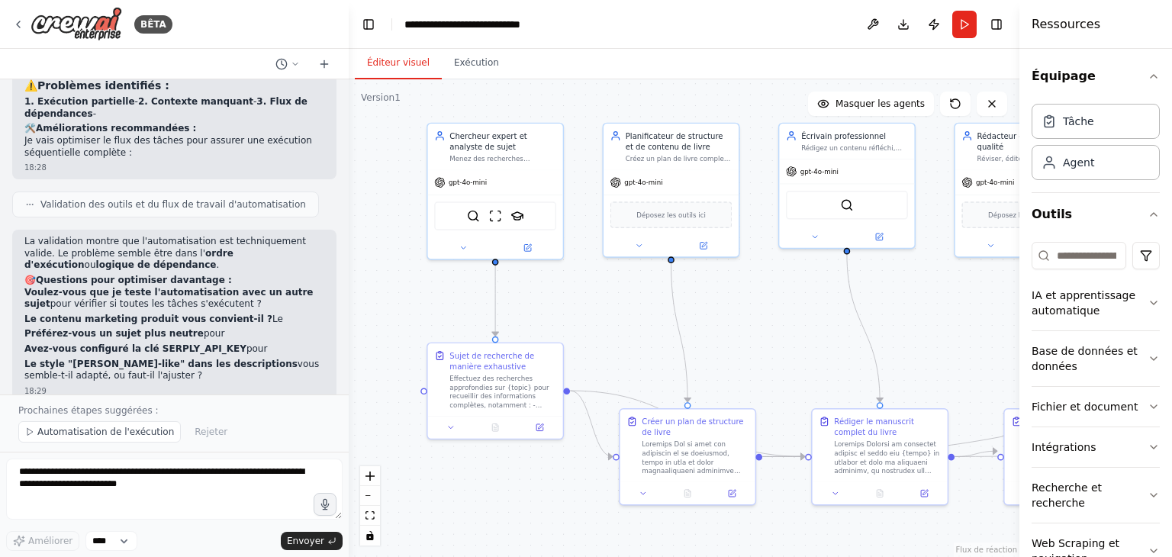
drag, startPoint x: 456, startPoint y: 291, endPoint x: 903, endPoint y: 354, distance: 450.8
click at [903, 354] on div ".deletable-edge-delete-btn { width: 20px; height: 20px; border: 0px solid #ffff…" at bounding box center [684, 318] width 671 height 478
click at [470, 214] on img at bounding box center [473, 214] width 13 height 13
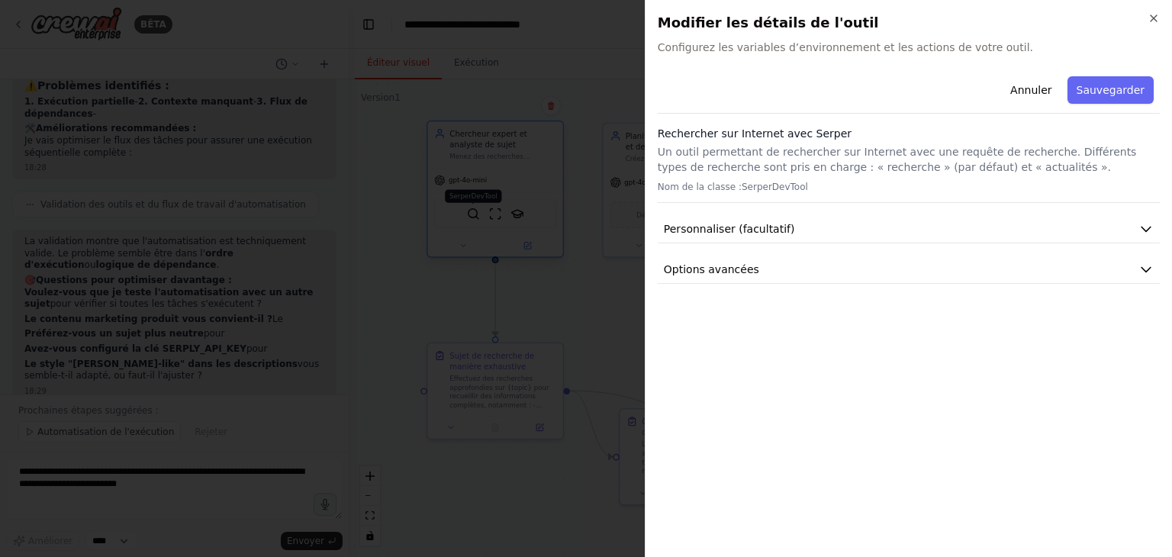
click at [470, 214] on div at bounding box center [586, 278] width 1172 height 557
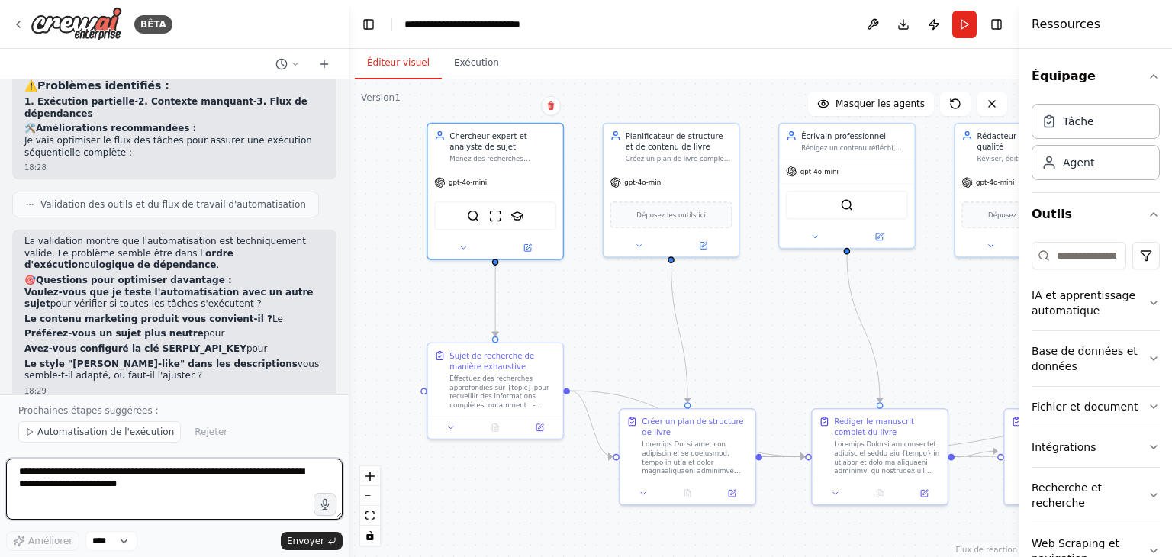
click at [172, 490] on textarea at bounding box center [174, 489] width 336 height 61
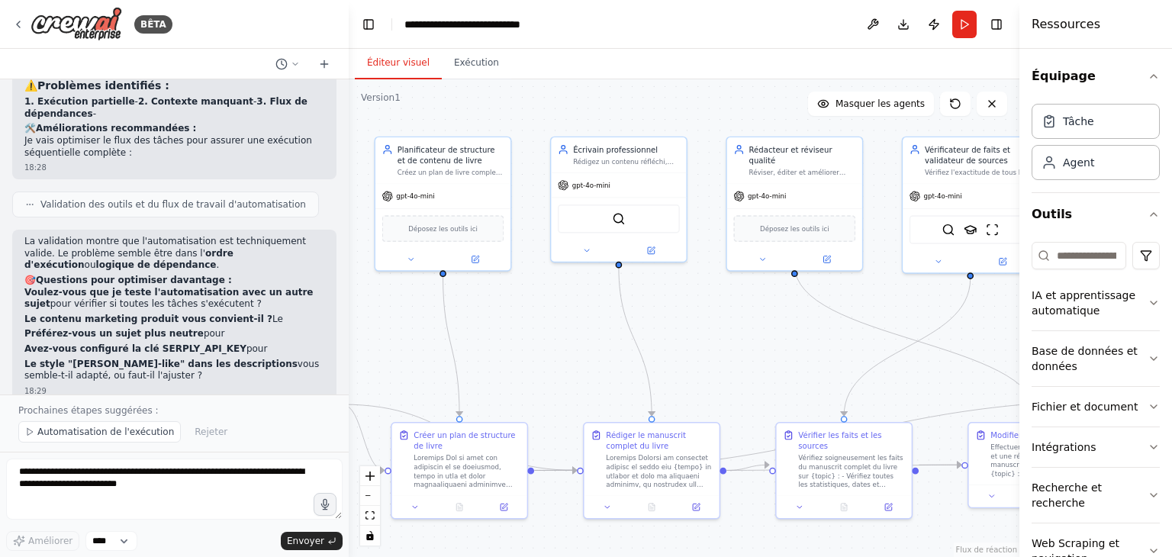
drag, startPoint x: 879, startPoint y: 304, endPoint x: 681, endPoint y: 317, distance: 198.0
click at [681, 317] on div ".deletable-edge-delete-btn { width: 20px; height: 20px; border: 0px solid #ffff…" at bounding box center [684, 318] width 671 height 478
click at [803, 187] on div "gpt-4o-mini" at bounding box center [794, 194] width 135 height 24
click at [840, 250] on button at bounding box center [827, 256] width 62 height 13
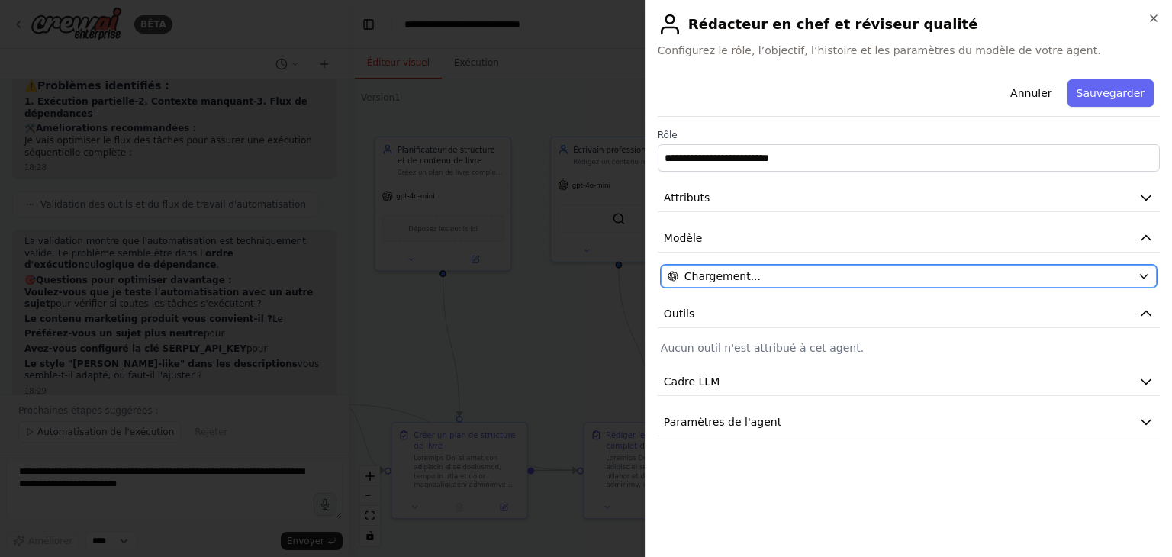
click at [743, 281] on font "Chargement..." at bounding box center [722, 276] width 76 height 12
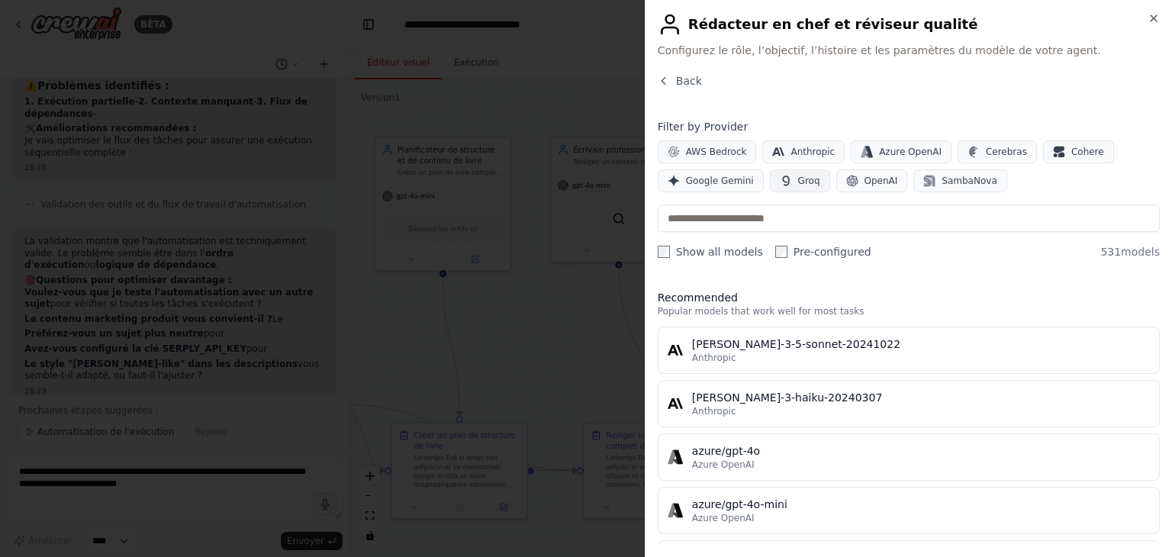
click at [798, 179] on span "Groq" at bounding box center [809, 181] width 22 height 12
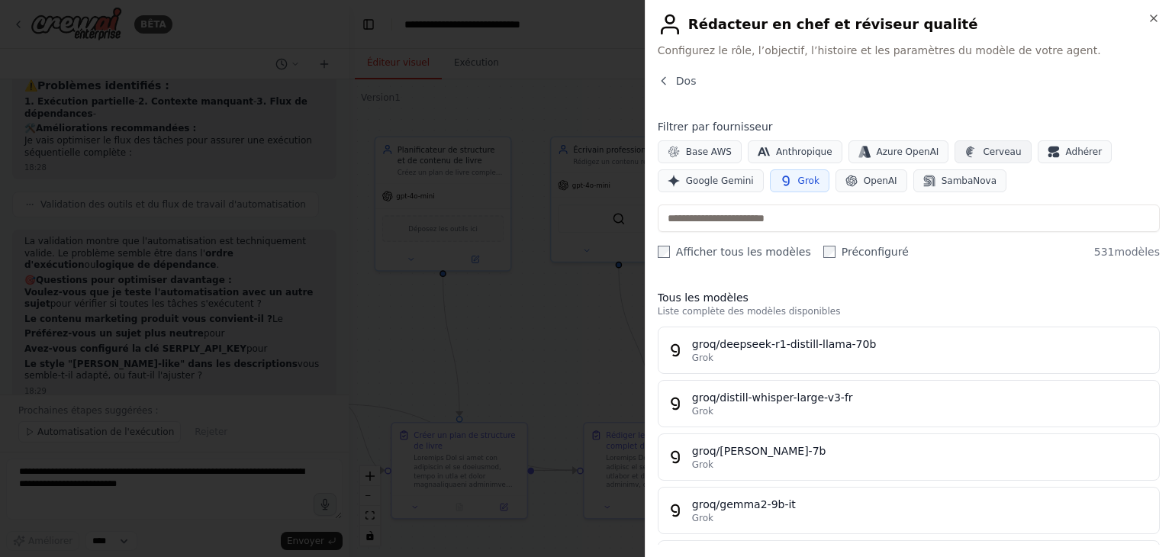
click at [958, 153] on button "Cerveau" at bounding box center [993, 151] width 76 height 23
click at [983, 146] on font "Cerveau" at bounding box center [1002, 151] width 38 height 11
click at [800, 179] on font "Grok" at bounding box center [808, 180] width 21 height 11
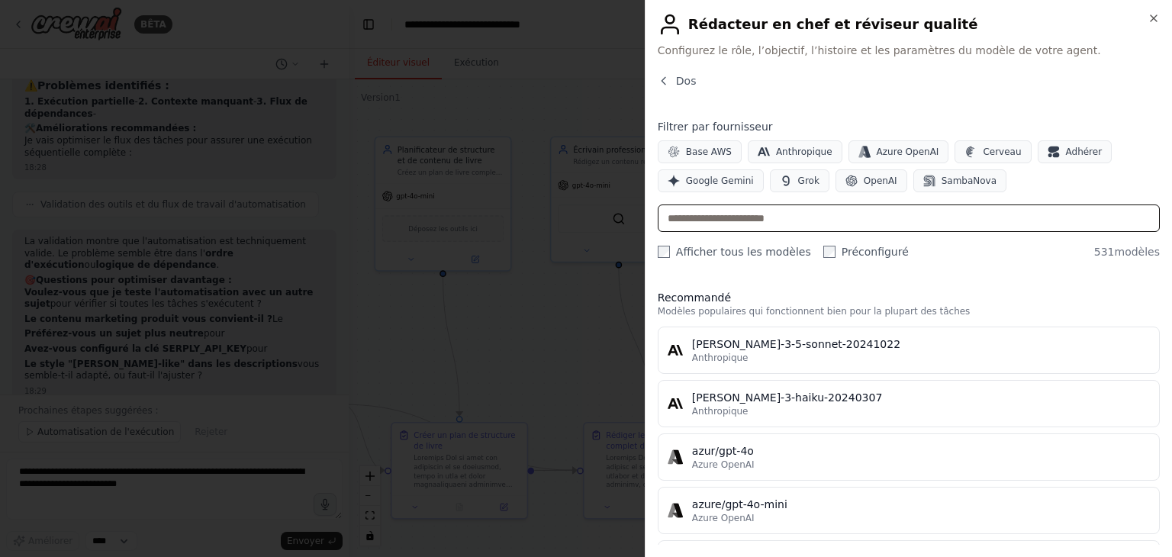
click at [747, 218] on input "text" at bounding box center [909, 217] width 502 height 27
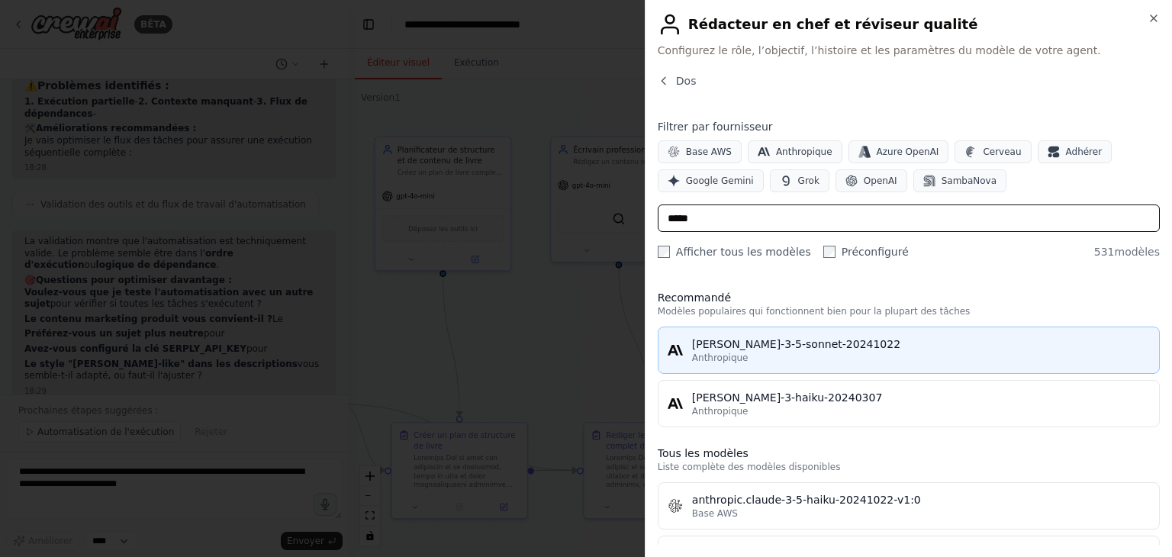
type input "*****"
click at [813, 352] on div "Anthropique" at bounding box center [921, 358] width 458 height 12
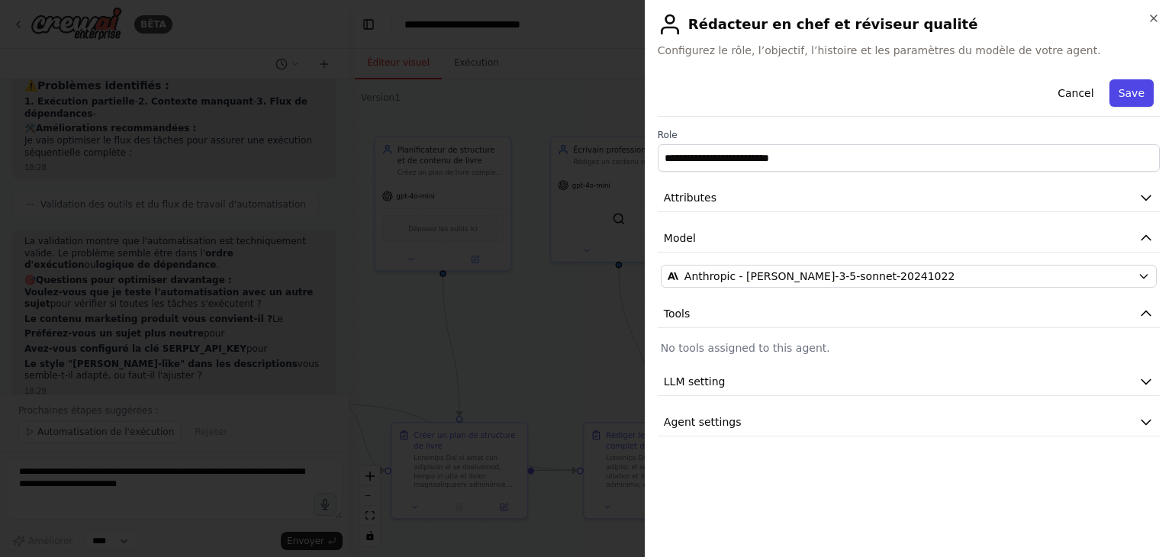
click at [1141, 95] on button "Save" at bounding box center [1131, 92] width 44 height 27
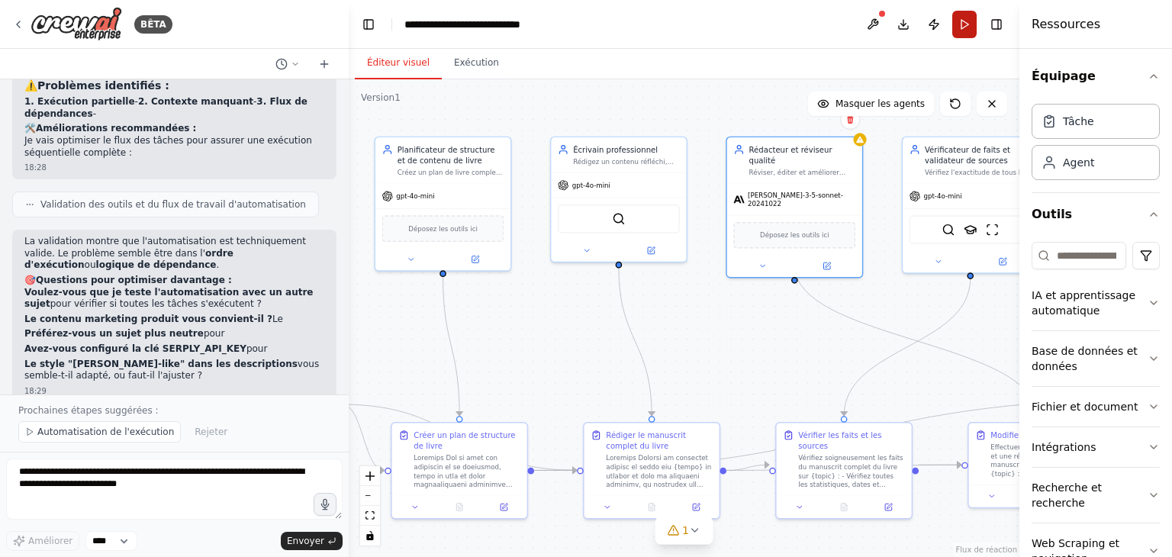
click at [968, 27] on button "Courir" at bounding box center [964, 24] width 24 height 27
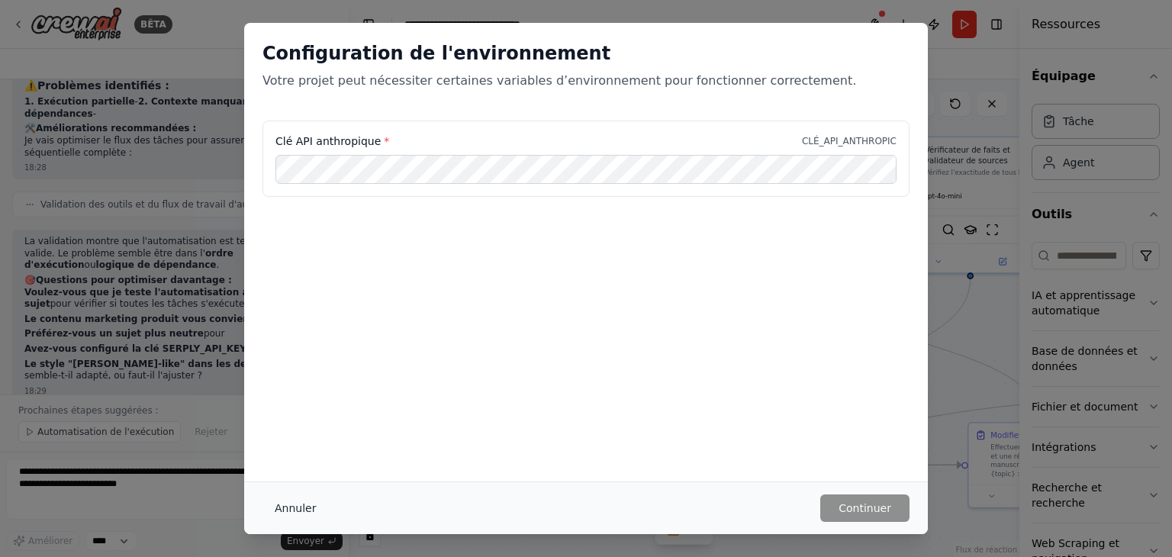
click at [292, 510] on font "Annuler" at bounding box center [295, 508] width 41 height 12
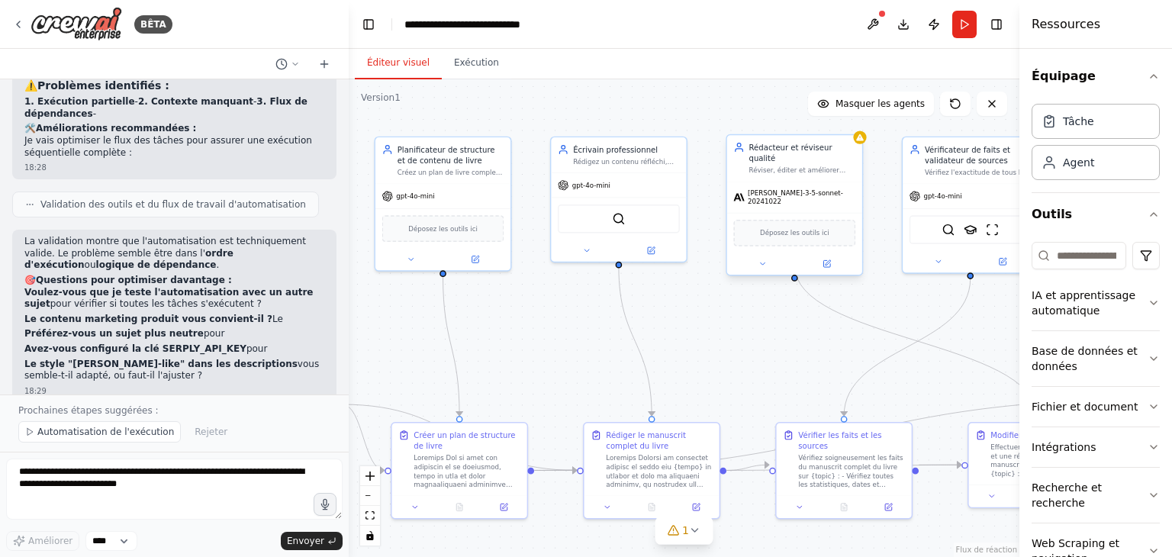
click at [793, 189] on font "claude-3-5-sonnet-20241022" at bounding box center [795, 197] width 95 height 17
click at [830, 260] on icon at bounding box center [826, 263] width 7 height 7
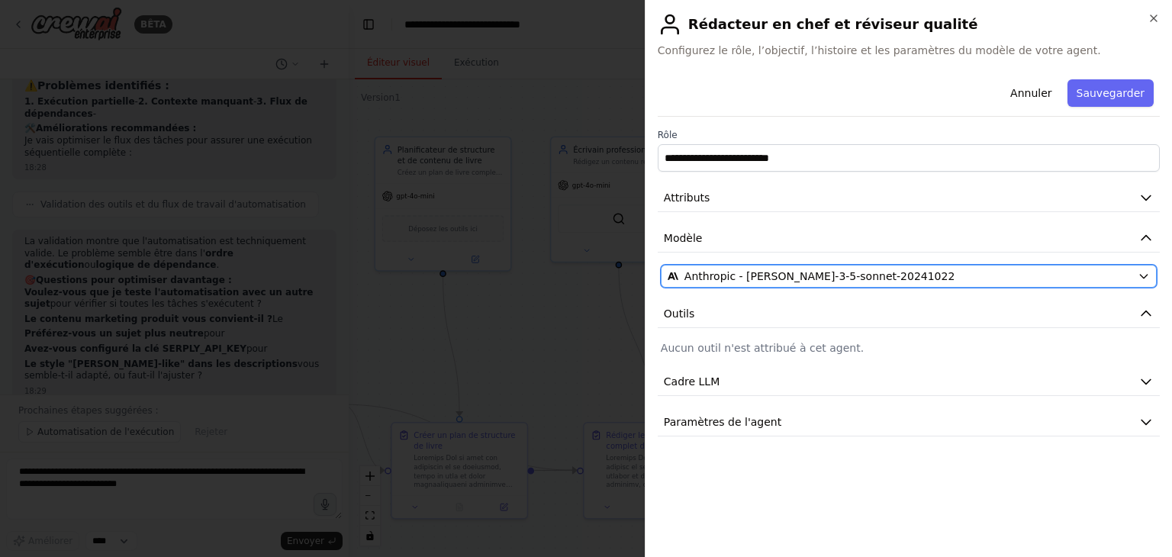
click at [708, 269] on span "Anthropic - claude-3-5-sonnet-20241022" at bounding box center [819, 276] width 271 height 15
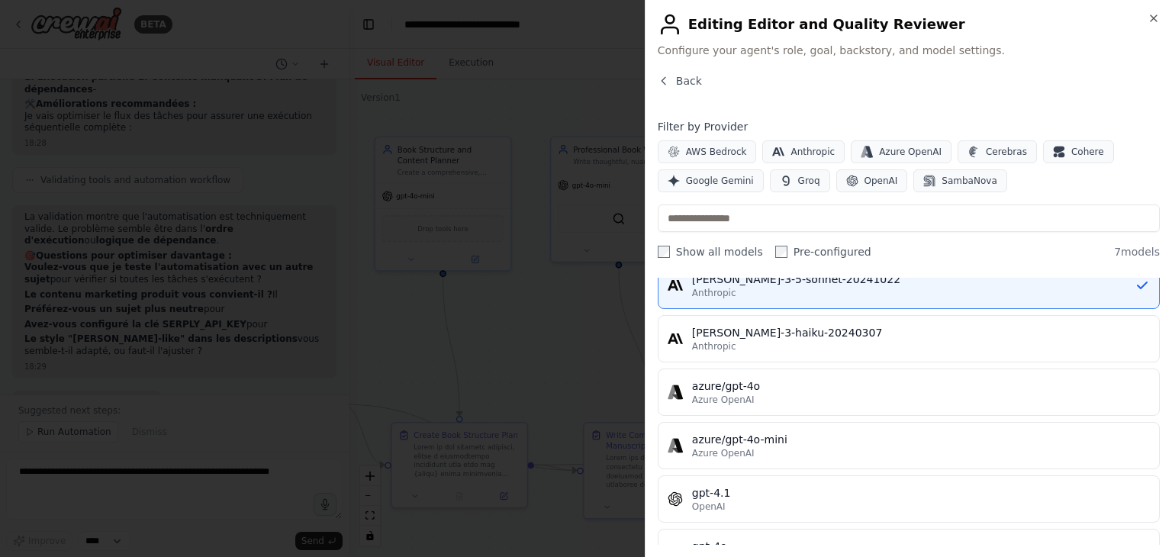
scroll to position [0, 0]
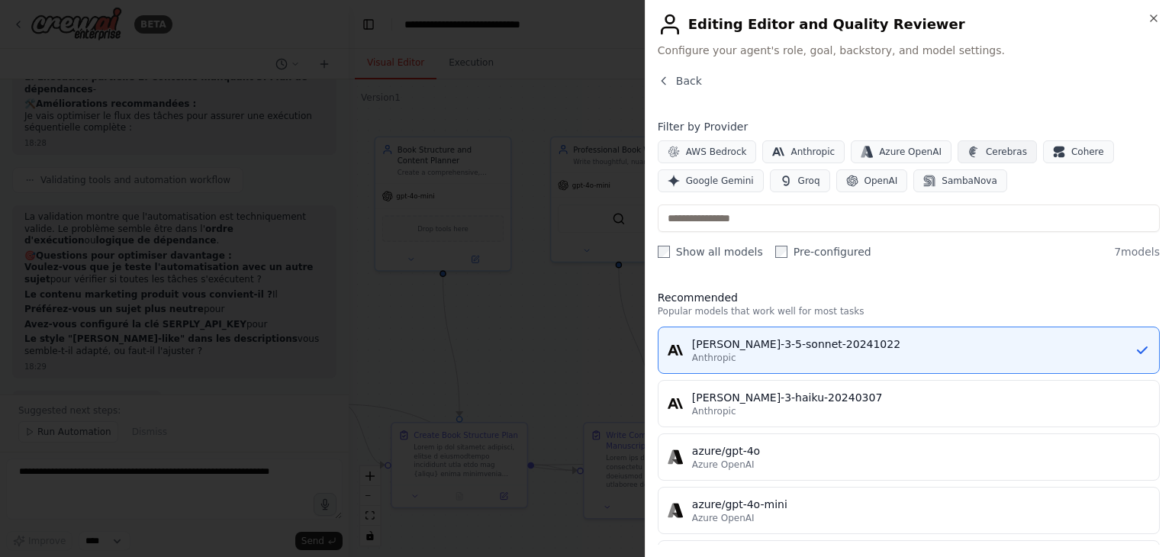
click at [1000, 153] on span "Cerebras" at bounding box center [1006, 152] width 41 height 12
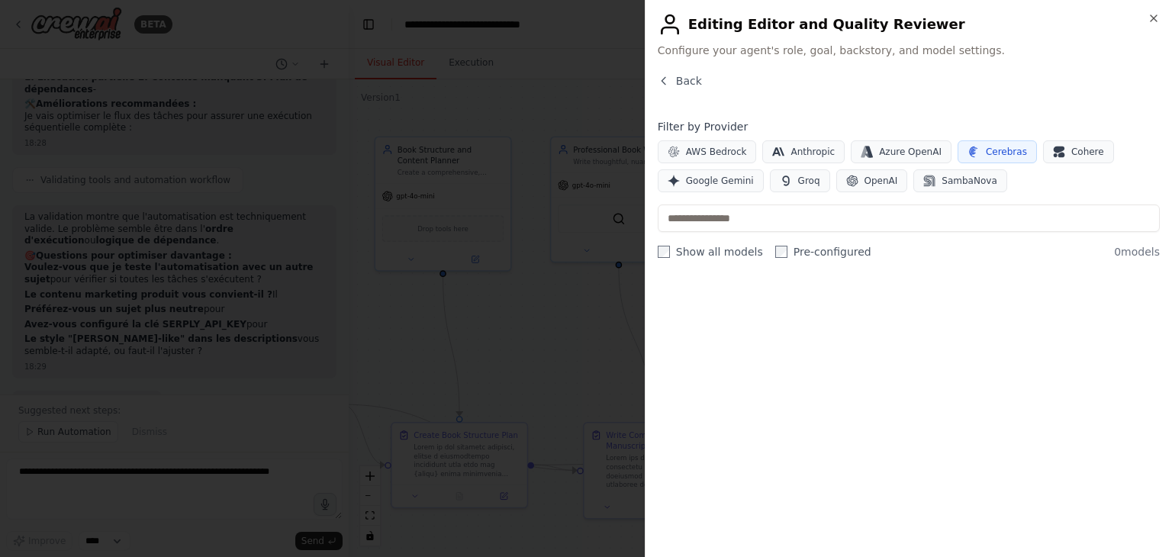
click at [987, 159] on button "Cerebras" at bounding box center [997, 151] width 79 height 23
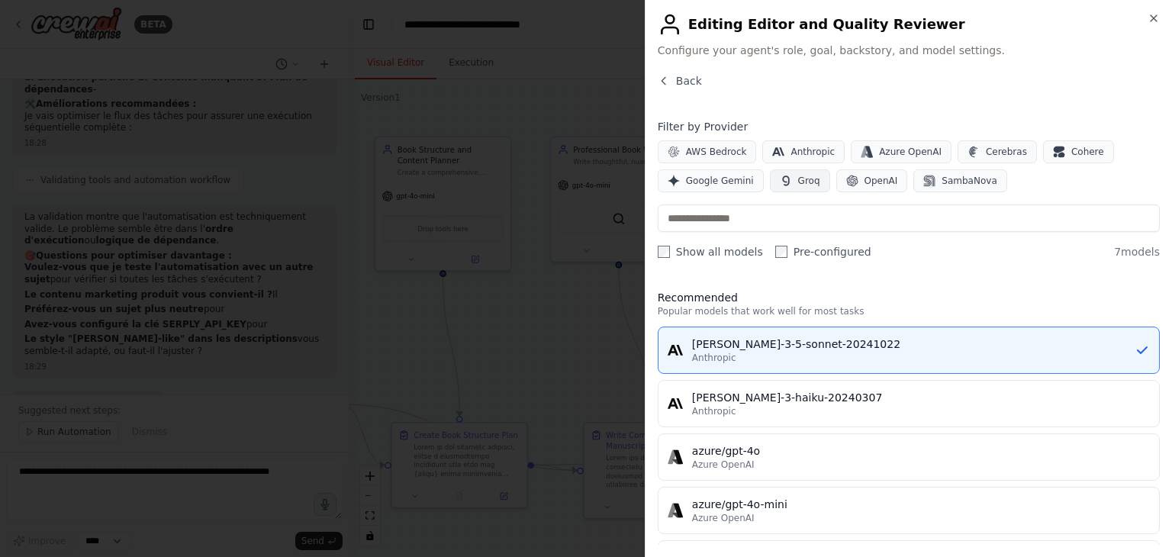
click at [784, 182] on icon "button" at bounding box center [786, 181] width 12 height 12
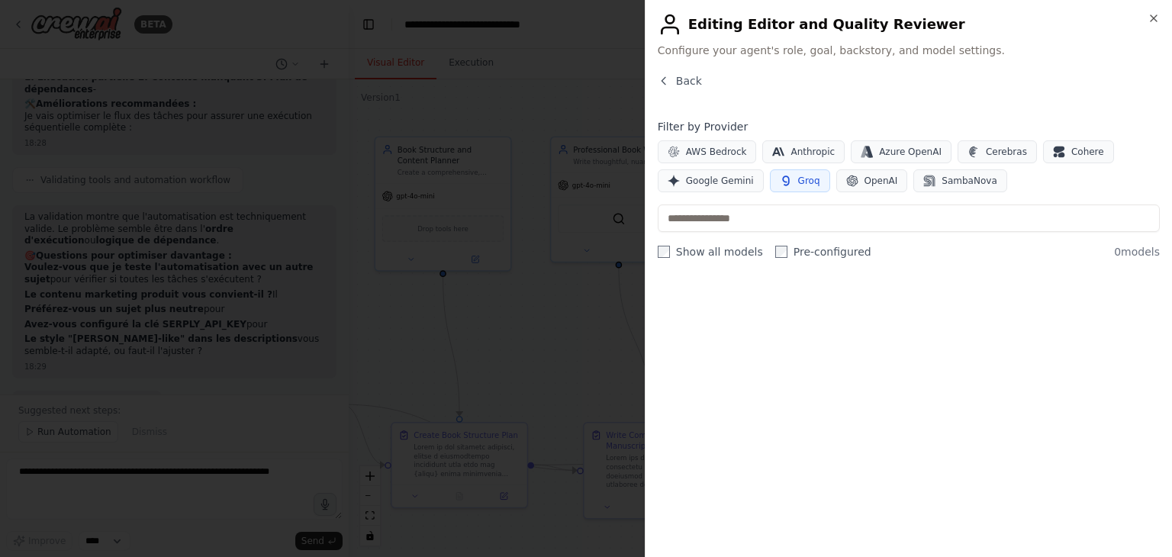
click at [723, 253] on label "Show all models" at bounding box center [710, 251] width 105 height 15
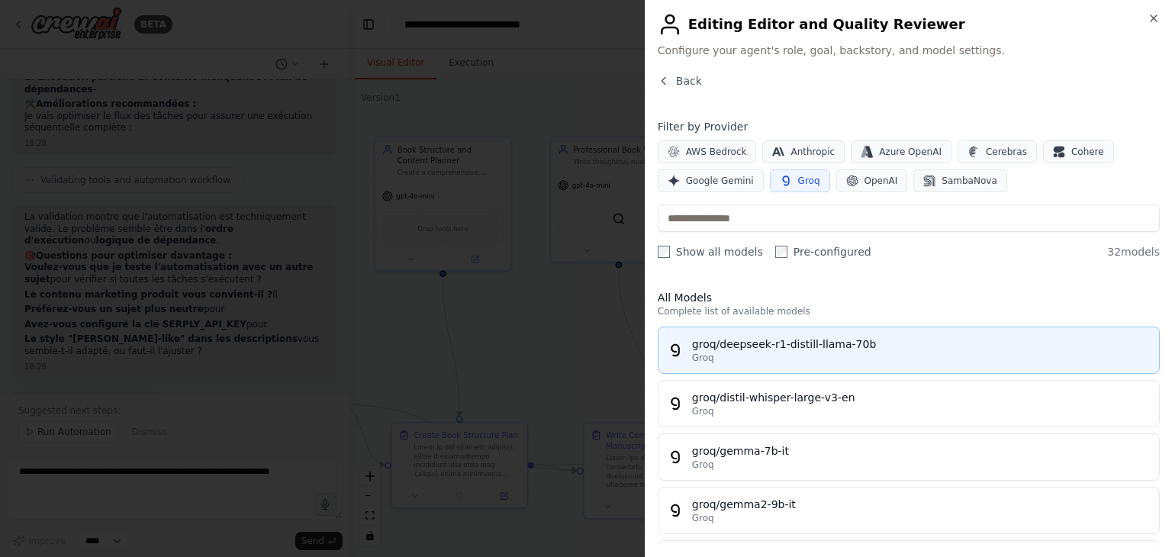
click at [769, 361] on div "Groq" at bounding box center [921, 358] width 458 height 12
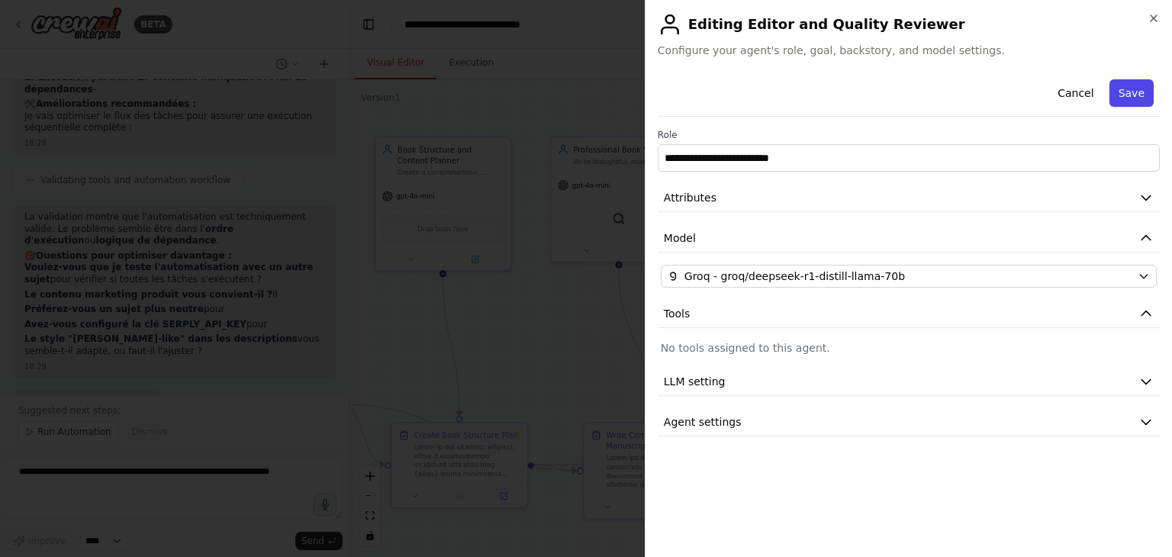
click at [1148, 92] on button "Save" at bounding box center [1131, 92] width 44 height 27
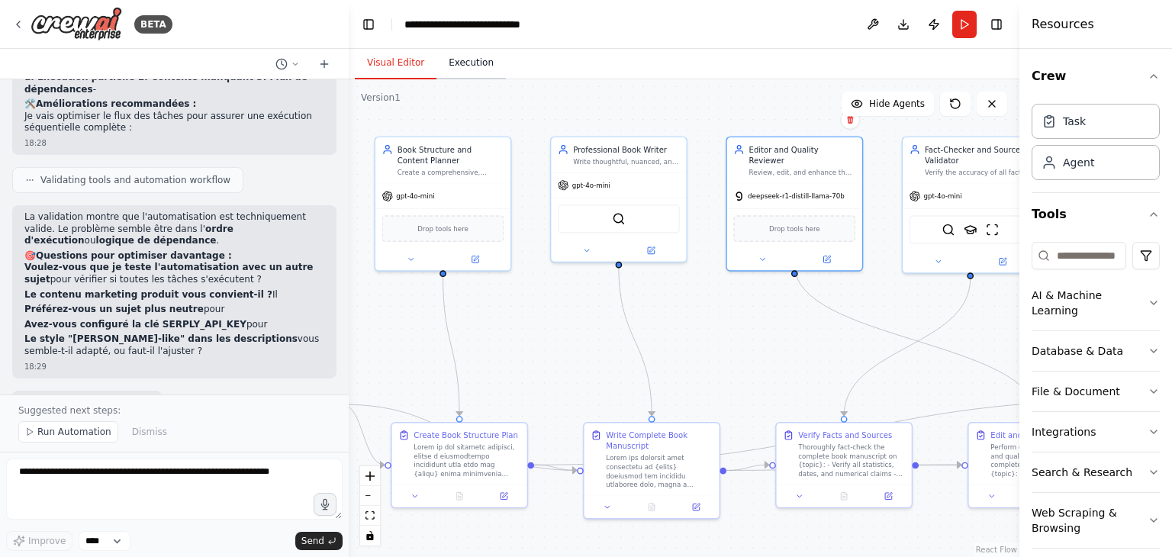
click at [474, 68] on button "Execution" at bounding box center [470, 63] width 69 height 32
click at [372, 69] on button "Visual Editor" at bounding box center [396, 63] width 82 height 32
click at [970, 26] on button "Run" at bounding box center [964, 24] width 24 height 27
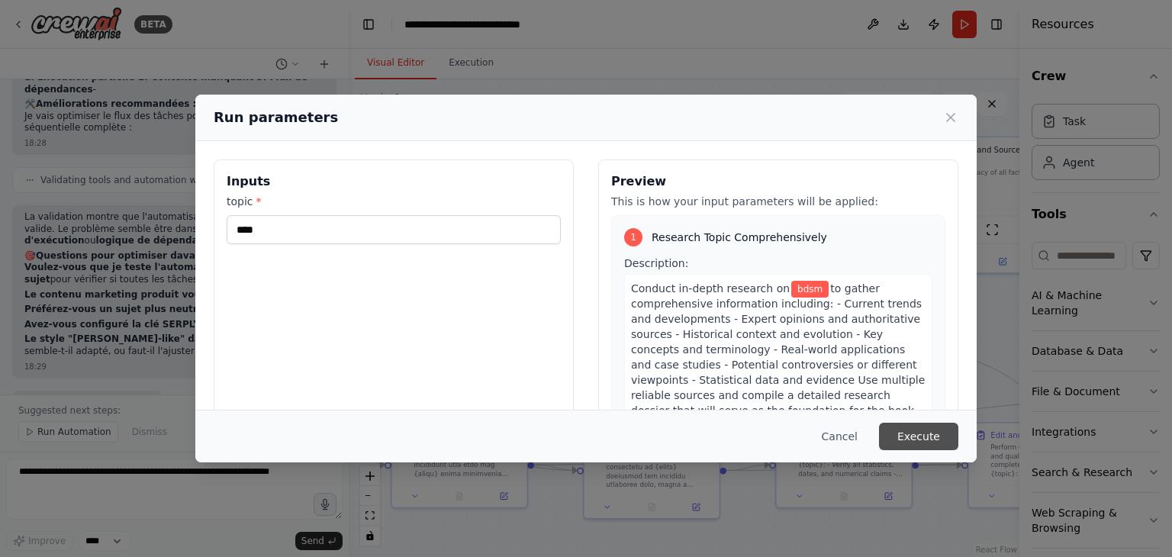
click at [934, 443] on button "Execute" at bounding box center [918, 436] width 79 height 27
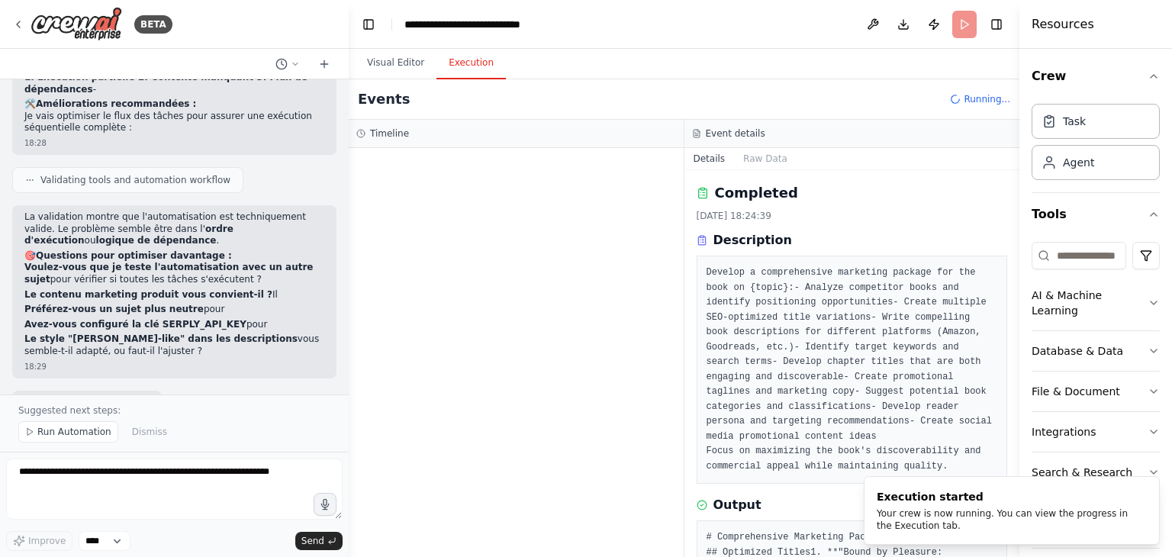
click at [472, 65] on button "Execution" at bounding box center [470, 63] width 69 height 32
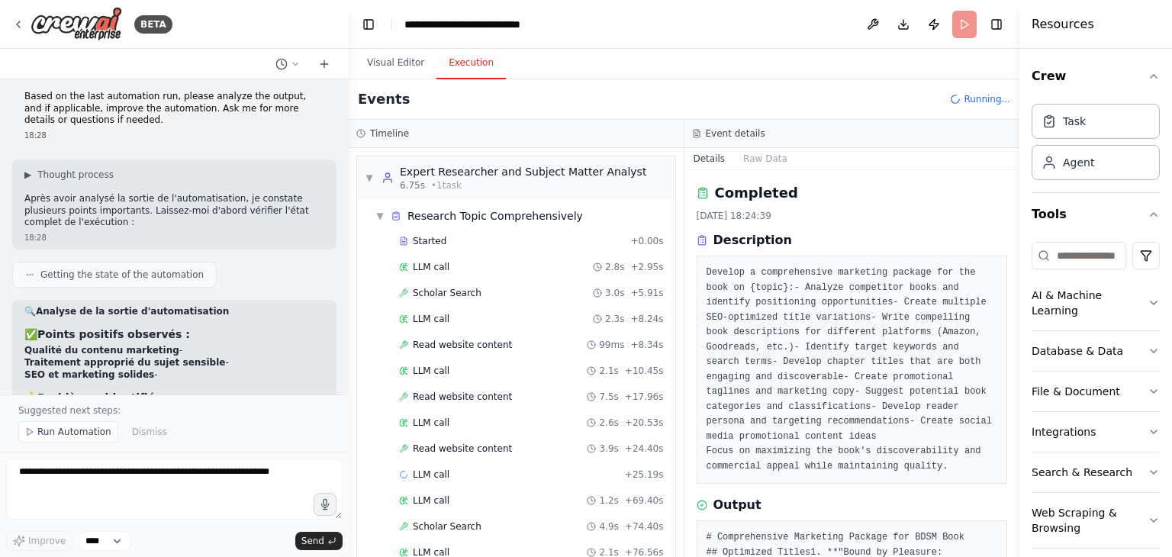
scroll to position [4775, 0]
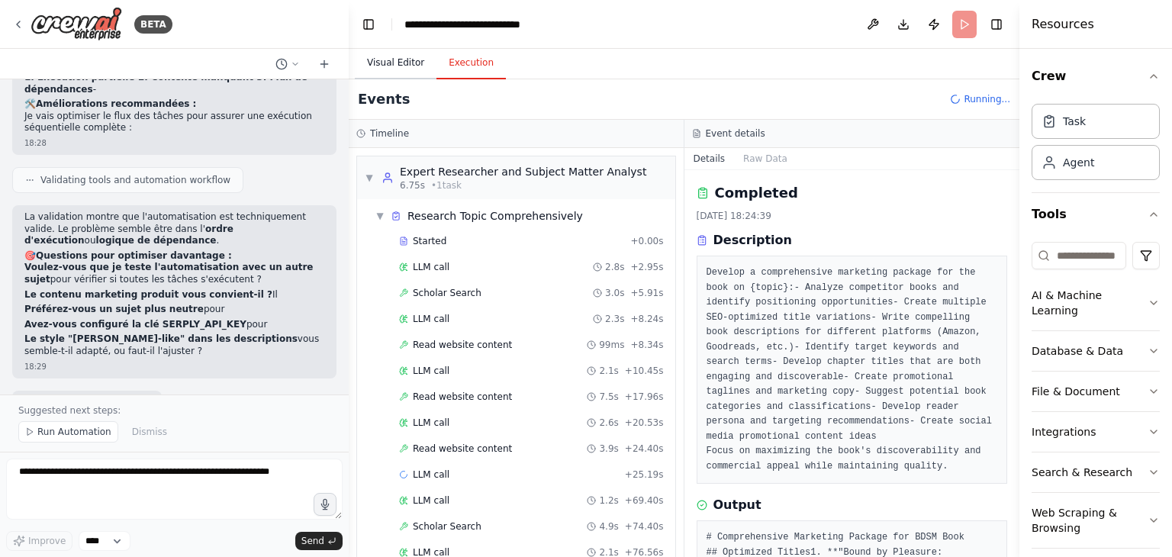
click at [388, 63] on button "Visual Editor" at bounding box center [396, 63] width 82 height 32
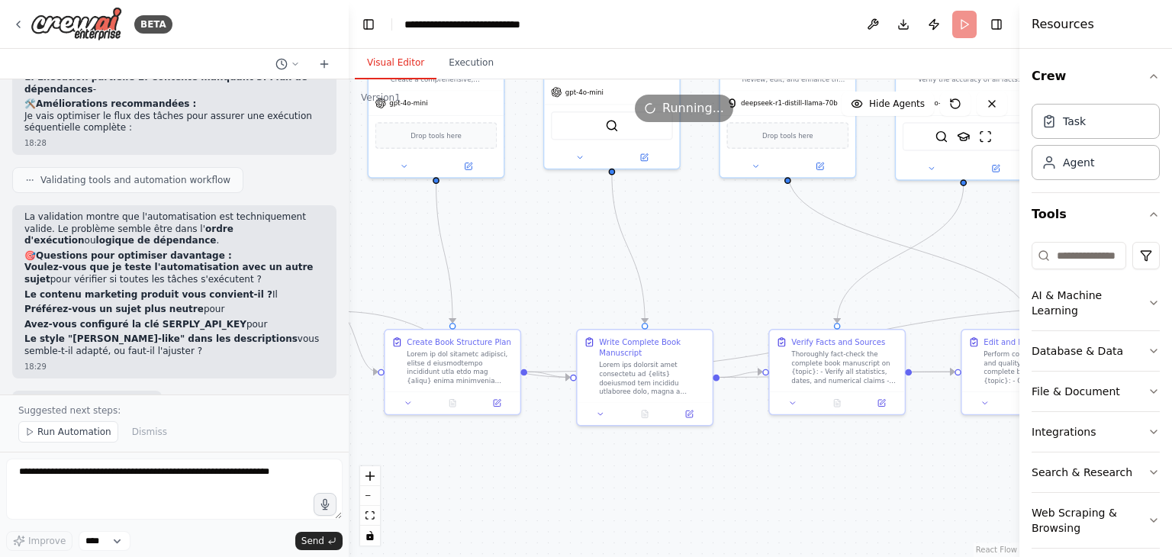
drag, startPoint x: 923, startPoint y: 375, endPoint x: 916, endPoint y: 282, distance: 93.3
click at [916, 282] on div ".deletable-edge-delete-btn { width: 20px; height: 20px; border: 0px solid #ffff…" at bounding box center [684, 318] width 671 height 478
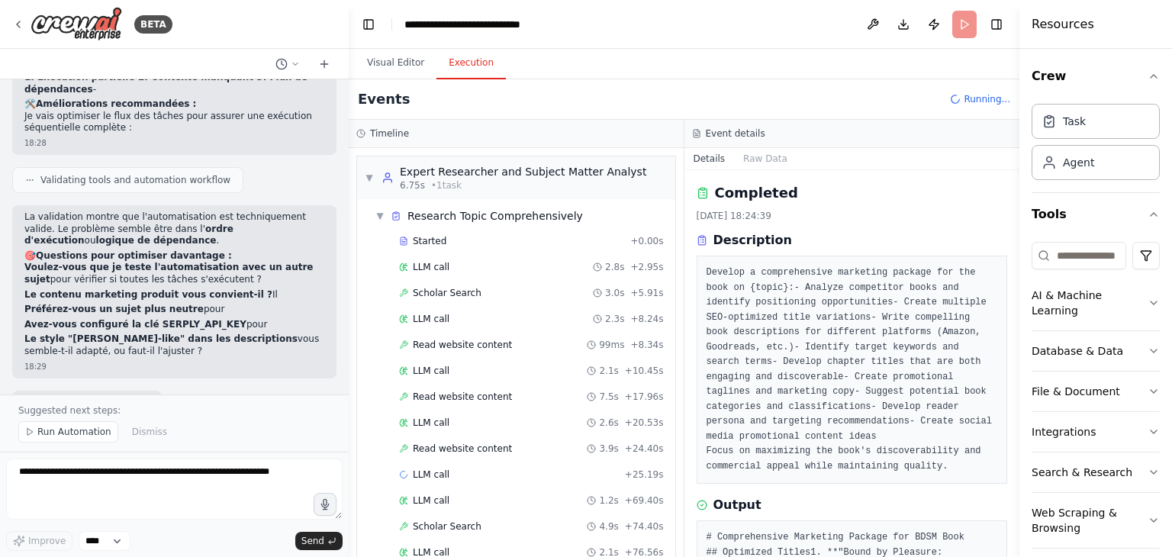
click at [475, 64] on button "Execution" at bounding box center [470, 63] width 69 height 32
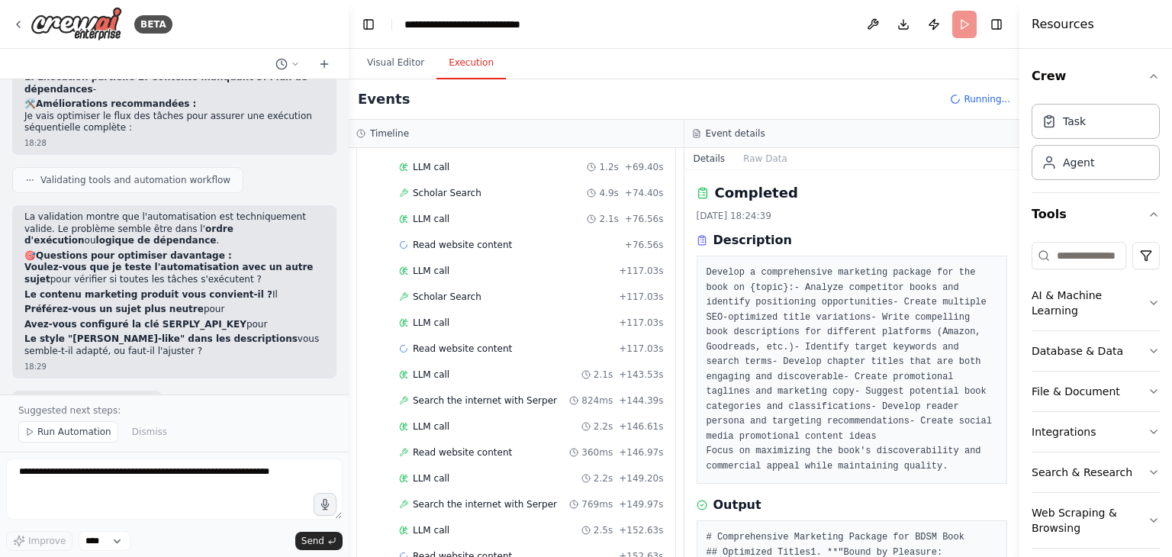
scroll to position [359, 0]
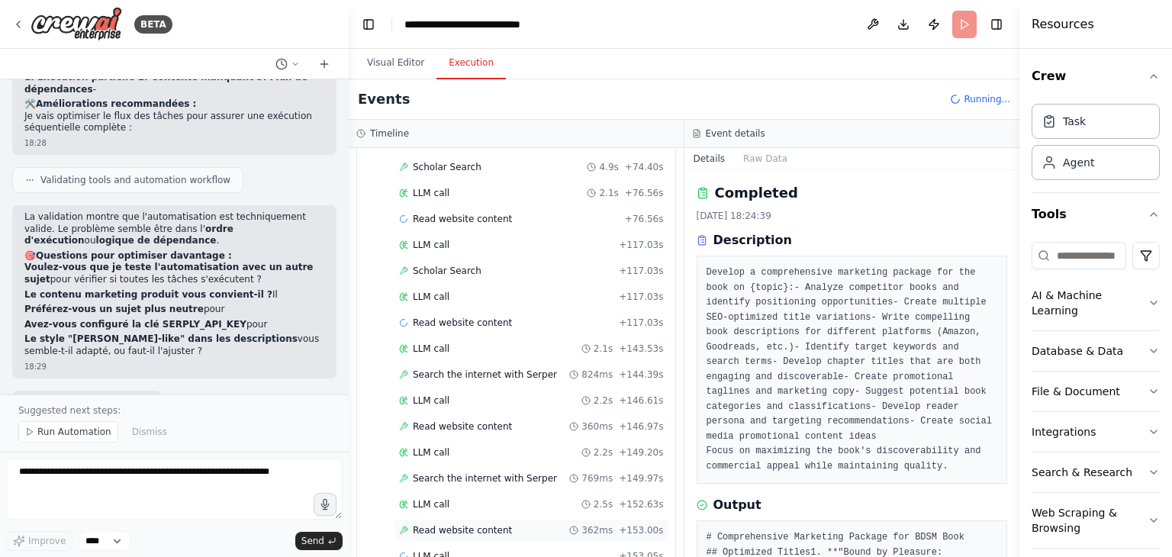
click at [468, 524] on span "Read website content" at bounding box center [462, 530] width 99 height 12
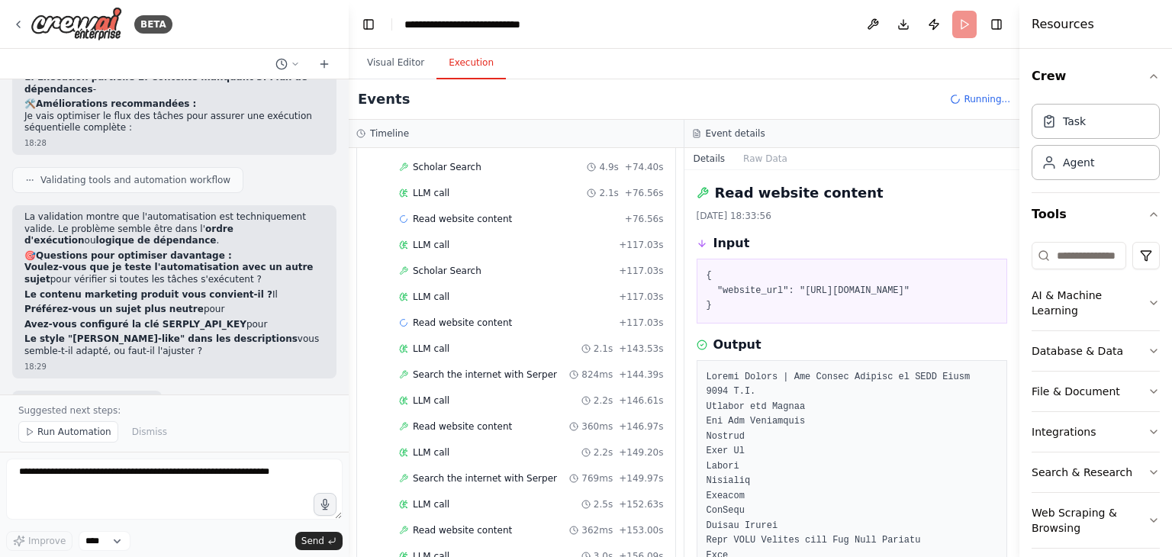
drag, startPoint x: 1019, startPoint y: 196, endPoint x: 1016, endPoint y: 227, distance: 30.6
click at [1017, 241] on button "Toggle Sidebar" at bounding box center [1019, 278] width 12 height 557
drag, startPoint x: 1015, startPoint y: 190, endPoint x: 1015, endPoint y: 249, distance: 59.5
click at [1015, 249] on button "Toggle Sidebar" at bounding box center [1019, 278] width 12 height 557
click at [1013, 249] on button "Toggle Sidebar" at bounding box center [1019, 278] width 12 height 557
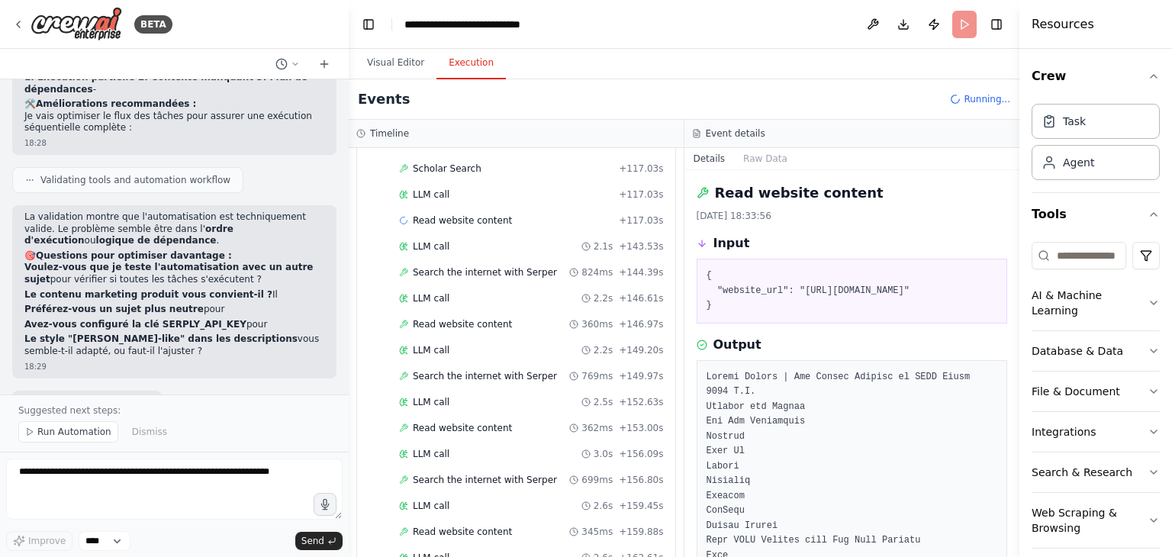
scroll to position [590, 0]
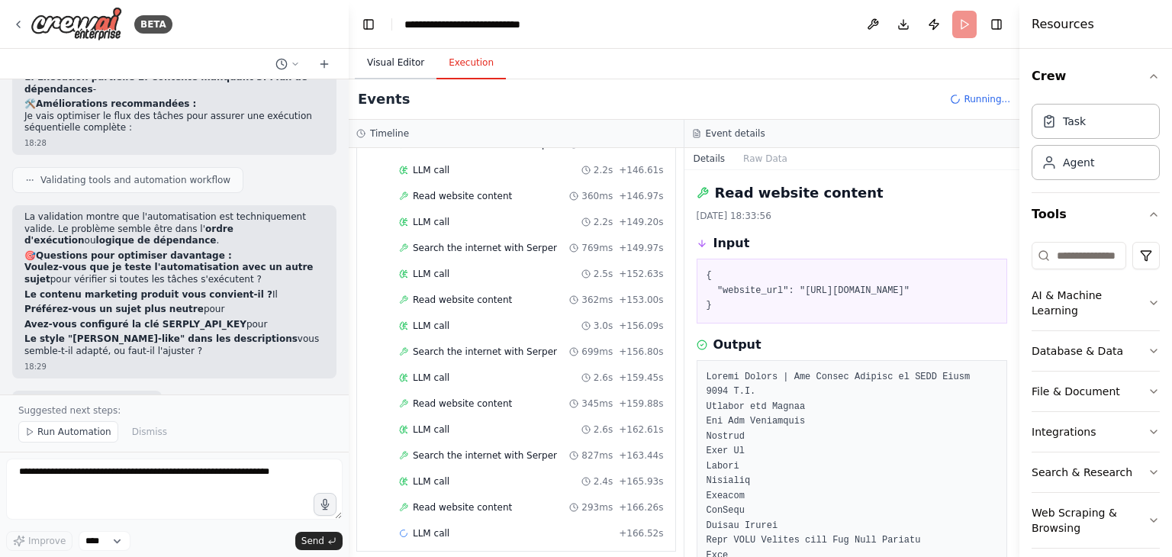
click at [391, 61] on button "Visual Editor" at bounding box center [396, 63] width 82 height 32
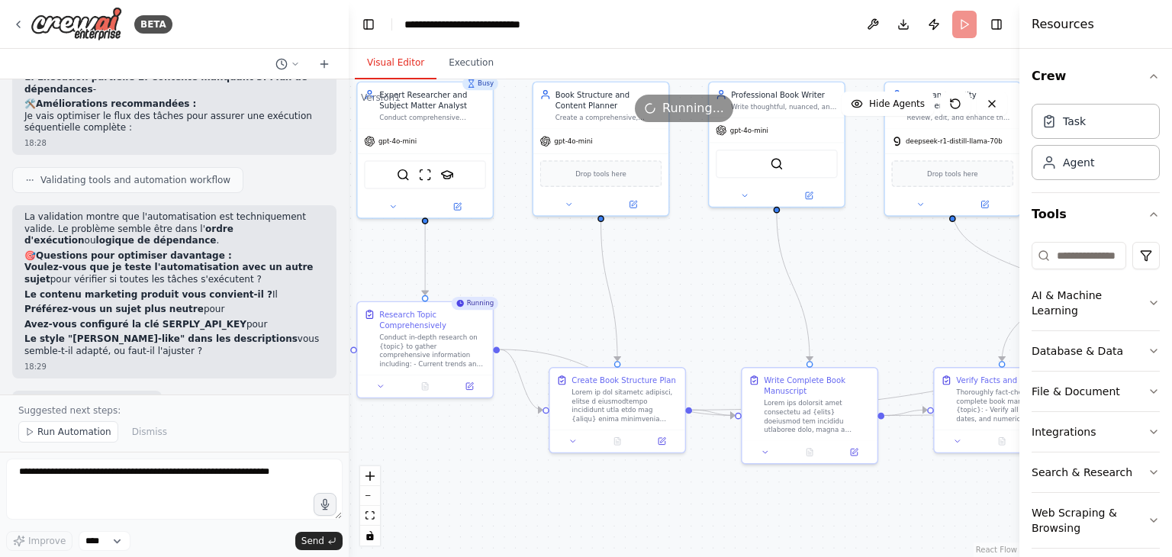
drag, startPoint x: 644, startPoint y: 465, endPoint x: 809, endPoint y: 503, distance: 169.2
click at [809, 503] on div ".deletable-edge-delete-btn { width: 20px; height: 20px; border: 0px solid #ffff…" at bounding box center [684, 318] width 671 height 478
click at [633, 200] on icon at bounding box center [634, 200] width 5 height 5
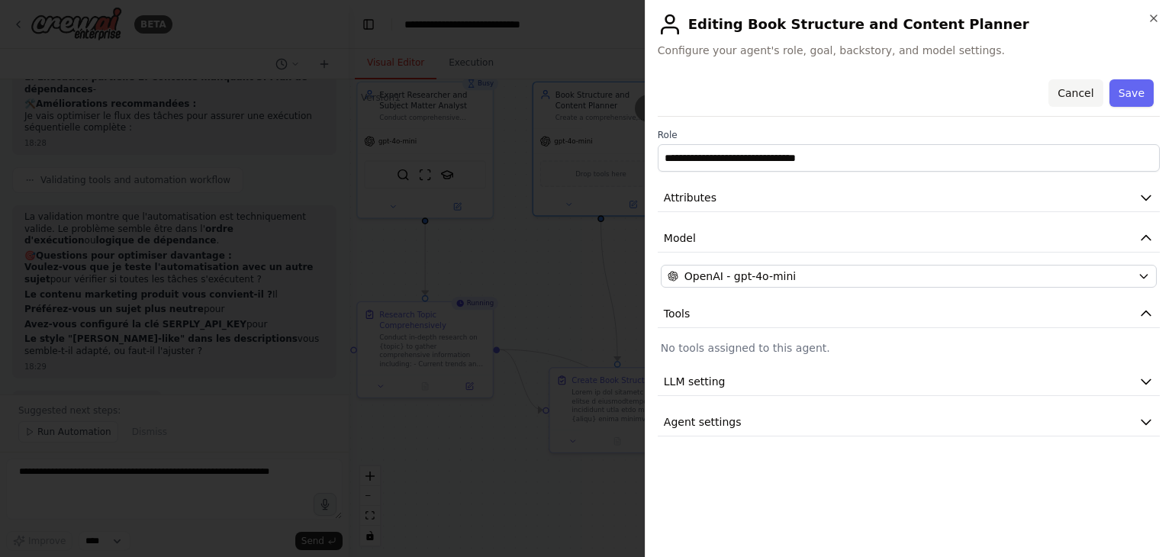
click at [1092, 94] on button "Cancel" at bounding box center [1075, 92] width 54 height 27
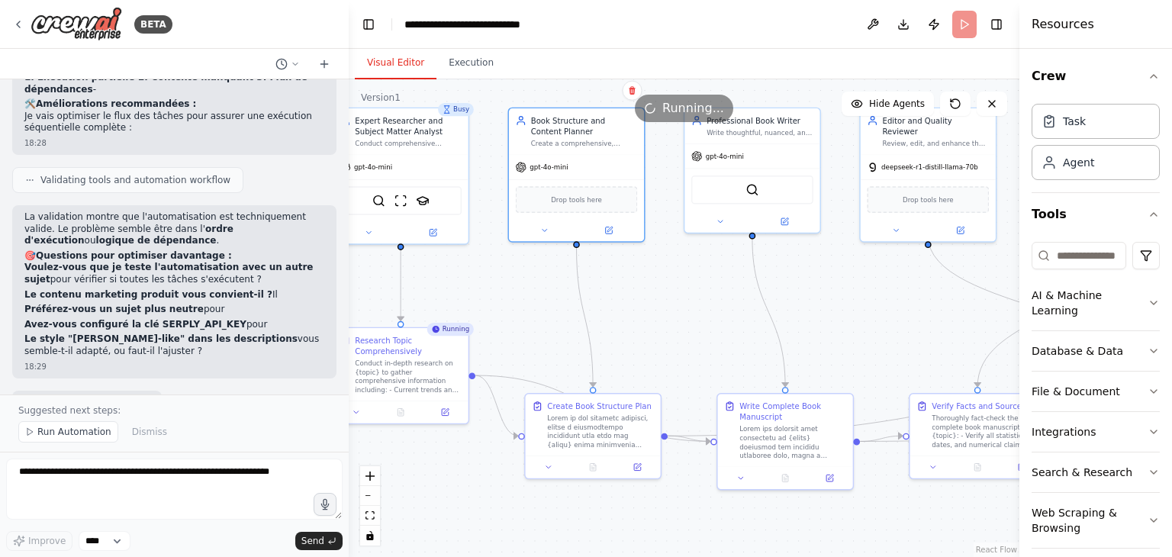
drag, startPoint x: 727, startPoint y: 287, endPoint x: 703, endPoint y: 312, distance: 35.1
click at [703, 312] on div ".deletable-edge-delete-btn { width: 20px; height: 20px; border: 0px solid #ffff…" at bounding box center [684, 318] width 671 height 478
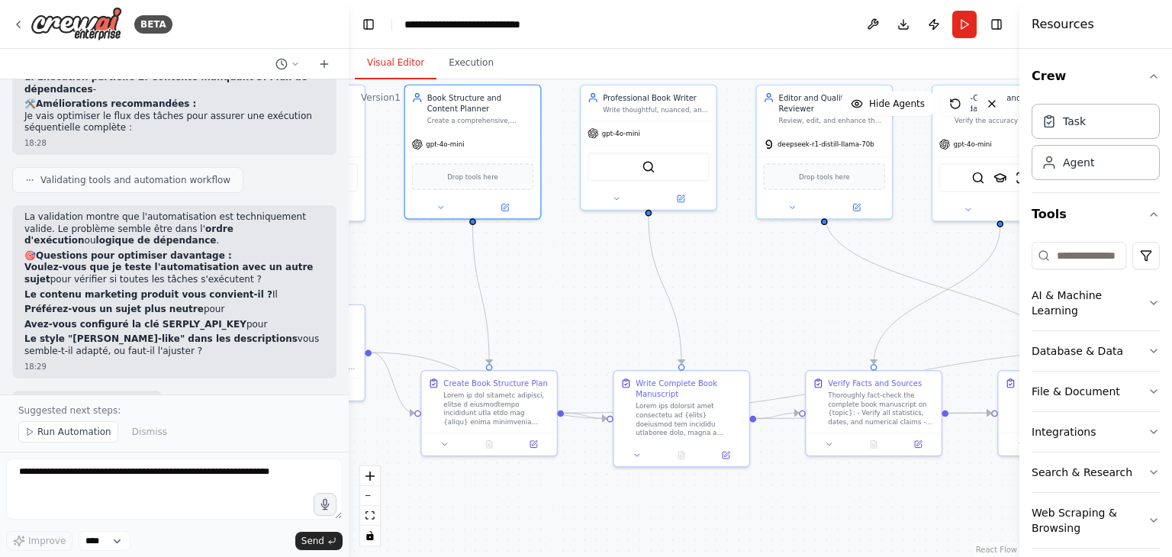
drag, startPoint x: 491, startPoint y: 523, endPoint x: 388, endPoint y: 501, distance: 106.1
click at [388, 501] on div ".deletable-edge-delete-btn { width: 20px; height: 20px; border: 0px solid #ffff…" at bounding box center [684, 318] width 671 height 478
click at [468, 56] on button "Execution" at bounding box center [470, 63] width 69 height 32
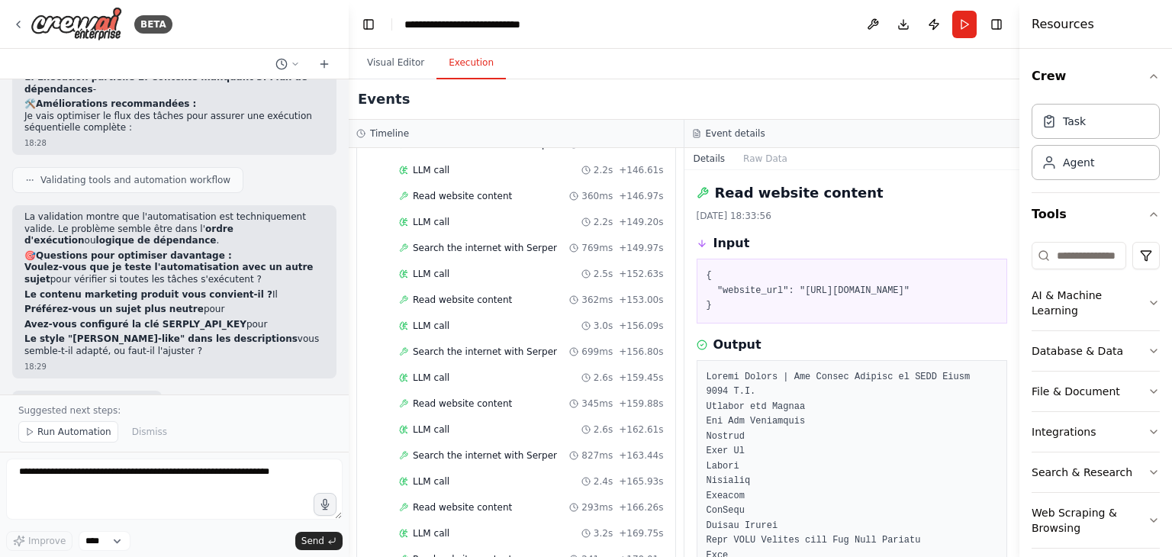
scroll to position [846, 0]
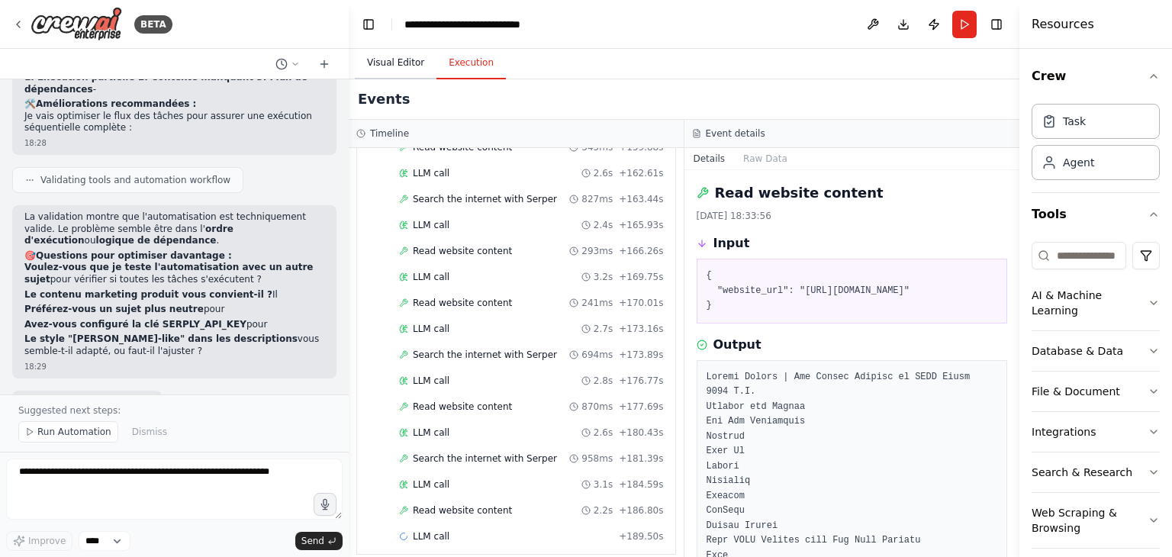
click at [383, 59] on button "Visual Editor" at bounding box center [396, 63] width 82 height 32
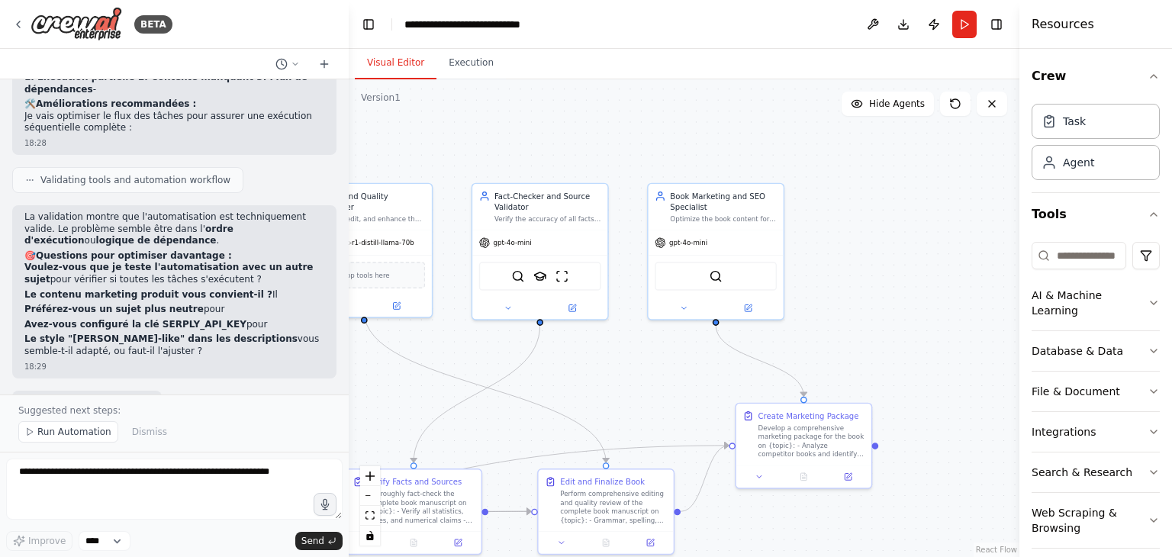
drag, startPoint x: 789, startPoint y: 297, endPoint x: 391, endPoint y: 393, distance: 409.7
click at [391, 393] on div ".deletable-edge-delete-btn { width: 20px; height: 20px; border: 0px solid #ffff…" at bounding box center [684, 318] width 671 height 478
click at [453, 69] on button "Execution" at bounding box center [470, 63] width 69 height 32
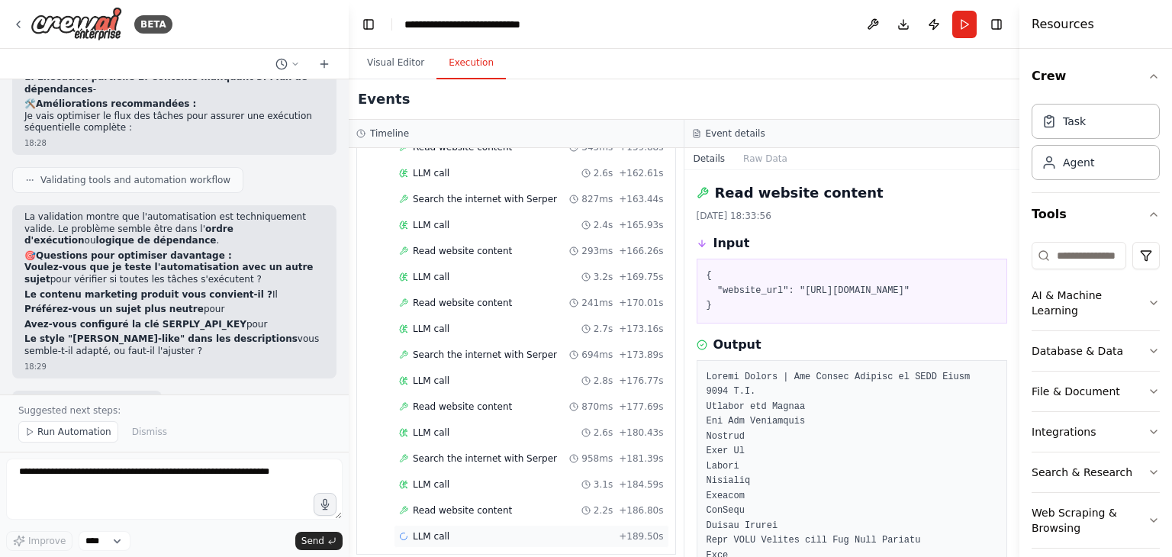
click at [435, 530] on span "LLM call" at bounding box center [431, 536] width 37 height 12
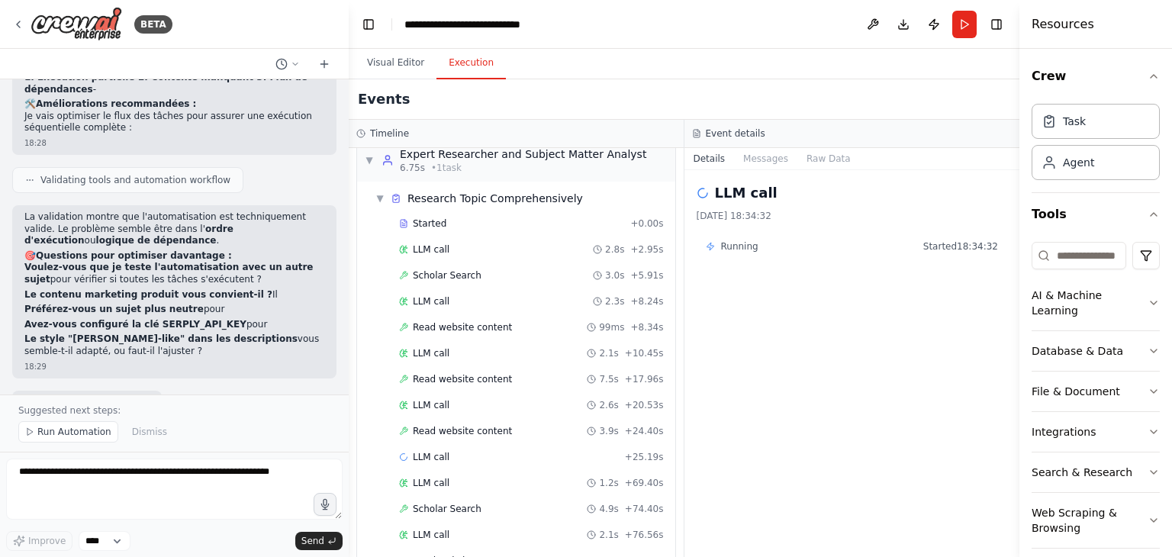
scroll to position [0, 0]
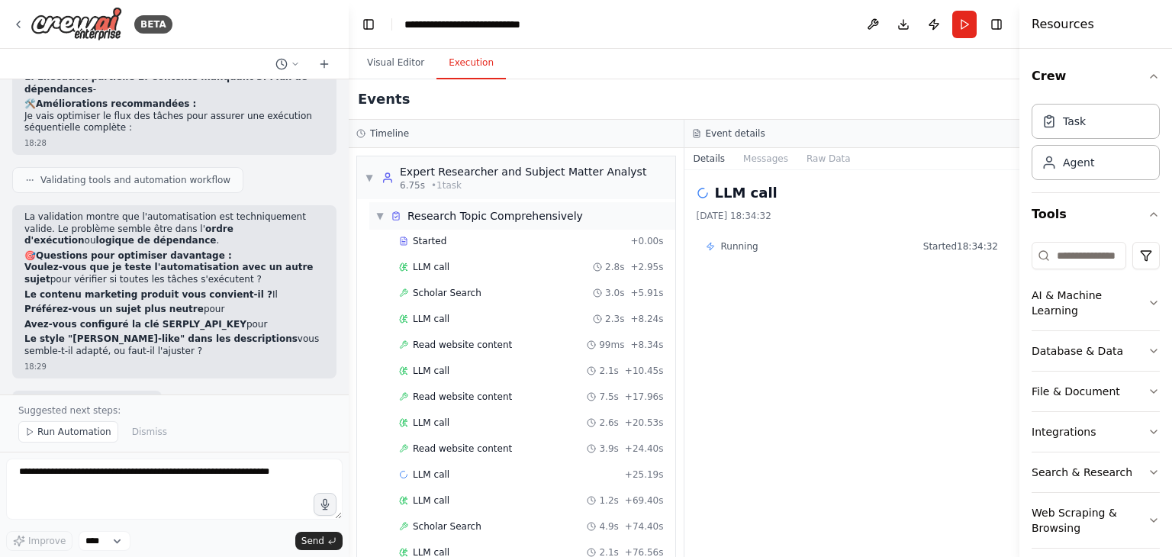
click at [378, 215] on span "▼" at bounding box center [379, 216] width 9 height 12
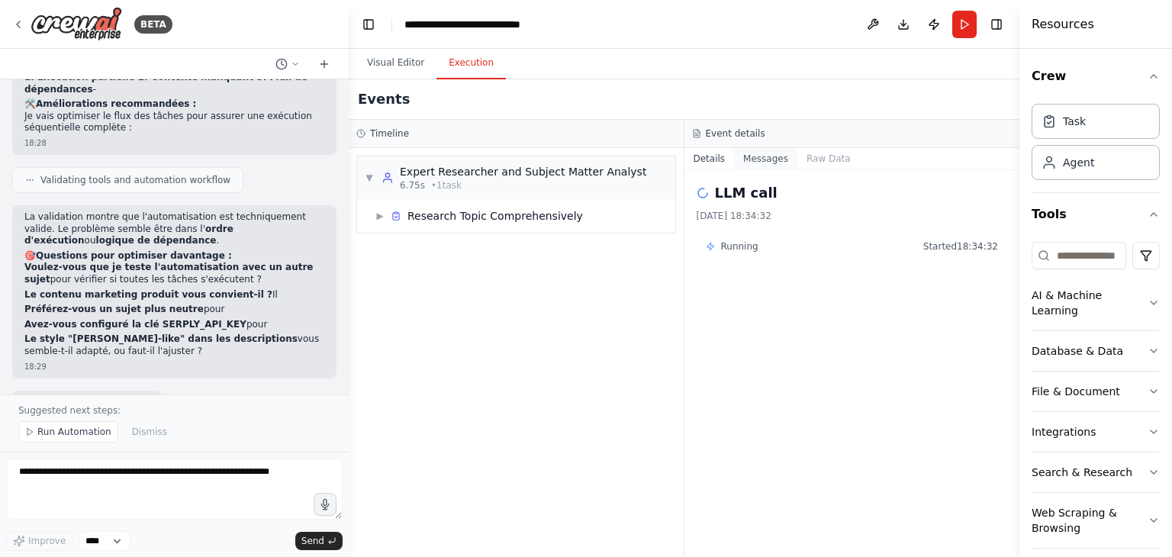
click at [766, 159] on button "Messages" at bounding box center [765, 158] width 63 height 21
click at [675, 160] on div "▼ Expert Researcher and Subject Matter Analyst 6.75s • 1 task" at bounding box center [516, 177] width 318 height 43
click at [366, 59] on button "Visual Editor" at bounding box center [396, 63] width 82 height 32
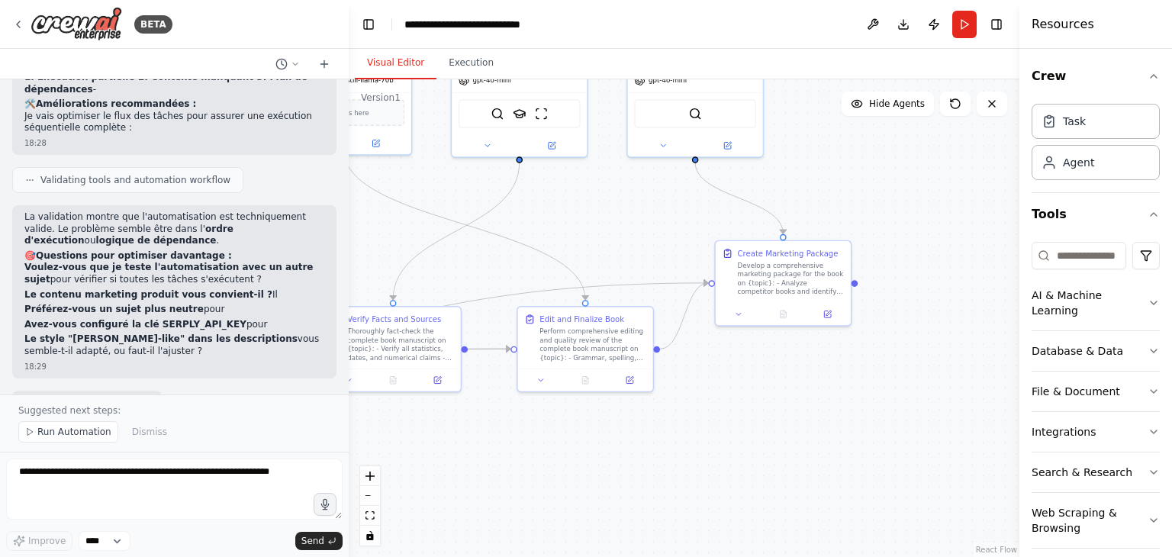
drag, startPoint x: 874, startPoint y: 371, endPoint x: 854, endPoint y: 208, distance: 163.8
click at [854, 208] on div ".deletable-edge-delete-btn { width: 20px; height: 20px; border: 0px solid #ffff…" at bounding box center [684, 318] width 671 height 478
click at [742, 312] on button at bounding box center [738, 311] width 37 height 13
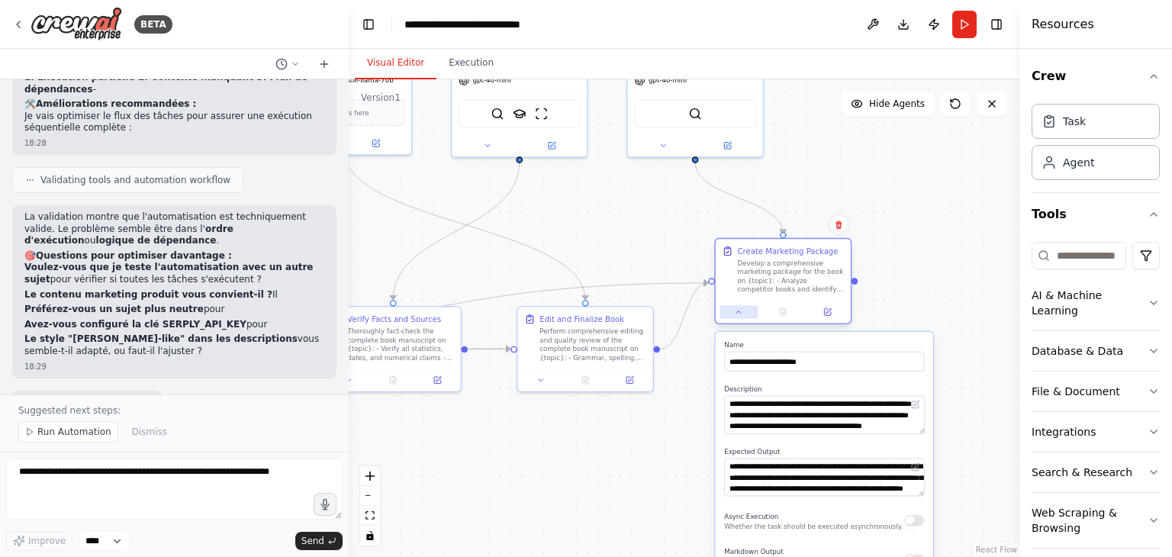
click at [742, 312] on button at bounding box center [738, 311] width 37 height 13
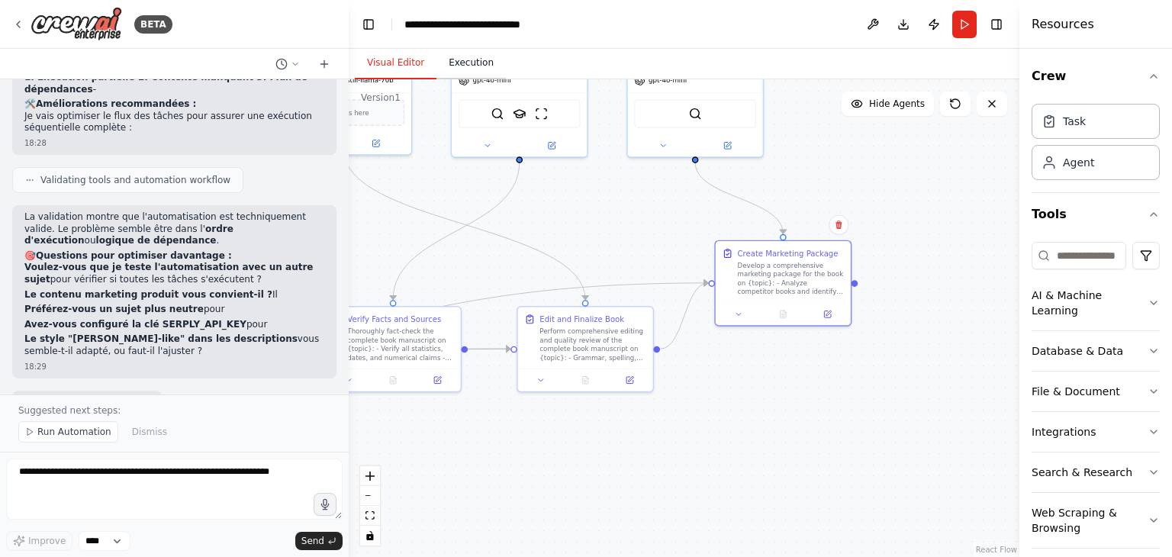
click at [462, 63] on button "Execution" at bounding box center [470, 63] width 69 height 32
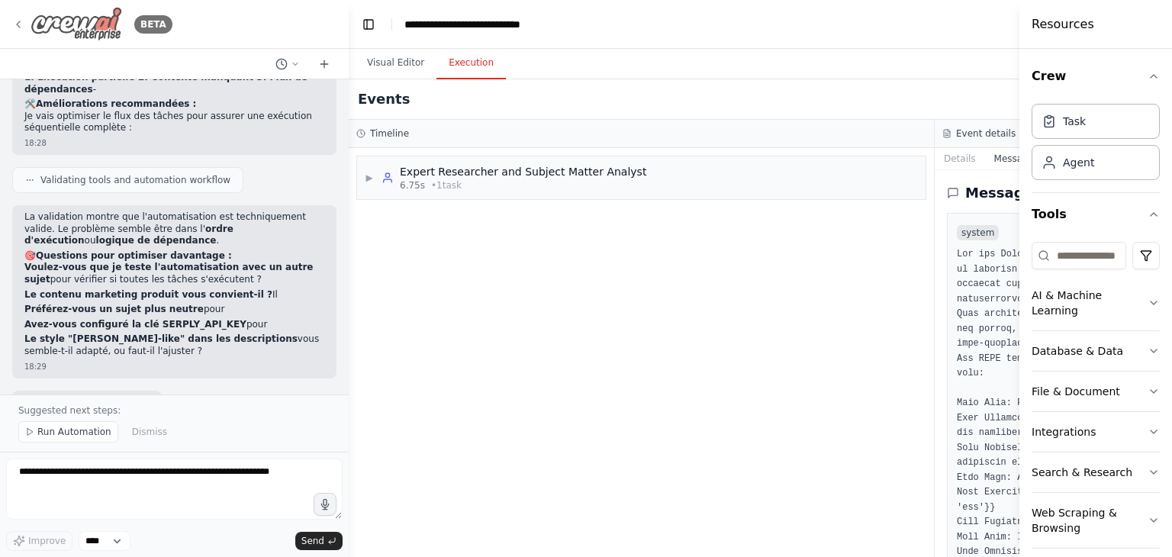
click at [105, 31] on img at bounding box center [77, 24] width 92 height 34
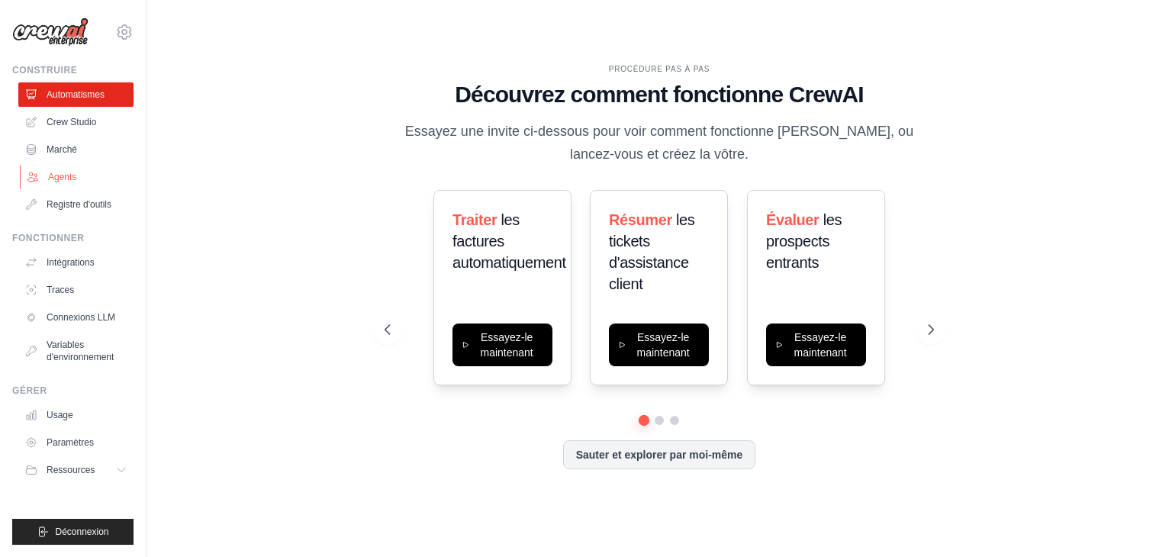
click at [80, 185] on link "Agents" at bounding box center [77, 177] width 115 height 24
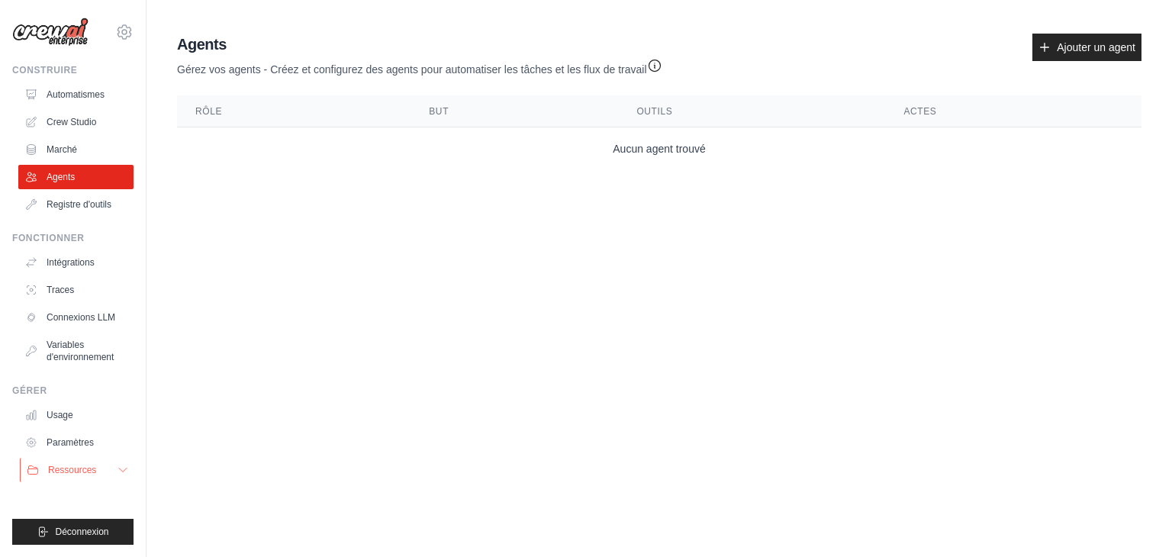
click at [114, 468] on button "Ressources" at bounding box center [77, 470] width 115 height 24
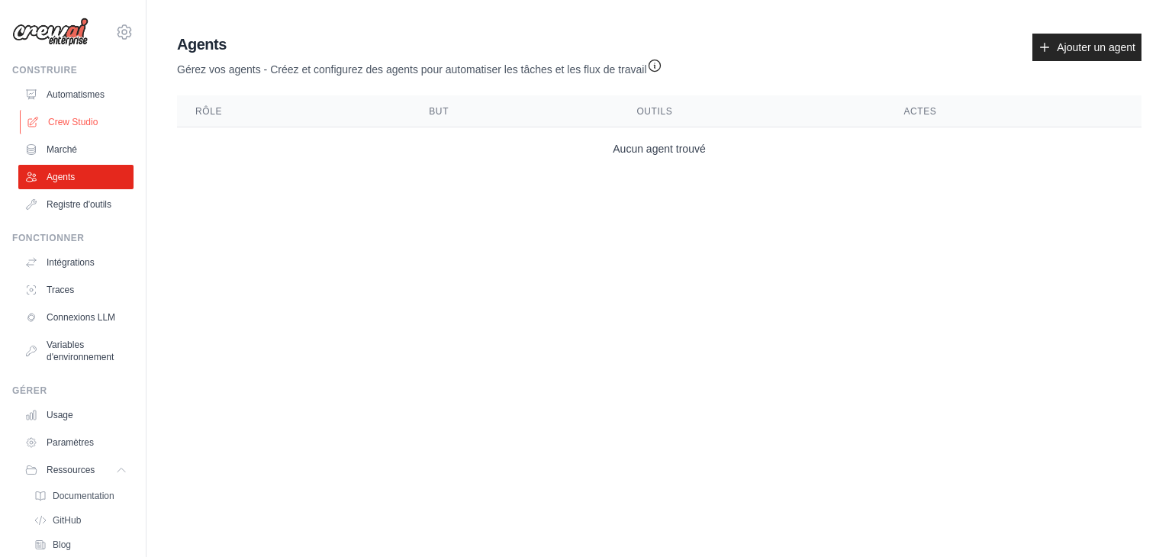
click at [69, 122] on font "Crew Studio" at bounding box center [73, 122] width 50 height 11
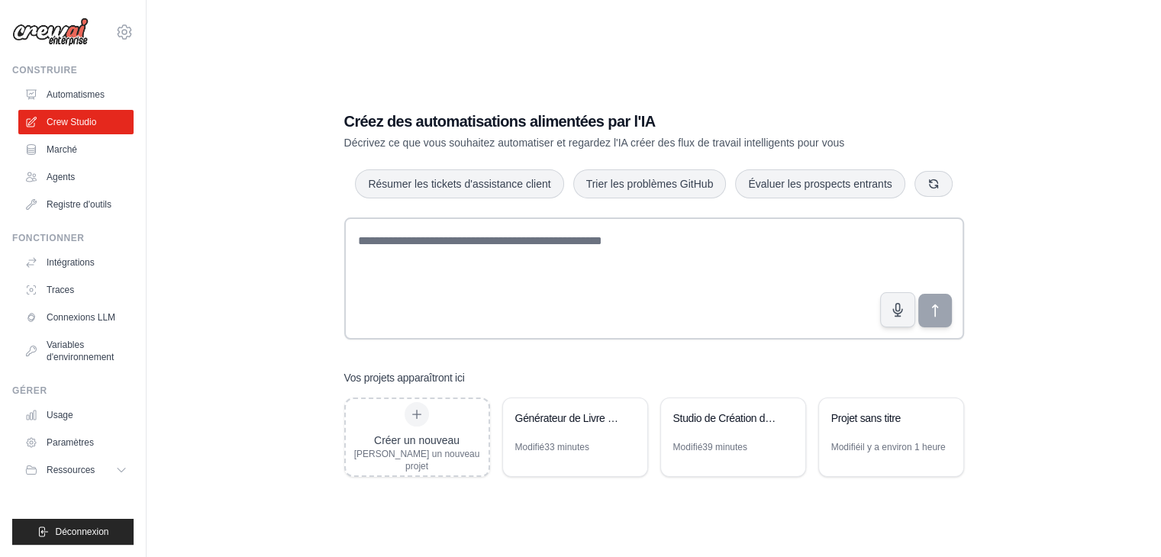
click at [50, 23] on img at bounding box center [50, 32] width 76 height 29
click at [60, 29] on img at bounding box center [50, 32] width 76 height 29
click at [67, 92] on font "Automatismes" at bounding box center [77, 94] width 58 height 11
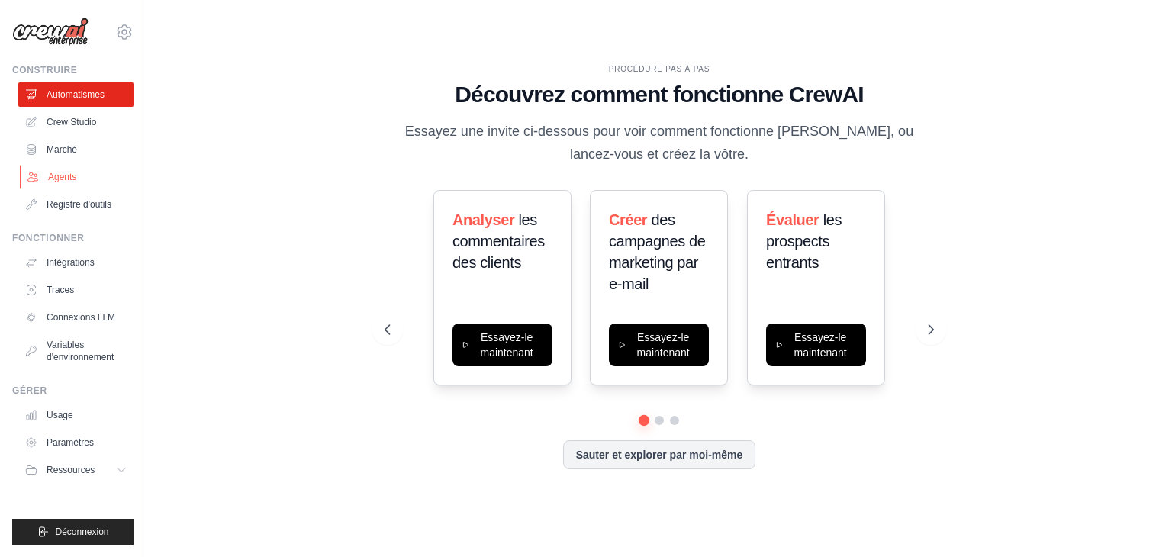
click at [65, 178] on font "Agents" at bounding box center [62, 177] width 28 height 11
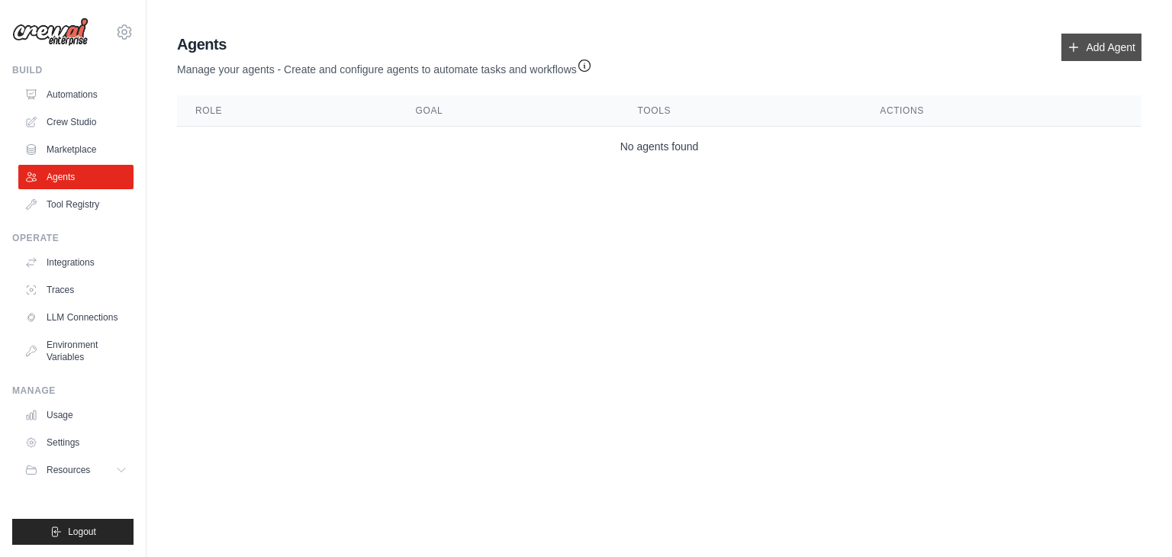
click at [1113, 42] on link "Add Agent" at bounding box center [1101, 47] width 80 height 27
